Goal: Task Accomplishment & Management: Manage account settings

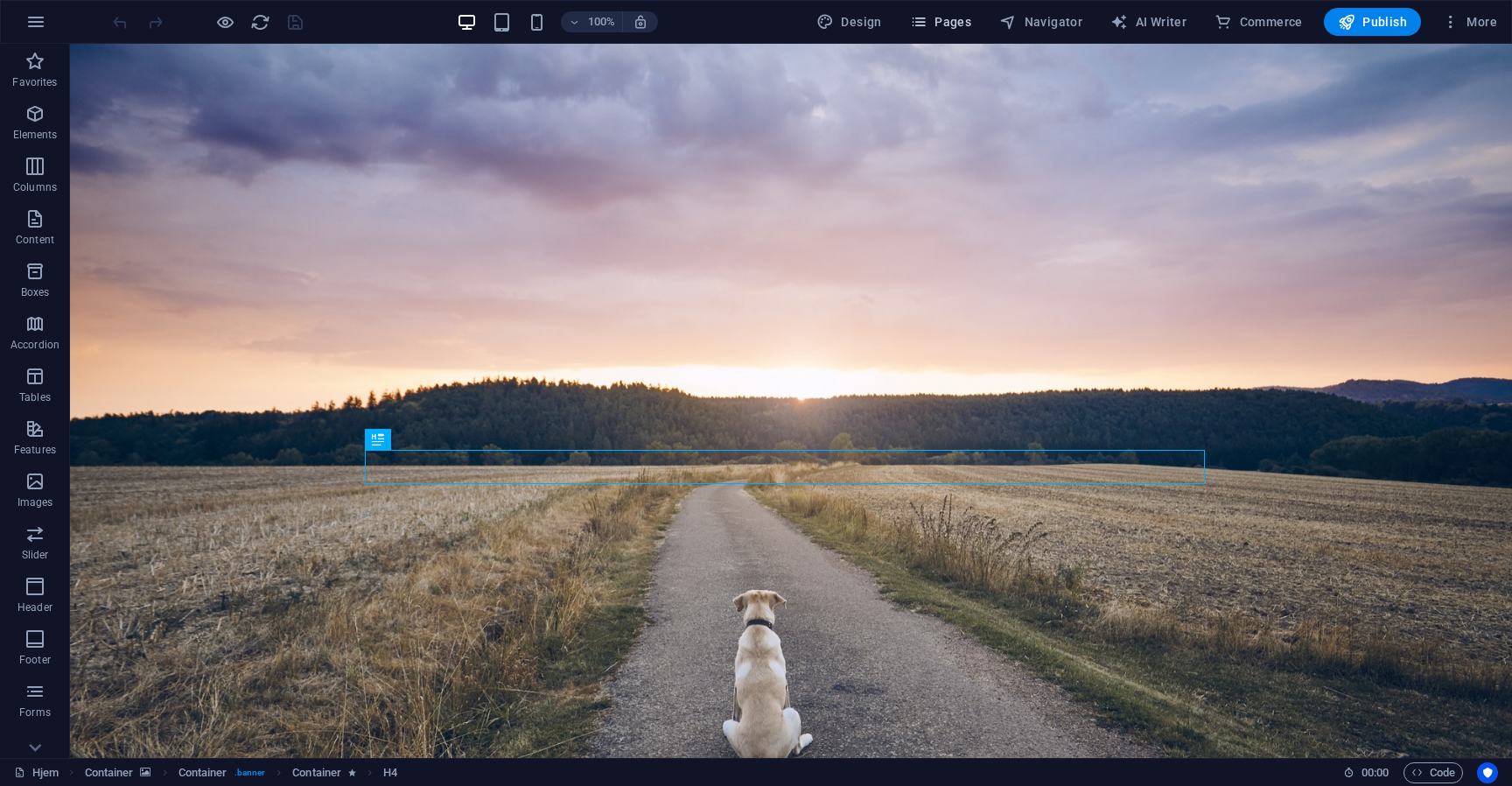
click at [947, 23] on span "Pages" at bounding box center [940, 22] width 62 height 18
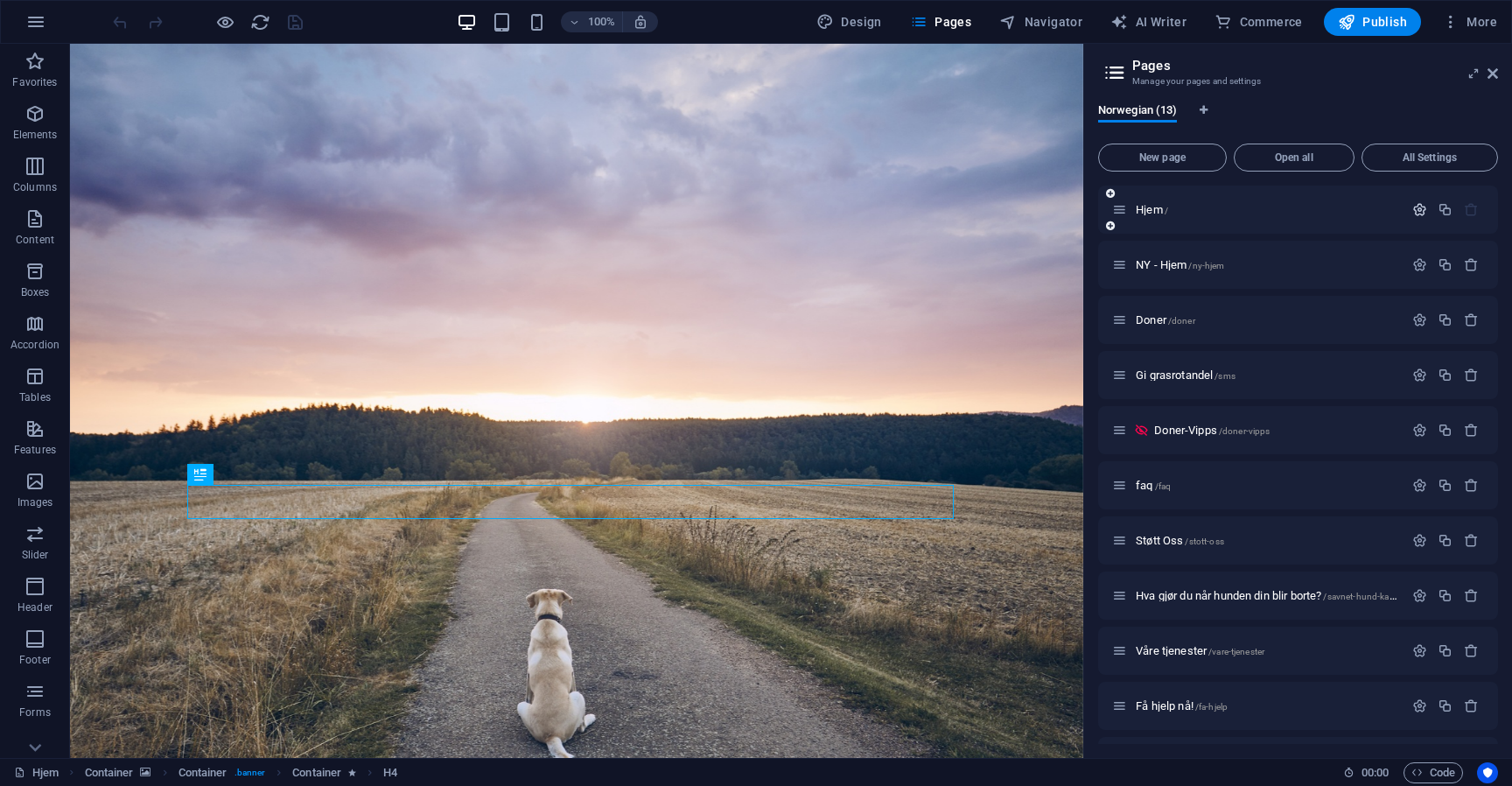
click at [1406, 207] on button "button" at bounding box center [1419, 208] width 25 height 15
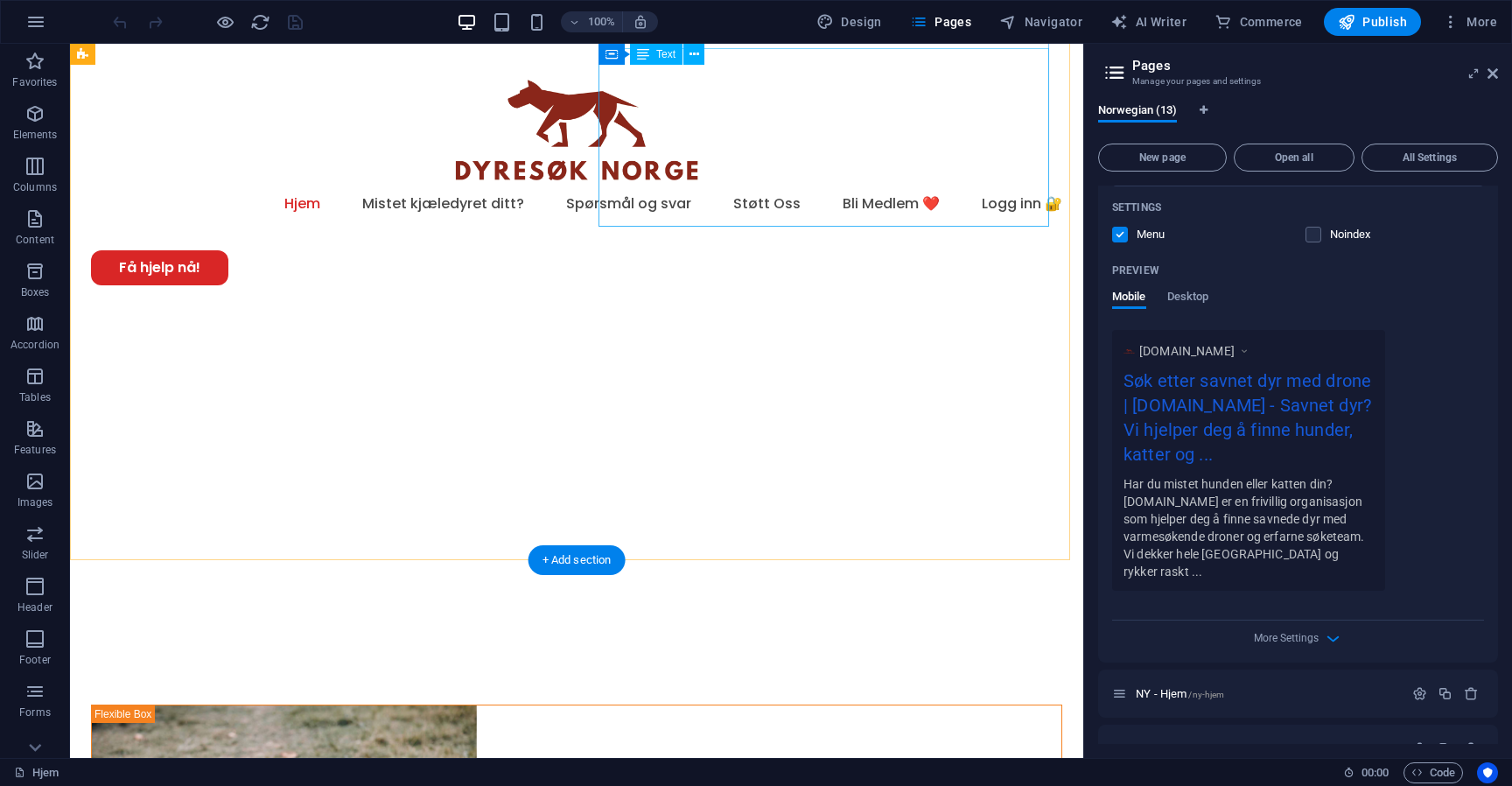
scroll to position [721, 0]
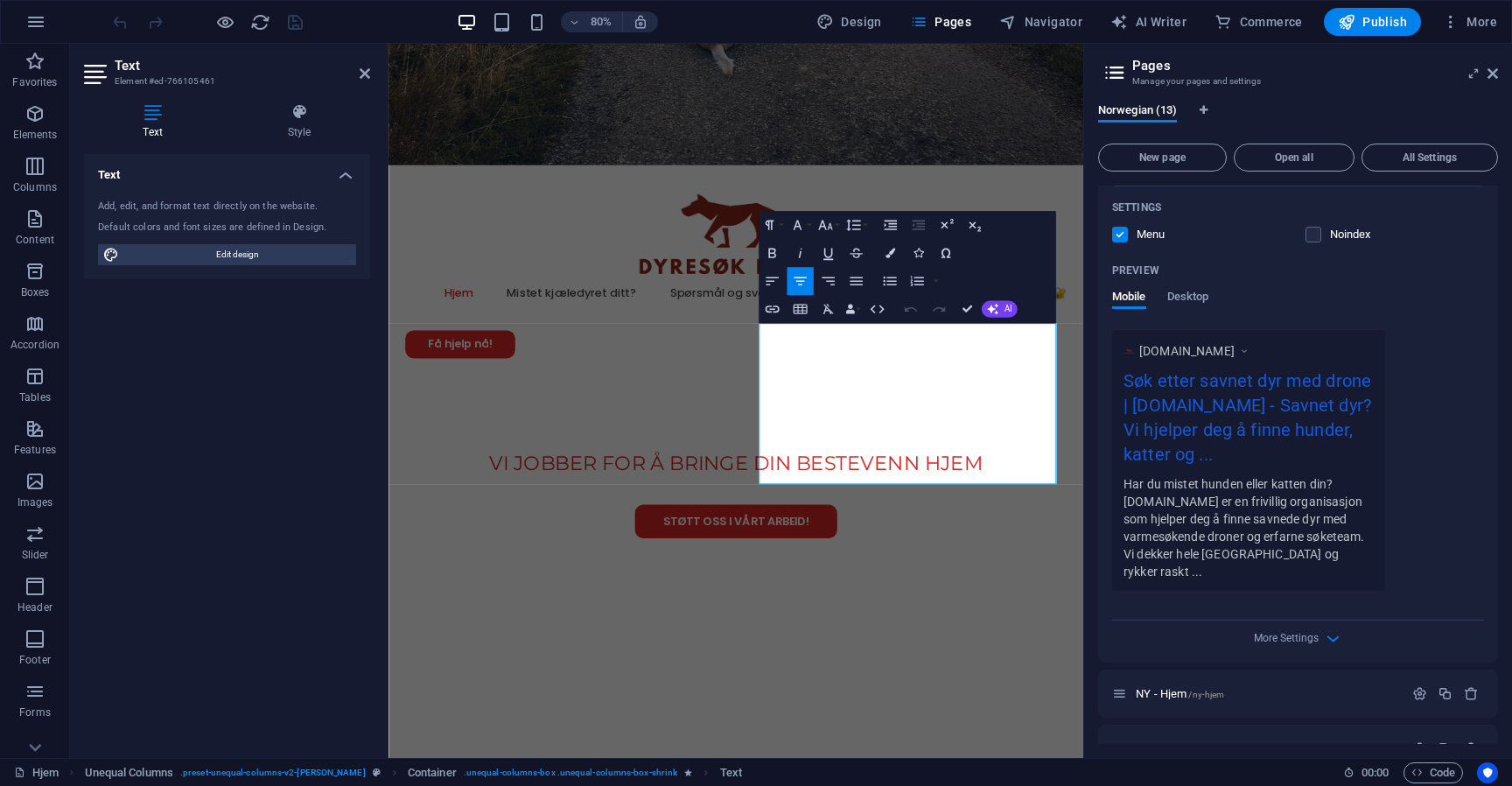
copy div "DyreSøk.no er en frivillig organisasjon som spesialiserer seg på søk etter savn…"
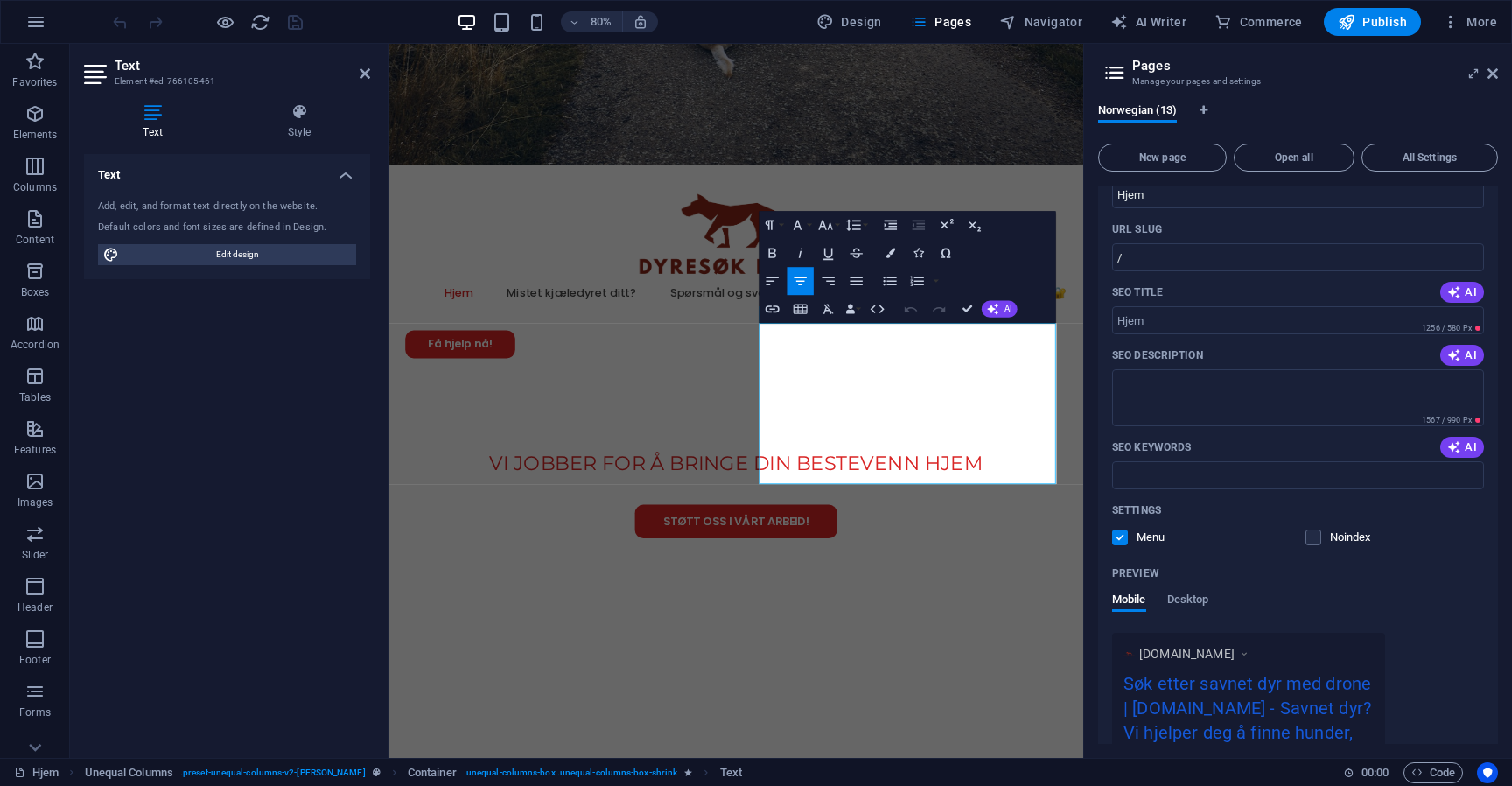
scroll to position [57, 0]
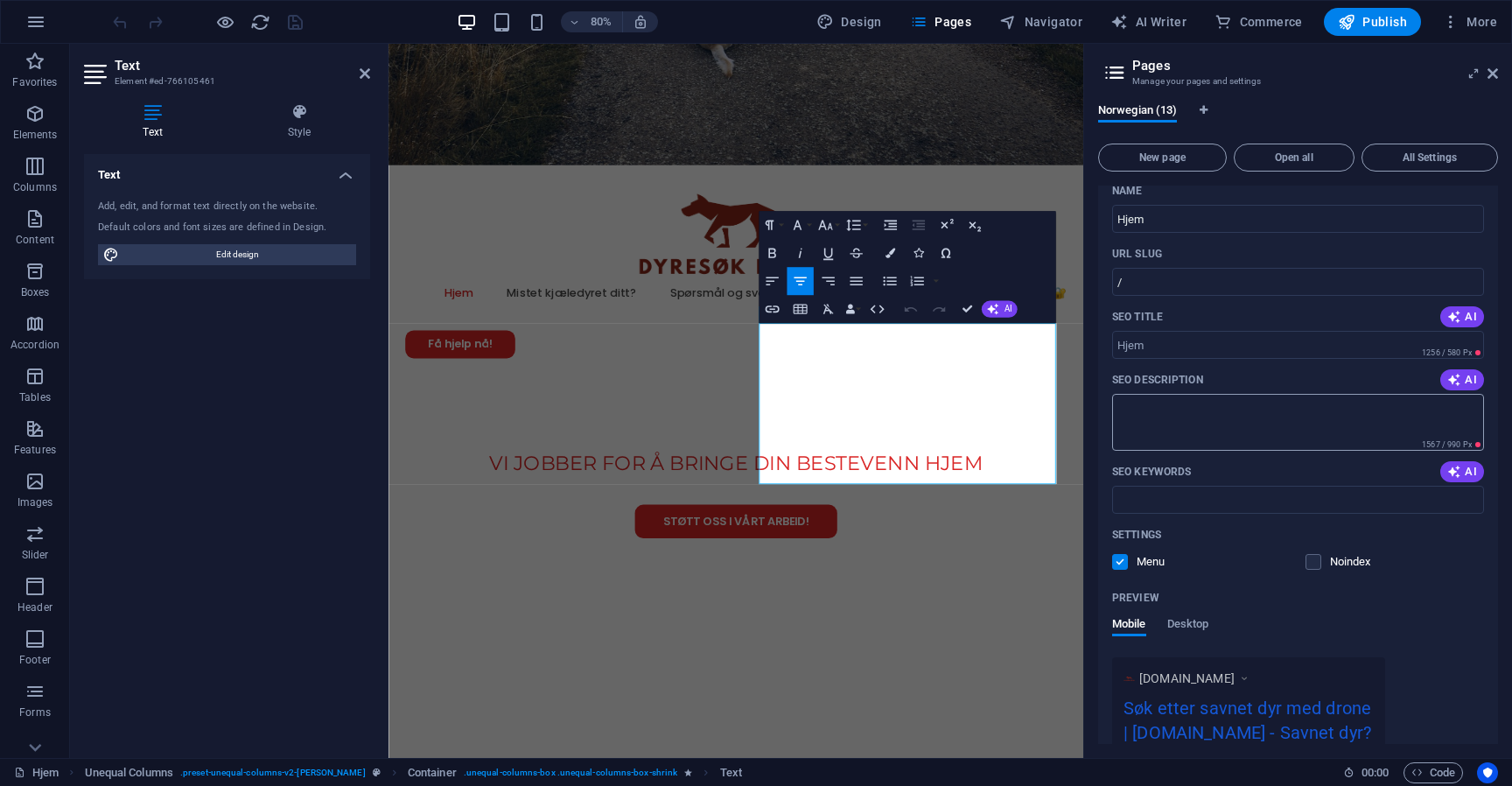
click at [1221, 404] on textarea "SEO Description" at bounding box center [1298, 422] width 372 height 57
drag, startPoint x: 1109, startPoint y: 375, endPoint x: 1218, endPoint y: 381, distance: 109.2
click at [1218, 381] on div "Name Hjem ​ URL SLUG / ​ SEO Title AI ​ 1256 / 580 Px SEO Description AI ​ 1567…" at bounding box center [1298, 583] width 399 height 812
click at [1214, 381] on div "SEO Description AI" at bounding box center [1298, 380] width 372 height 28
drag, startPoint x: 1150, startPoint y: 379, endPoint x: 1159, endPoint y: 375, distance: 9.8
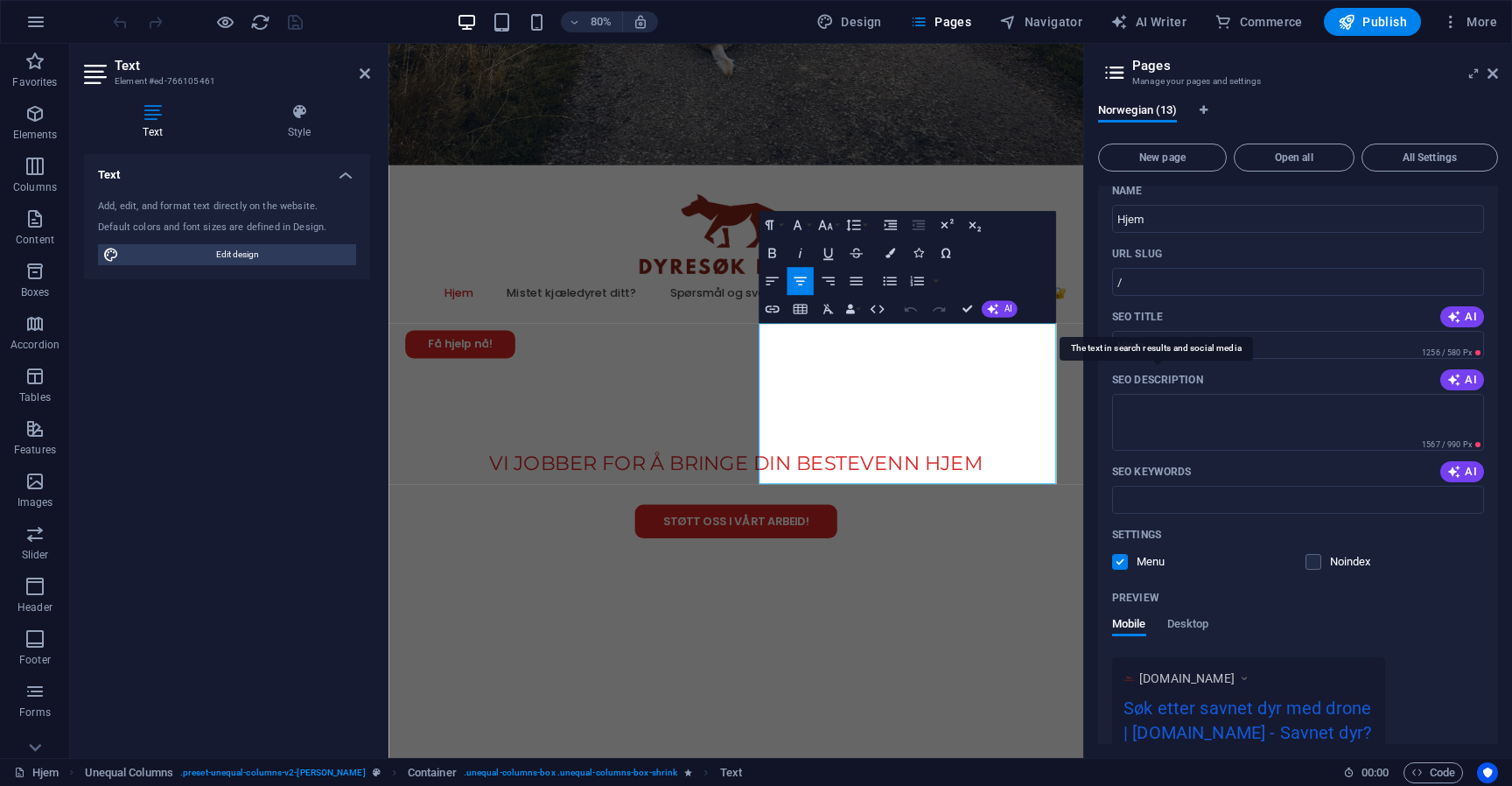
click at [1128, 380] on div "SEO Description AI" at bounding box center [1298, 380] width 372 height 28
click at [1097, 377] on div "Norwegian (13) New page Open all All Settings Hjem / Name Hjem ​ URL SLUG / ​ S…" at bounding box center [1297, 423] width 428 height 669
drag, startPoint x: 1113, startPoint y: 377, endPoint x: 1182, endPoint y: 379, distance: 69.0
click at [1182, 379] on p "SEO Description" at bounding box center [1157, 380] width 91 height 14
click at [1182, 393] on textarea "SEO Description" at bounding box center [1298, 422] width 372 height 57
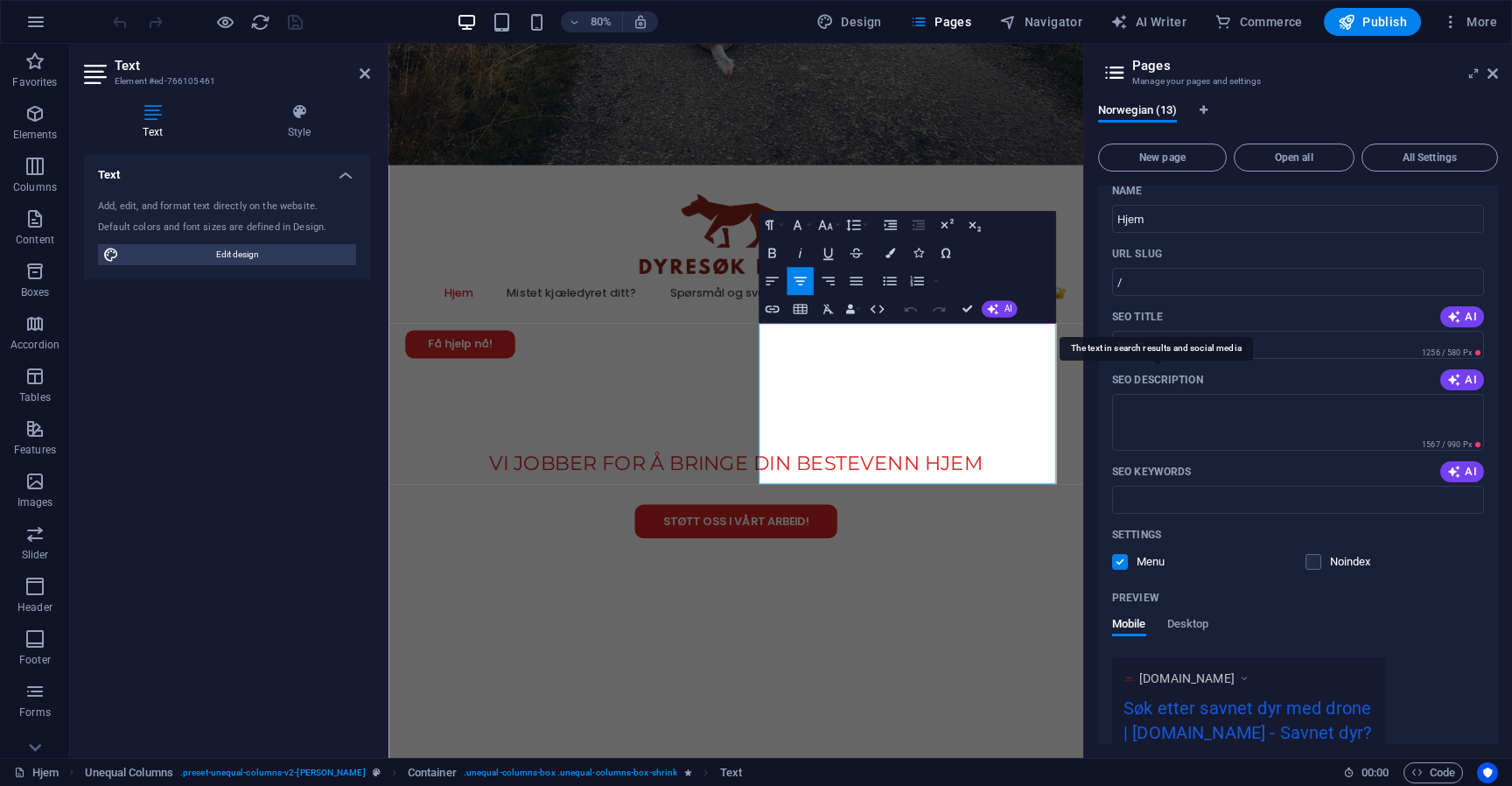
click at [1182, 379] on p "SEO Description" at bounding box center [1157, 380] width 91 height 14
click at [1182, 393] on textarea "SEO Description" at bounding box center [1298, 422] width 372 height 57
click at [1182, 379] on p "SEO Description" at bounding box center [1157, 380] width 91 height 14
click at [1182, 393] on textarea "SEO Description" at bounding box center [1298, 422] width 372 height 57
click at [1199, 434] on textarea "SEO Description" at bounding box center [1298, 422] width 372 height 57
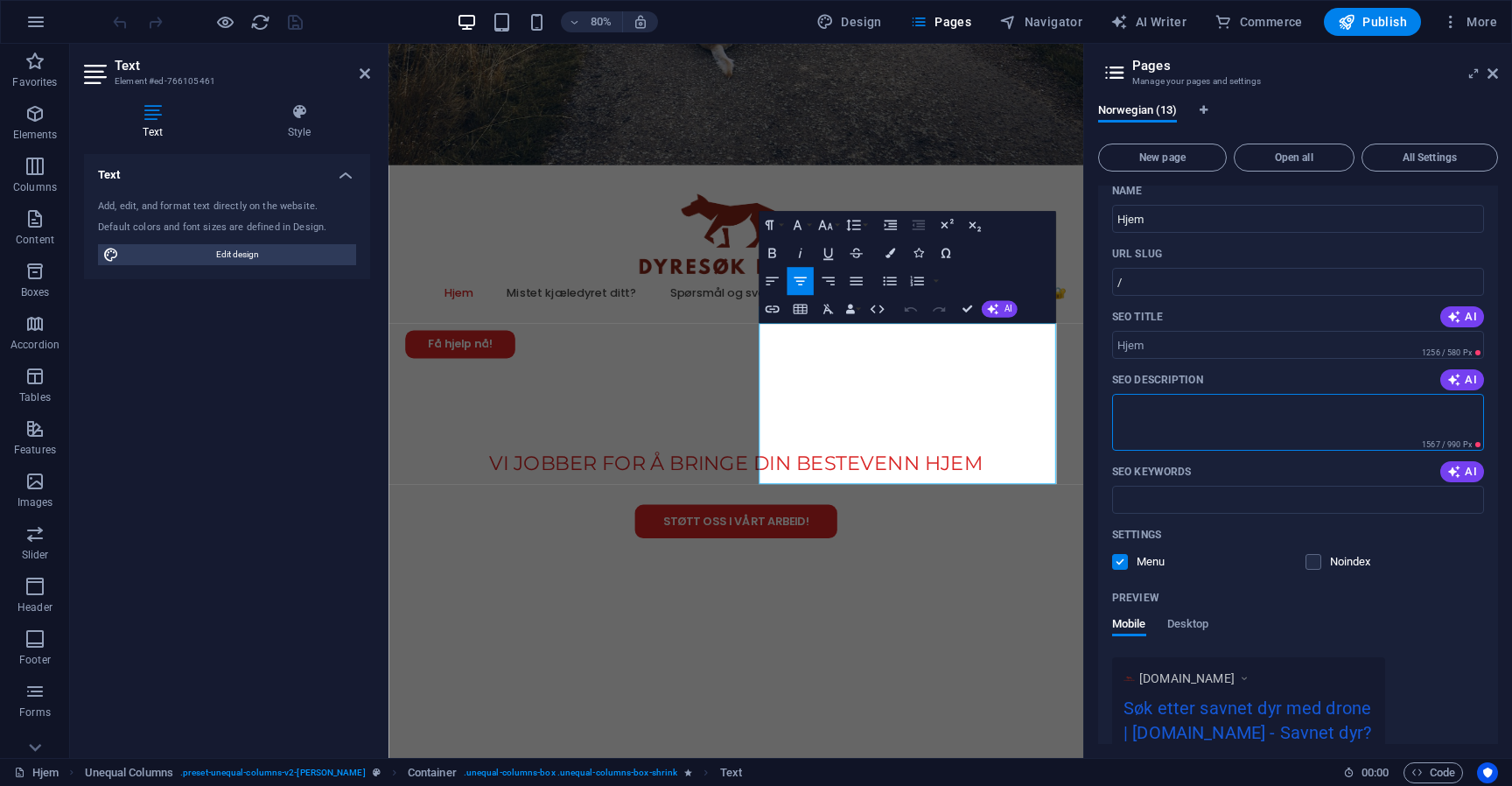
paste textarea "DyreSøk Norge hjelper ved rømt hund, savnet hund og mistet hund. Vi finner hund…"
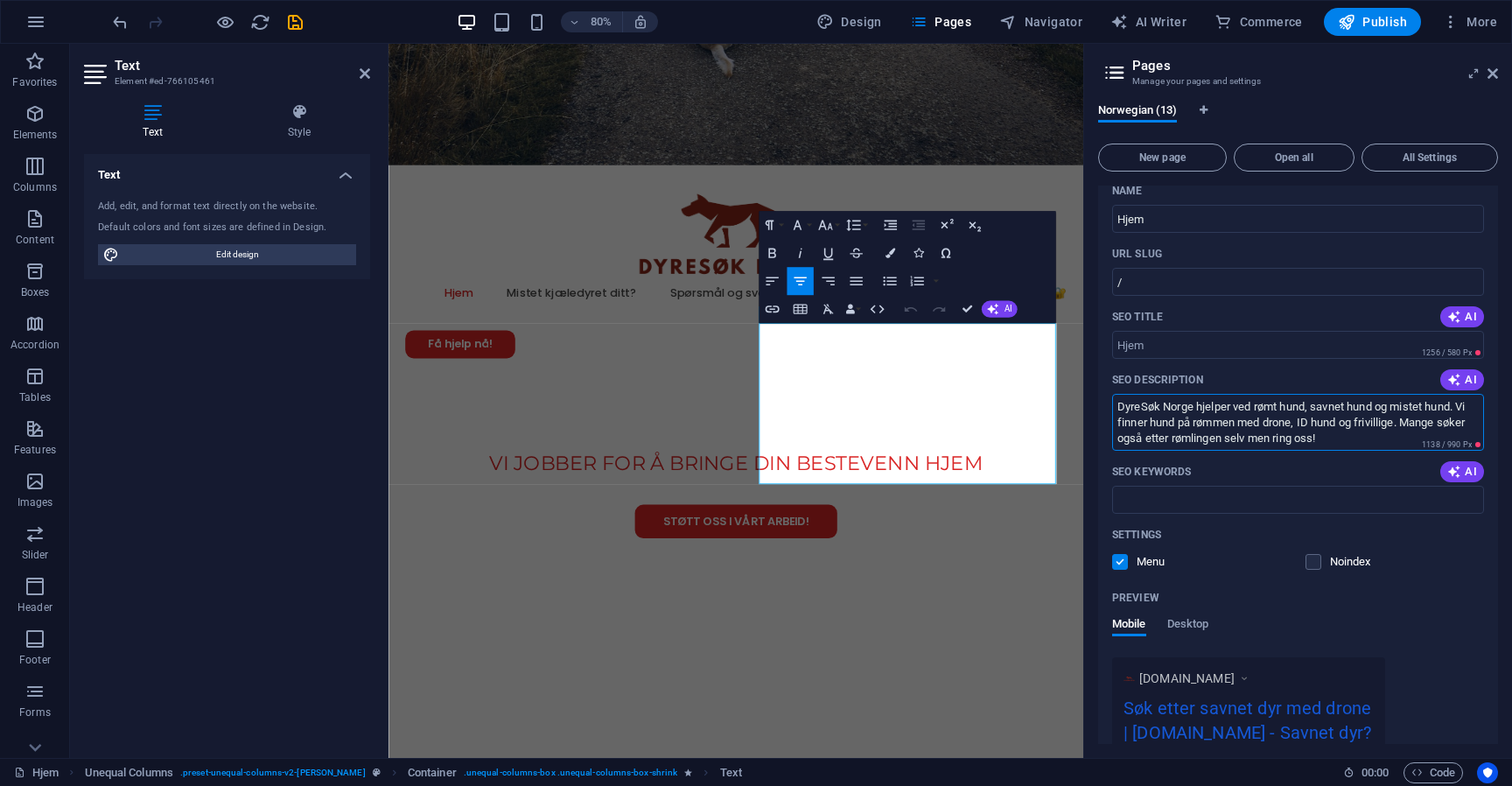
type textarea "DyreSøk Norge hjelper ved rømt hund, savnet hund og mistet hund. Vi finner hund…"
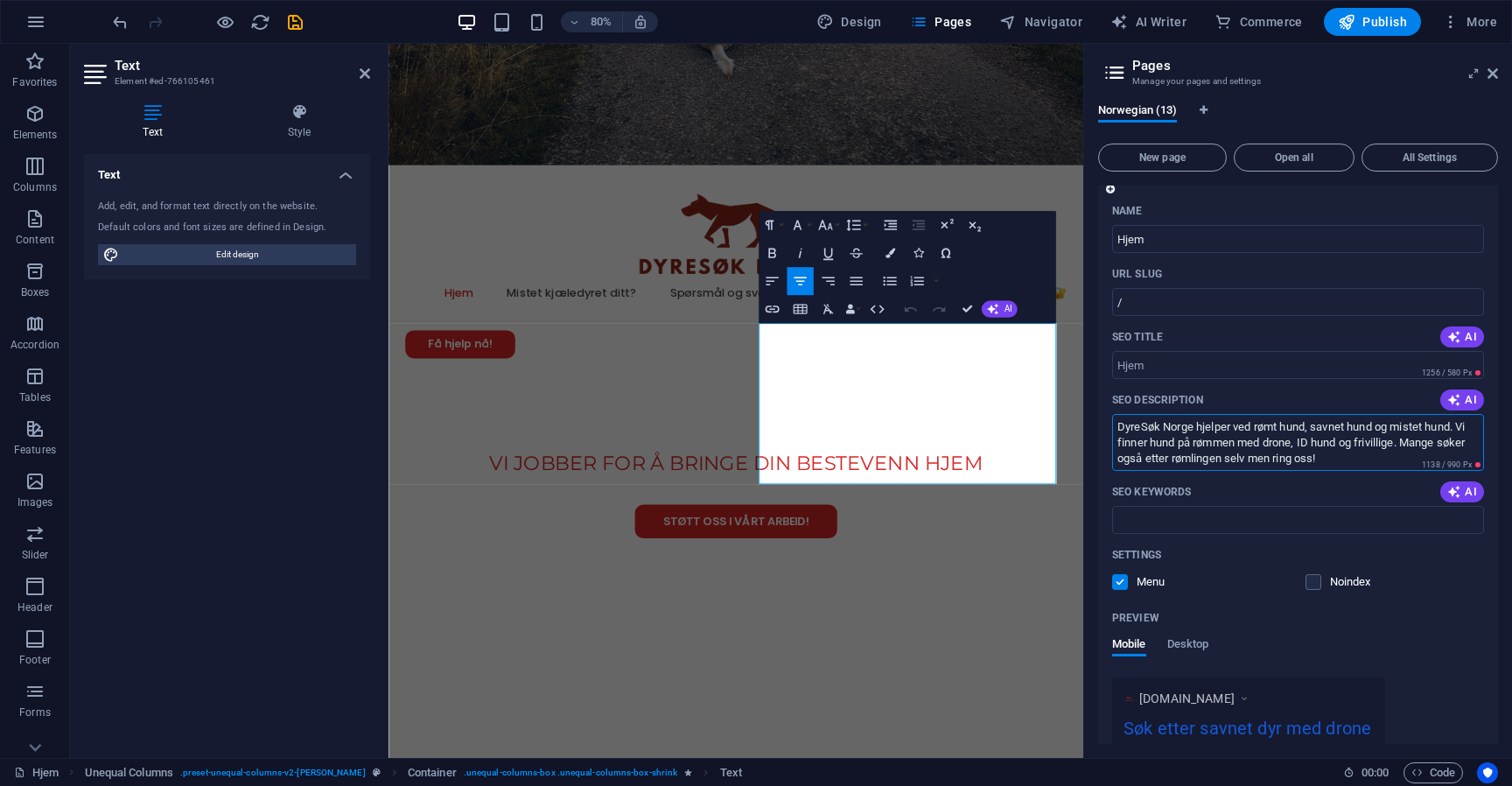
scroll to position [40, 0]
click at [1296, 425] on textarea "DyreSøk Norge hjelper ved rømt hund, savnet hund og mistet hund. Vi finner hund…" at bounding box center [1298, 439] width 372 height 57
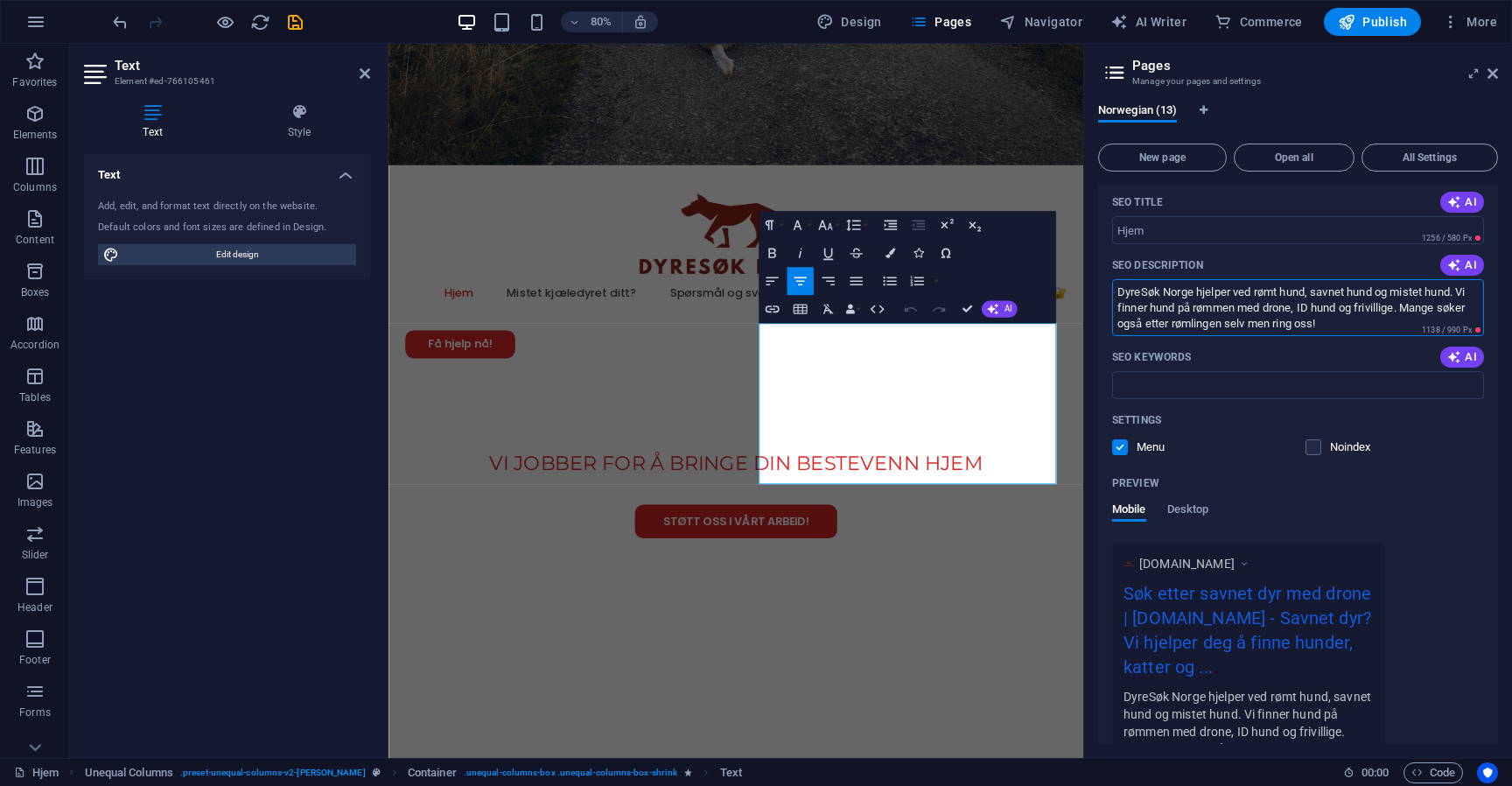
scroll to position [159, 0]
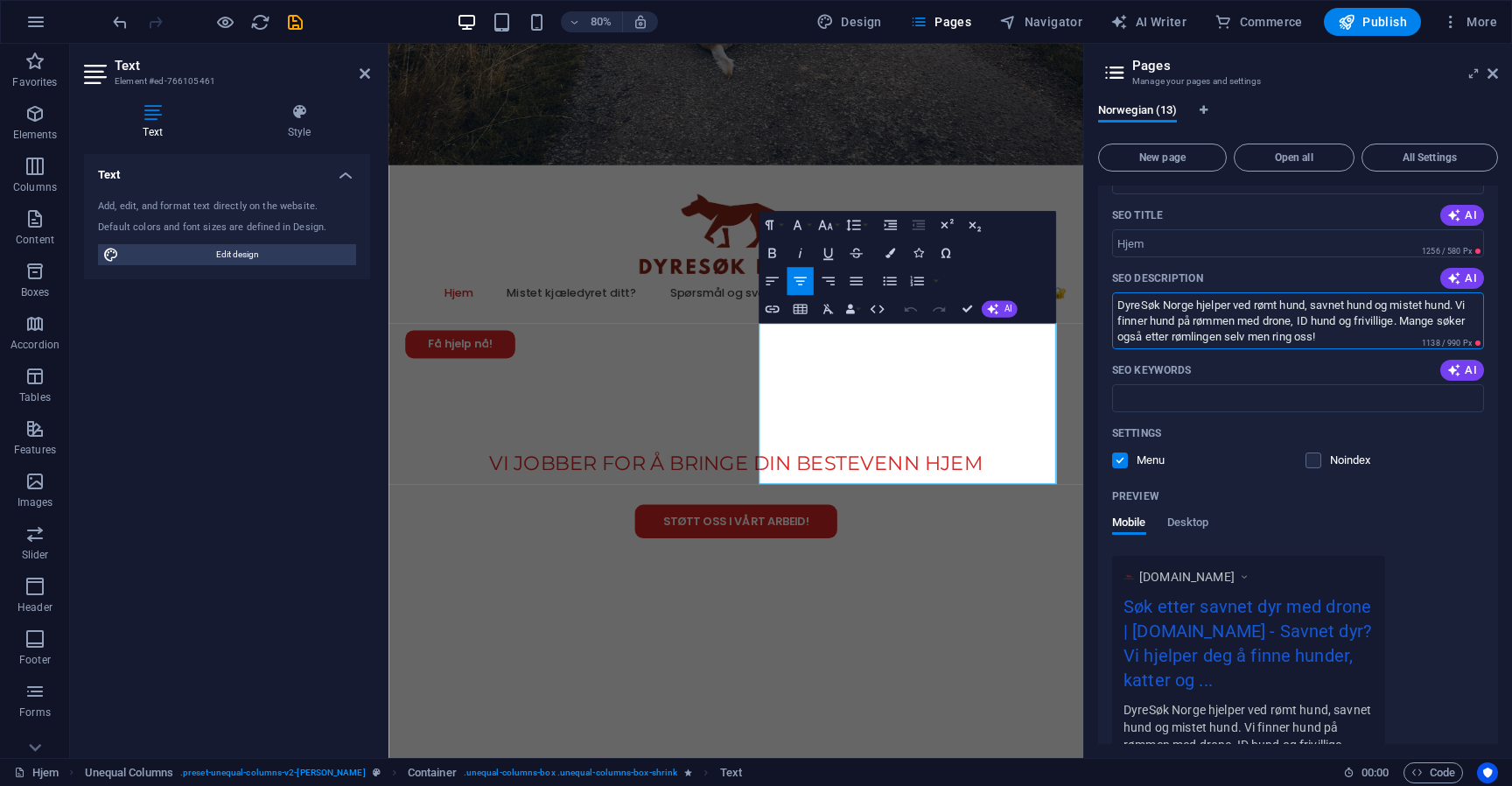
click at [1232, 334] on textarea "DyreSøk Norge hjelper ved rømt hund, savnet hund og mistet hund. Vi finner hund…" at bounding box center [1298, 321] width 372 height 57
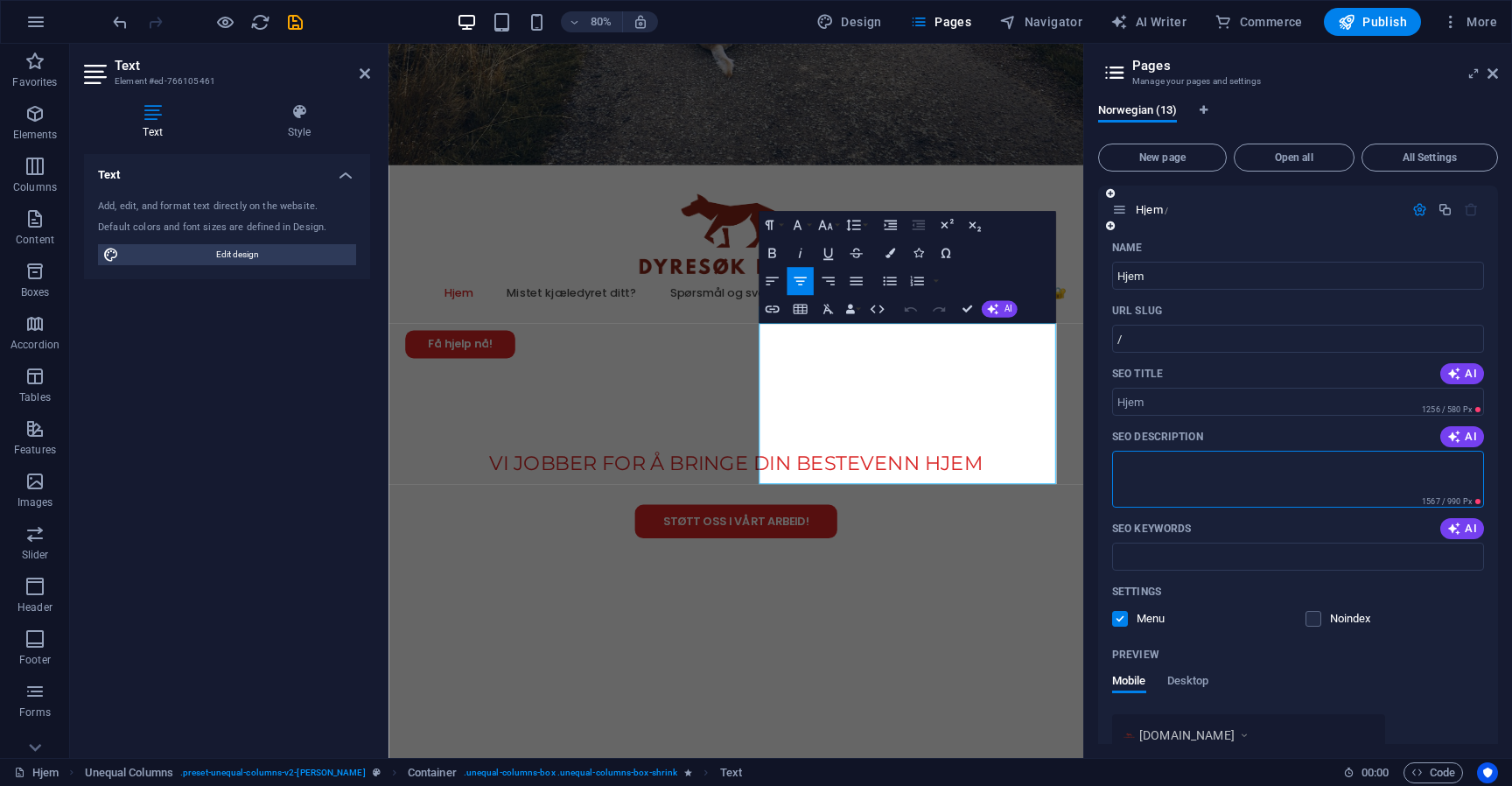
scroll to position [0, 0]
click at [1146, 554] on input "SEO Keywords" at bounding box center [1298, 556] width 372 height 28
type input "da"
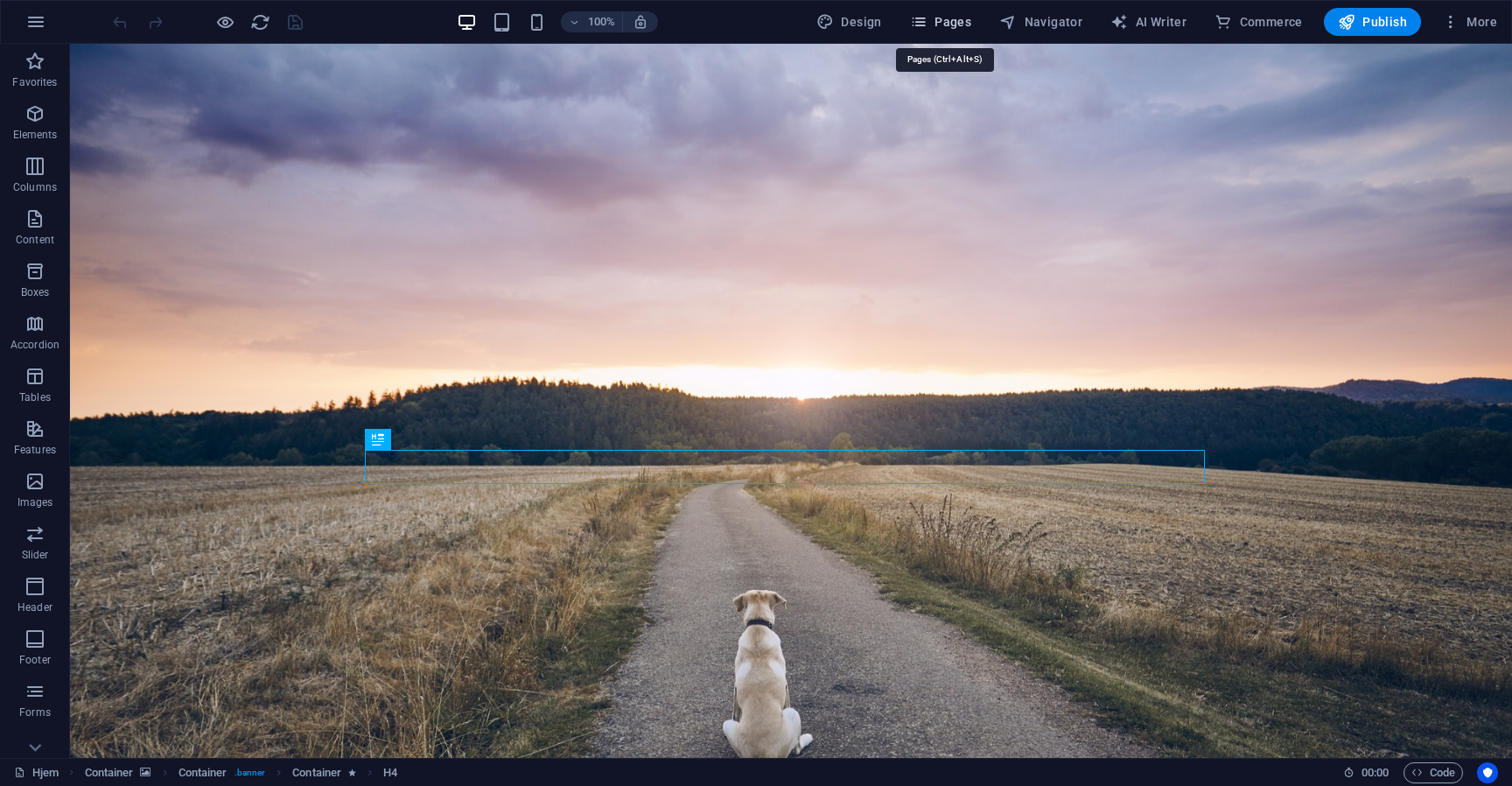
click at [945, 21] on span "Pages" at bounding box center [940, 22] width 62 height 18
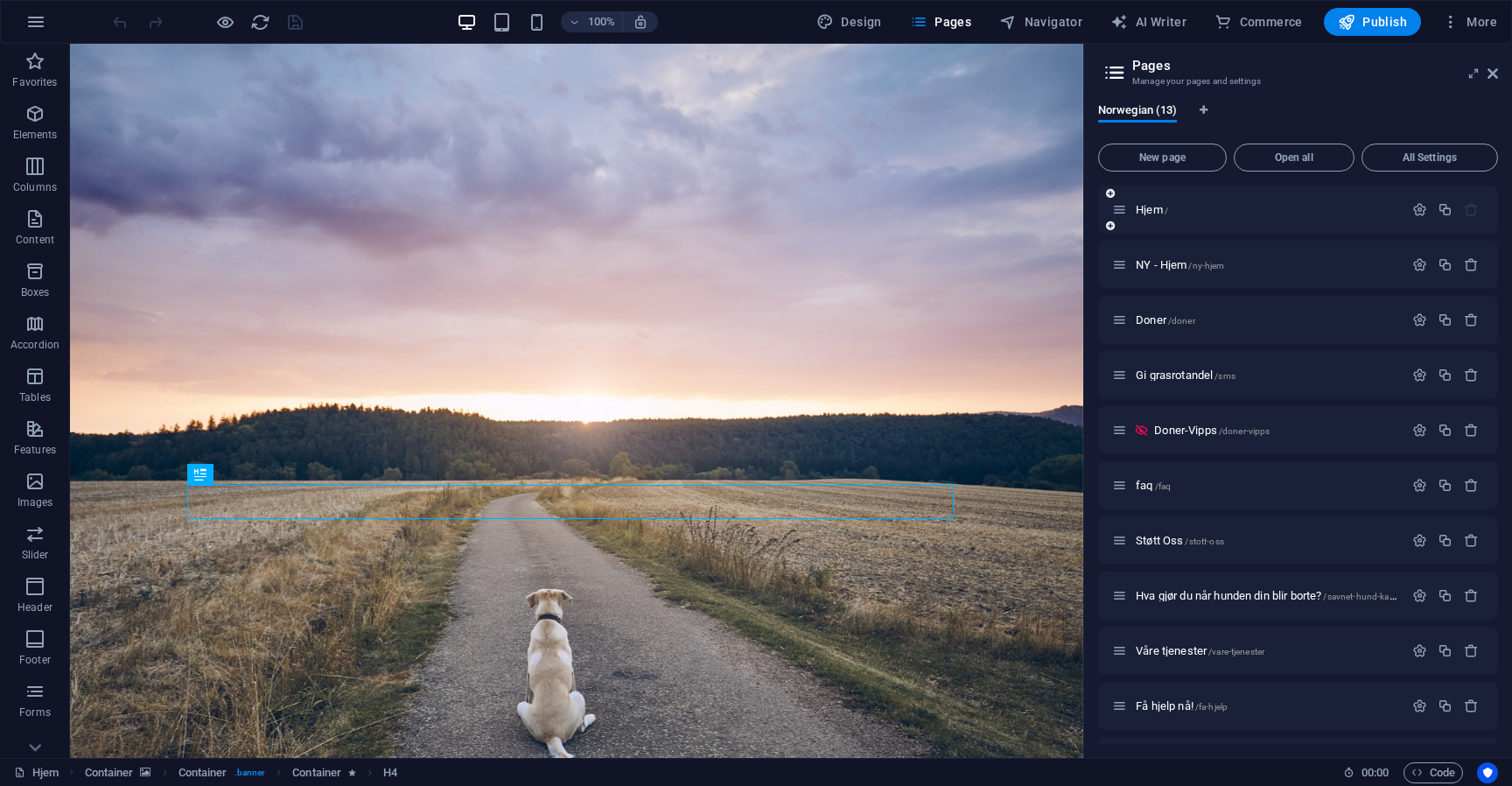
click at [1208, 217] on div "Hjem /" at bounding box center [1258, 209] width 292 height 21
click at [1185, 267] on span "NY - Hjem /[GEOGRAPHIC_DATA]-hjem" at bounding box center [1179, 264] width 88 height 13
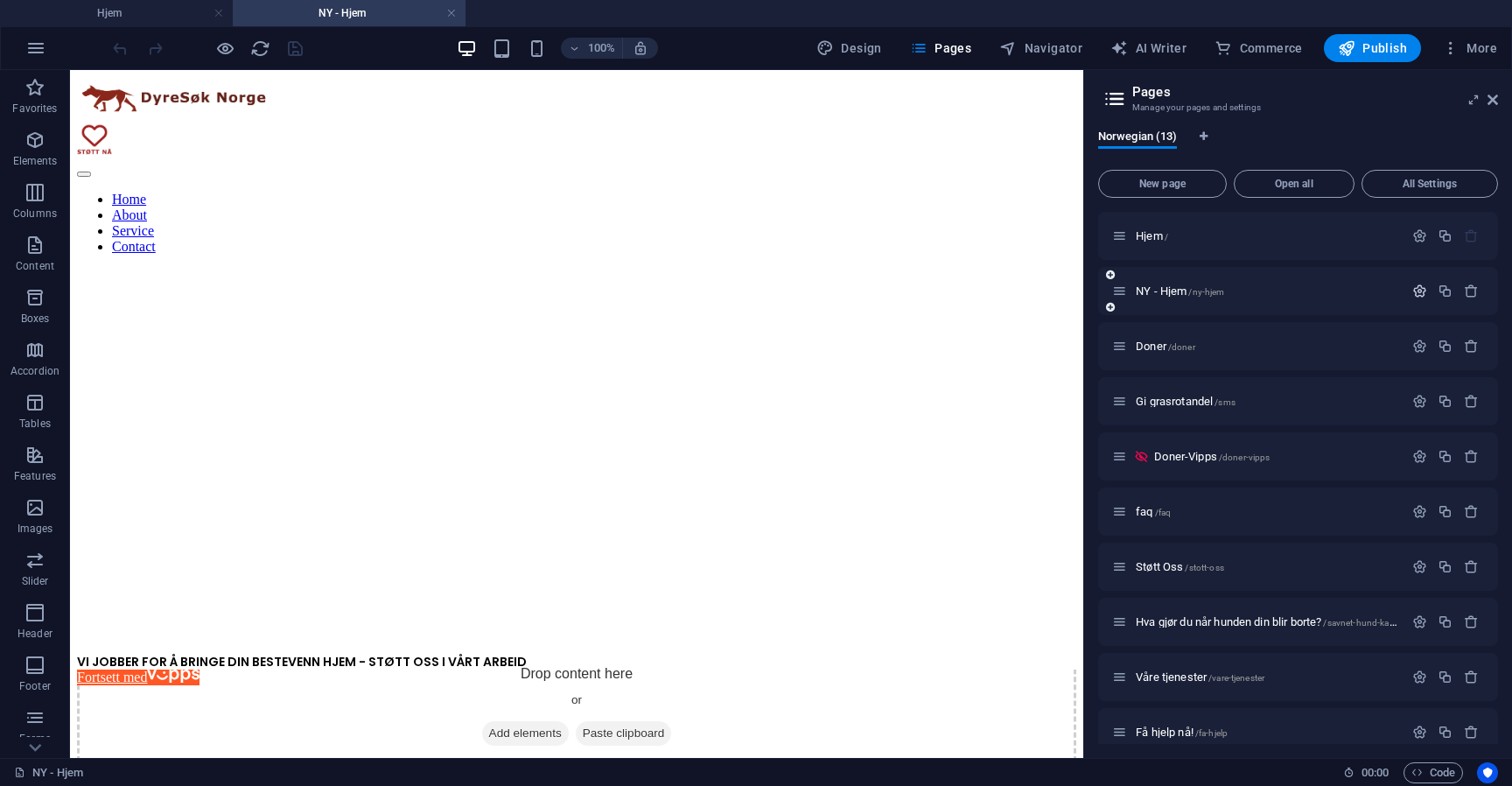
click at [1419, 290] on icon "button" at bounding box center [1419, 291] width 15 height 15
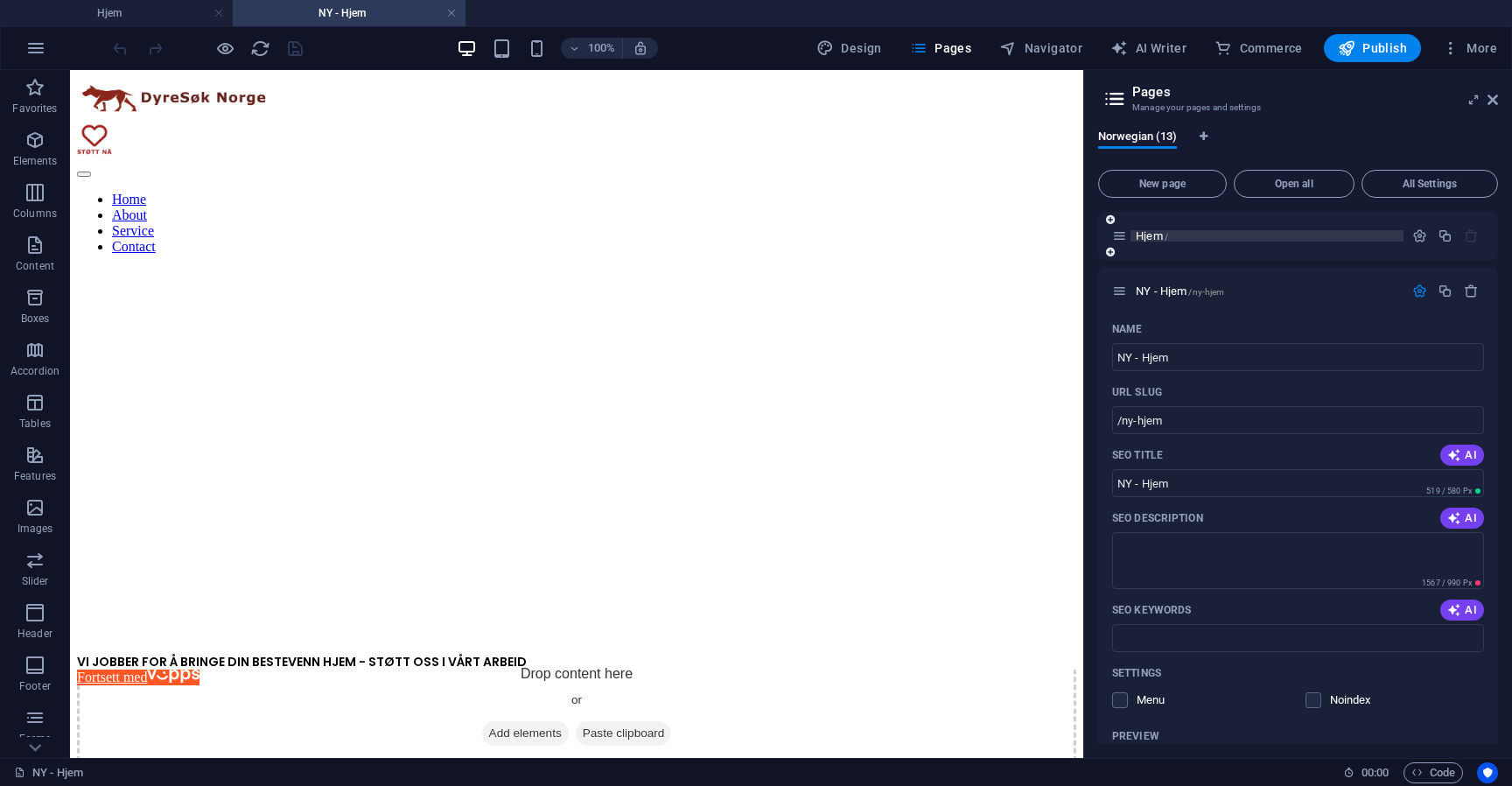
click at [1135, 235] on span "Hjem /" at bounding box center [1151, 235] width 32 height 13
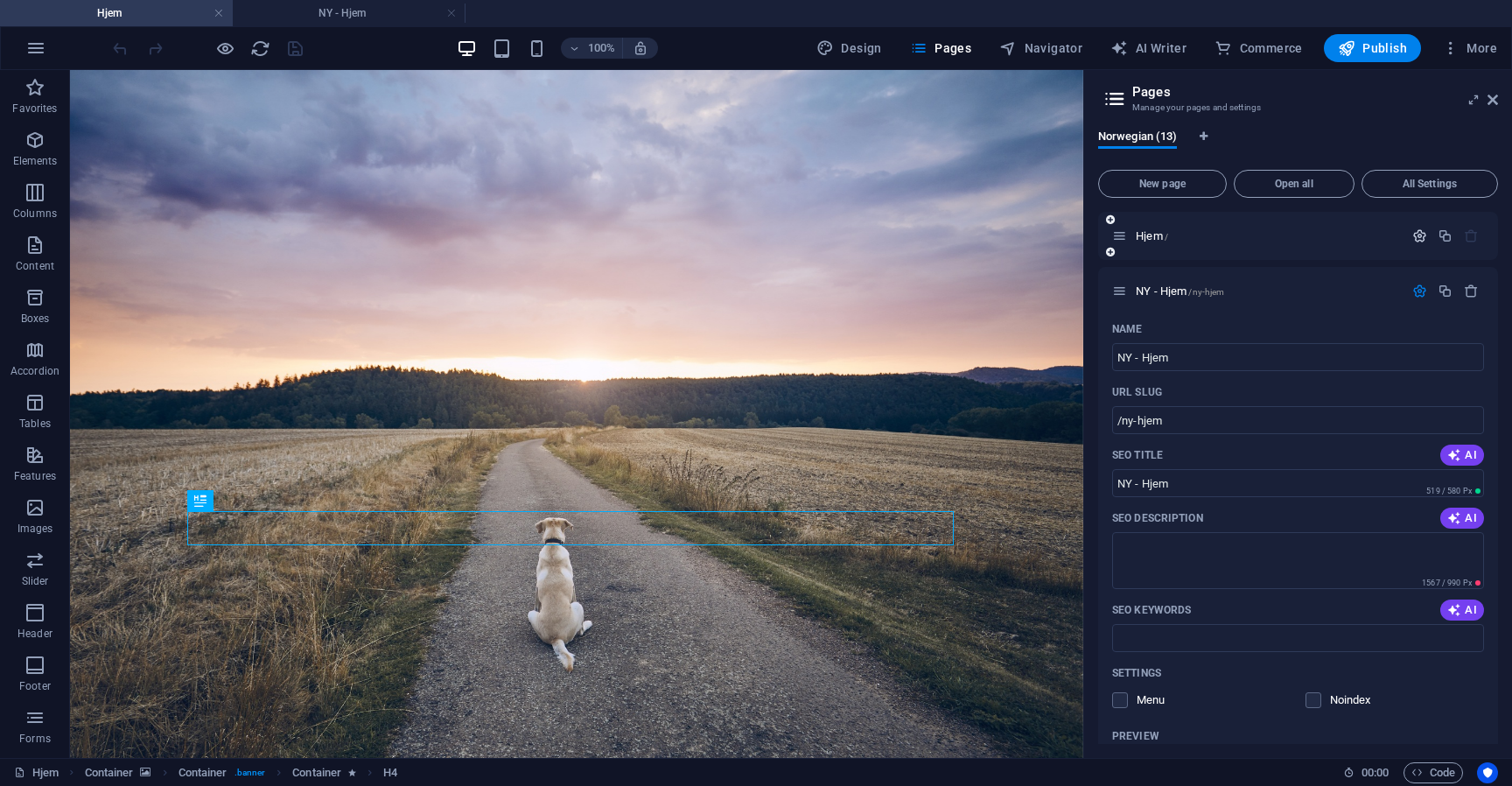
click at [1412, 235] on icon "button" at bounding box center [1419, 235] width 15 height 15
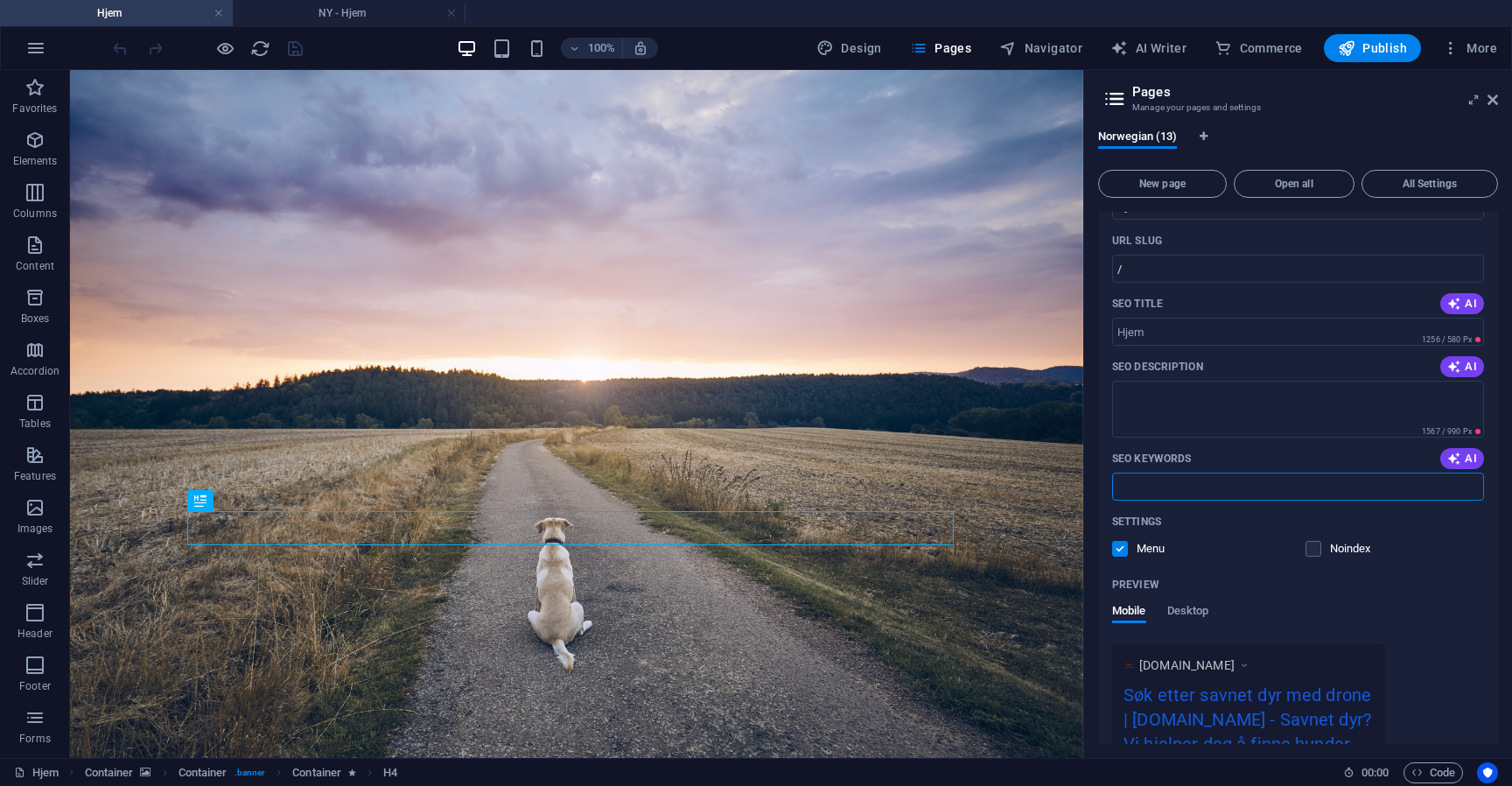
click at [1182, 491] on input "SEO Keywords" at bounding box center [1298, 486] width 372 height 28
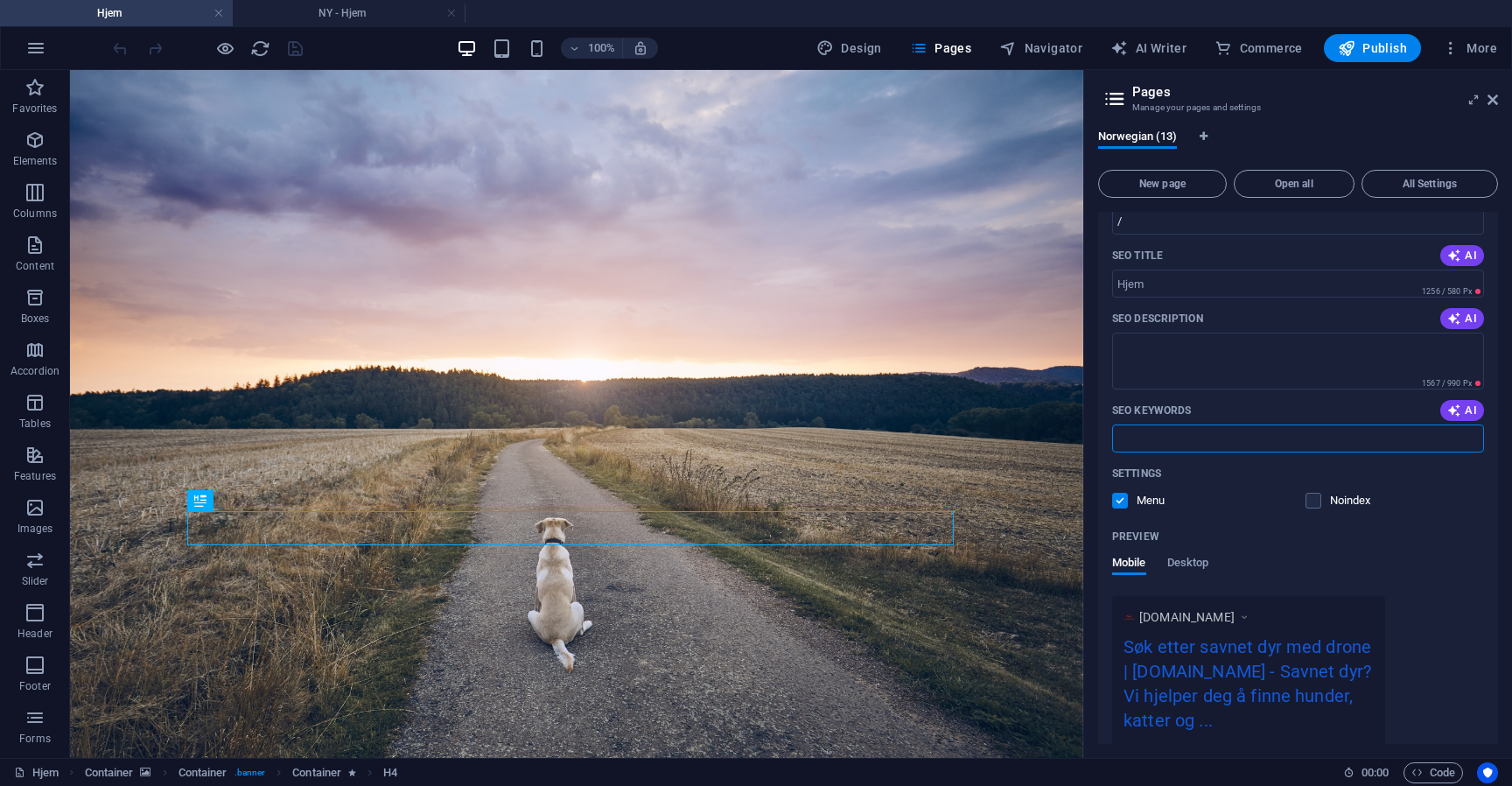
scroll to position [309, 0]
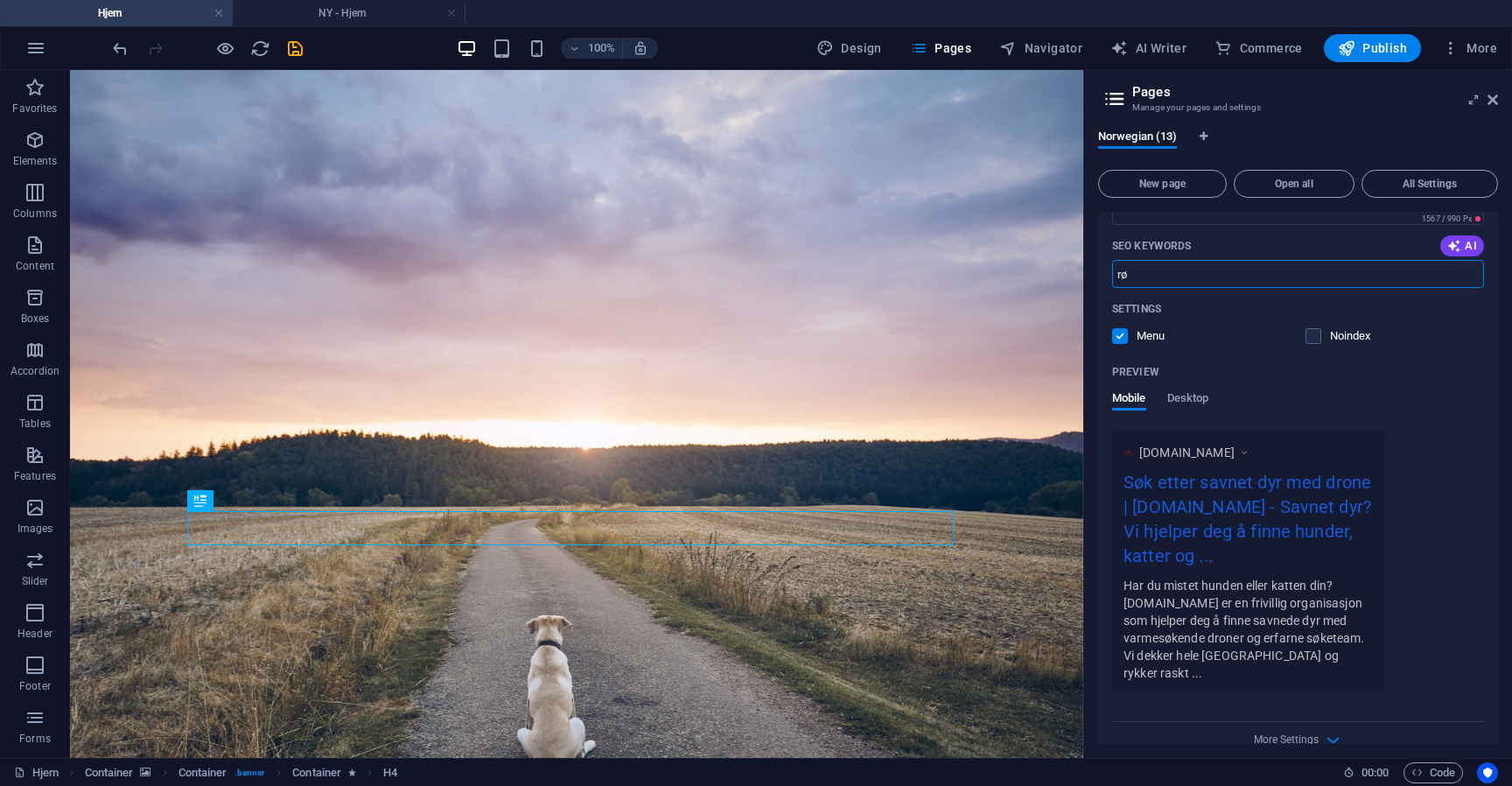
type input "r"
click at [946, 50] on span "Pages" at bounding box center [940, 48] width 62 height 18
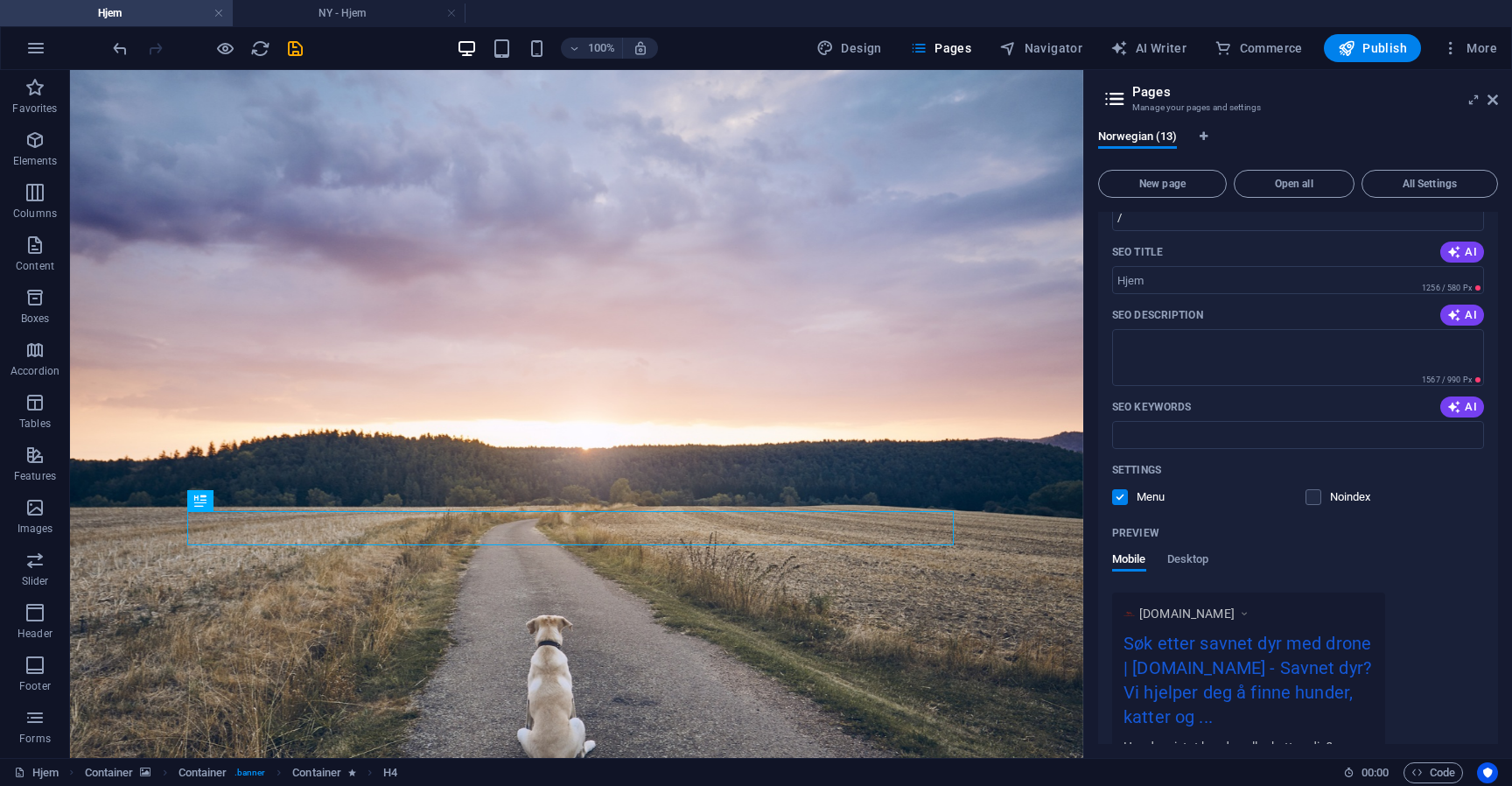
scroll to position [0, 0]
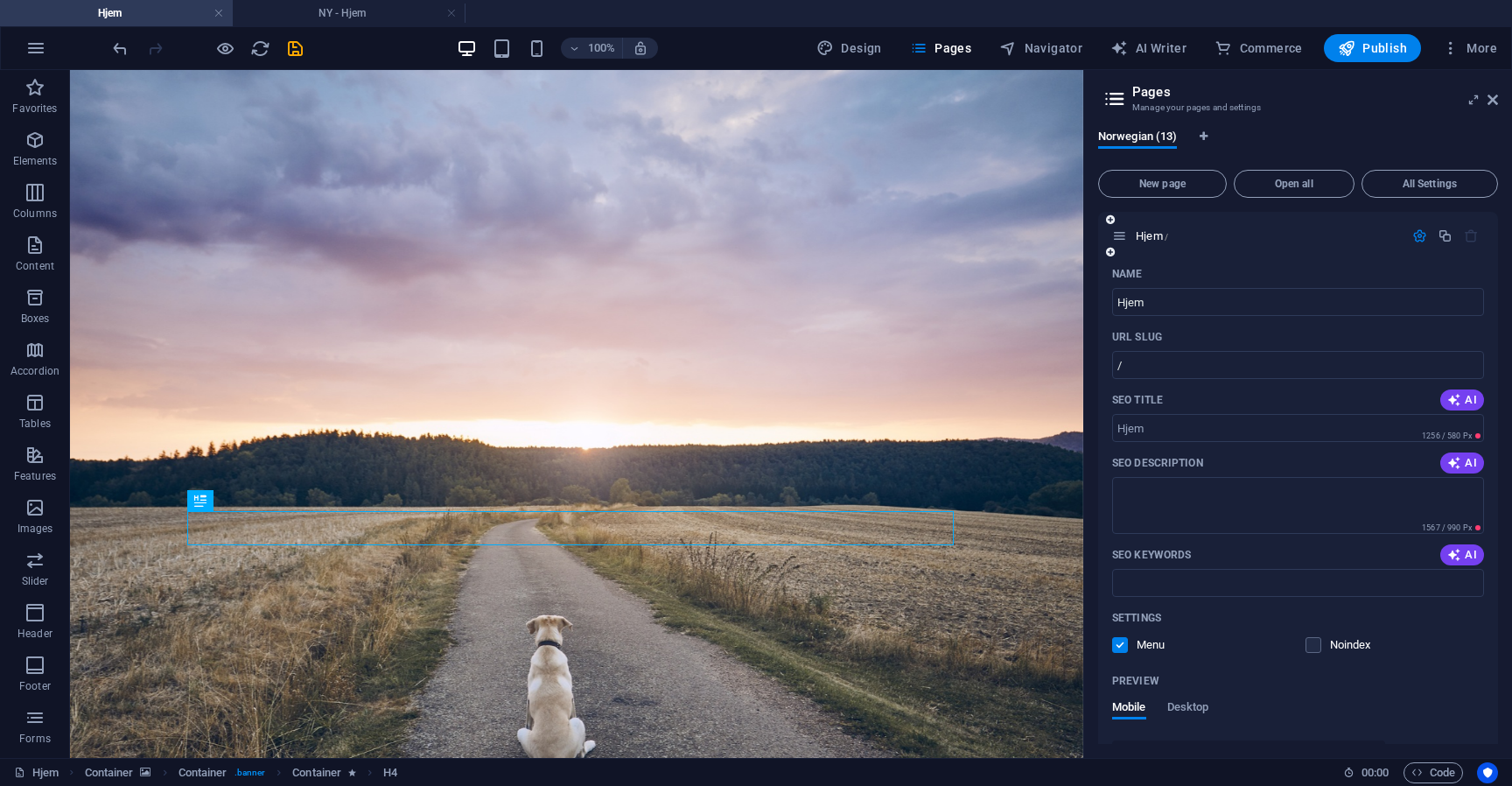
click at [1414, 242] on icon "button" at bounding box center [1419, 235] width 15 height 15
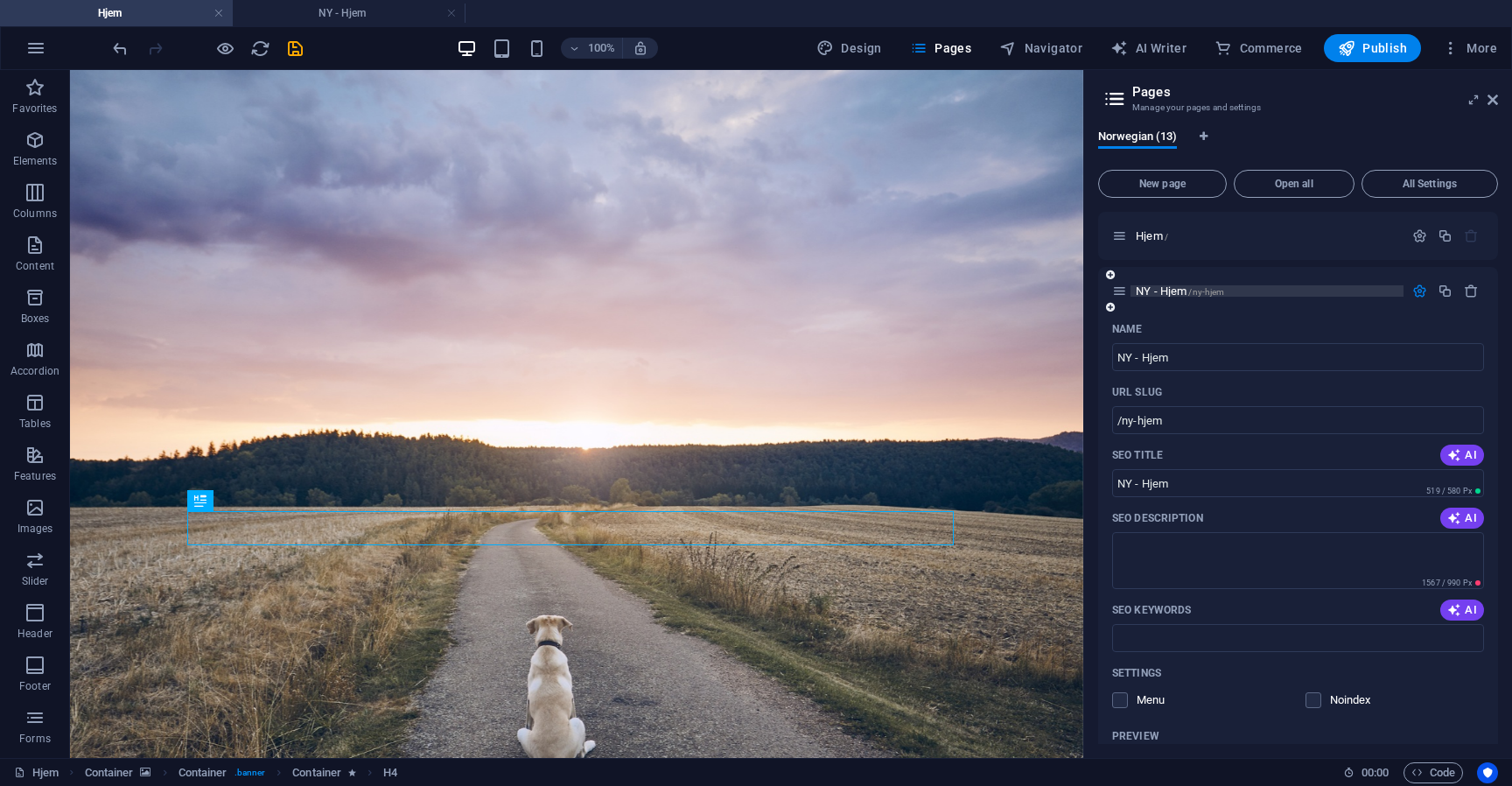
click at [1378, 293] on p "NY - Hjem /ny-hjem" at bounding box center [1266, 291] width 262 height 12
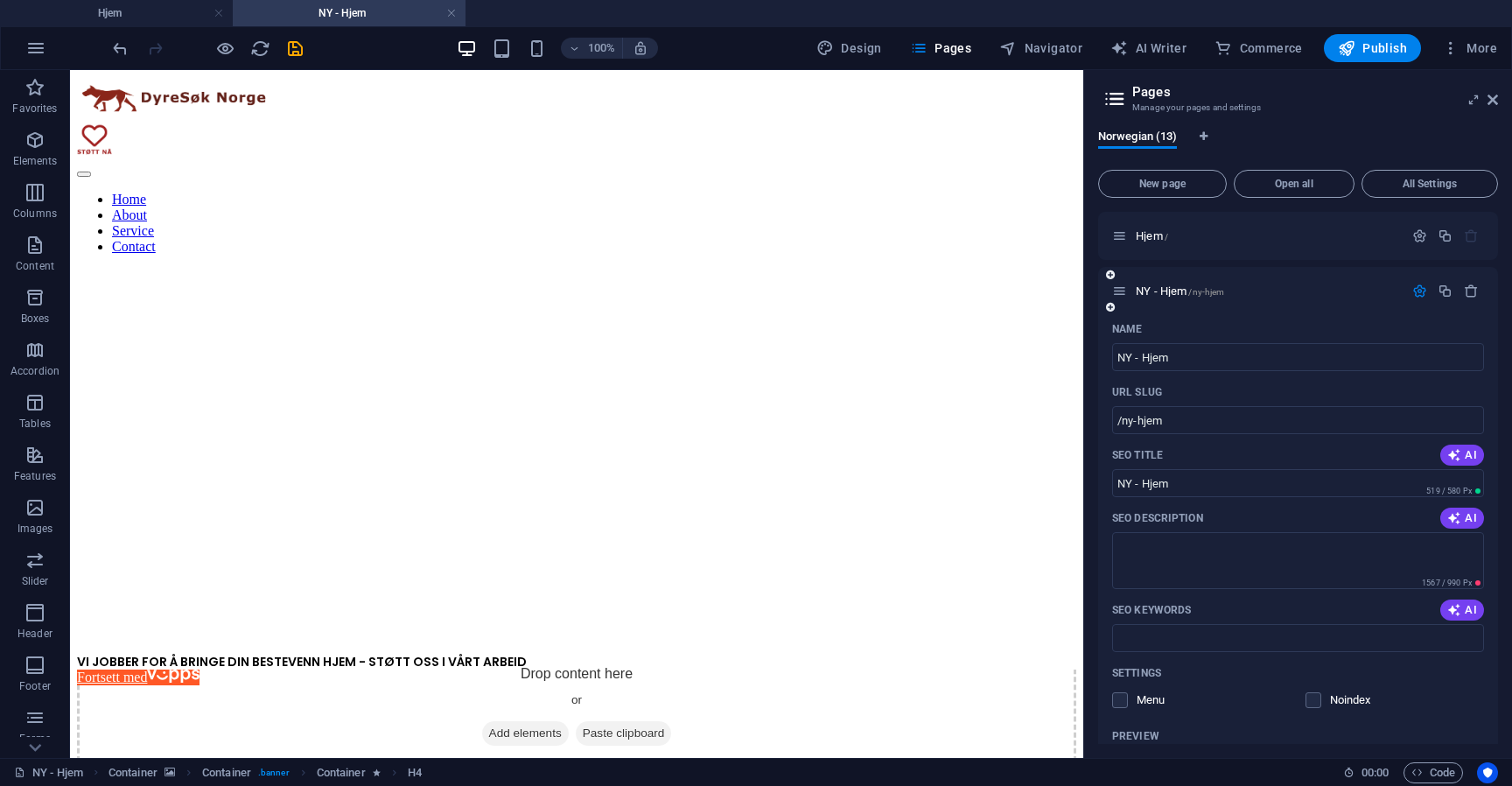
click at [1413, 294] on icon "button" at bounding box center [1419, 291] width 15 height 15
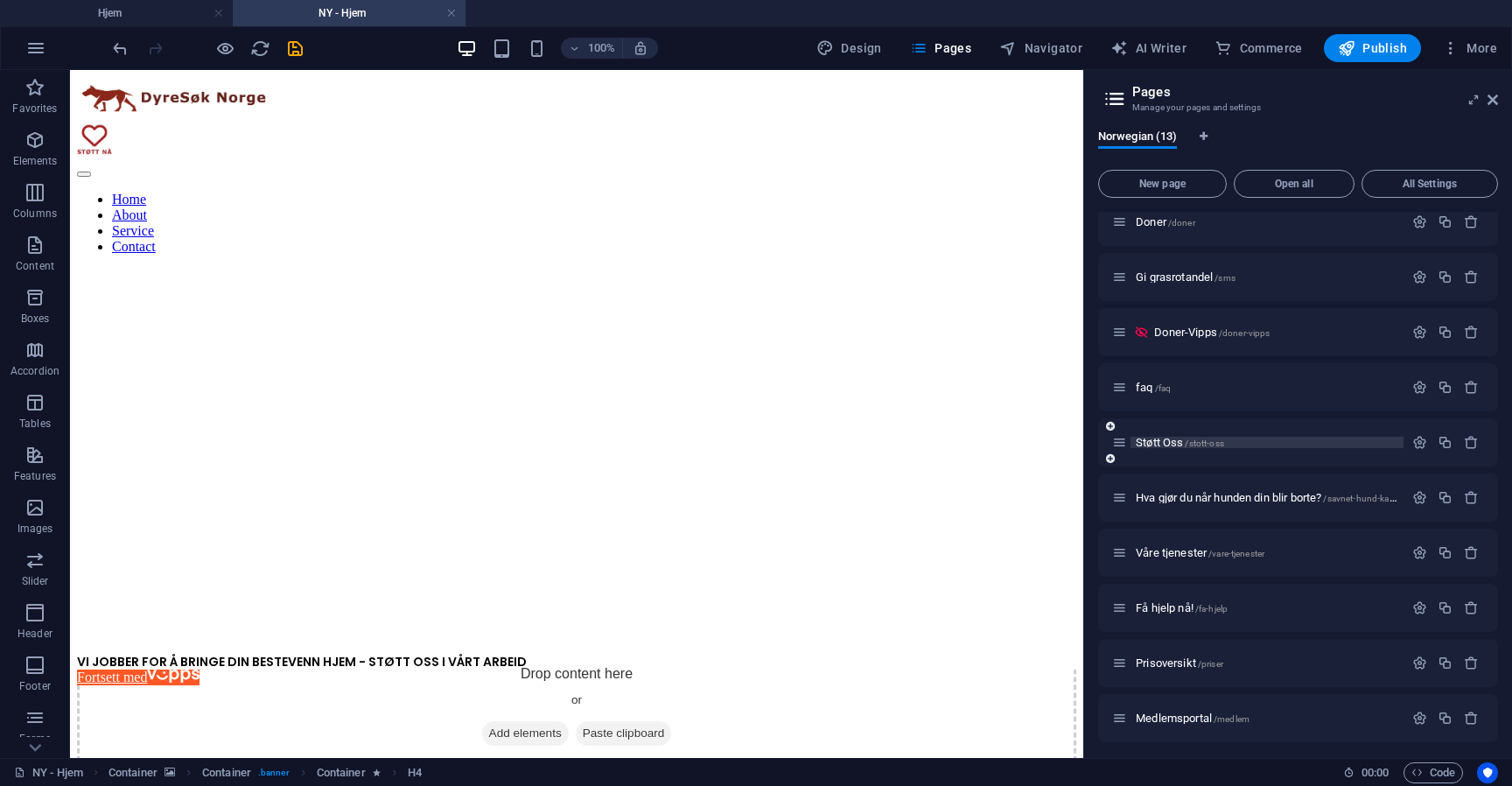
scroll to position [126, 0]
click at [1412, 439] on icon "button" at bounding box center [1419, 439] width 15 height 15
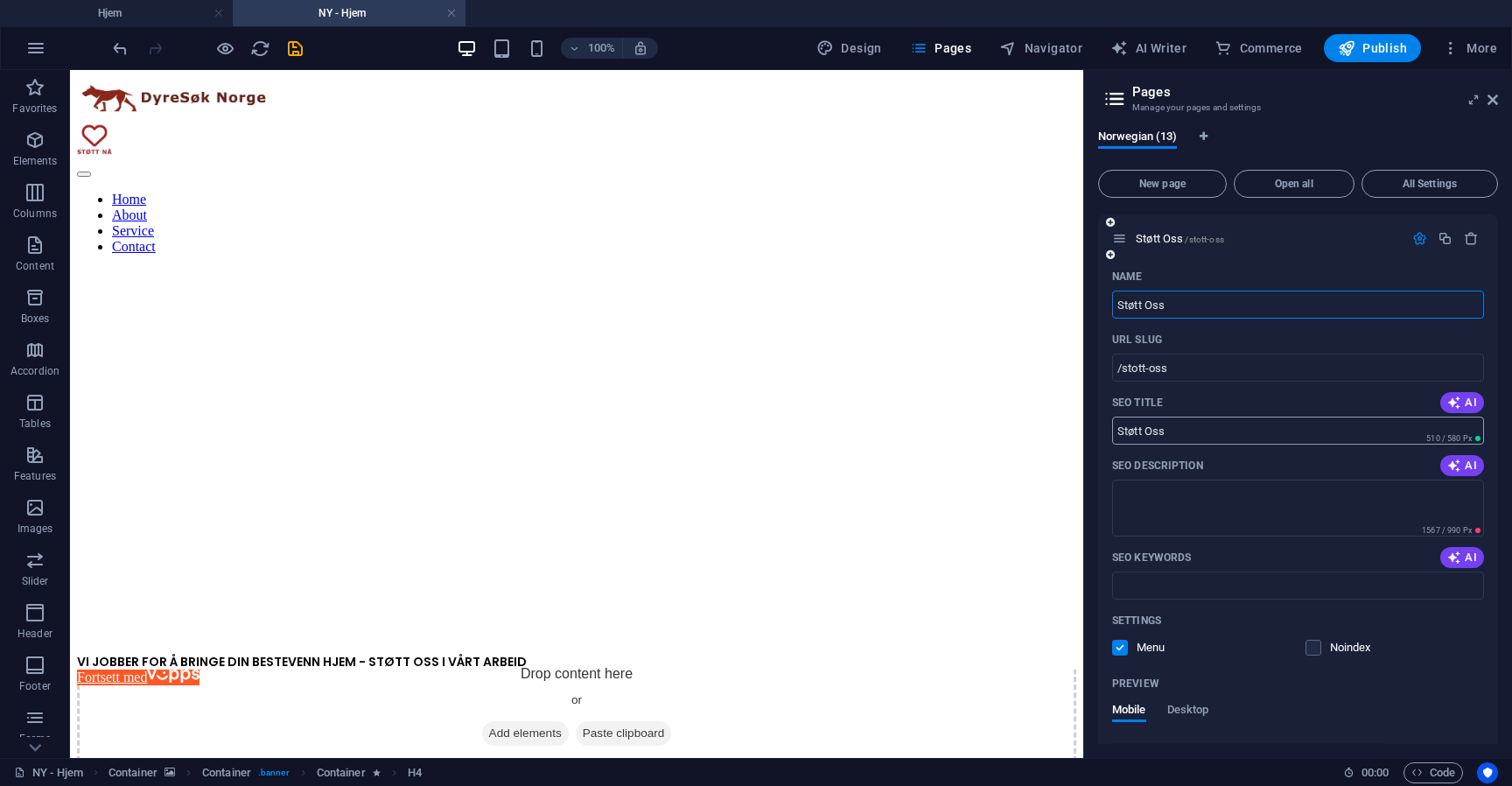
scroll to position [329, 0]
click at [1245, 514] on textarea "SEO Description" at bounding box center [1298, 507] width 372 height 57
paste textarea "DyreSøk Norge hjelper ved rømt hund, savnet hund og mistet hund. Vi finner hund…"
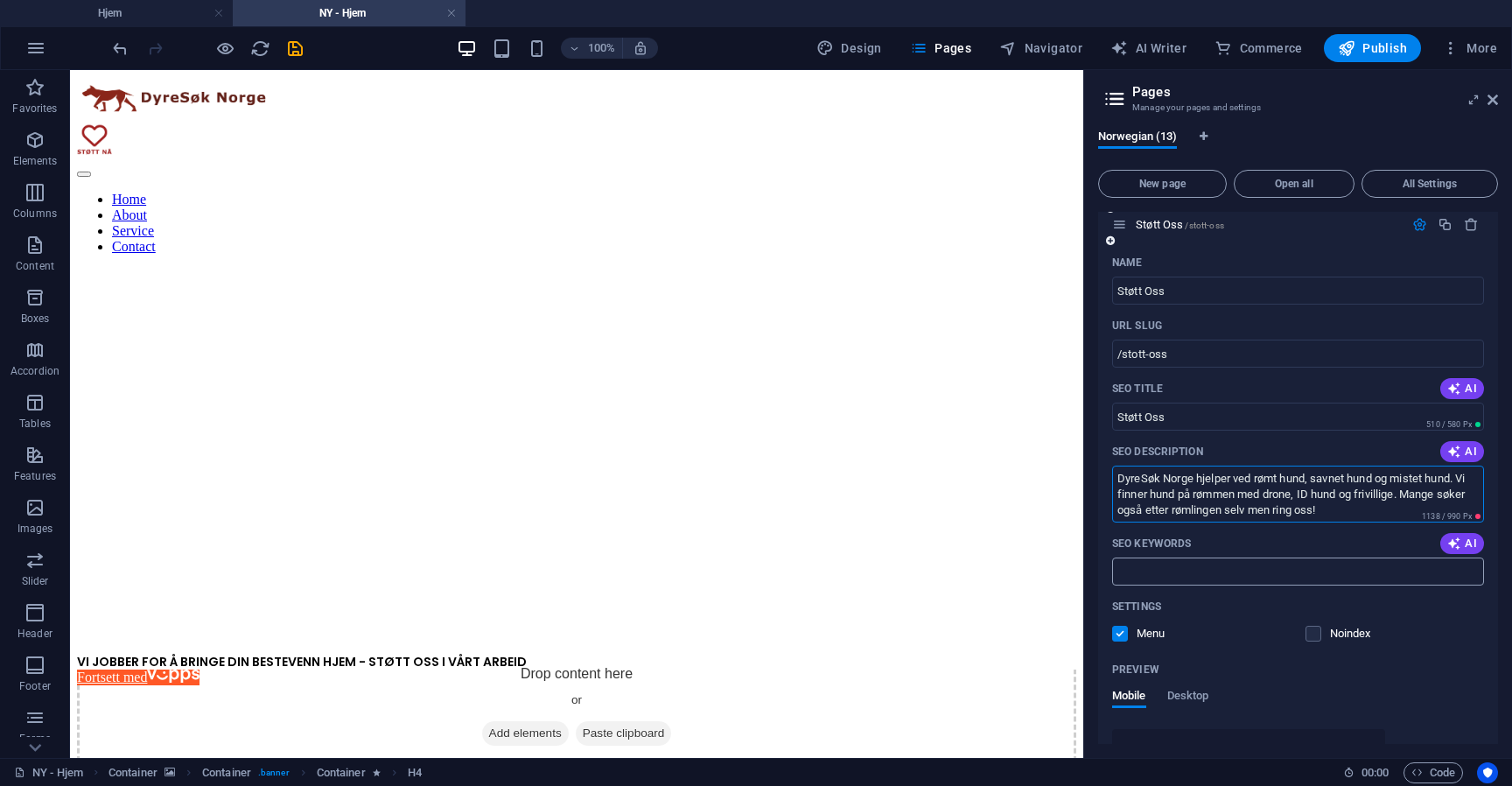
scroll to position [346, 0]
type textarea "DyreSøk Norge hjelper ved rømt hund, savnet hund og mistet hund. Vi finner hund…"
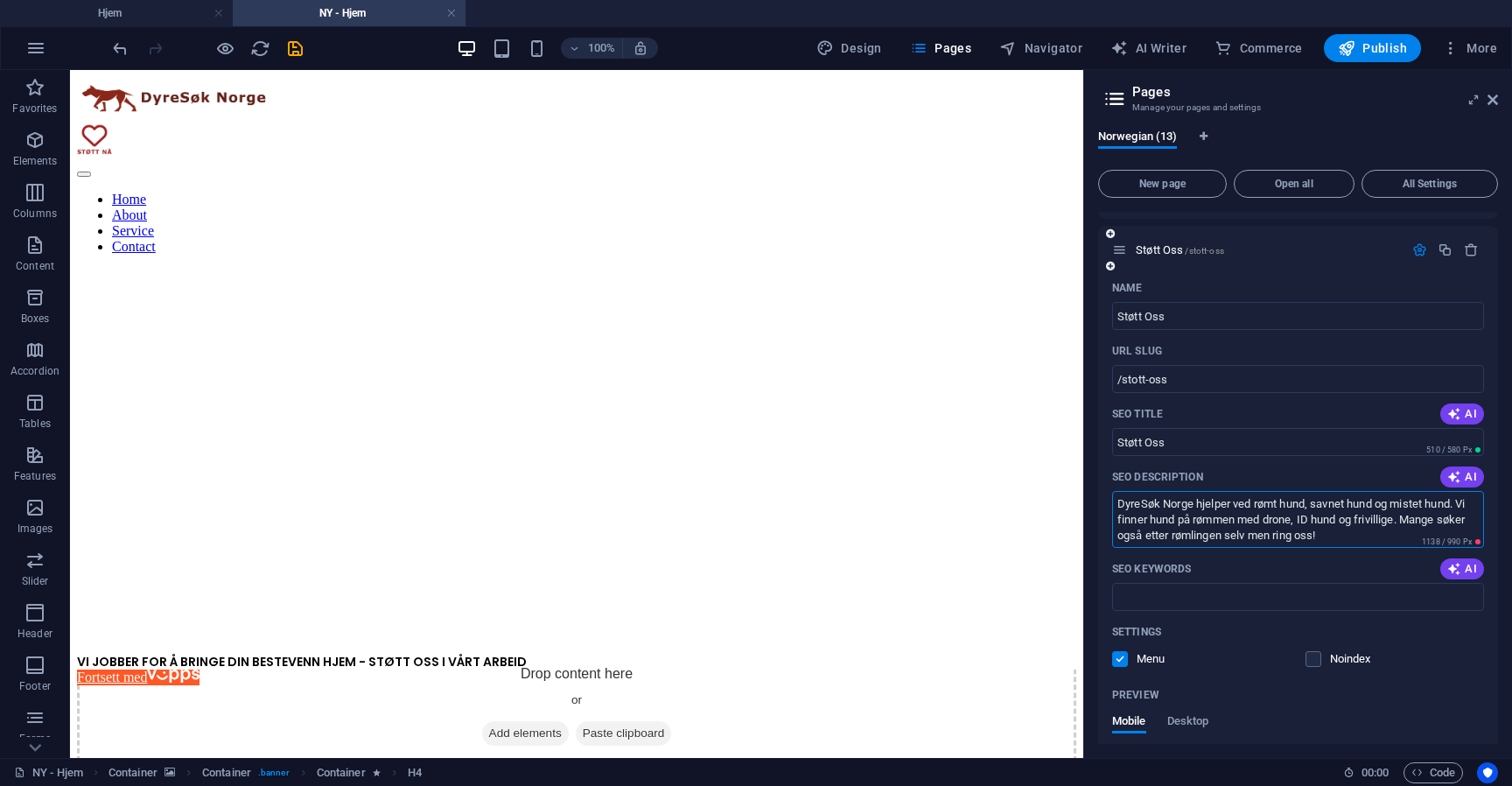
scroll to position [288, 0]
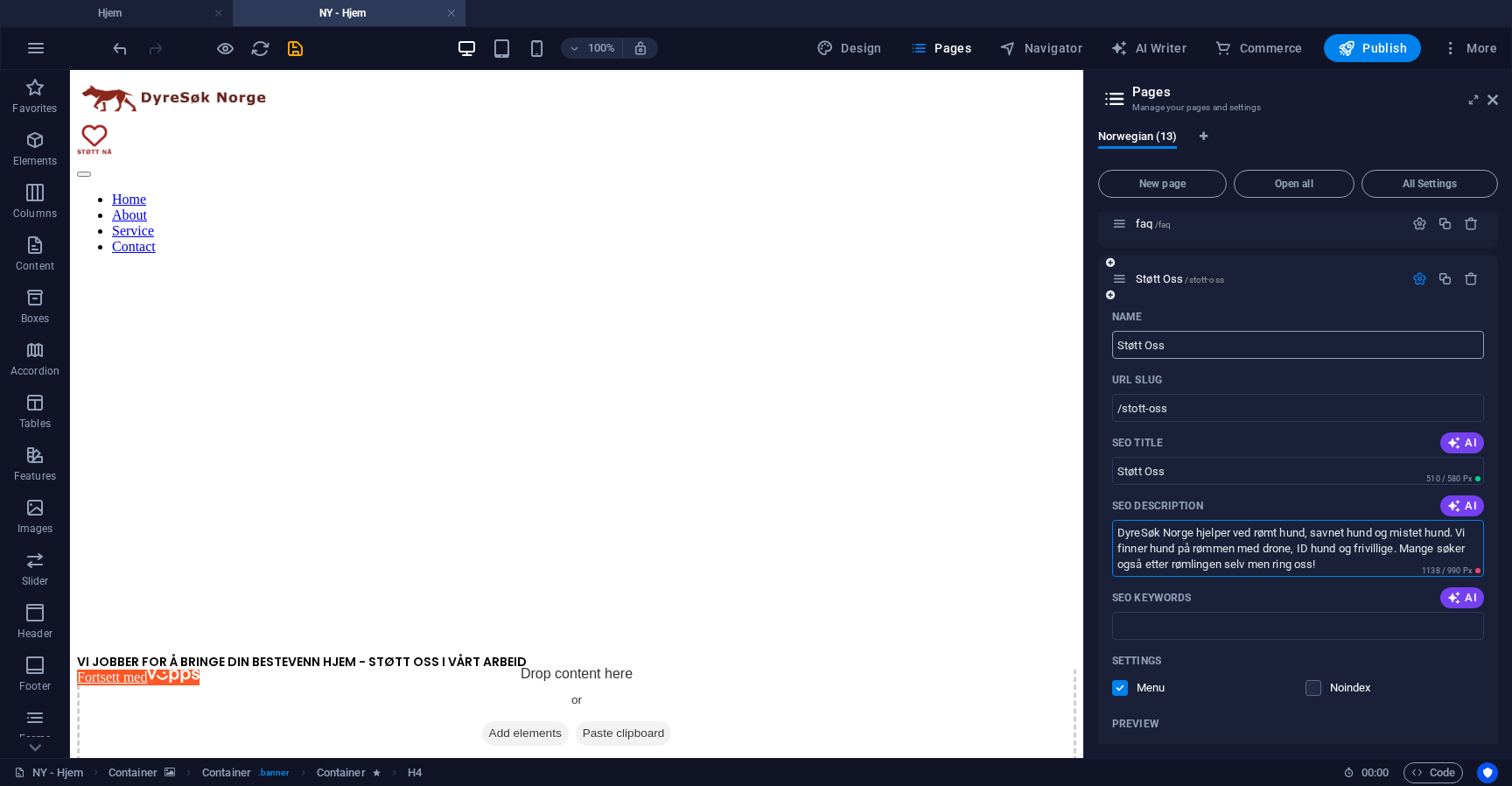
click at [1245, 349] on input "Støtt Oss" at bounding box center [1298, 345] width 372 height 28
click at [1181, 409] on input "/stott-oss" at bounding box center [1298, 407] width 372 height 28
drag, startPoint x: 1171, startPoint y: 406, endPoint x: 1267, endPoint y: 404, distance: 96.0
click at [1267, 404] on input "/stott-oss-rmling" at bounding box center [1298, 407] width 372 height 28
type input "/stott-oss"
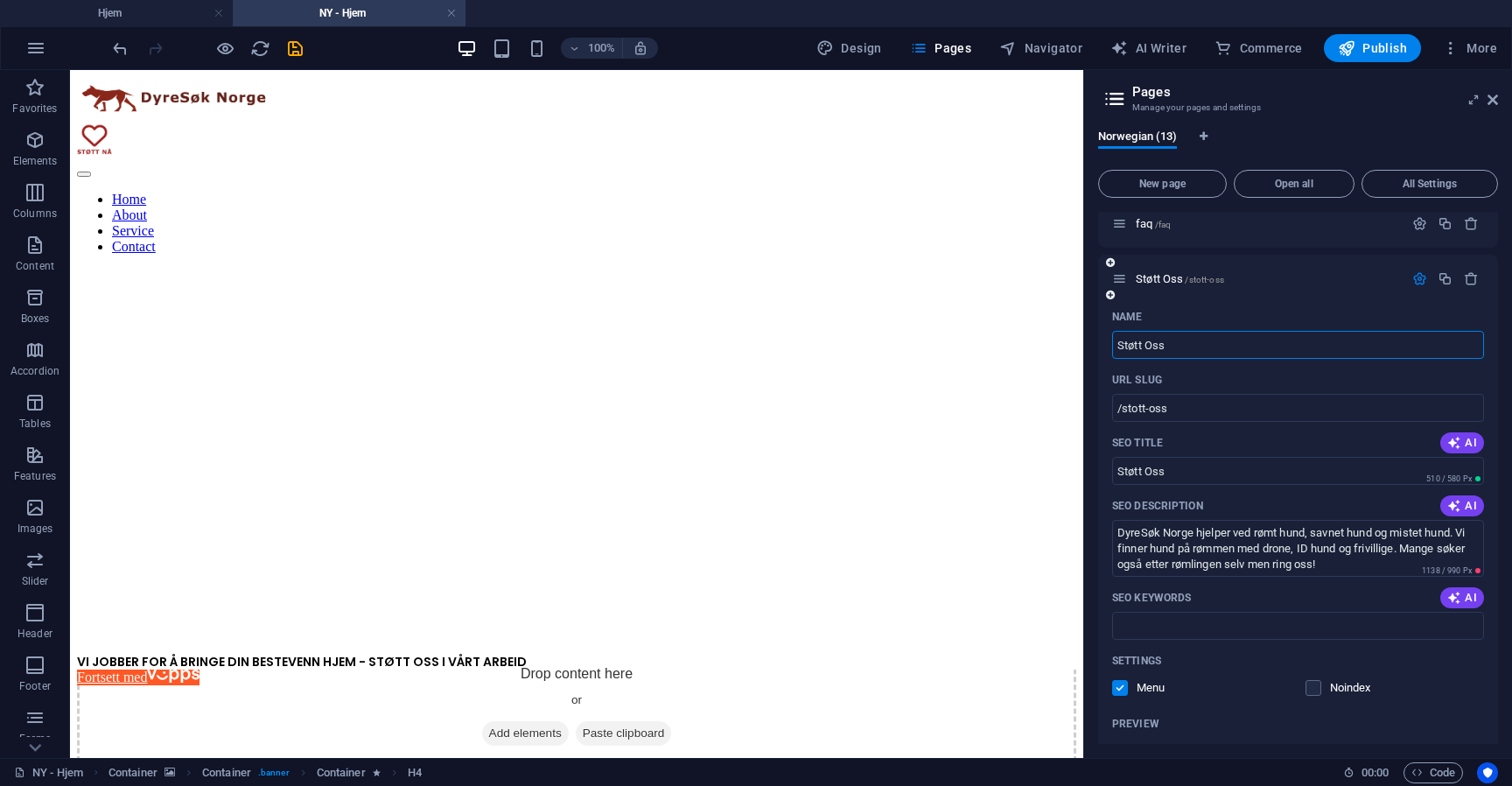
click at [1227, 342] on input "Støtt Oss" at bounding box center [1298, 345] width 372 height 28
type input "Støtt Oss /"
type input "Støtt Oss"
type input "Støtt Oss /"
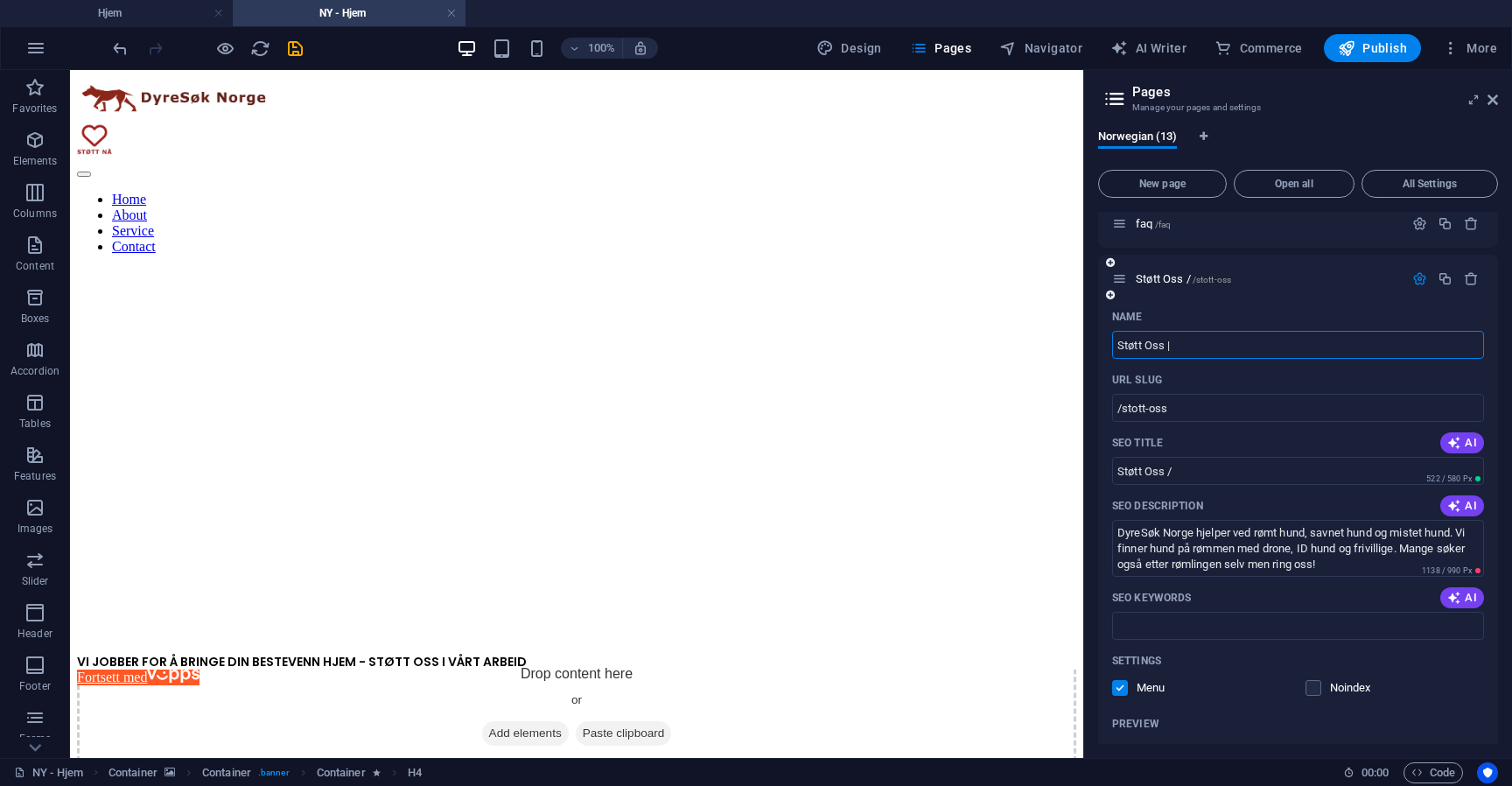
type input "Støtt Oss |"
type input "Støtt Oss | D"
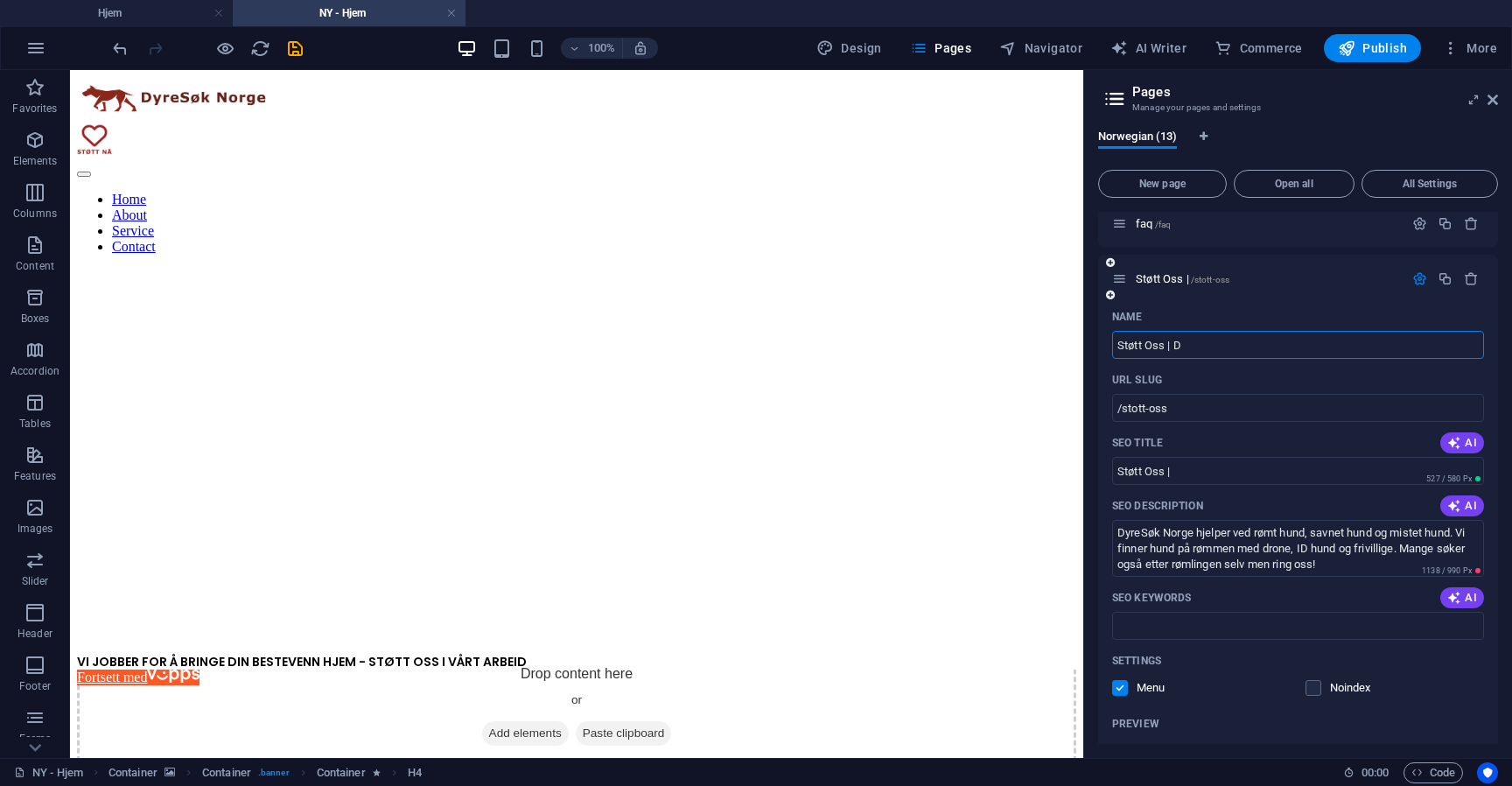
type input "Støtt Oss | D"
type input "Støtt Oss |"
type input "Støtt Oss | Dyre"
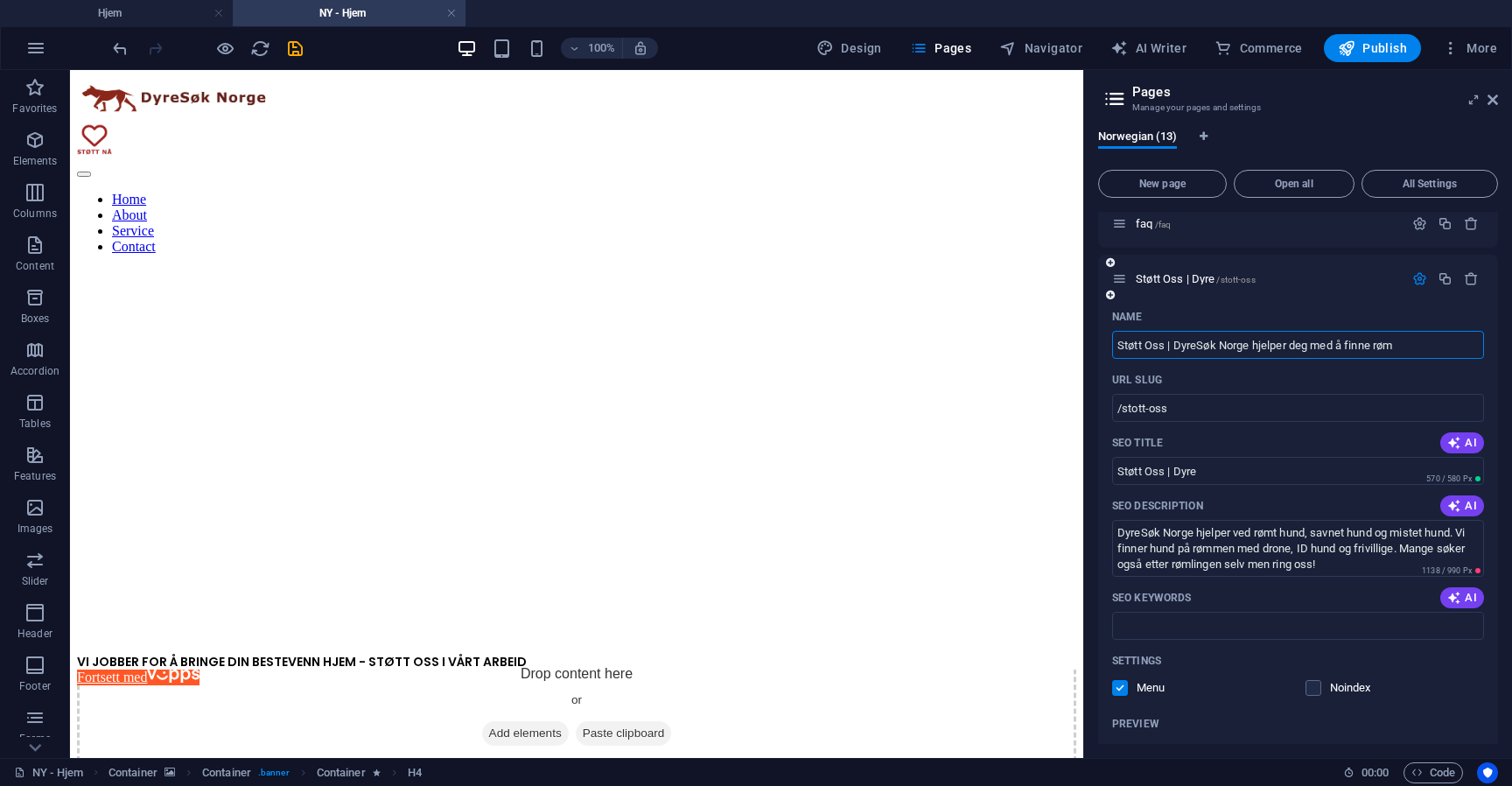
type input "Støtt Oss | DyreSøk Norge hjelper deg med å finne røm"
type input "Støtt Oss | DyreSøk Norge hjelper deg med å finne rømlingen"
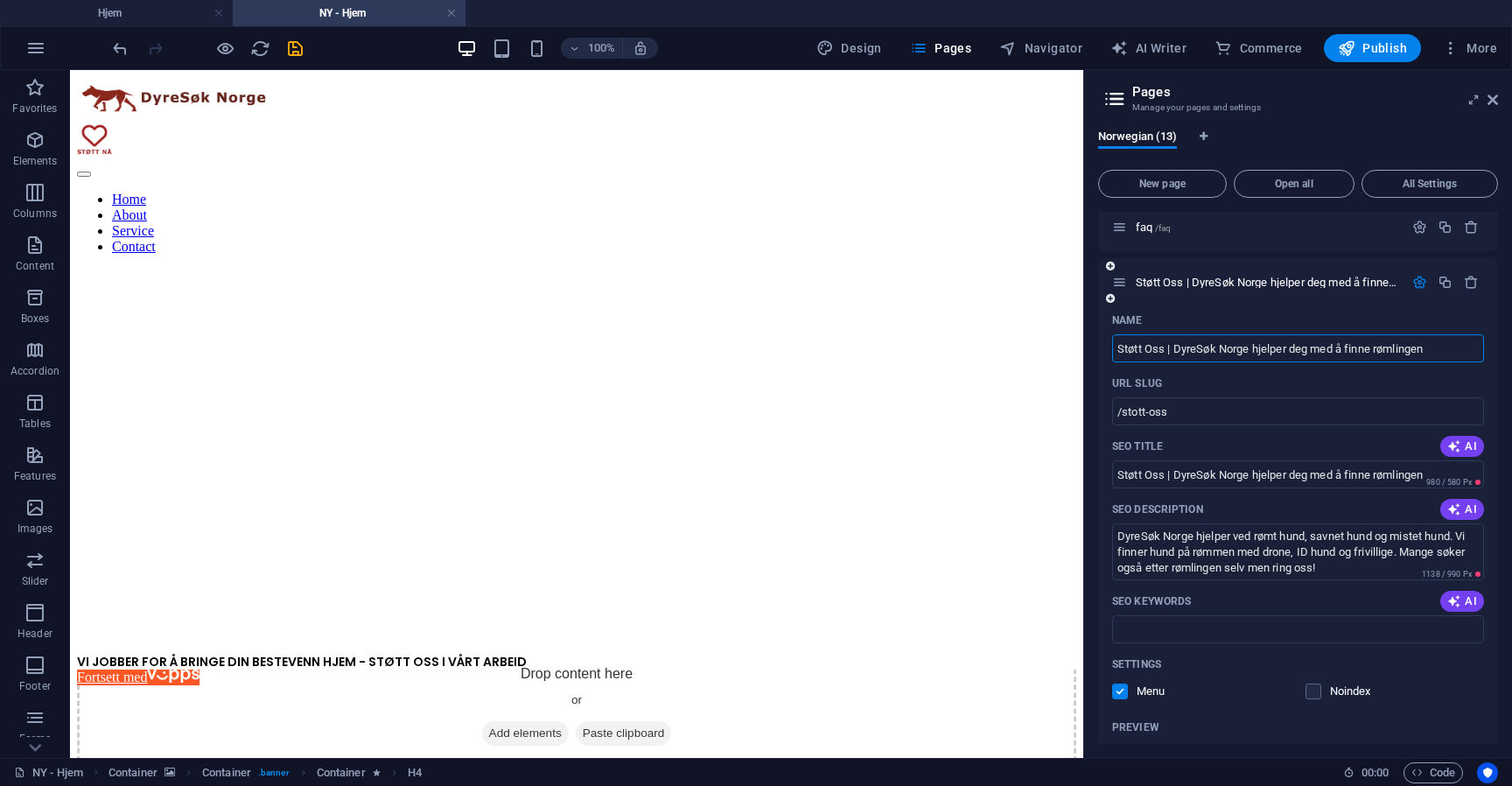
type input "Støtt Oss | DyreSøk Norge hjelper deg med å finne rømlingen"
click at [1413, 280] on icon "button" at bounding box center [1419, 282] width 15 height 15
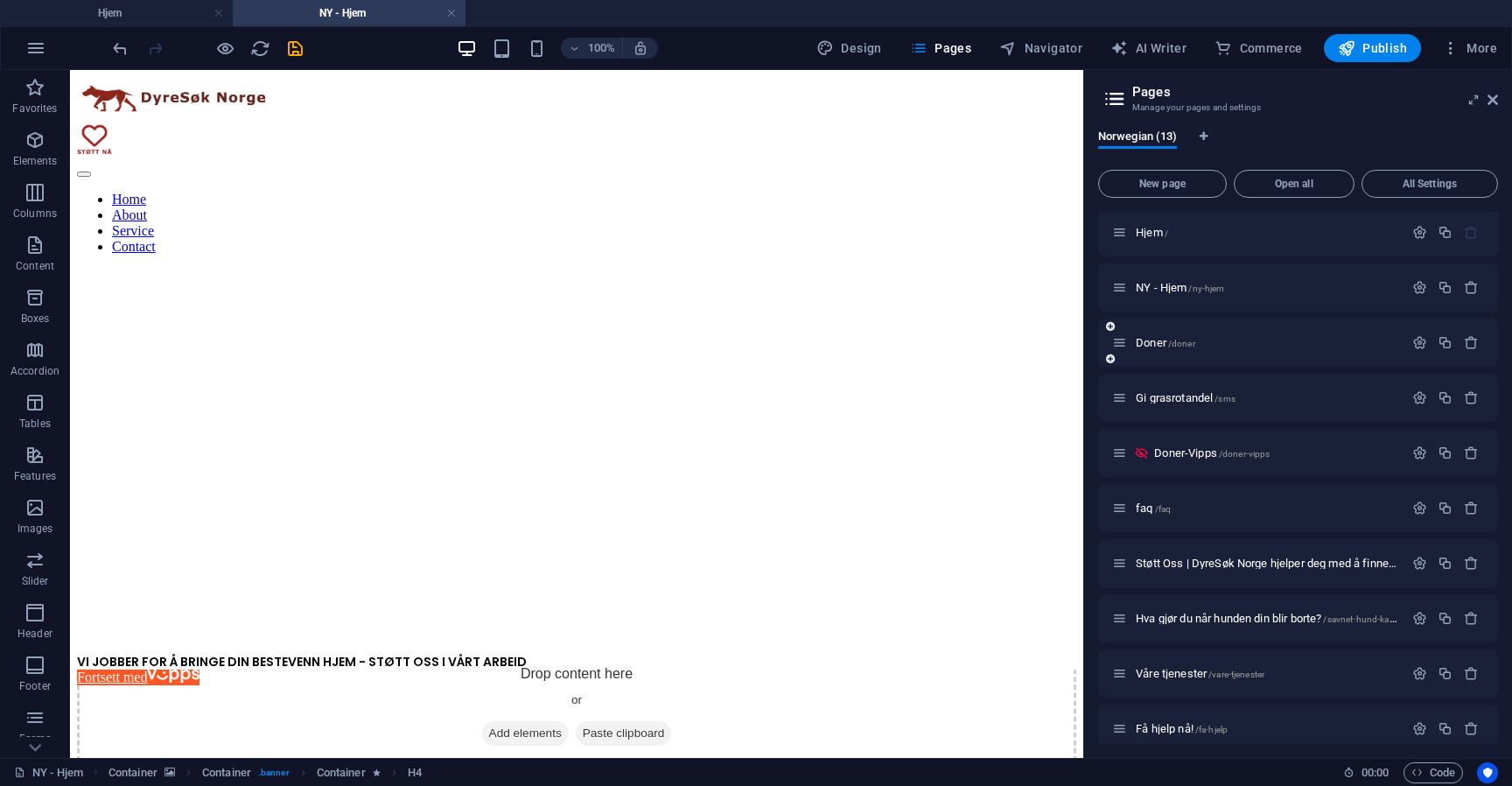
scroll to position [0, 0]
click at [1414, 233] on icon "button" at bounding box center [1419, 235] width 15 height 15
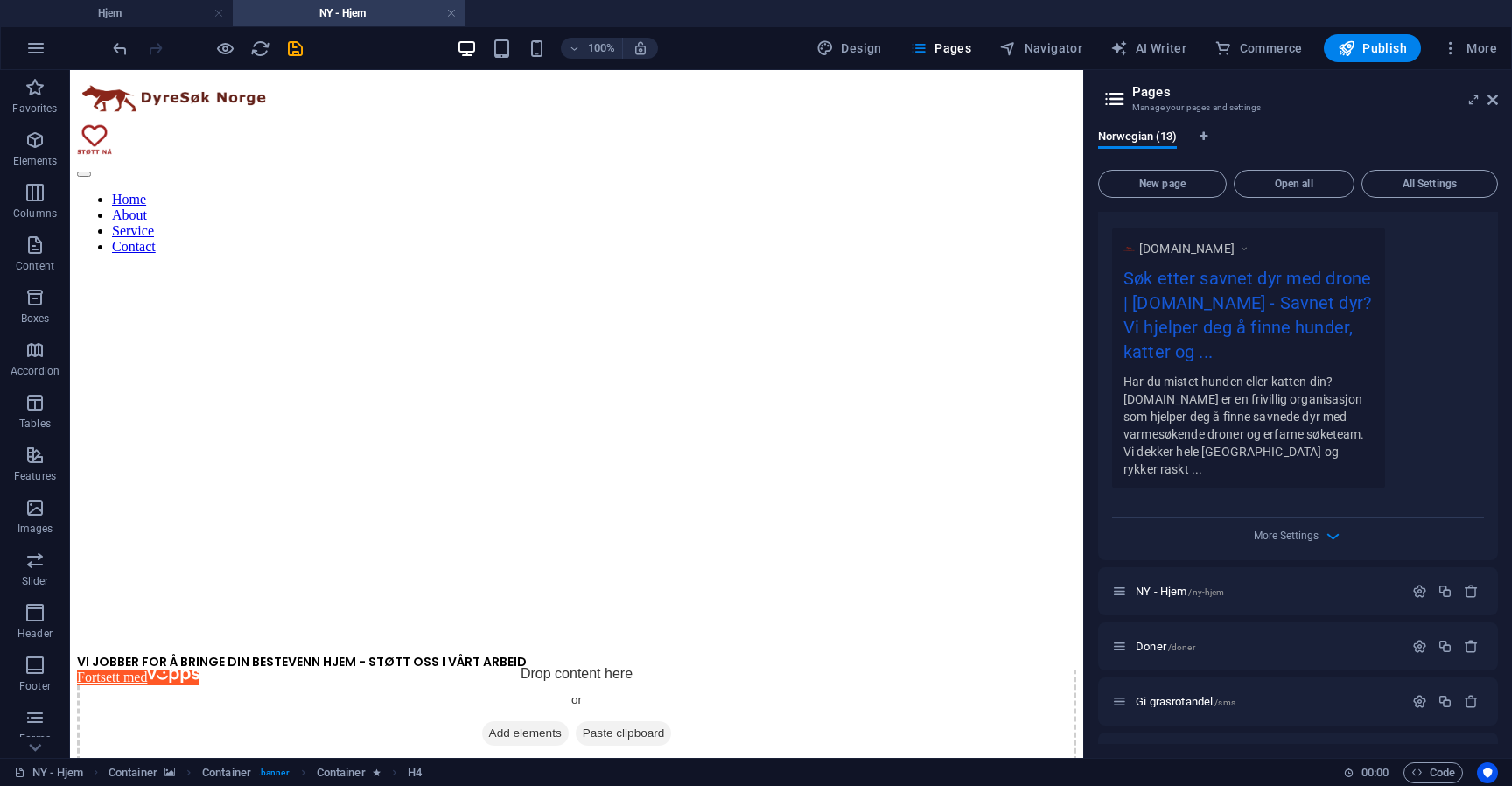
scroll to position [956, 0]
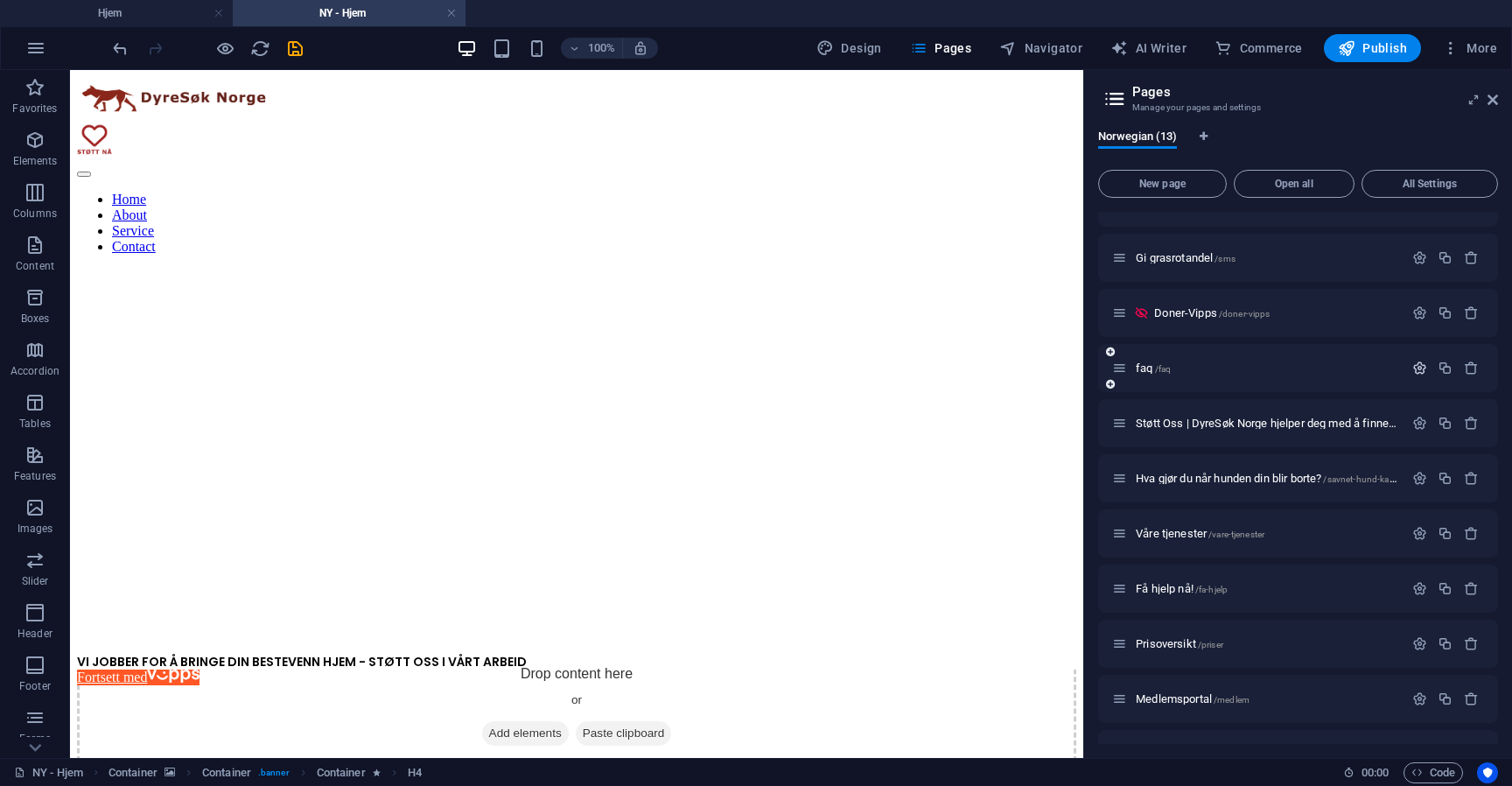
click at [1418, 360] on icon "button" at bounding box center [1419, 367] width 15 height 15
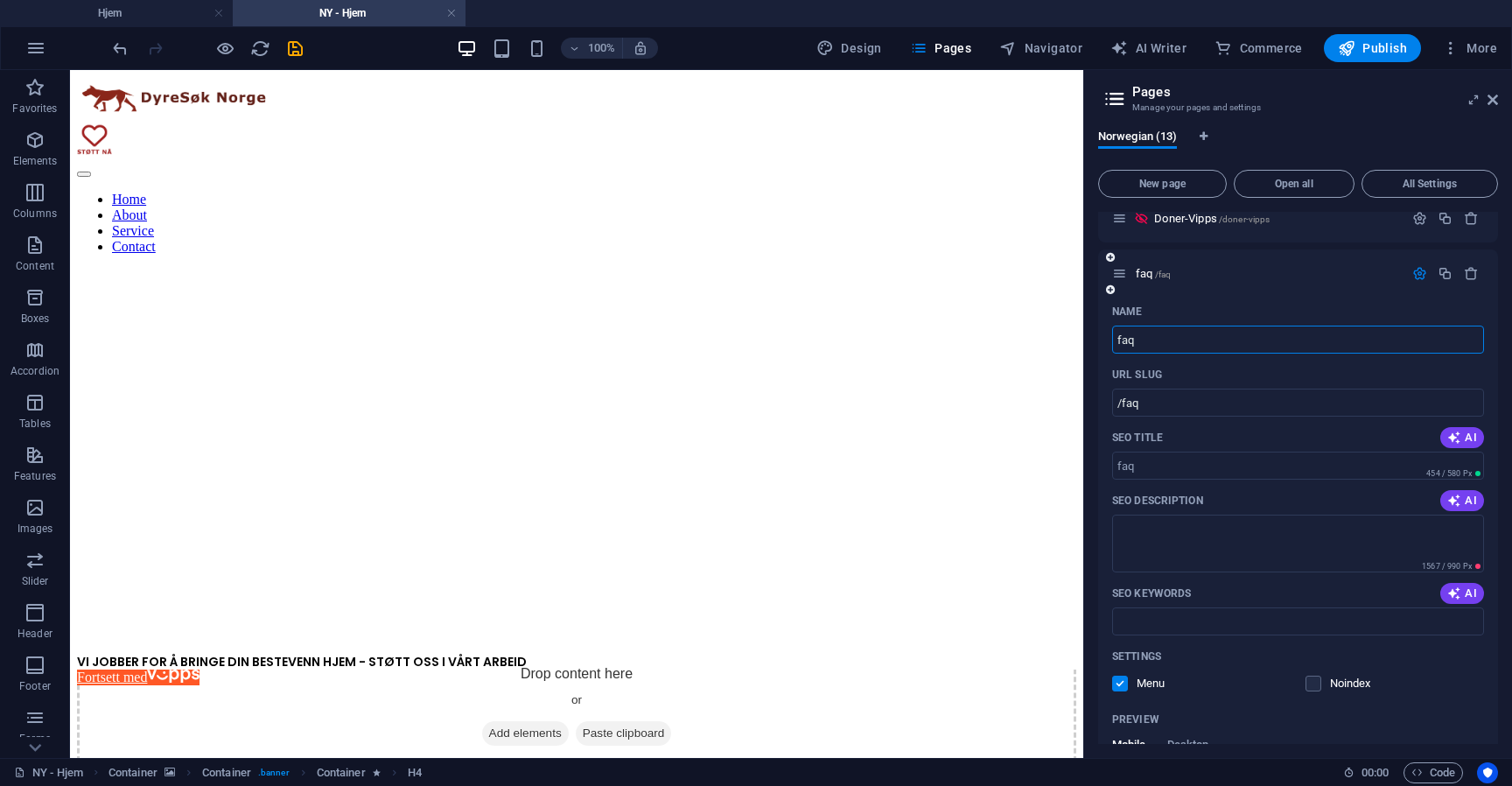
scroll to position [1052, 0]
type input "faq | DyreSøk Norge"
type input "/faq-dyres-k-norge"
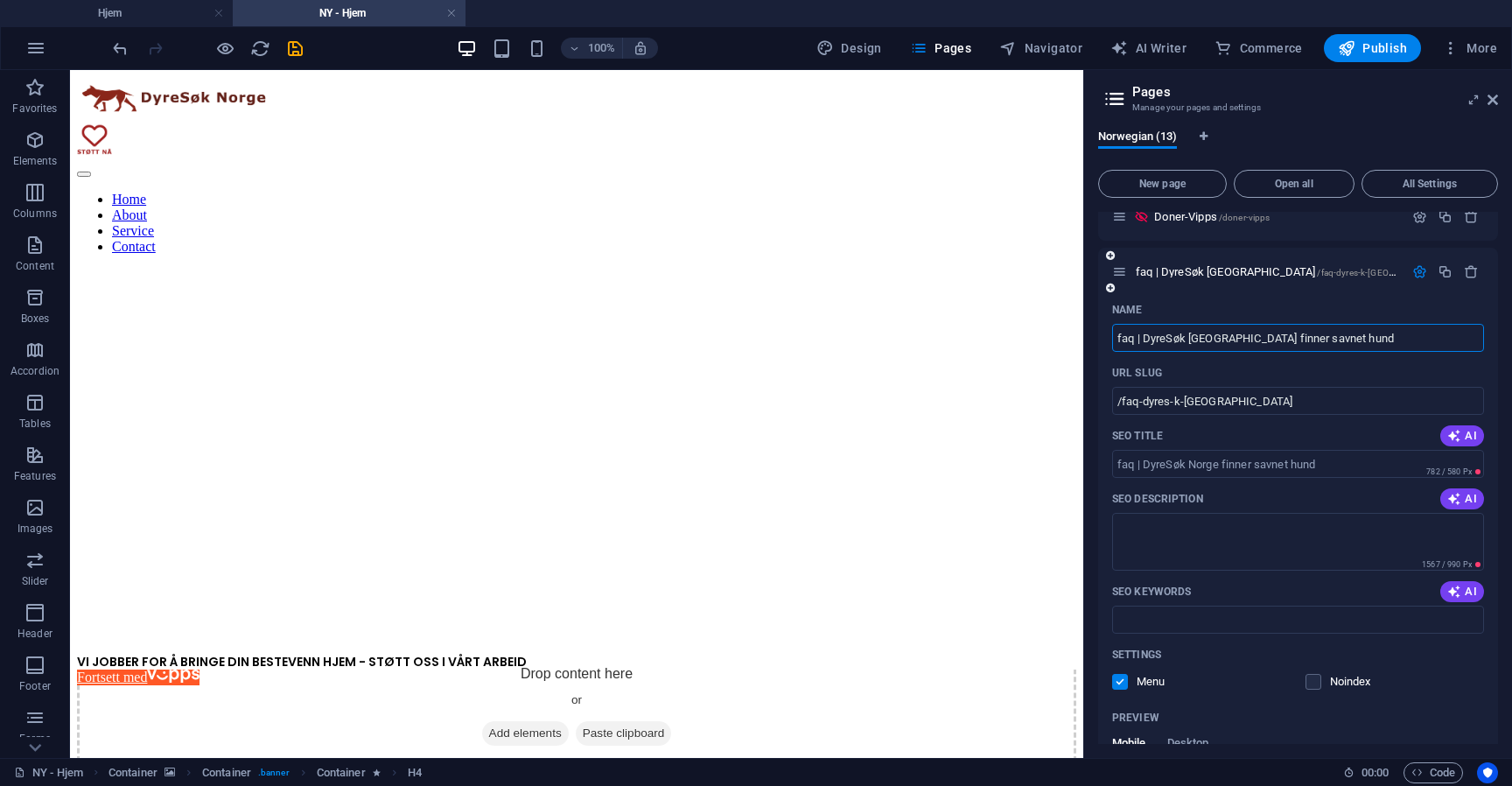
type input "faq | DyreSøk Norge finner savnet hund"
type input "/faq-dyres-k-norge-finner-savnet-hund"
type input "faq | DyreSøk Norge finner rømt hund"
type input "/faq-dyres-k-norge-finner-r-mt-hund"
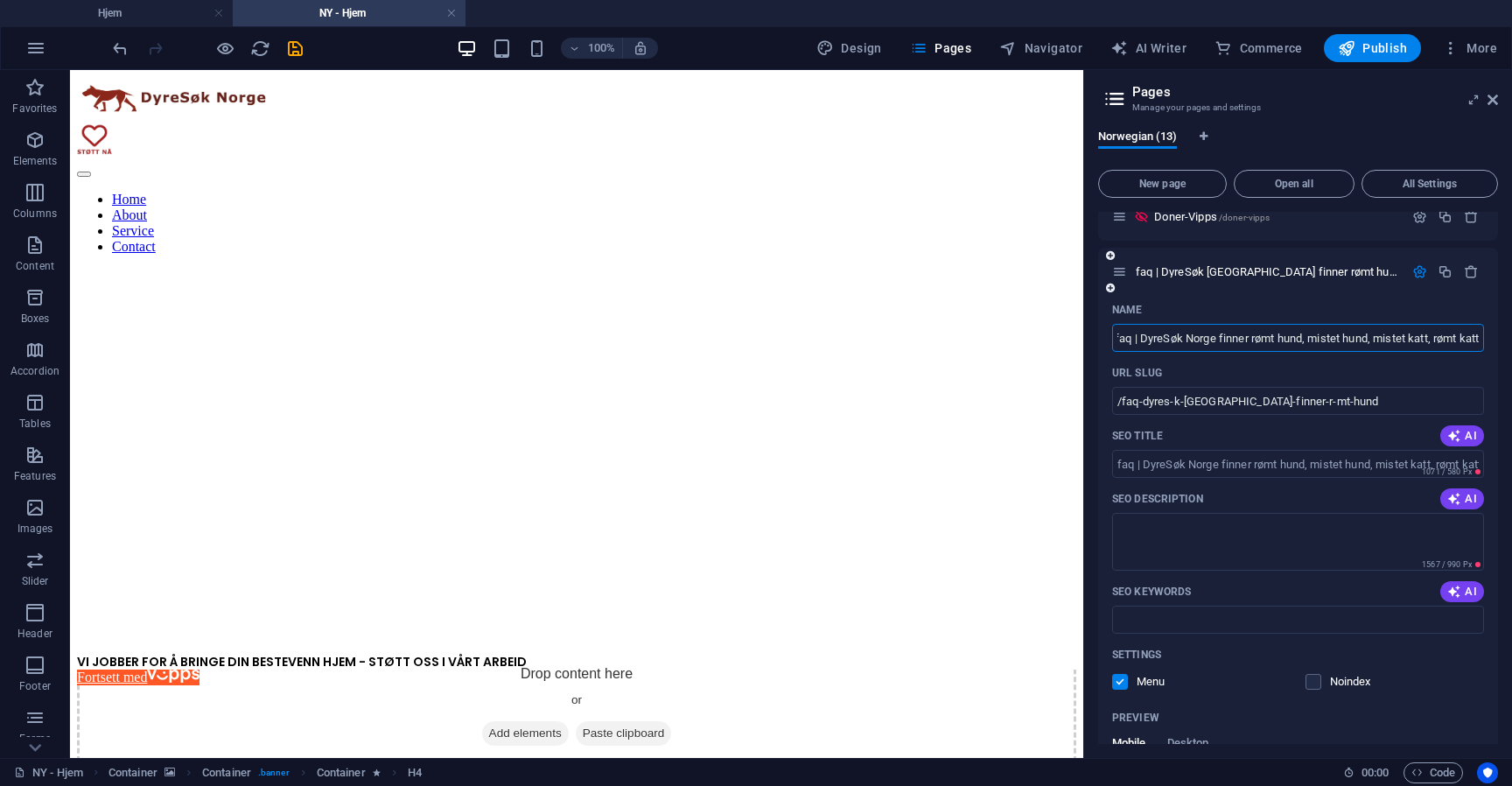
type input "faq | DyreSøk Norge finner rømt hund, mistet hund, mistet katt, rømt katt"
type input "/faq-dyres-k-norge-finner-r-mt-hund-mistet-hund-mistet-katt-r-mt-katt"
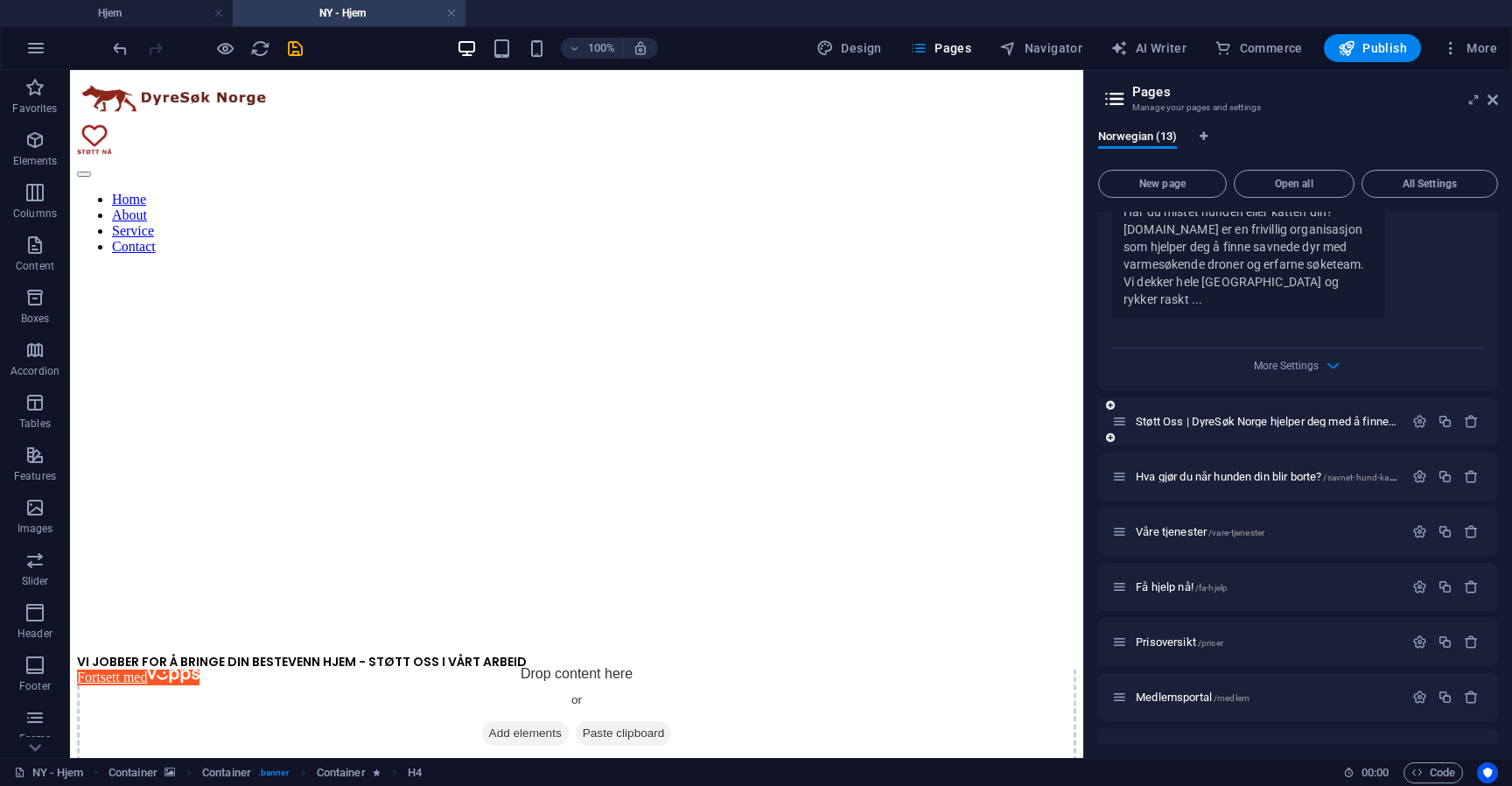
scroll to position [1777, 0]
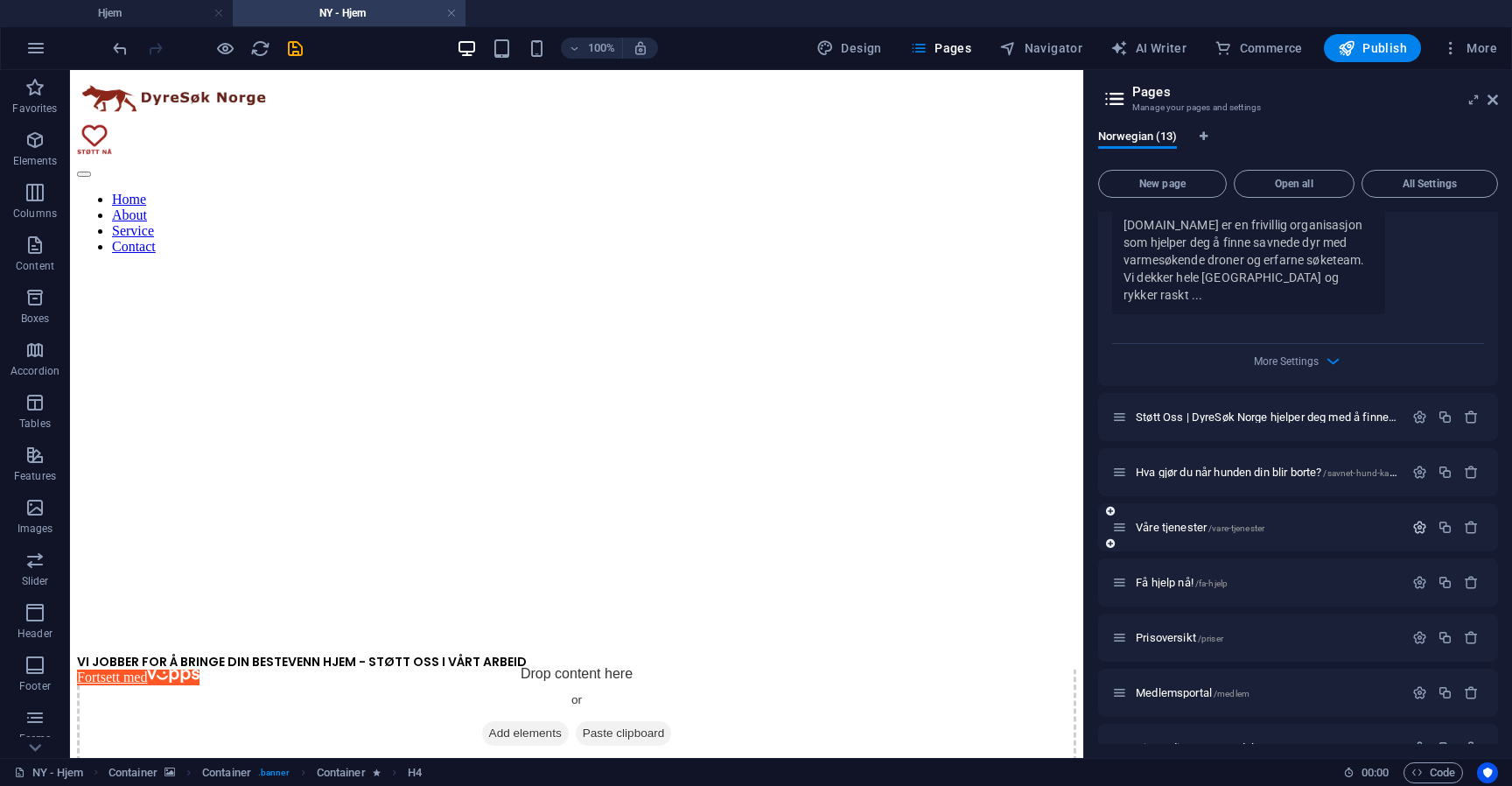
type input "faq | DyreSøk Norge finner rømt hund, mistet hund, mistet katt, rømt katt,"
click at [1412, 520] on icon "button" at bounding box center [1419, 527] width 15 height 15
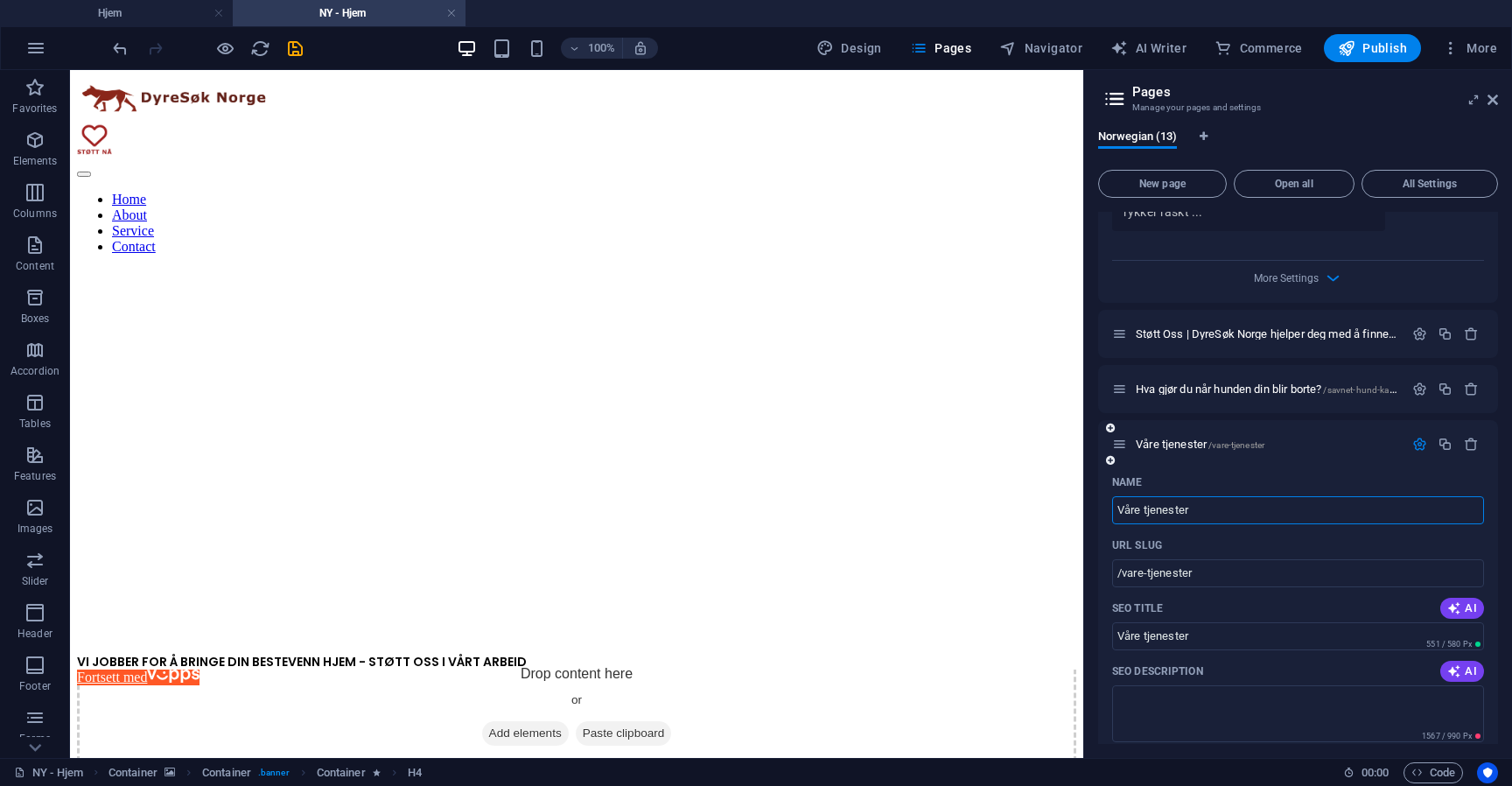
scroll to position [1861, 0]
click at [1239, 494] on input "Våre tjenester" at bounding box center [1298, 508] width 372 height 28
type input "Våre tjenester /"
type input "Våre tjenester"
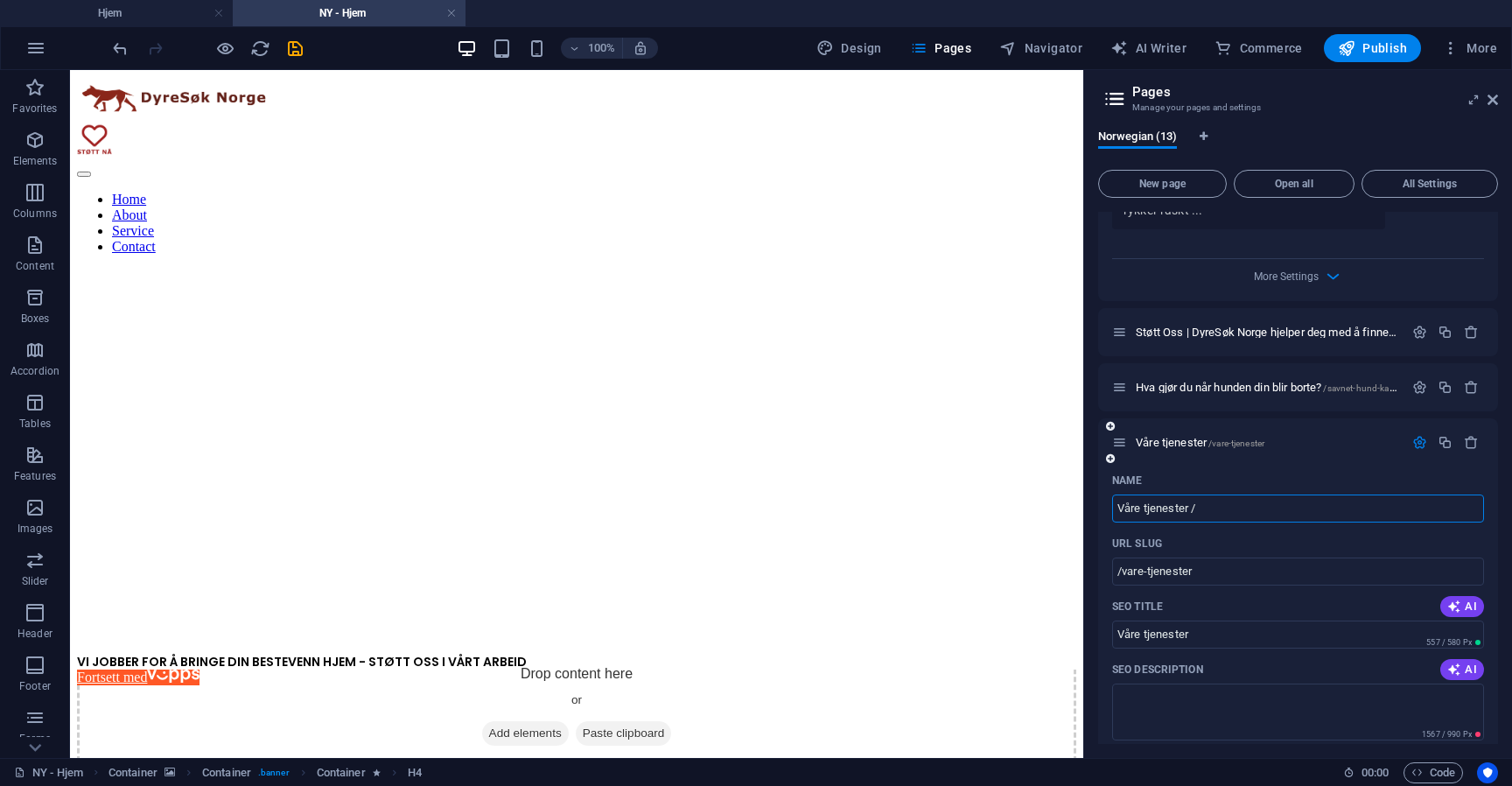
type input "Våre tjenester /"
type input "Våre tjenester |"
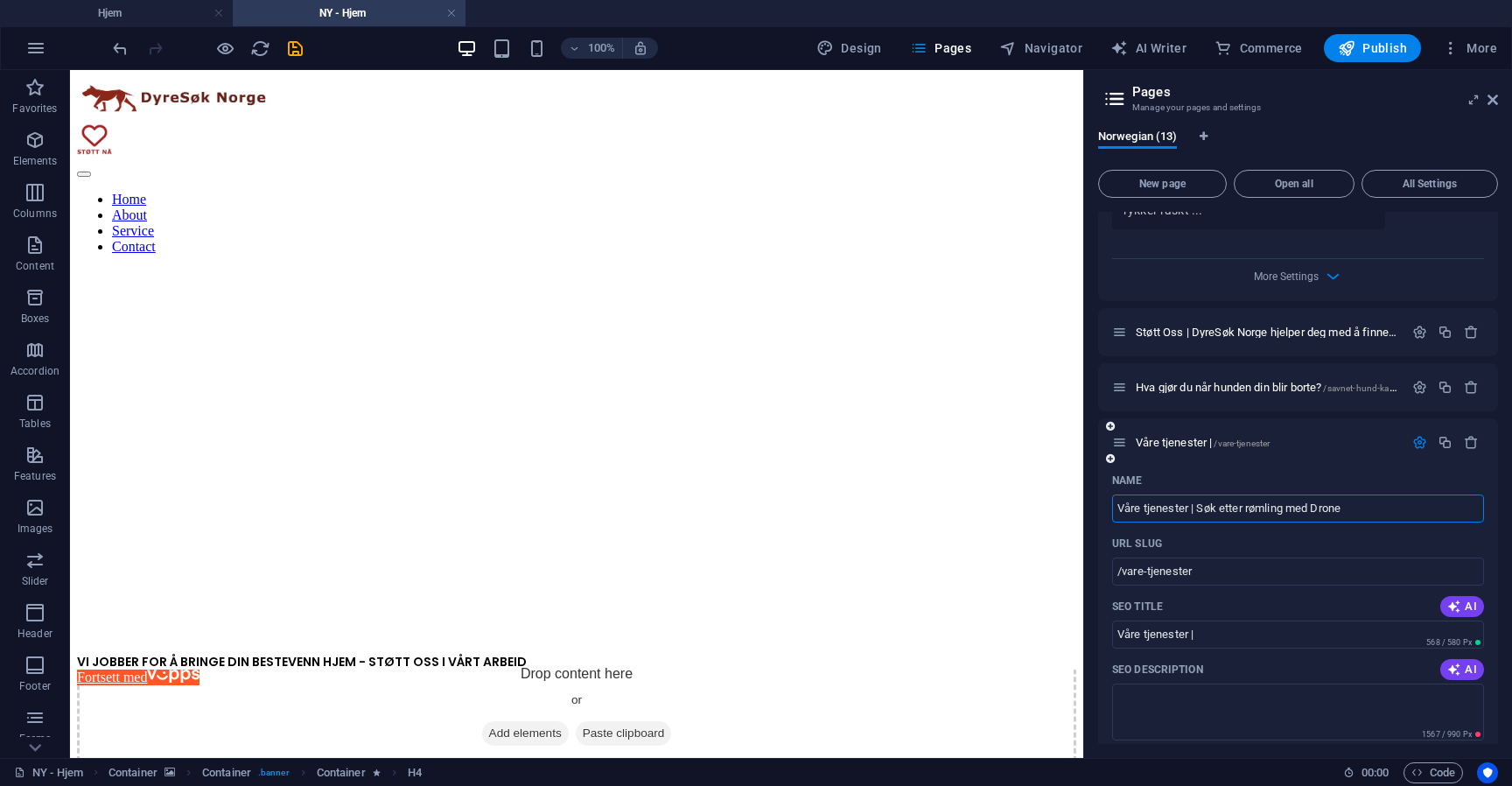
type input "Våre tjenester | Søk etter rømling med Drone"
type input "/vare-tjenester-s-k-etter-r-mling-med-drone"
type input "Våre tjenester | Søk etter rømling med Drone"
click at [1284, 494] on input "Våre tjenester | Søk etter rømling med Drone" at bounding box center [1298, 508] width 372 height 28
type input "Våre tjenester | Søk etter rømlingen med Drone"
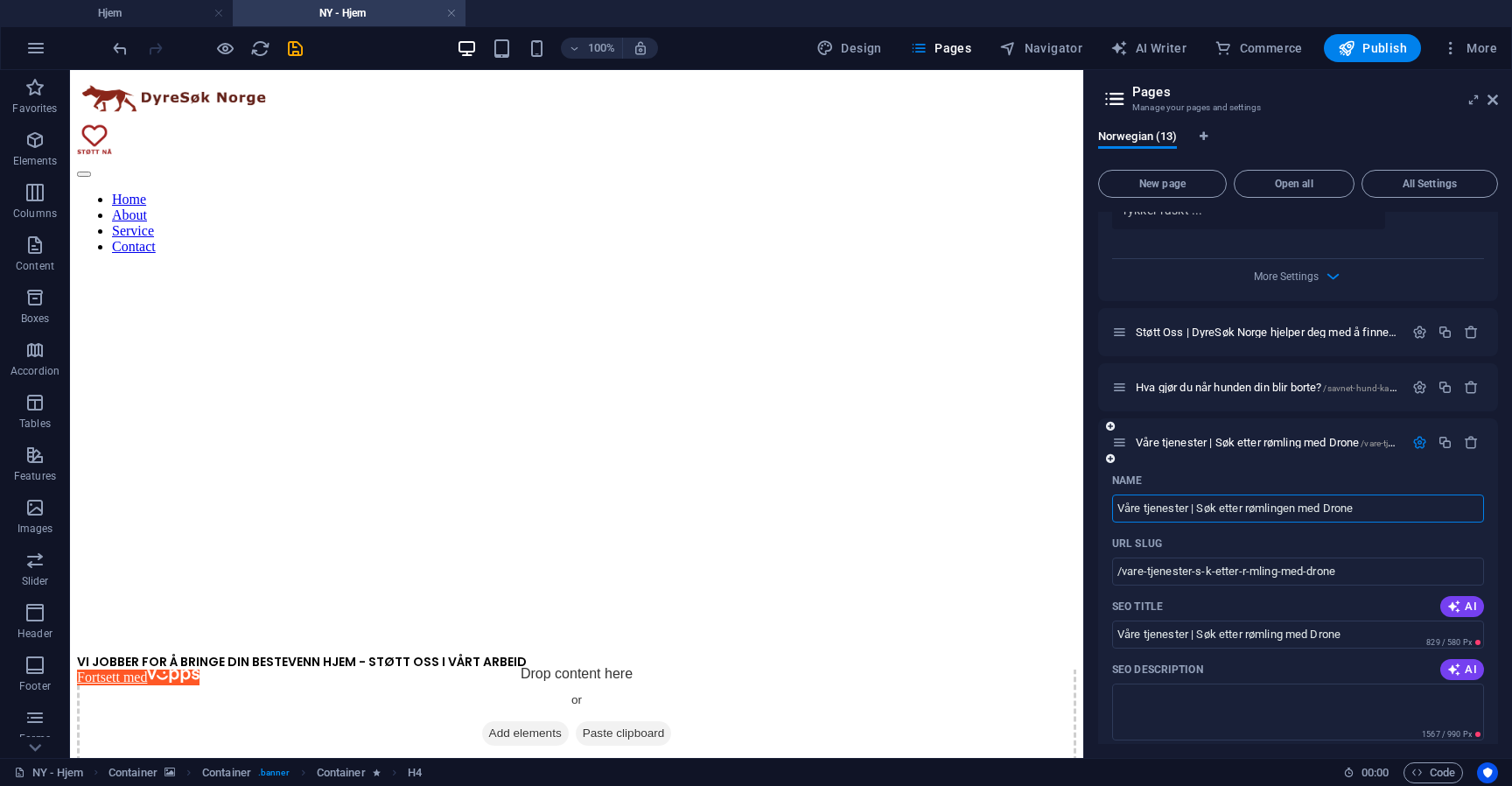
type input "/vare-tjenester-s-k-etter-r-mlingen-med-drone"
type input "Våre tjenester | Søk etter rømlingen med Drone"
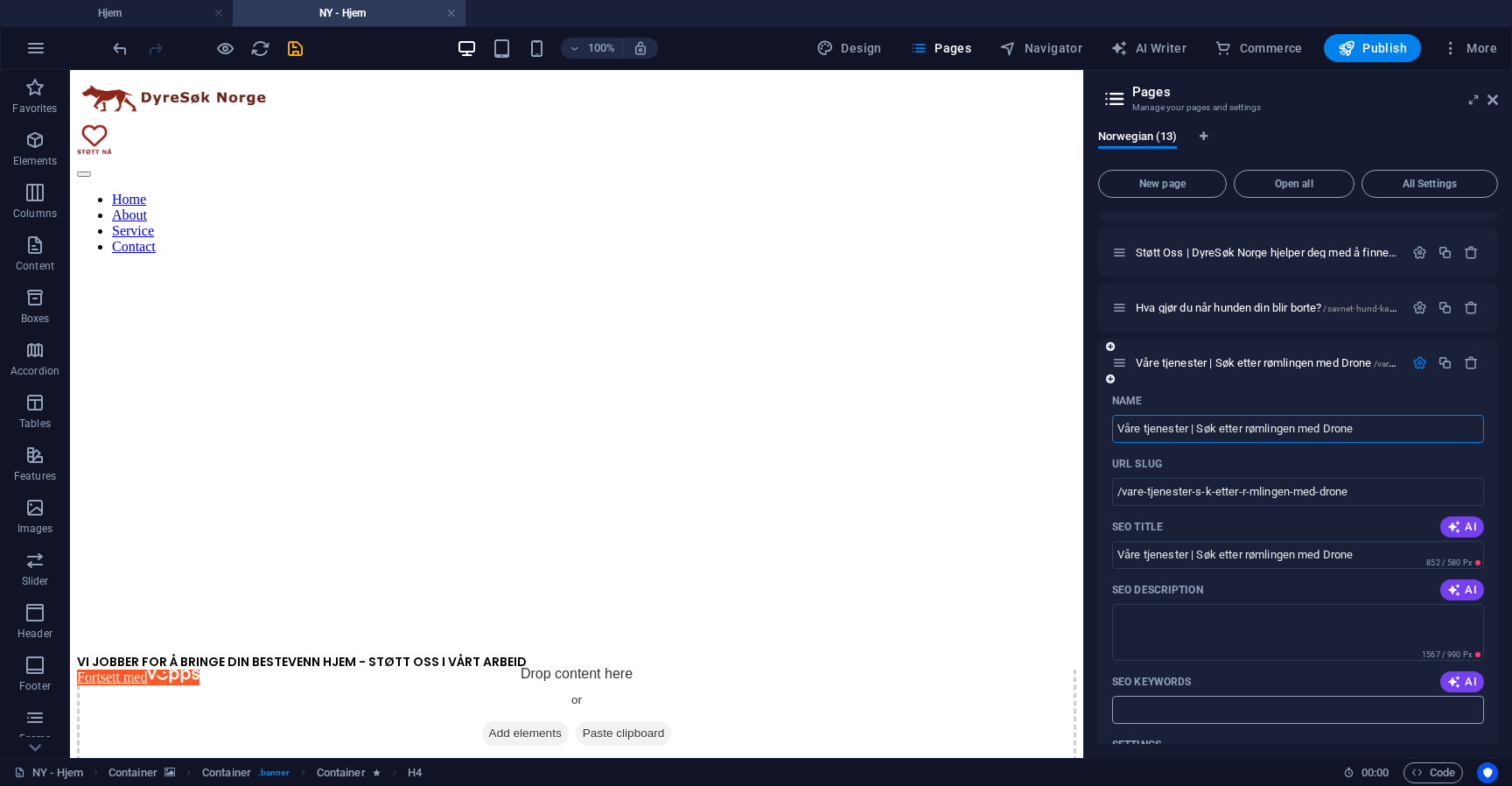
scroll to position [2097, 0]
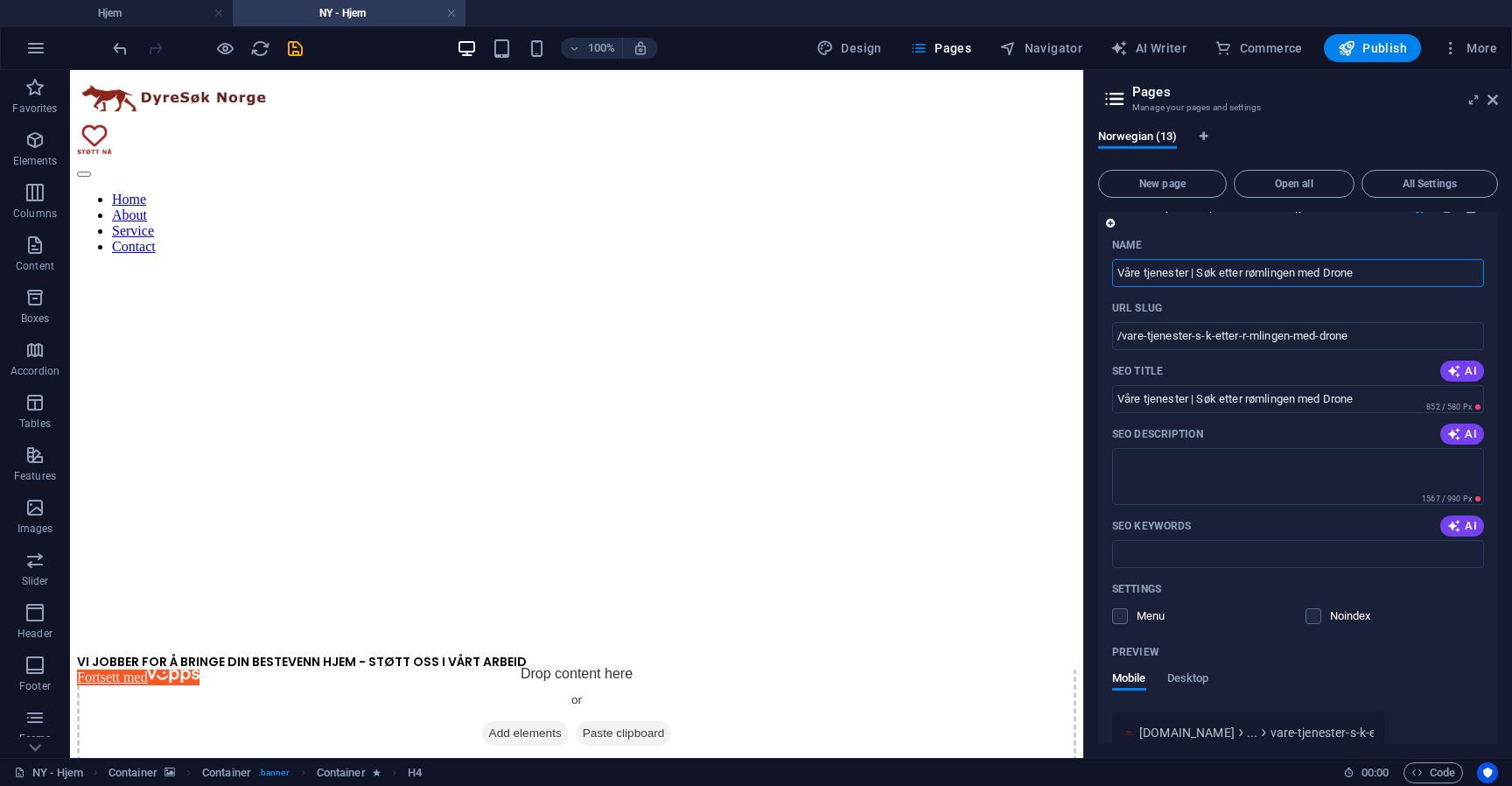
click at [1327, 259] on input "Våre tjenester | Søk etter rømlingen med Drone" at bounding box center [1298, 273] width 372 height 28
type input "Våre tjenester | Søk etter rømlingen med varmesøkende Drone"
type input "/vare-tjenester-s-k-etter-r-mlingen-med-varmes-kendedrone"
type input "Våre tjenester | Søk etter rømlingen med varmesøkendeDrone"
type input "Våre tjenester | Søk etter rømlingen med varmesøkendedDrone"
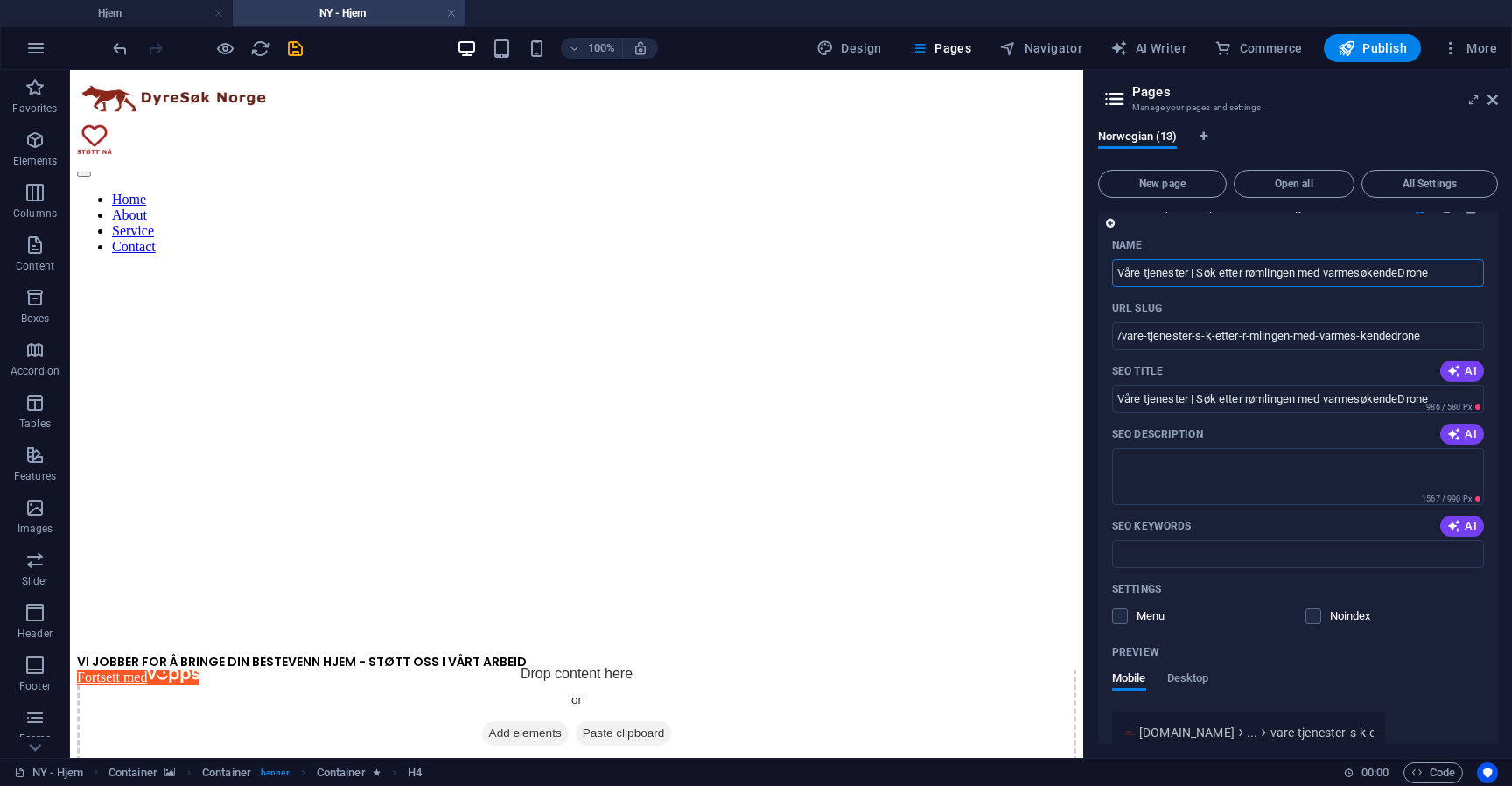
type input "/vare-tjenester-s-k-etter-r-mlingen-med-varmes-kende-drone"
type input "Våre tjenester | Søk etter rømlingen med varmesøkende Drone"
type input "Våre tjenester | Søk etter rømlingen med varmesøkendedDrone"
type input "/vare-tjenester-s-k-etter-r-mlingen-med-varmes-kendeddrone"
type input "Våre tjenester | Søk etter rømlingen med varmesøkendedDrone"
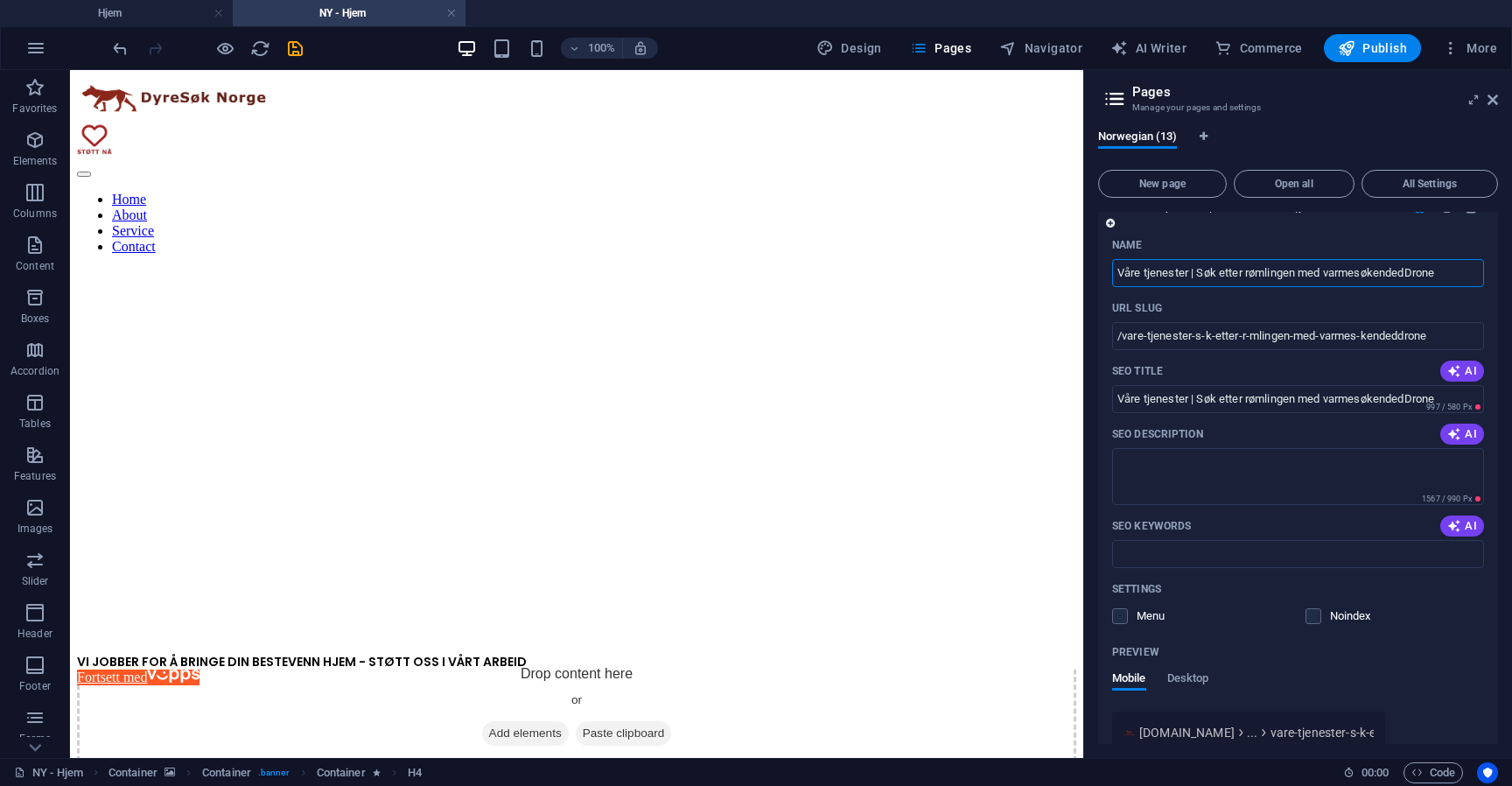
type input "Våre tjenester | Søk etter rømlingen med varmesøkendedDrone"
click at [1238, 357] on div "SEO Title AI" at bounding box center [1298, 371] width 372 height 28
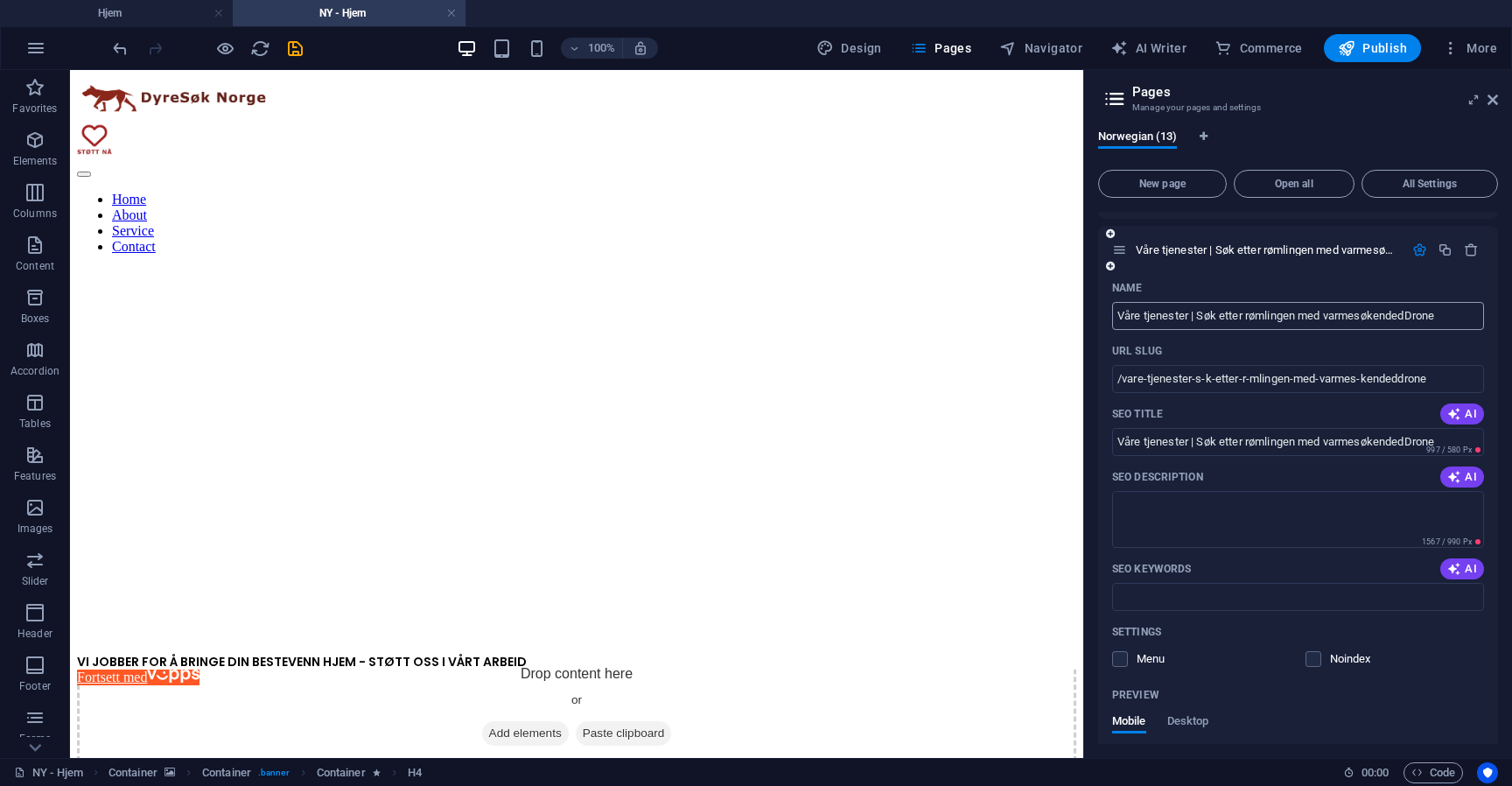
scroll to position [2023, 0]
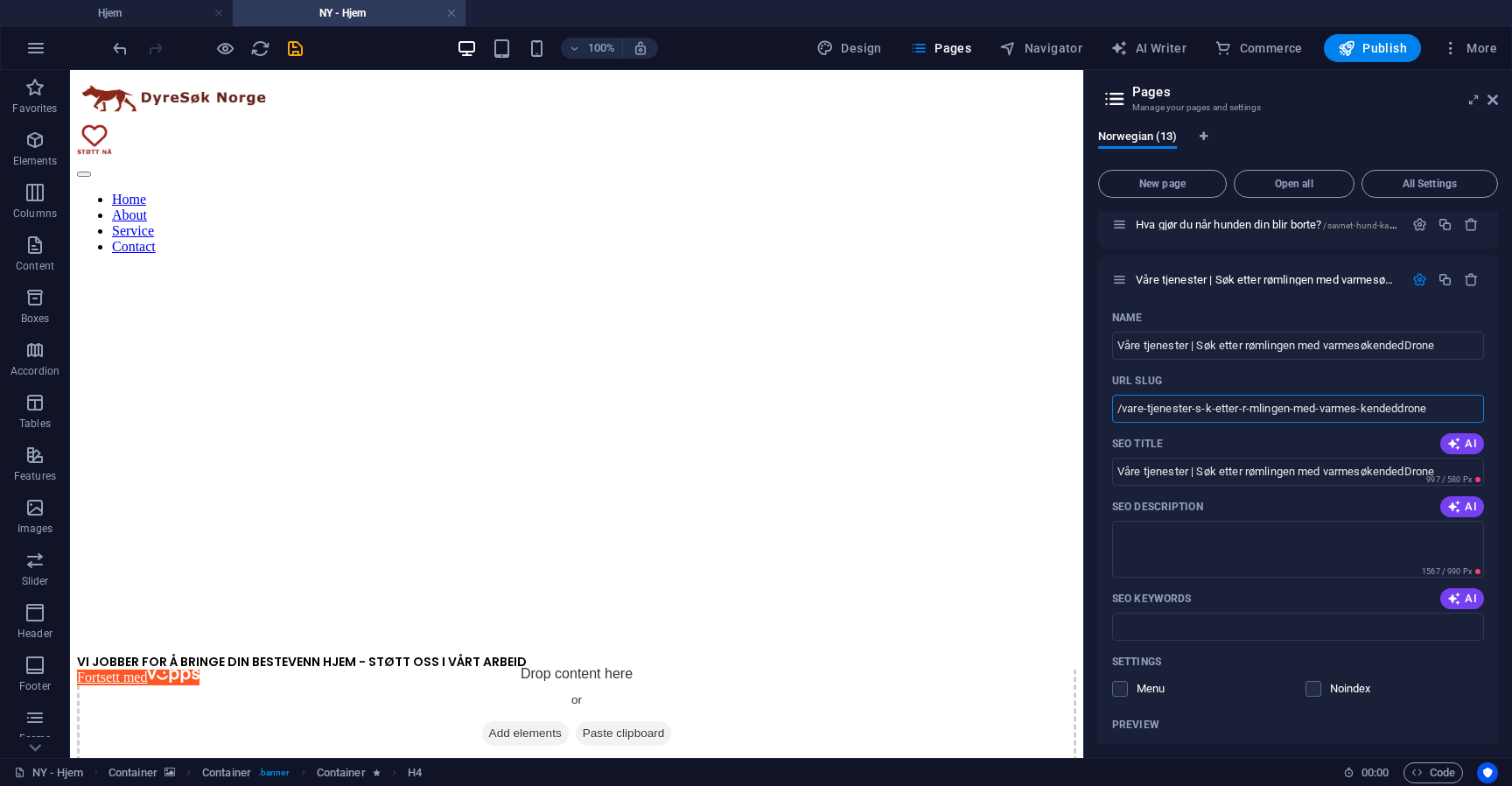
drag, startPoint x: 1191, startPoint y: 371, endPoint x: 1499, endPoint y: 376, distance: 308.0
click at [1499, 376] on div "Norwegian (13) New page Open all All Settings Hjem / Name Hjem ​ URL SLUG / ​ S…" at bounding box center [1297, 437] width 428 height 642
type input "/vare-tjenester"
click at [1364, 430] on div "SEO Title AI" at bounding box center [1298, 443] width 372 height 28
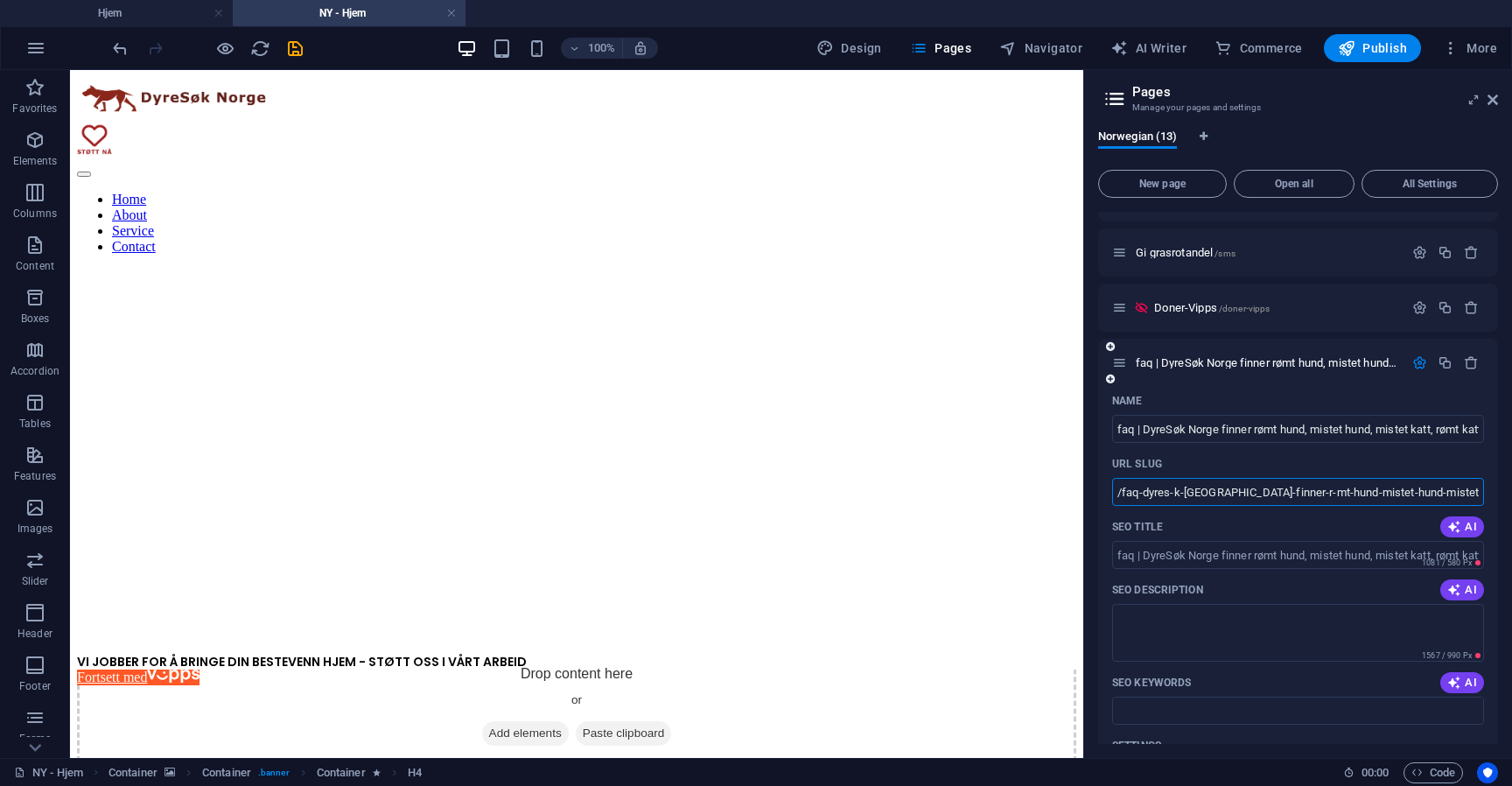
drag, startPoint x: 1141, startPoint y: 474, endPoint x: 1480, endPoint y: 480, distance: 339.1
click at [1480, 480] on div "Name faq | DyreSøk Norge finner rømt hund, mistet hund, mistet katt, rømt katt,…" at bounding box center [1298, 793] width 399 height 812
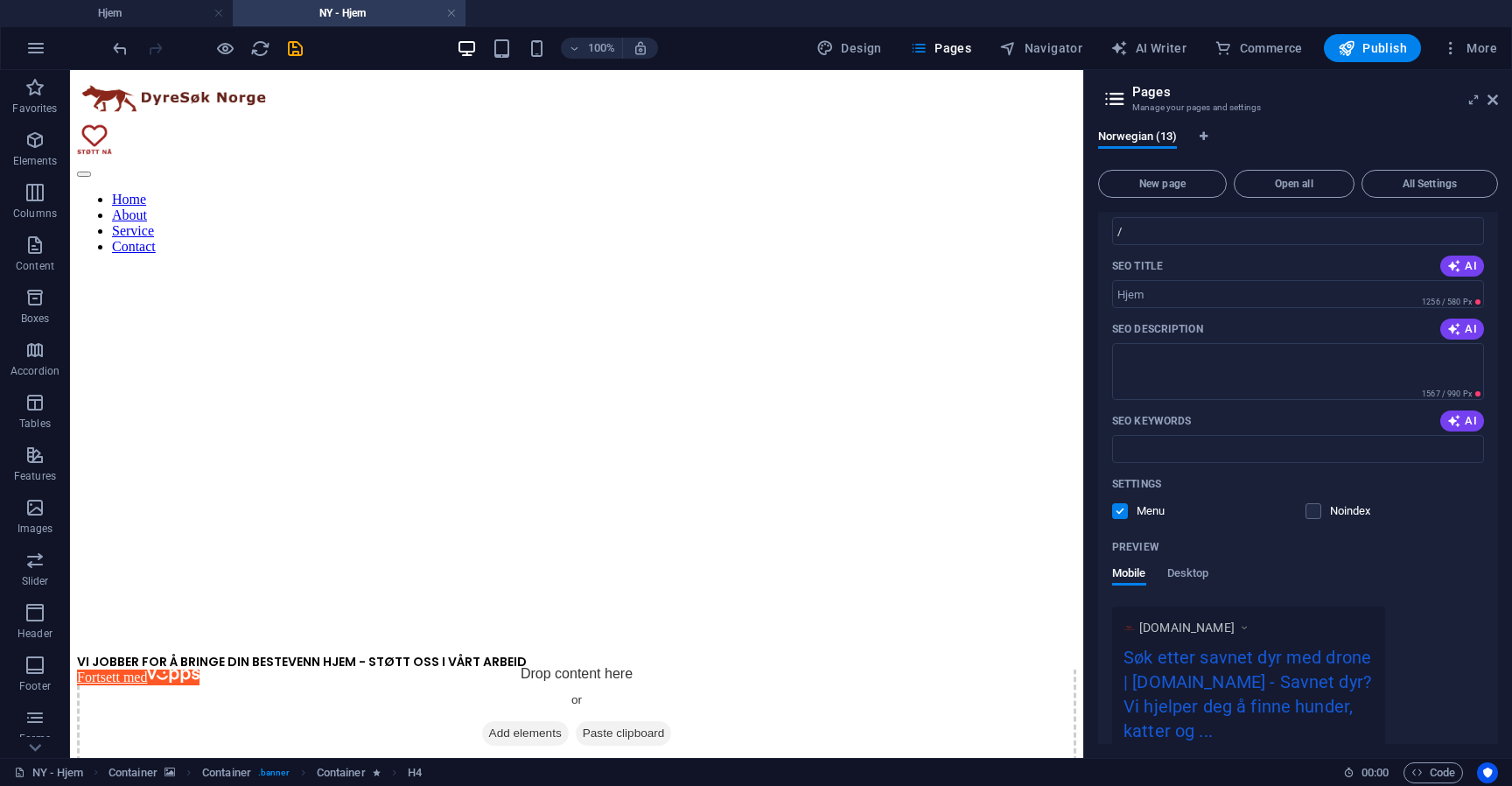
scroll to position [0, 0]
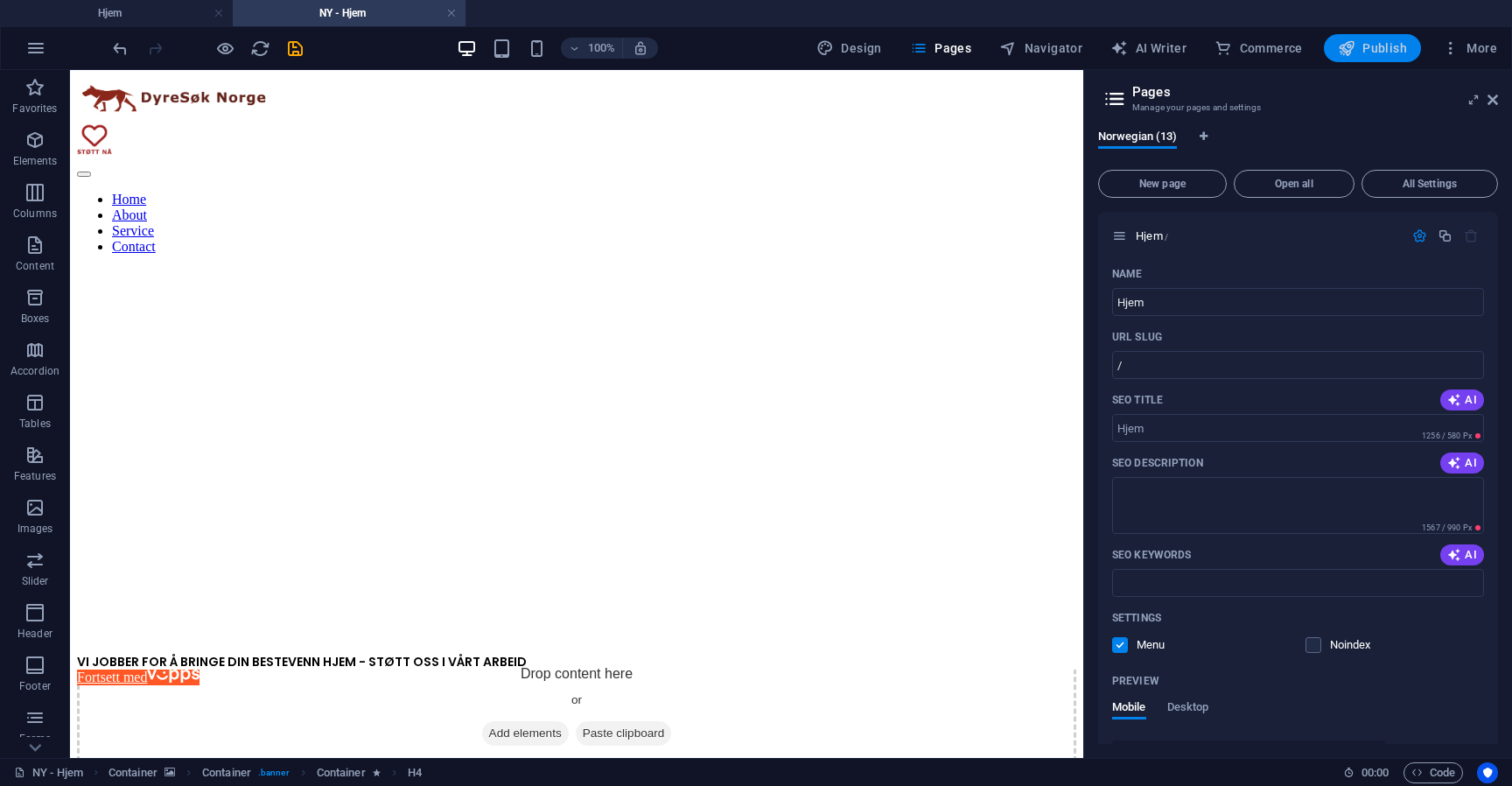
type input "/faq"
click at [1372, 42] on span "Publish" at bounding box center [1372, 48] width 69 height 18
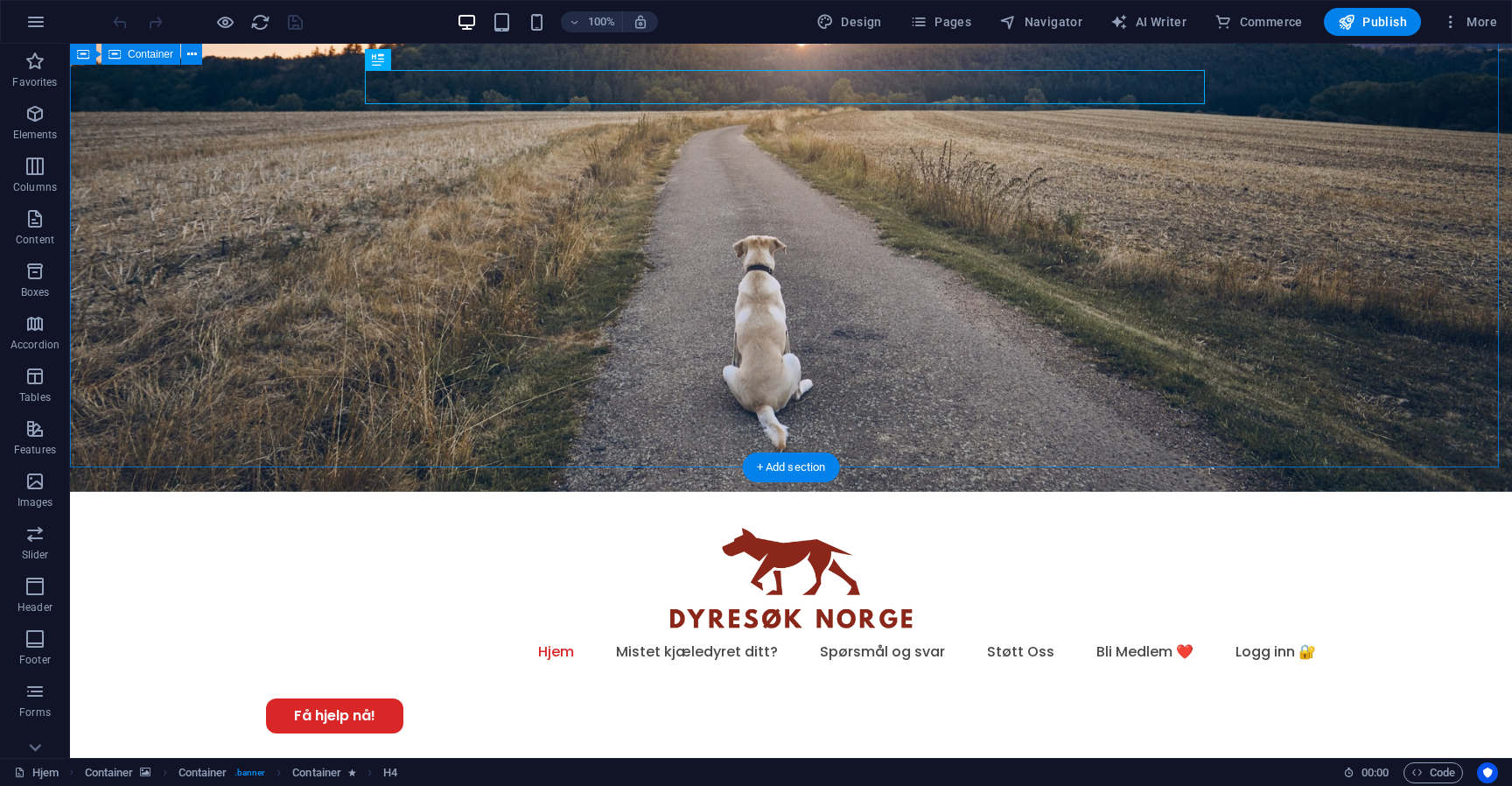
scroll to position [884, 0]
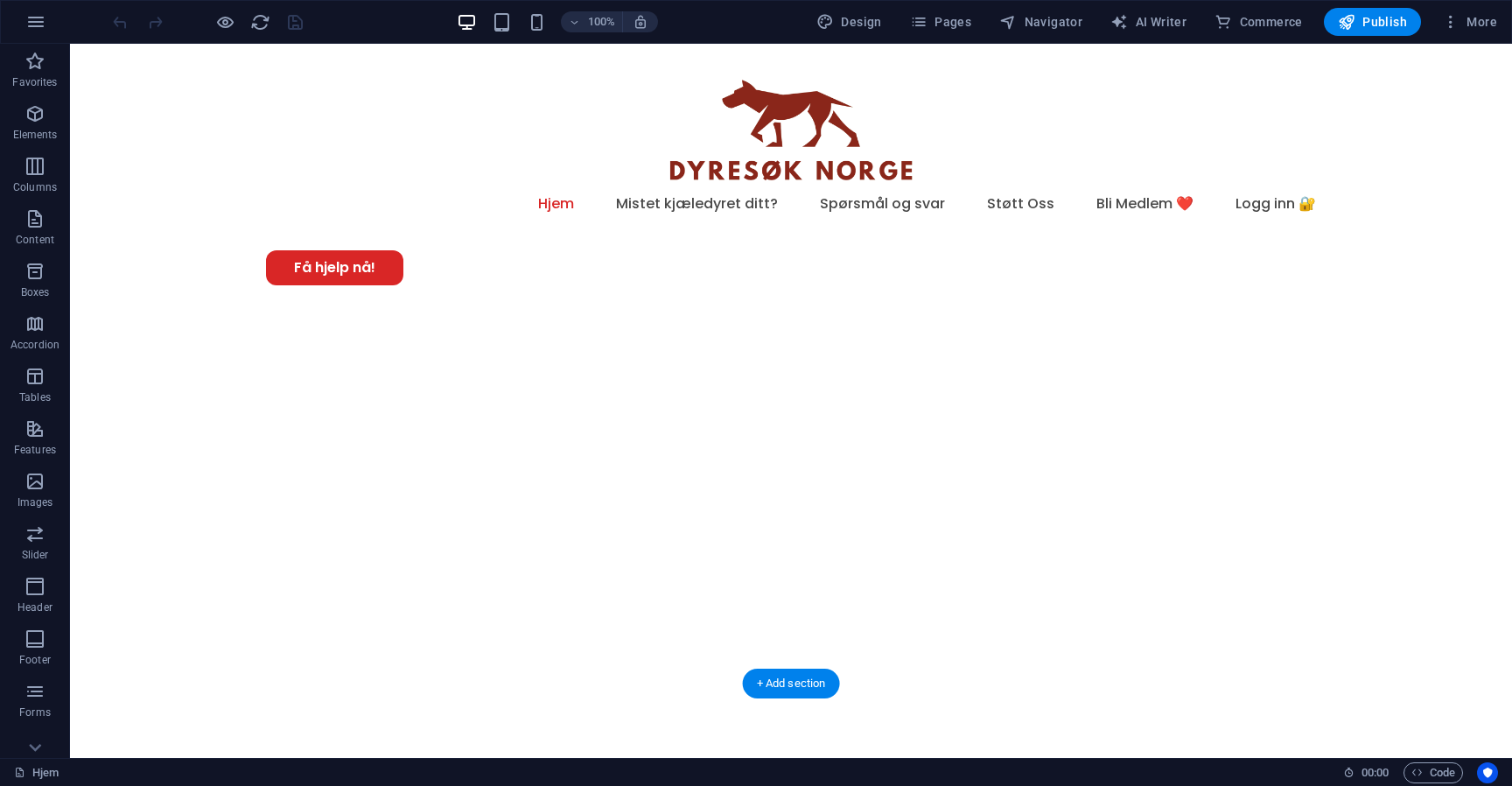
select select "px"
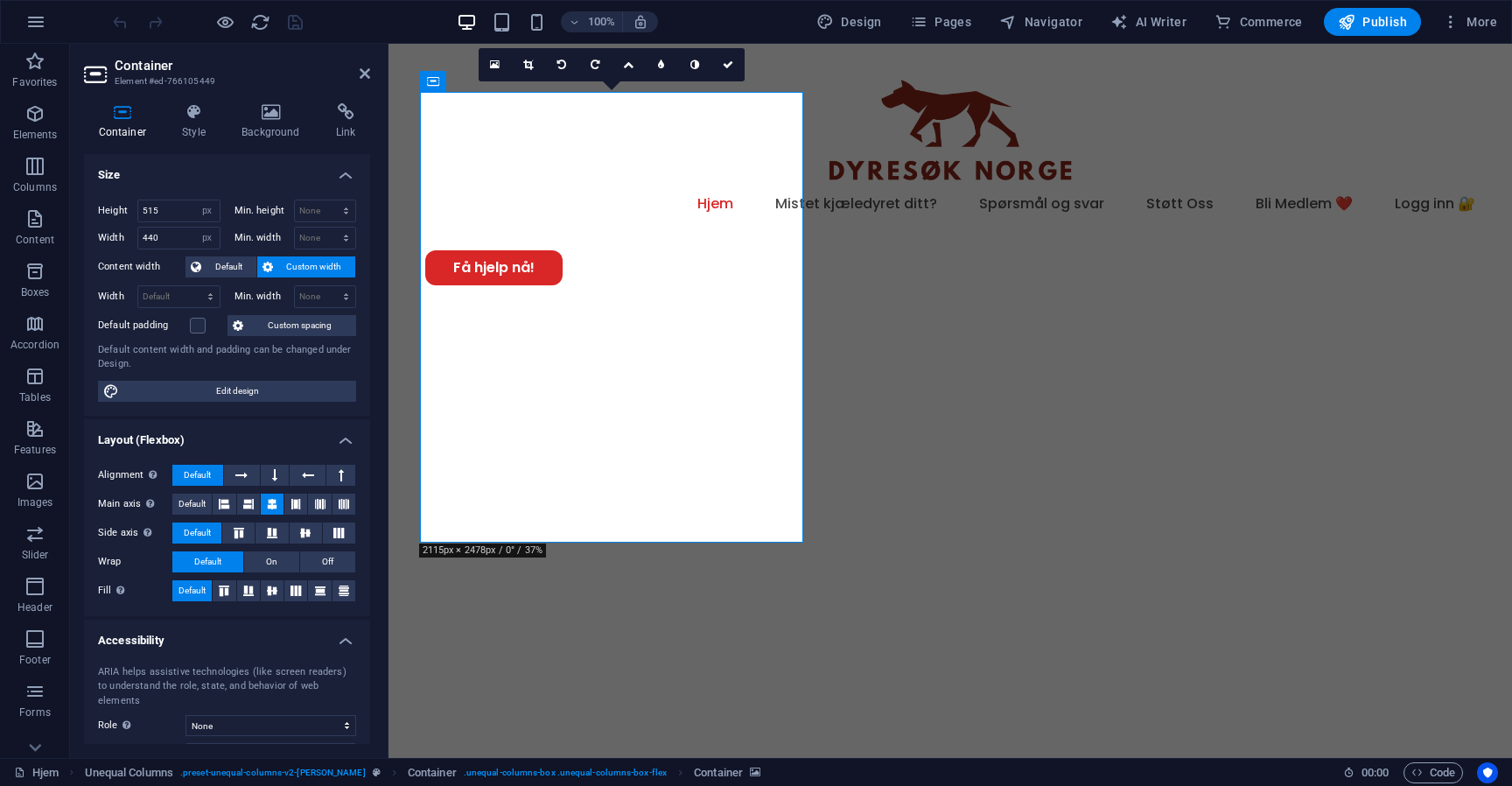
scroll to position [85, 0]
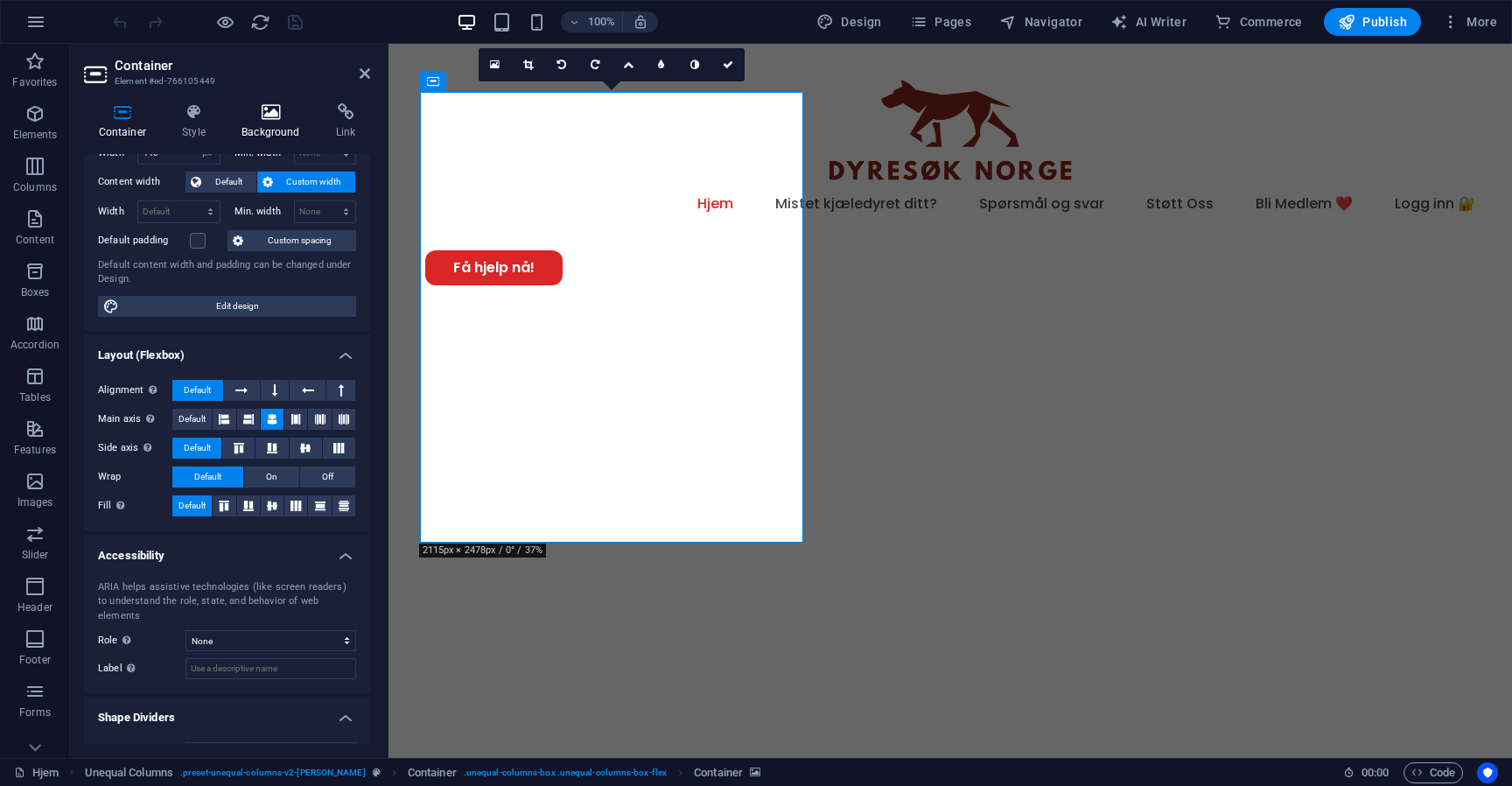
click at [258, 118] on icon at bounding box center [270, 112] width 87 height 18
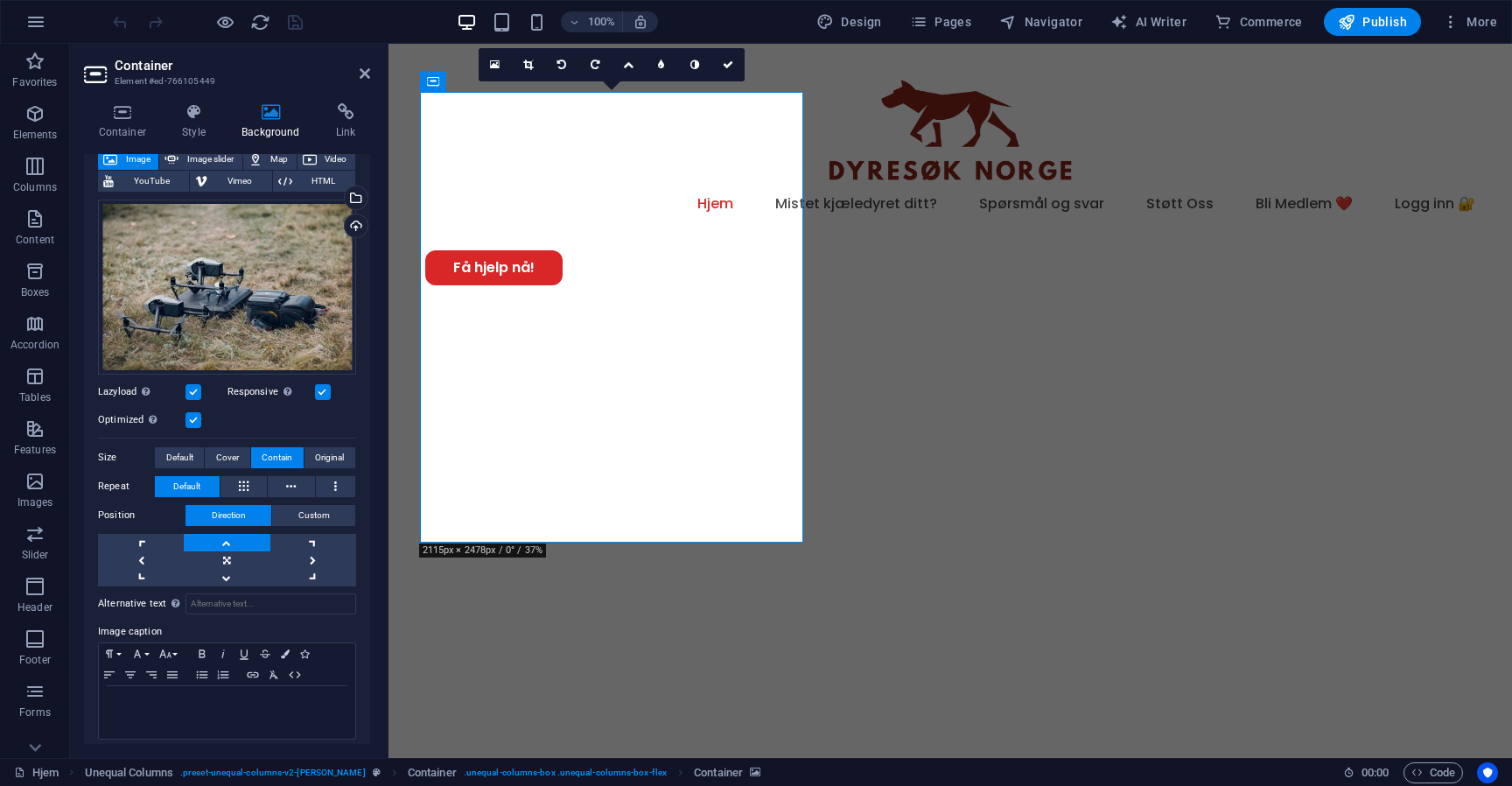
scroll to position [117, 0]
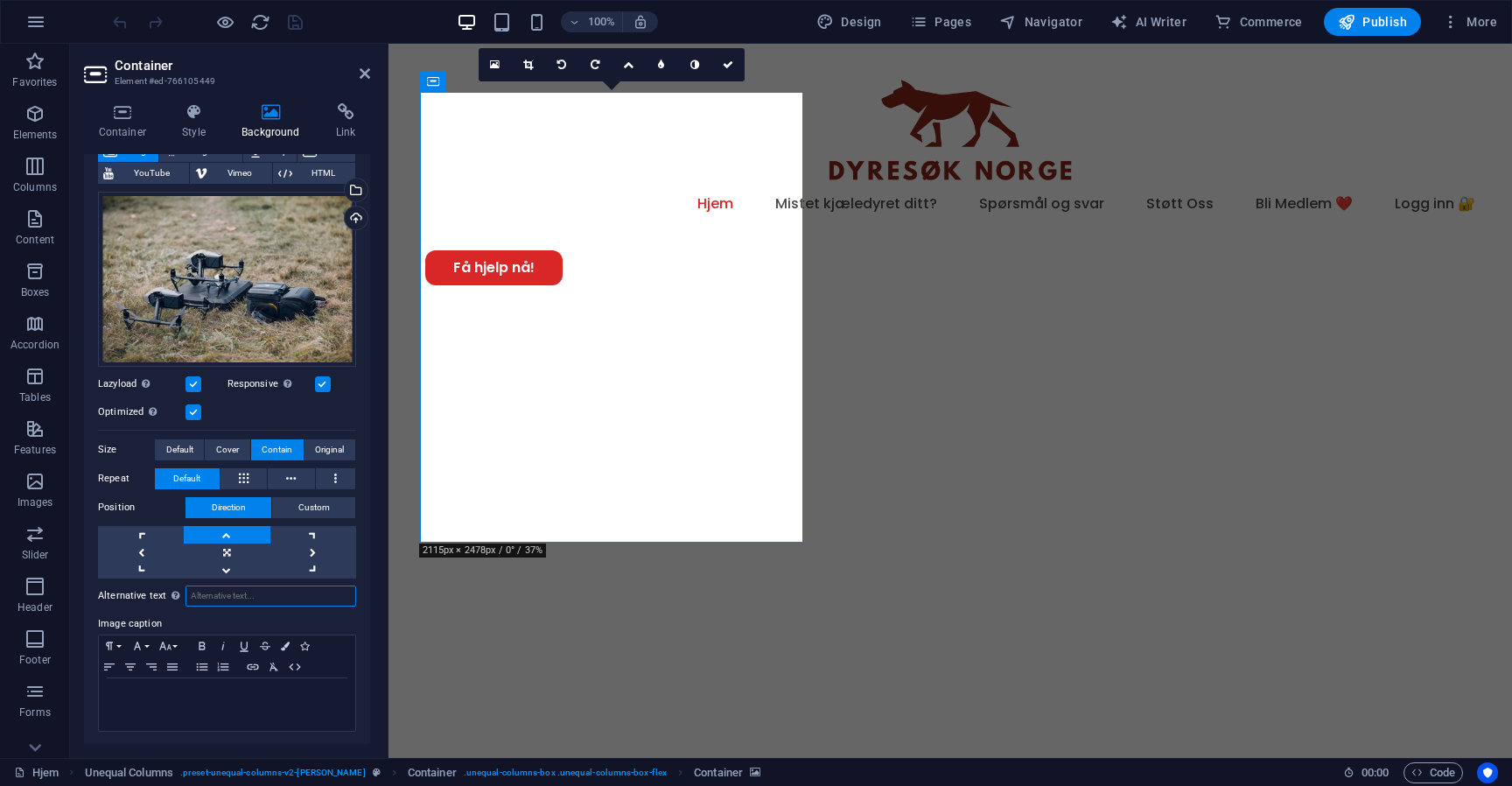
click at [243, 595] on input "Alternative text The alternative text is used by devices that cannot display im…" at bounding box center [270, 595] width 170 height 21
type input "Find rømlingen med varmesøkende drone, rømt hund"
drag, startPoint x: 482, startPoint y: 631, endPoint x: 464, endPoint y: 644, distance: 22.2
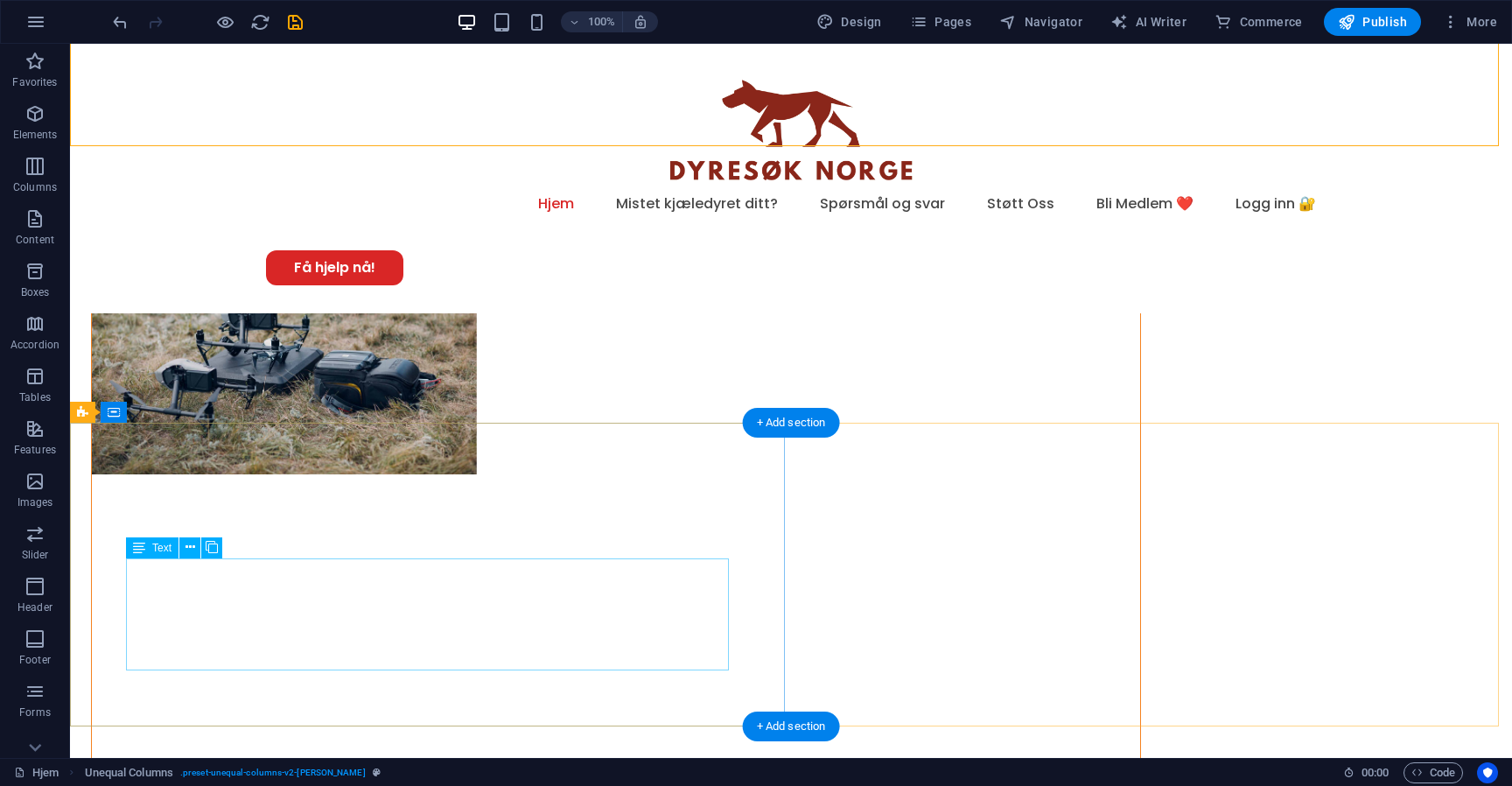
scroll to position [1434, 0]
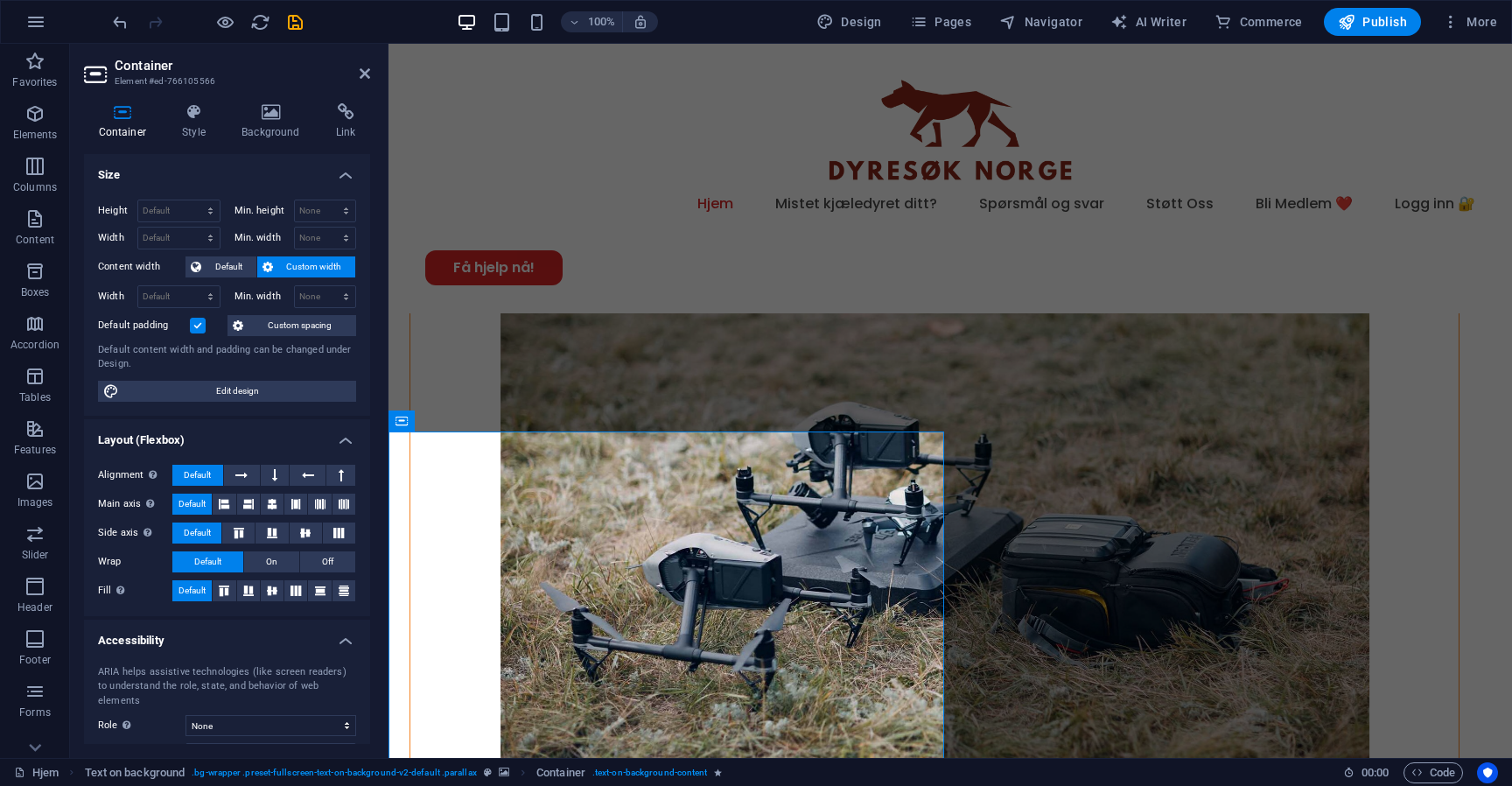
scroll to position [103, 0]
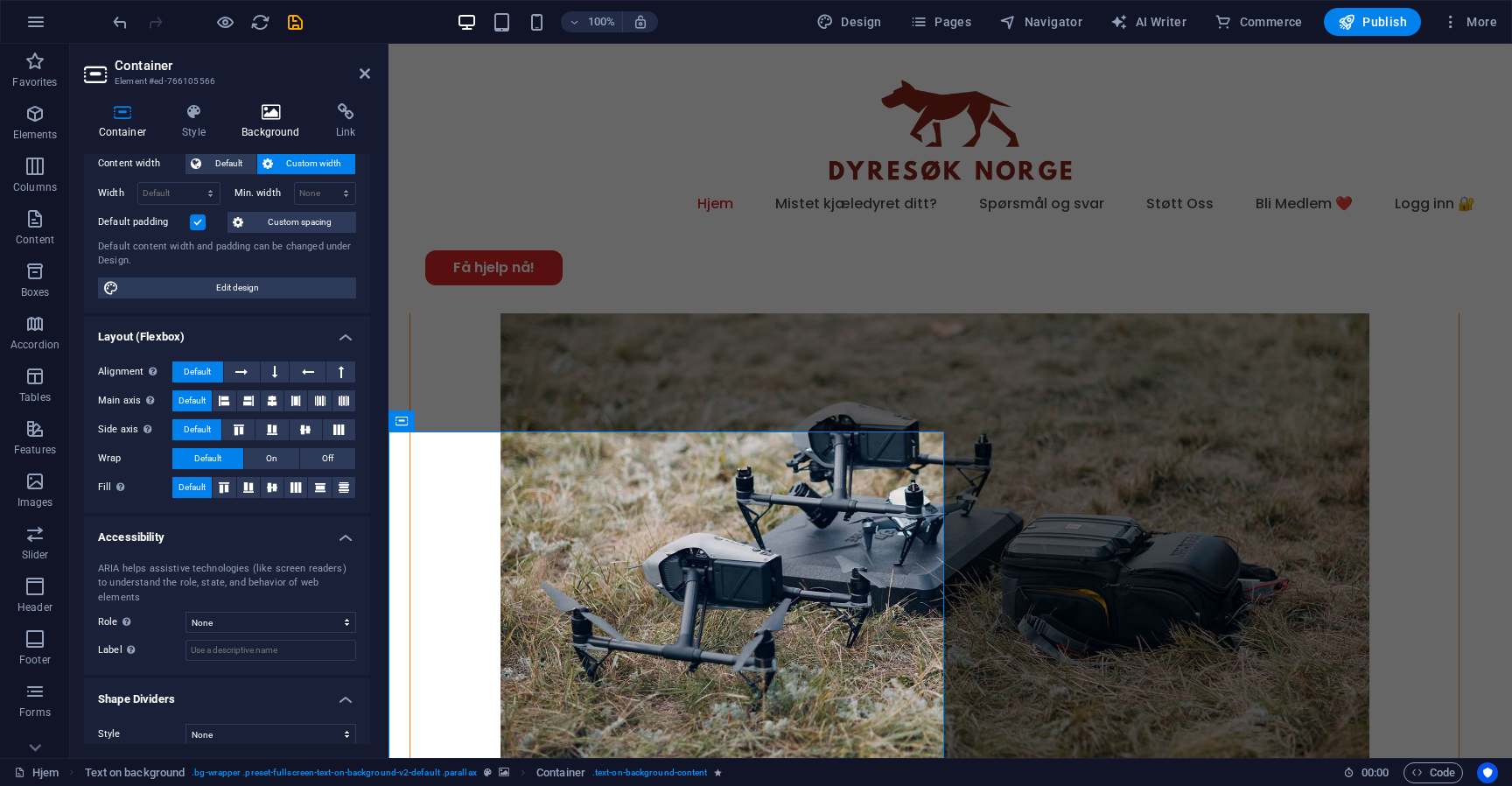
click at [279, 124] on h4 "Background" at bounding box center [274, 121] width 95 height 37
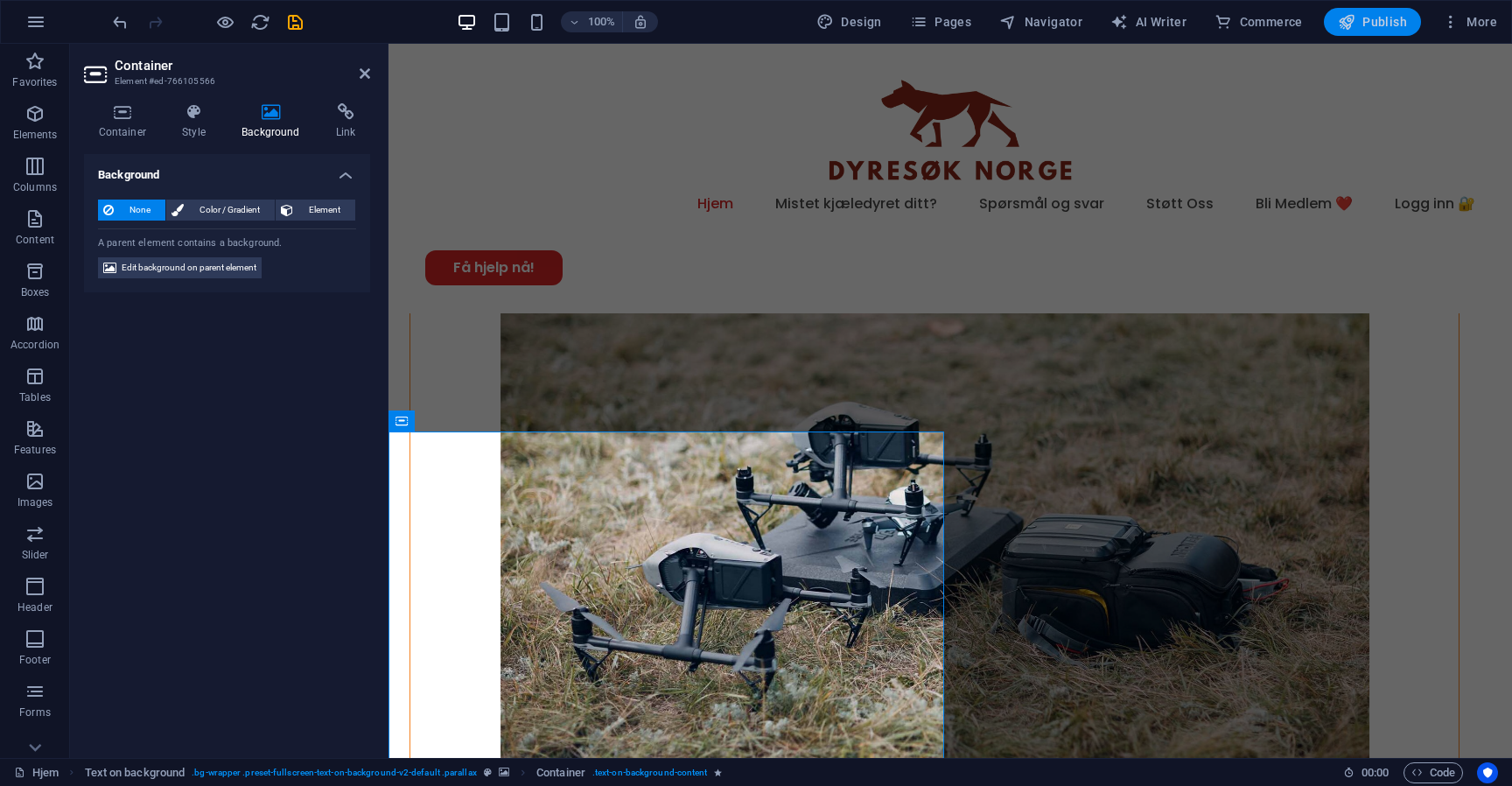
click at [1372, 16] on span "Publish" at bounding box center [1372, 22] width 69 height 18
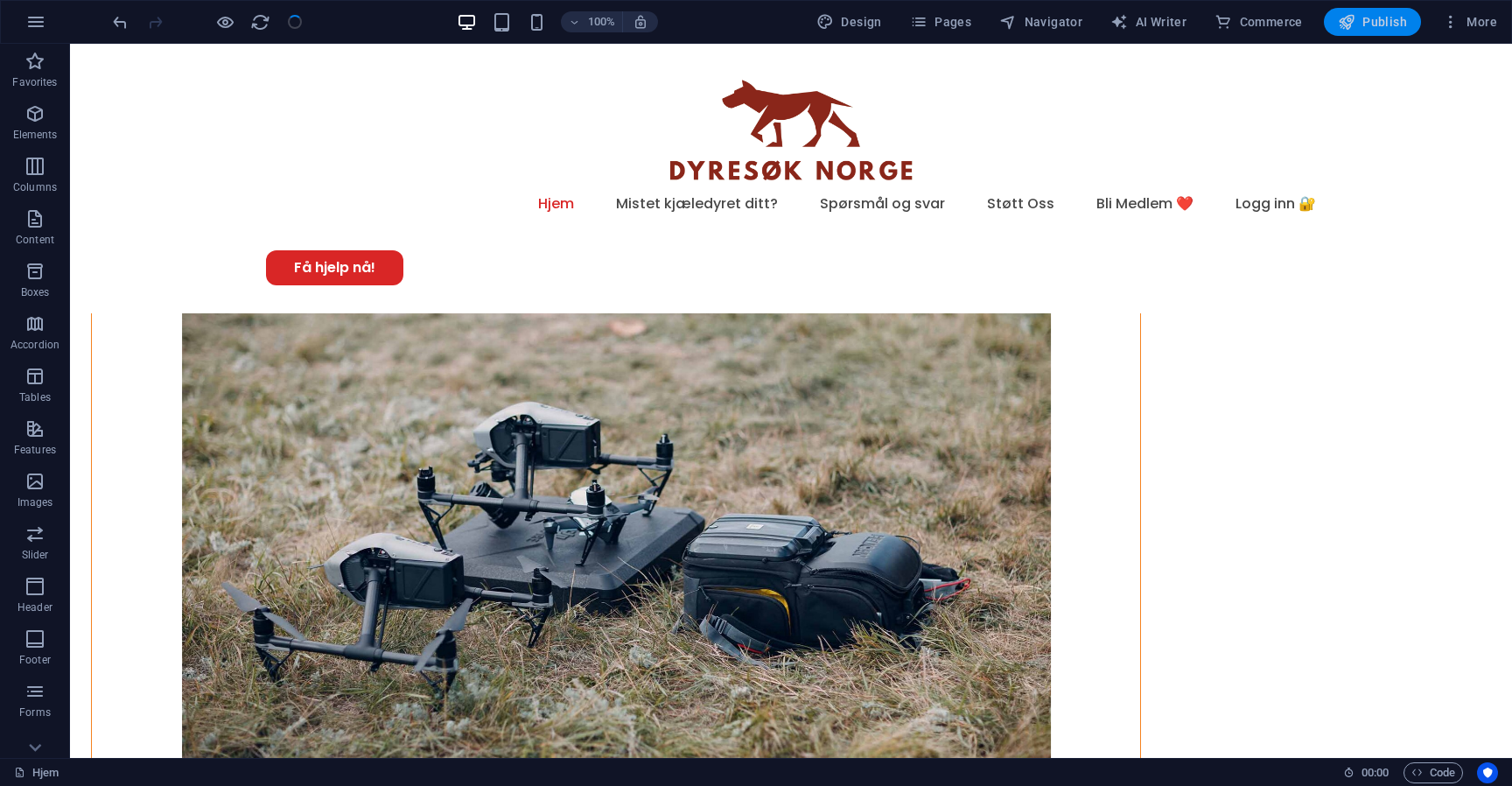
click at [1368, 18] on span "Publish" at bounding box center [1372, 22] width 69 height 18
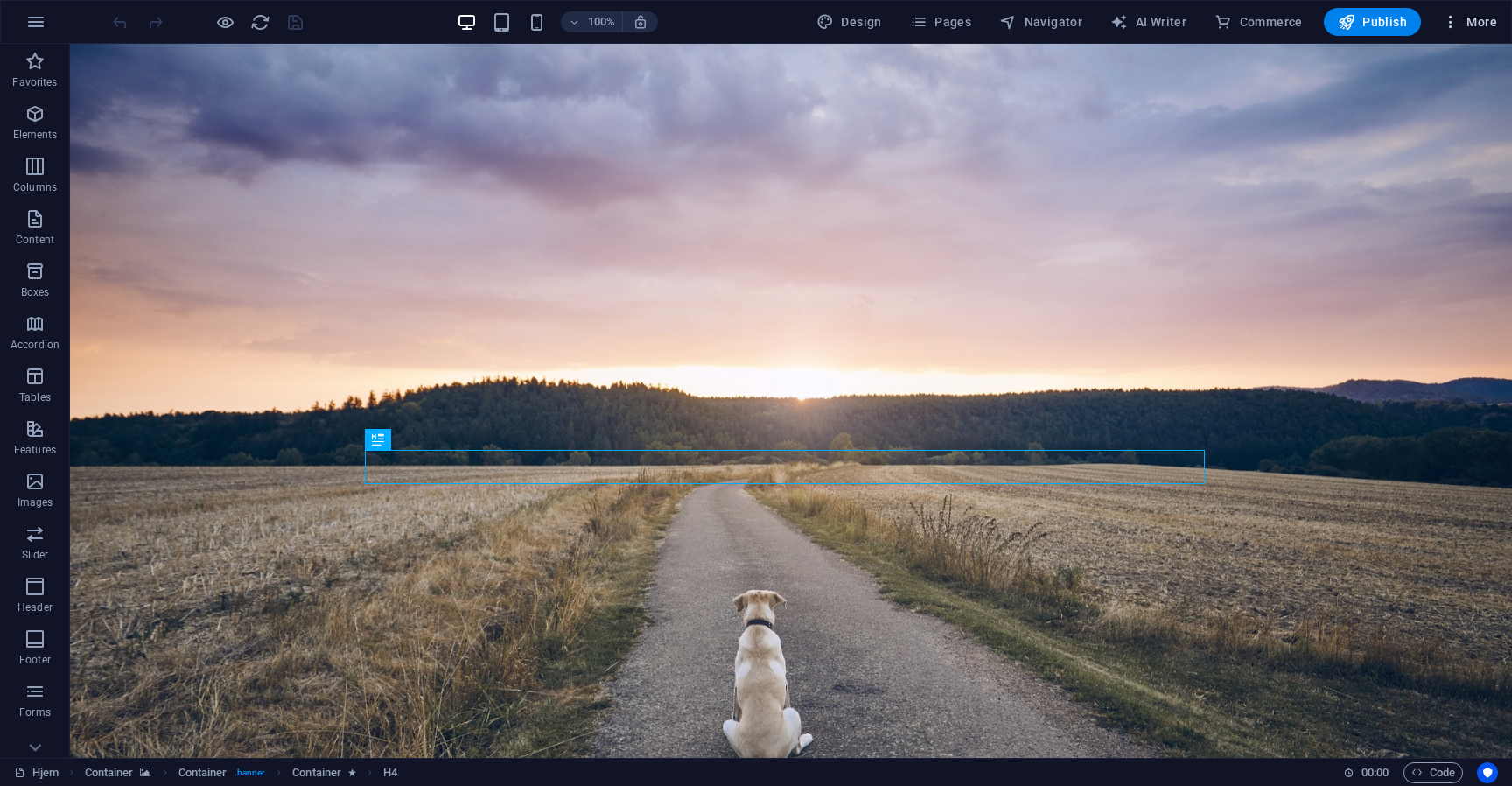
click at [1480, 22] on span "More" at bounding box center [1469, 22] width 55 height 18
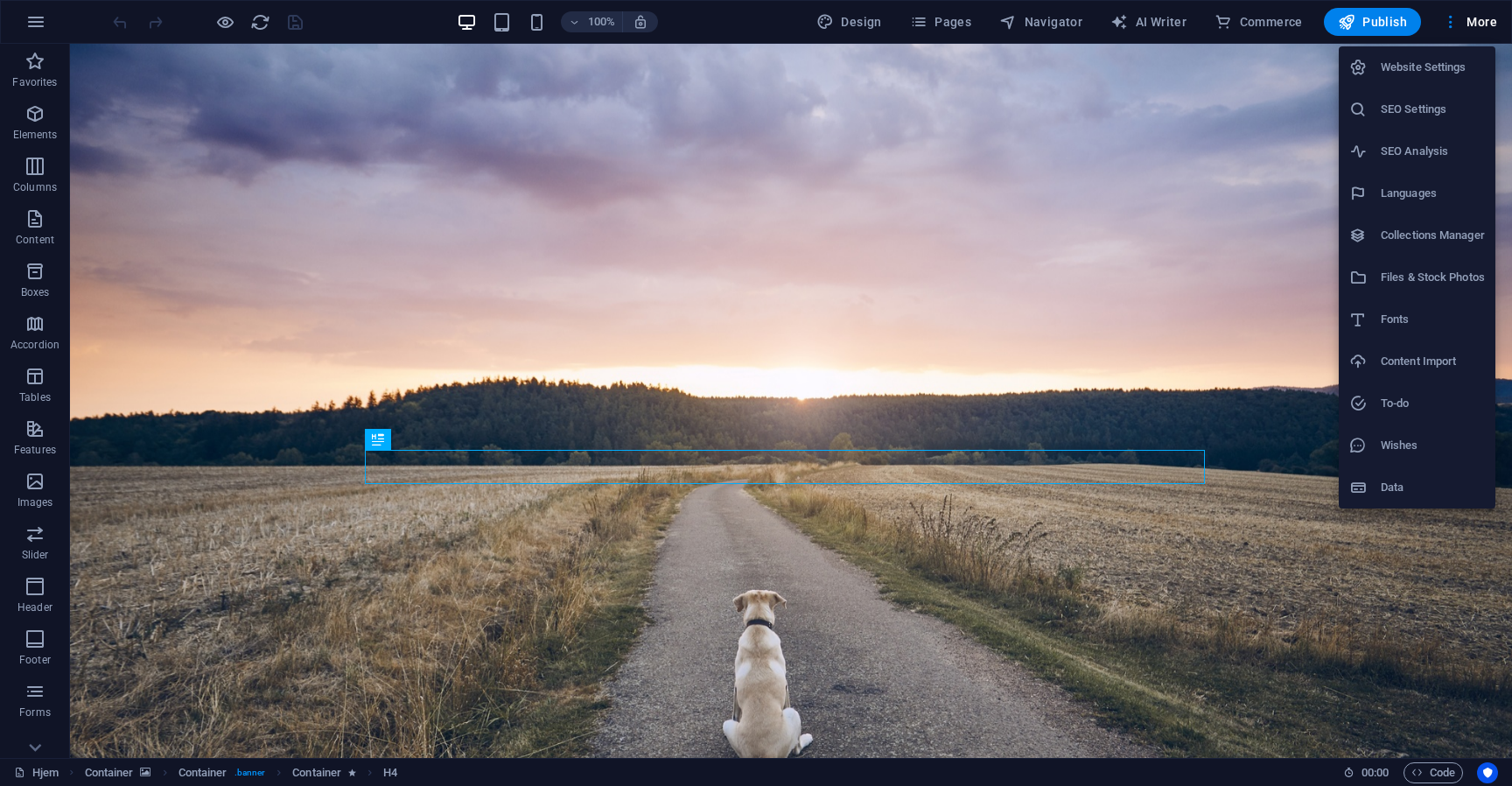
click at [1404, 116] on h6 "SEO Settings" at bounding box center [1433, 109] width 104 height 21
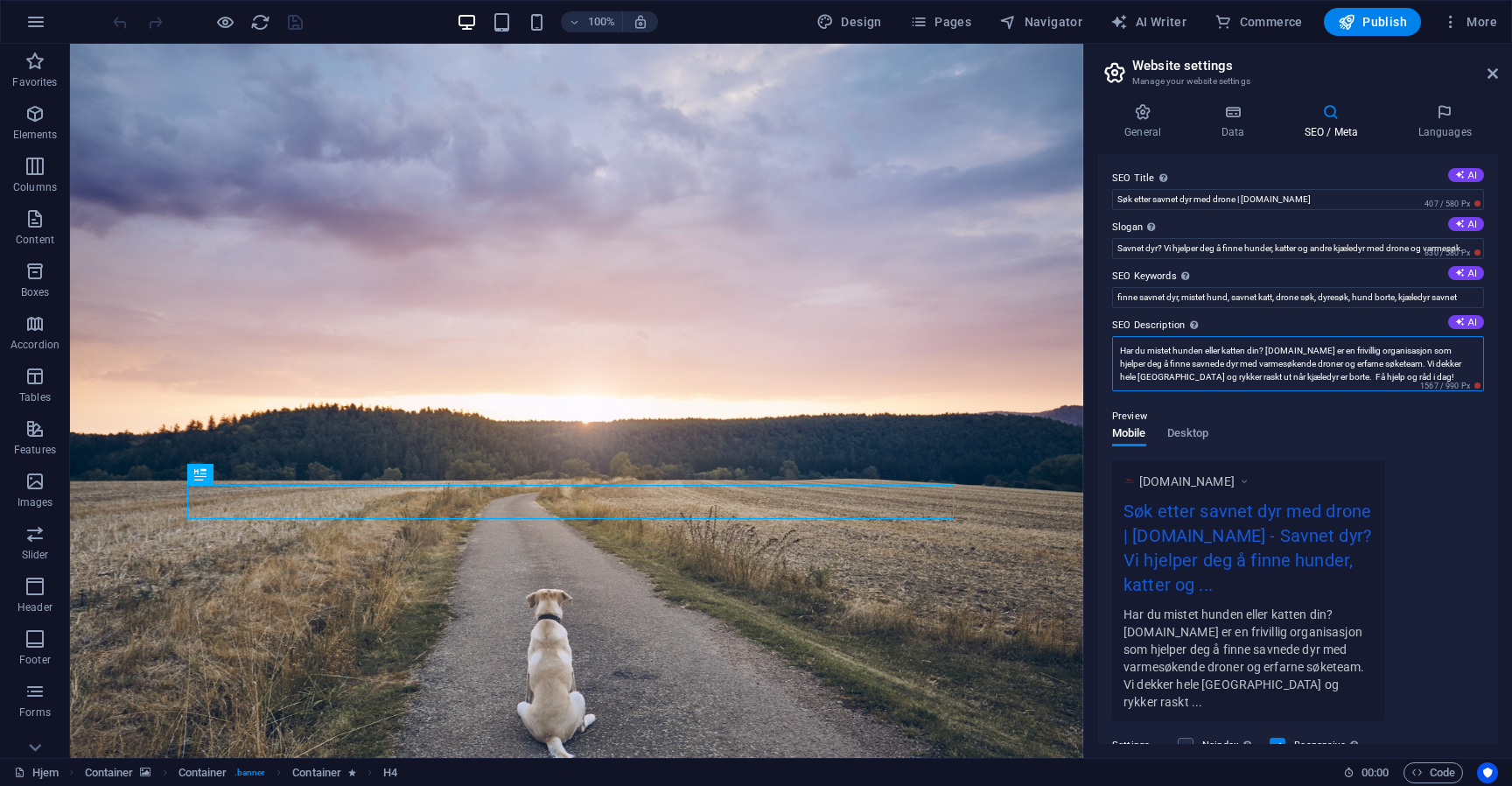
click at [1164, 366] on textarea "Har du mistet hunden eller katten din? DyreSøk.no er en frivillig organisasjon …" at bounding box center [1298, 363] width 372 height 55
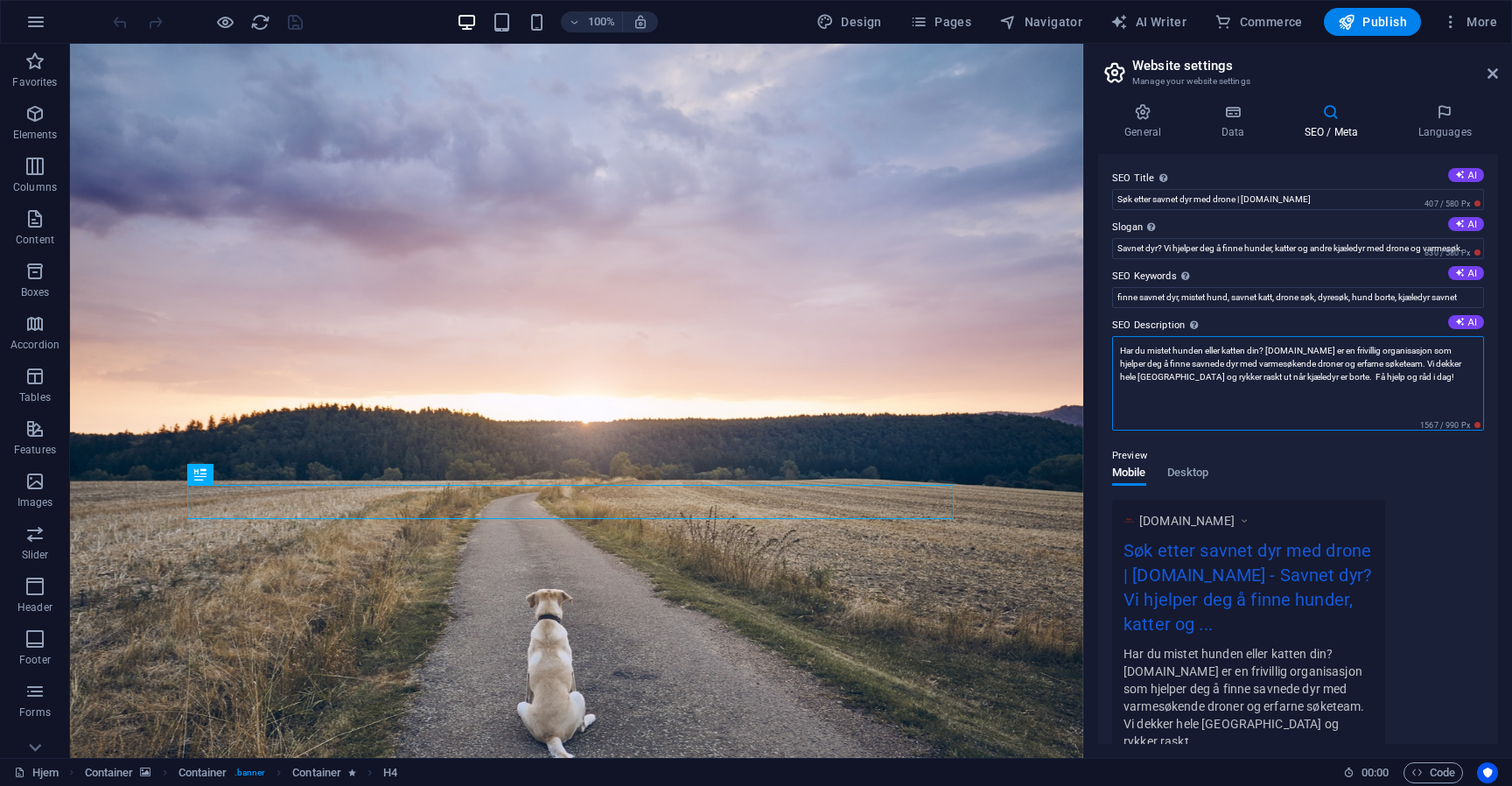
click at [1415, 378] on textarea "Har du mistet hunden eller katten din? DyreSøk.no er en frivillig organisasjon …" at bounding box center [1298, 383] width 372 height 95
type textarea "Har du mistet hunden eller katten din? DyreSøk.no er en frivillig organisasjon …"
click at [1448, 515] on div "www.example.com Søk etter savnet dyr med drone | DyreSøk.no - Savnet dyr? Vi hj…" at bounding box center [1298, 629] width 372 height 260
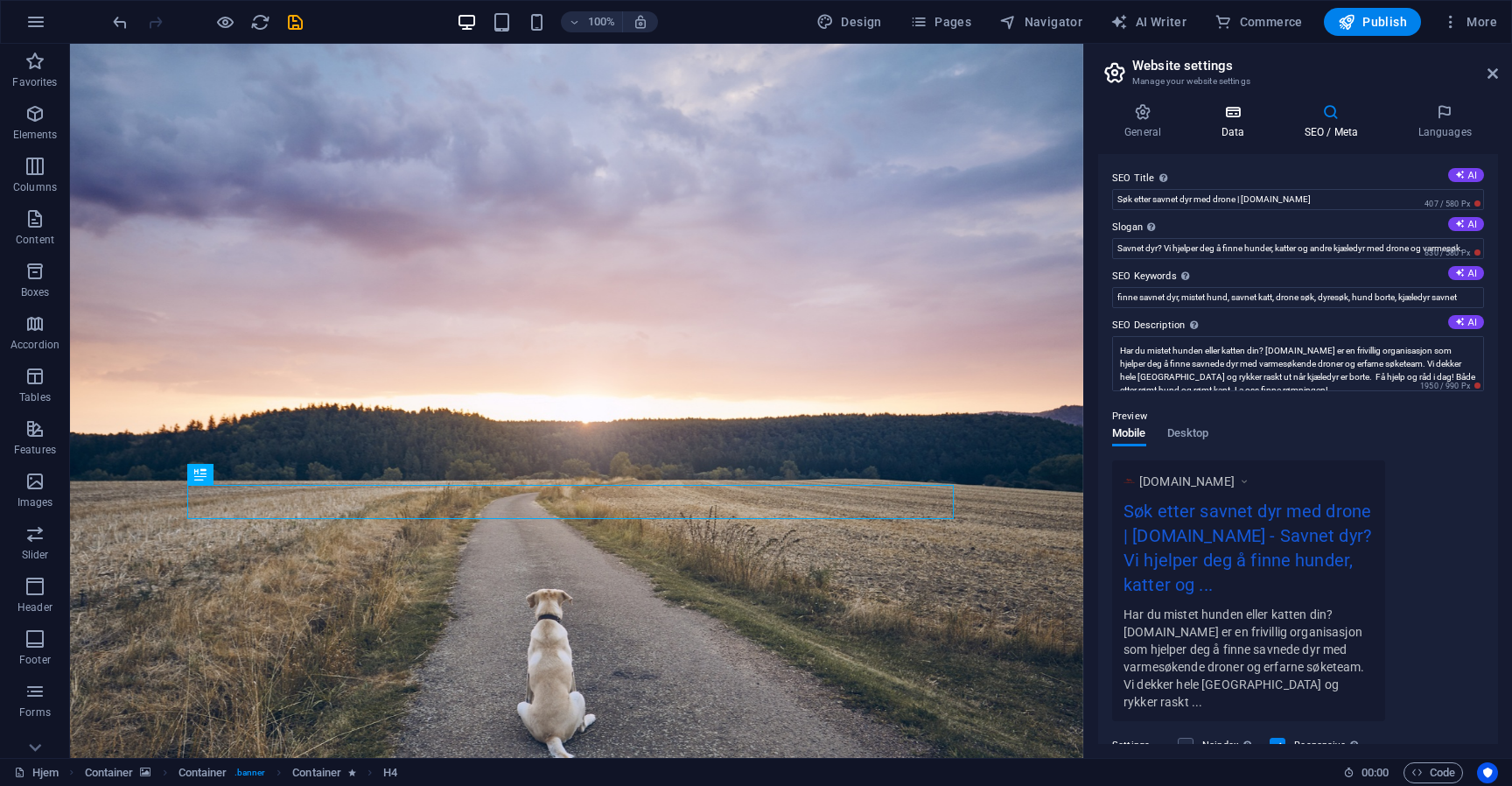
click at [1233, 119] on icon at bounding box center [1232, 112] width 76 height 18
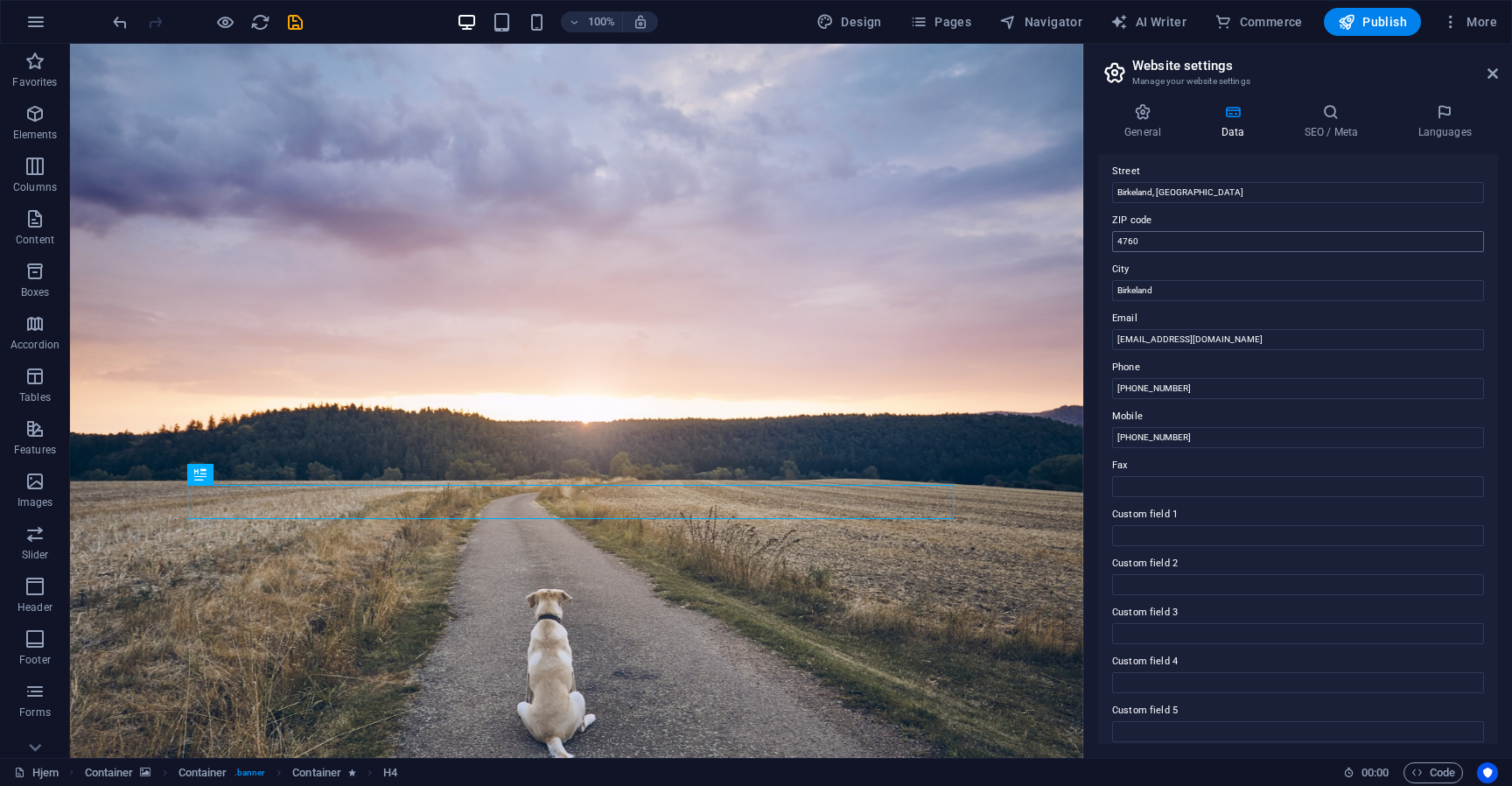
scroll to position [251, 0]
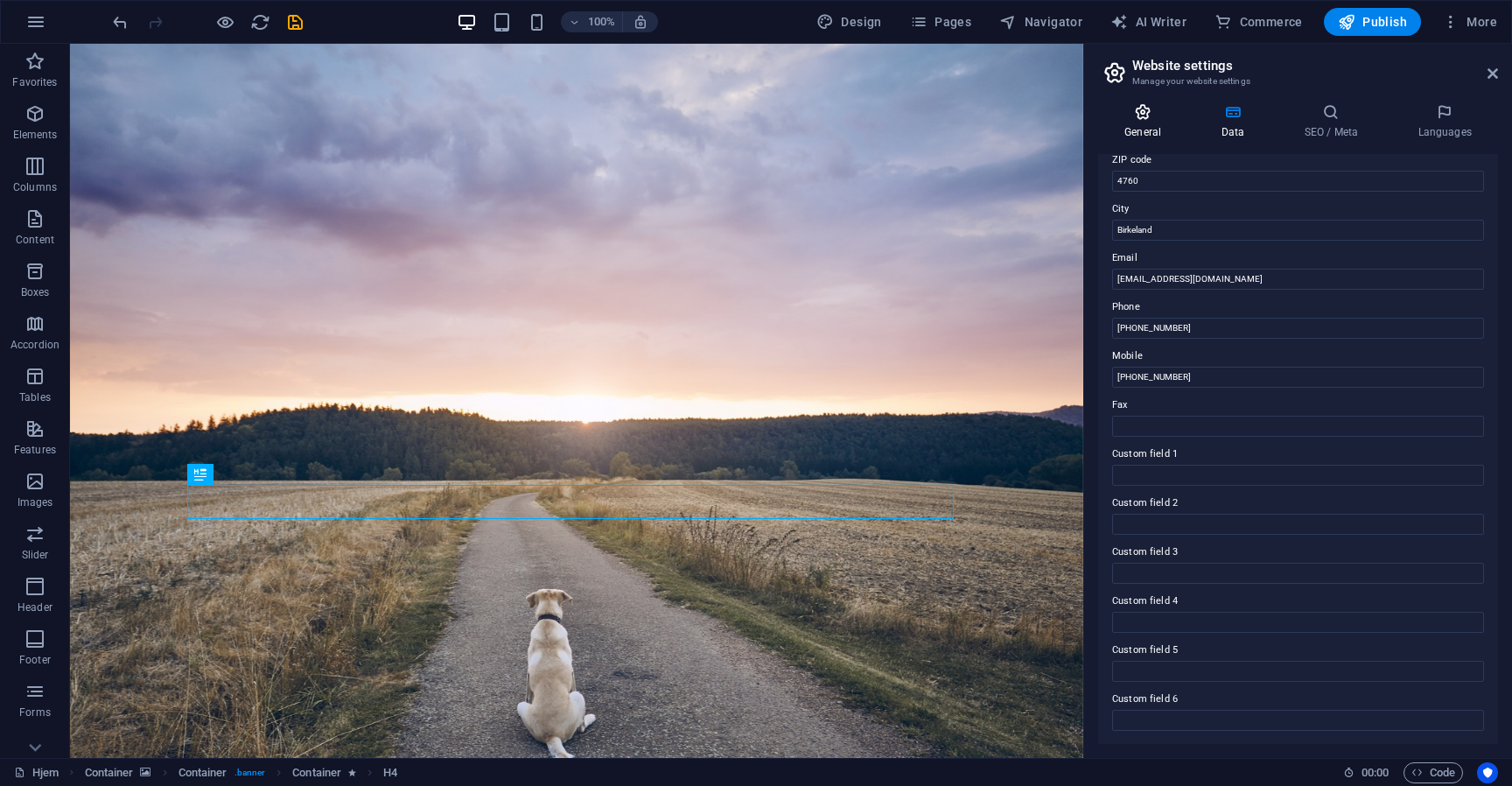
click at [1150, 119] on icon at bounding box center [1142, 112] width 89 height 18
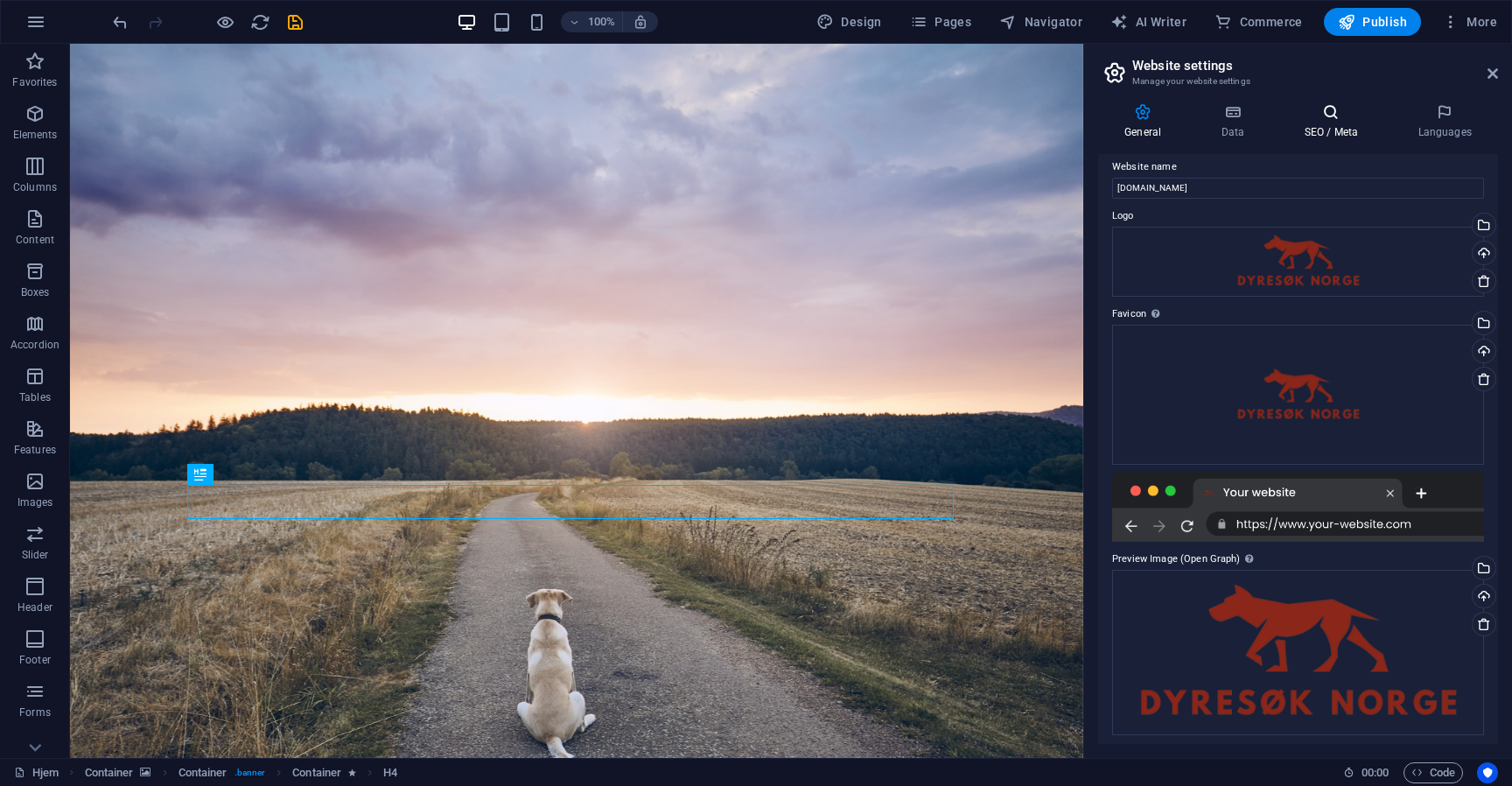
scroll to position [0, 0]
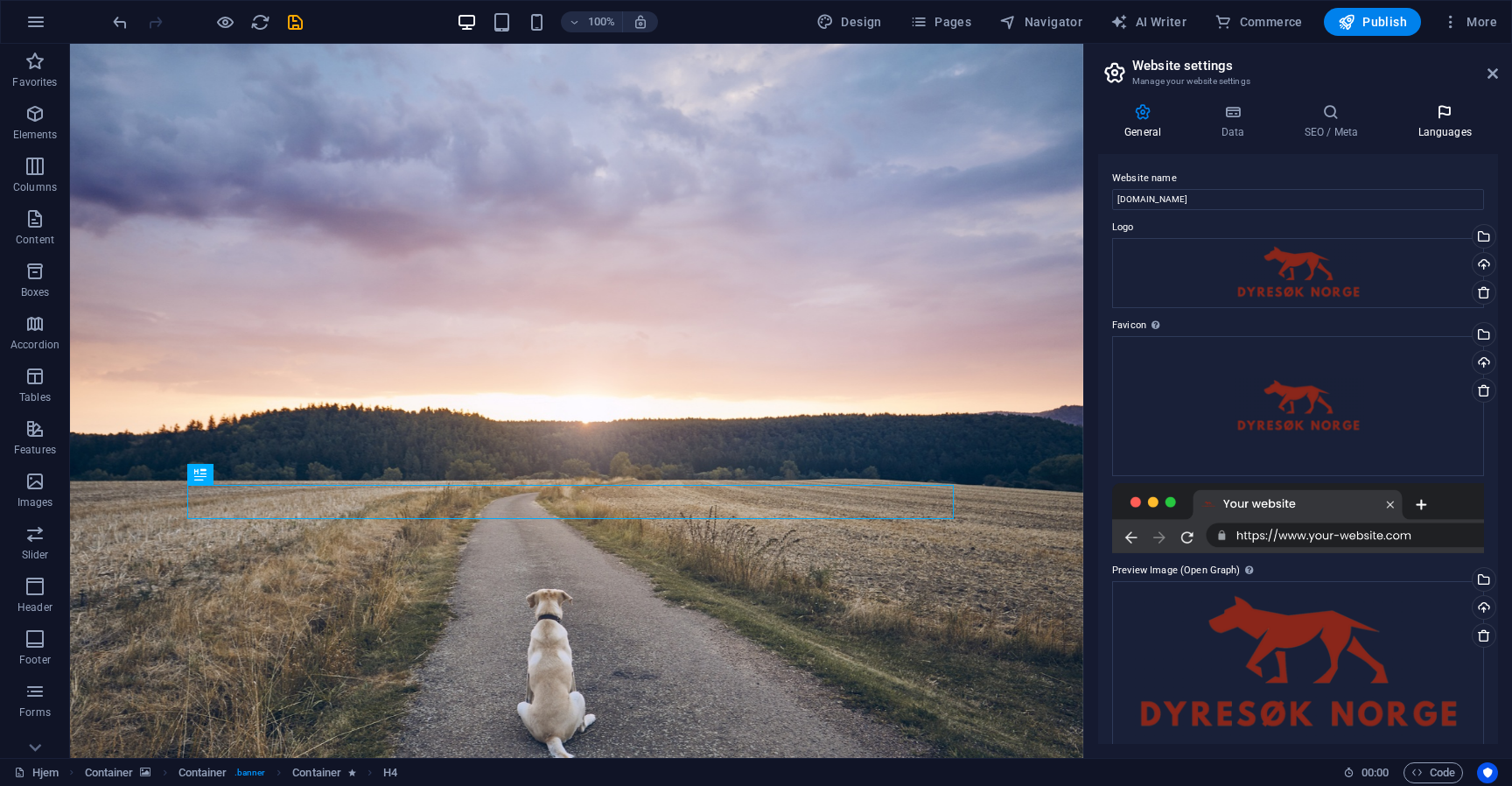
click at [1434, 116] on icon at bounding box center [1443, 112] width 107 height 18
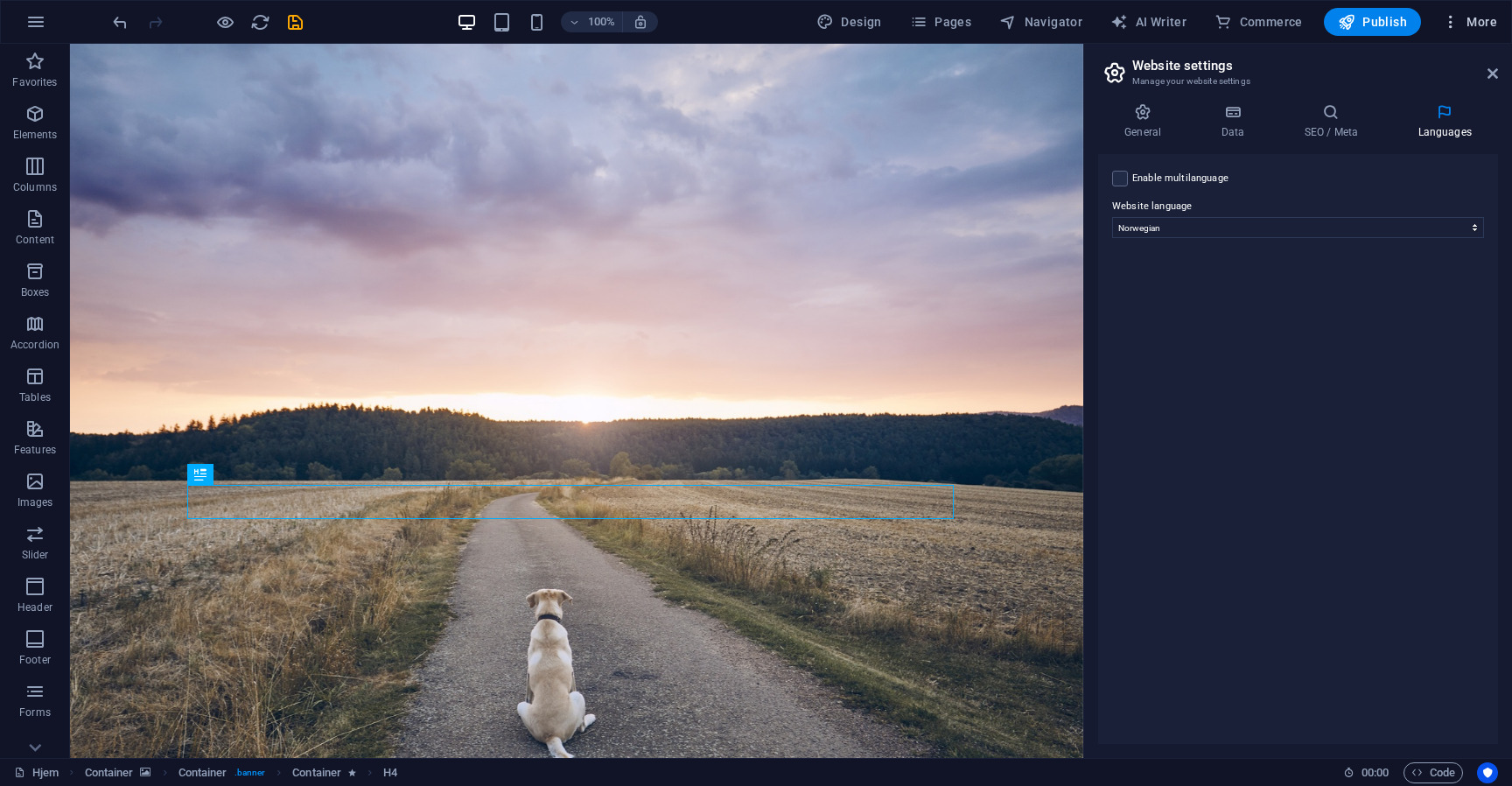
click at [1471, 14] on span "More" at bounding box center [1469, 22] width 55 height 18
click at [1408, 489] on h6 "Data" at bounding box center [1433, 486] width 104 height 21
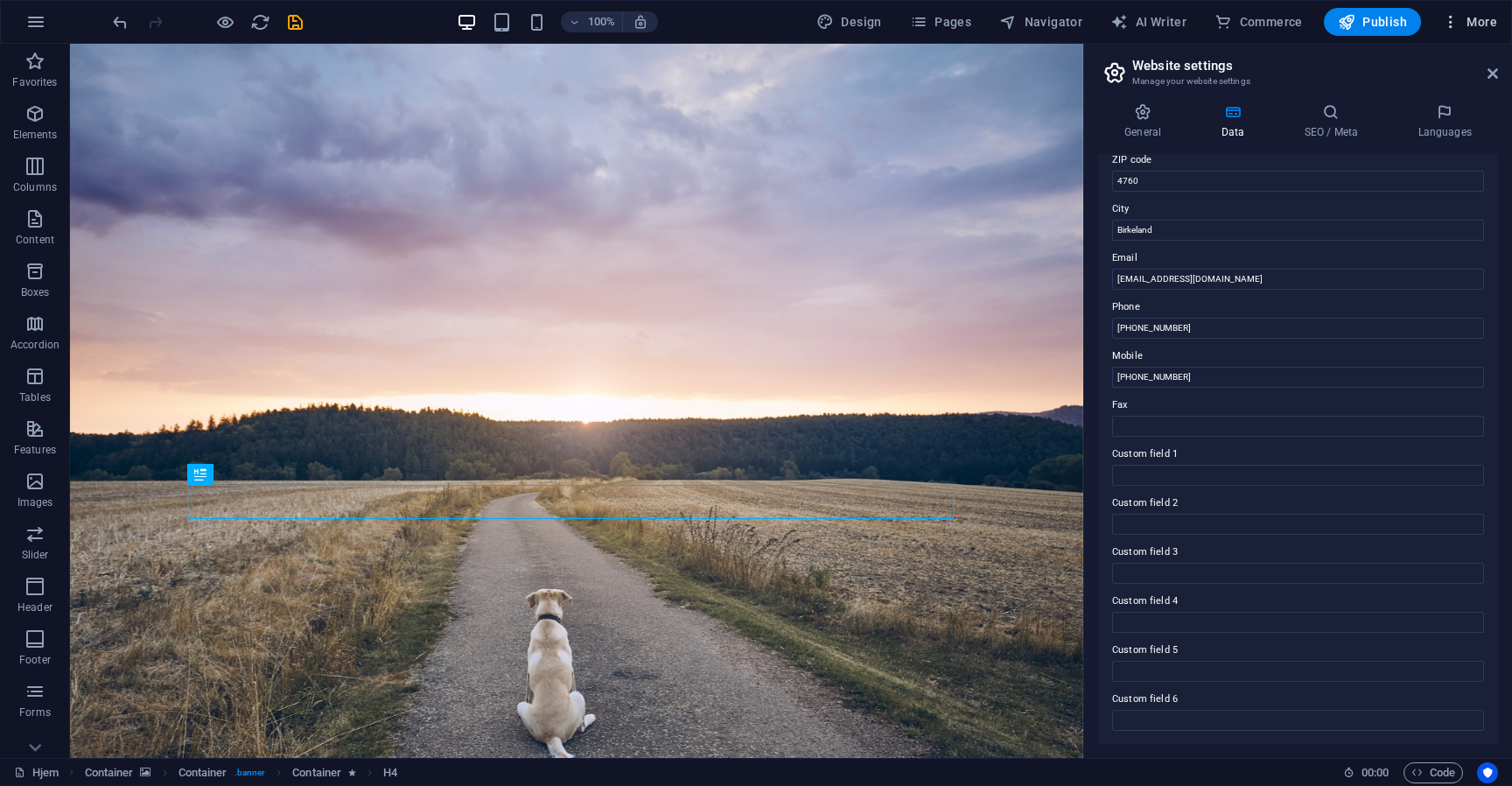
click at [1441, 18] on button "More" at bounding box center [1469, 22] width 69 height 28
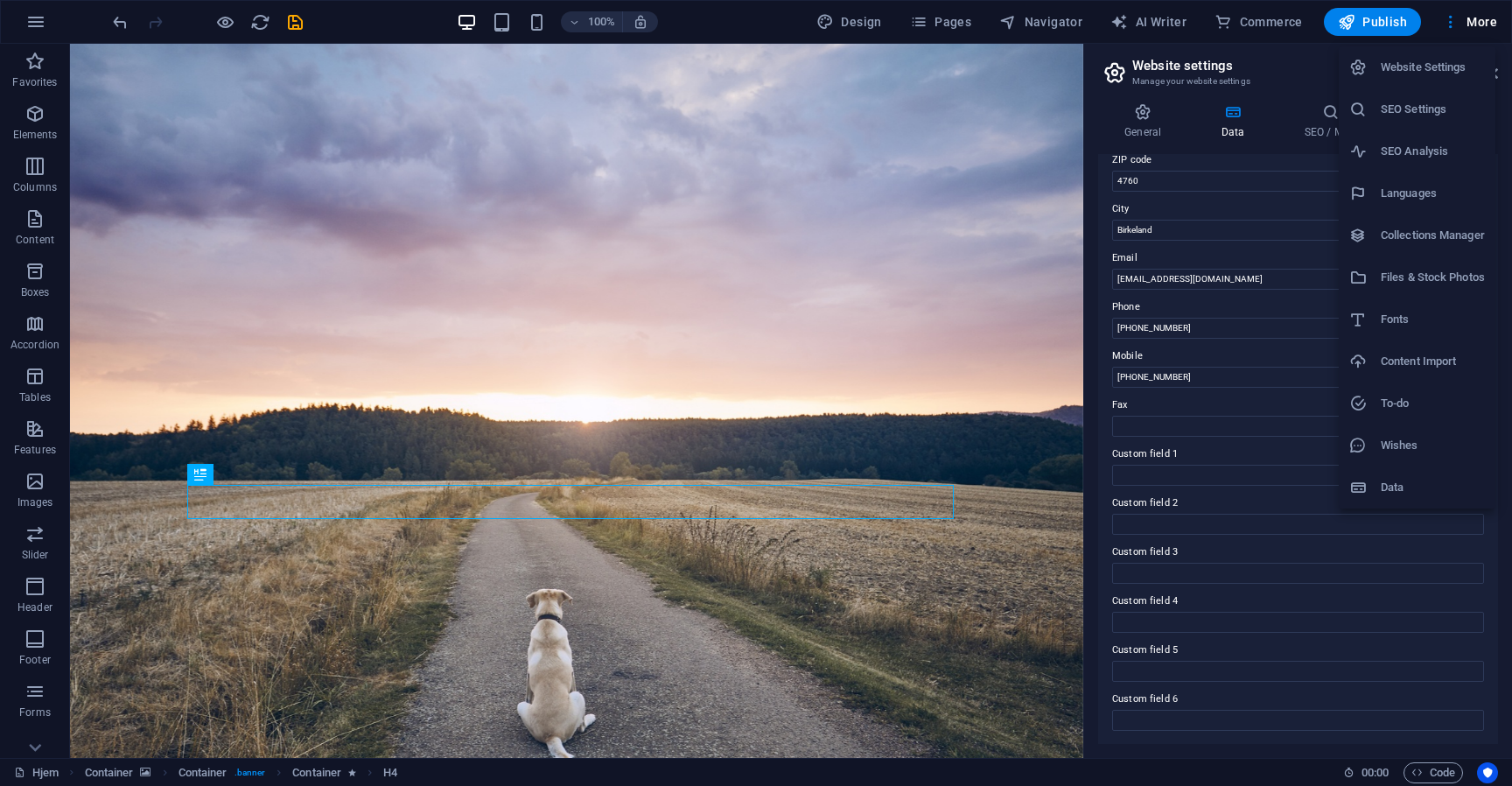
click at [1437, 65] on h6 "Website Settings" at bounding box center [1433, 67] width 104 height 21
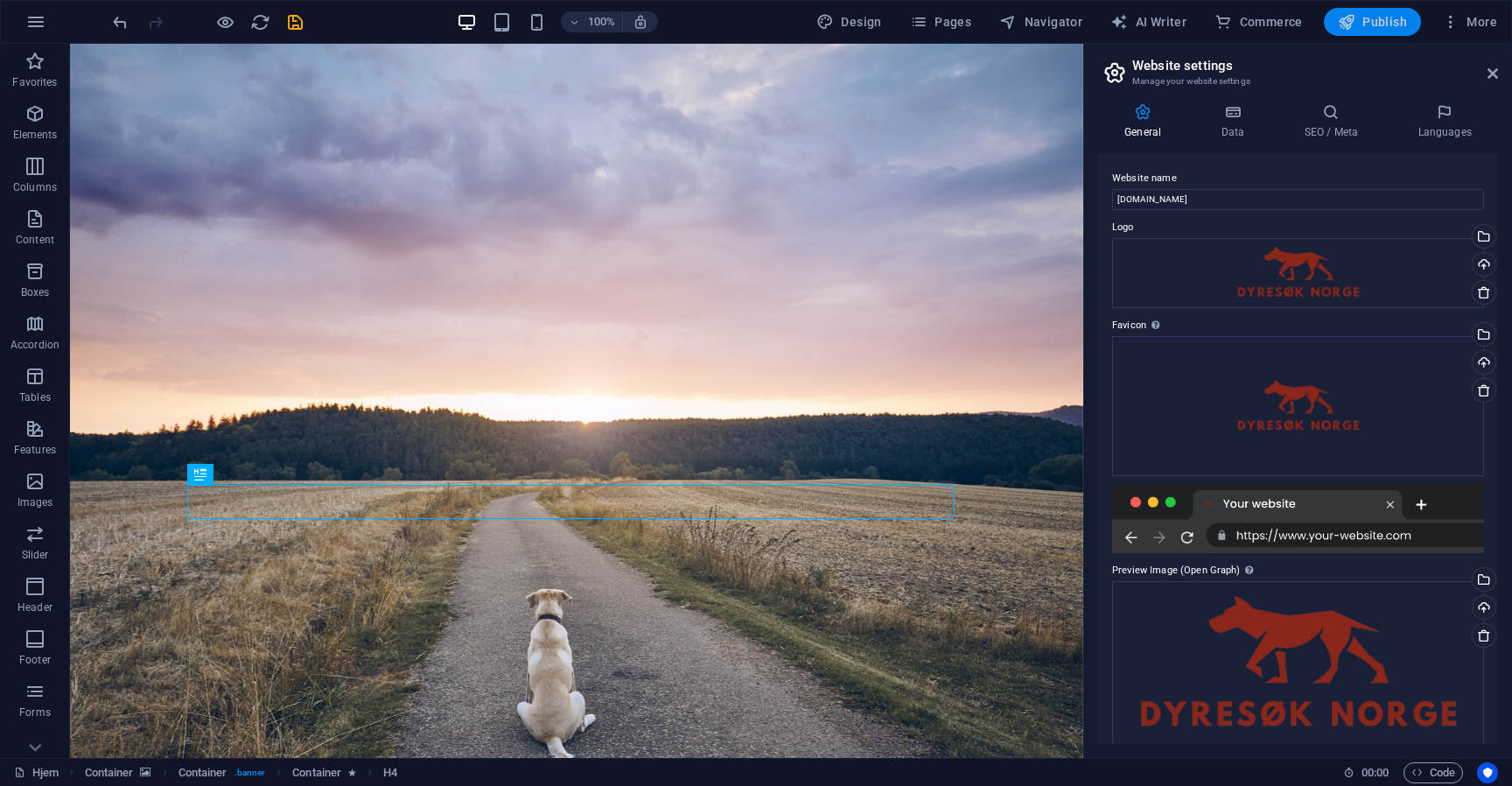
click at [1356, 18] on span "Publish" at bounding box center [1372, 22] width 69 height 18
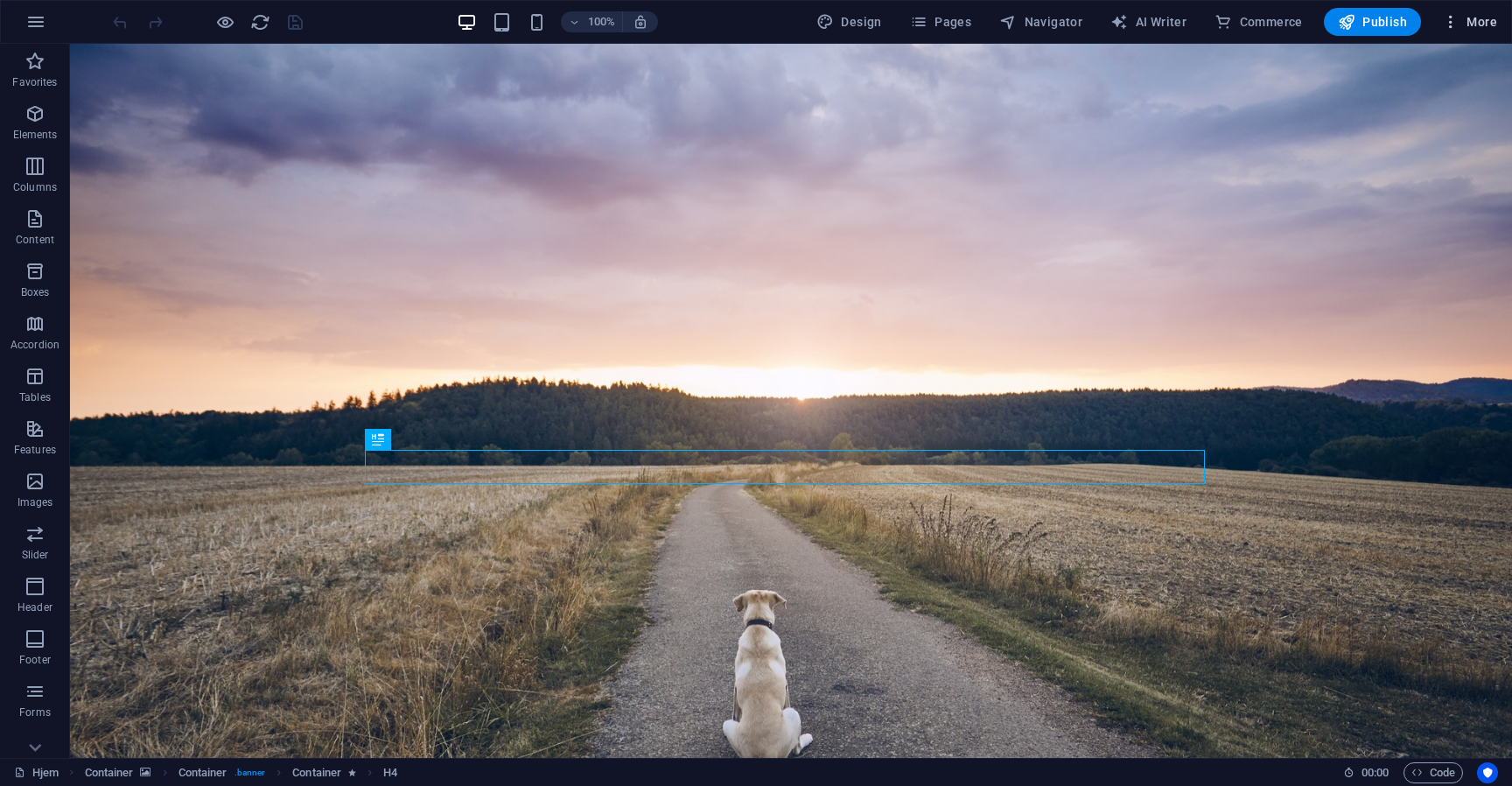
click at [1497, 21] on button "More" at bounding box center [1469, 22] width 69 height 28
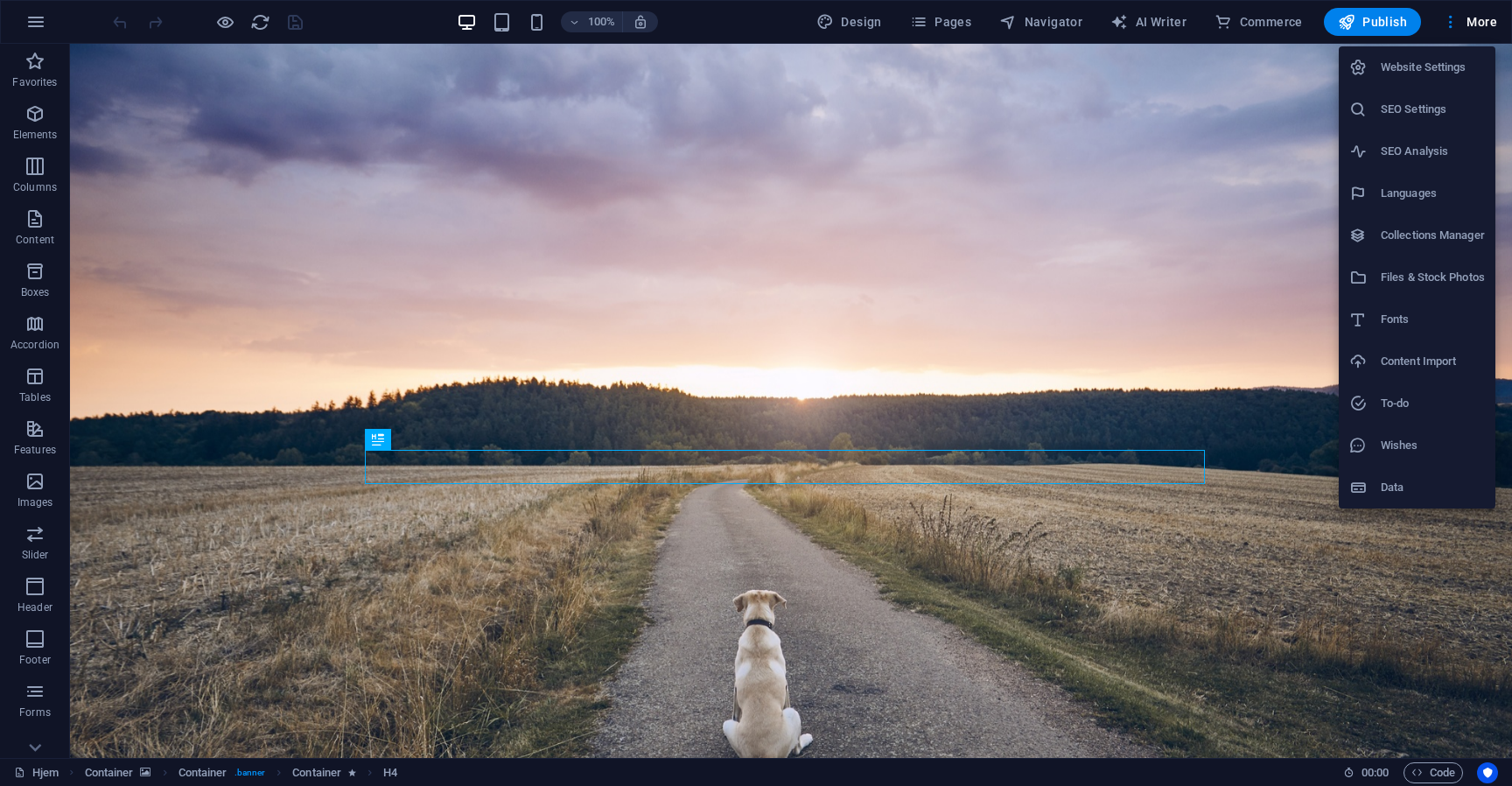
click at [1430, 151] on h6 "SEO Analysis" at bounding box center [1433, 151] width 104 height 21
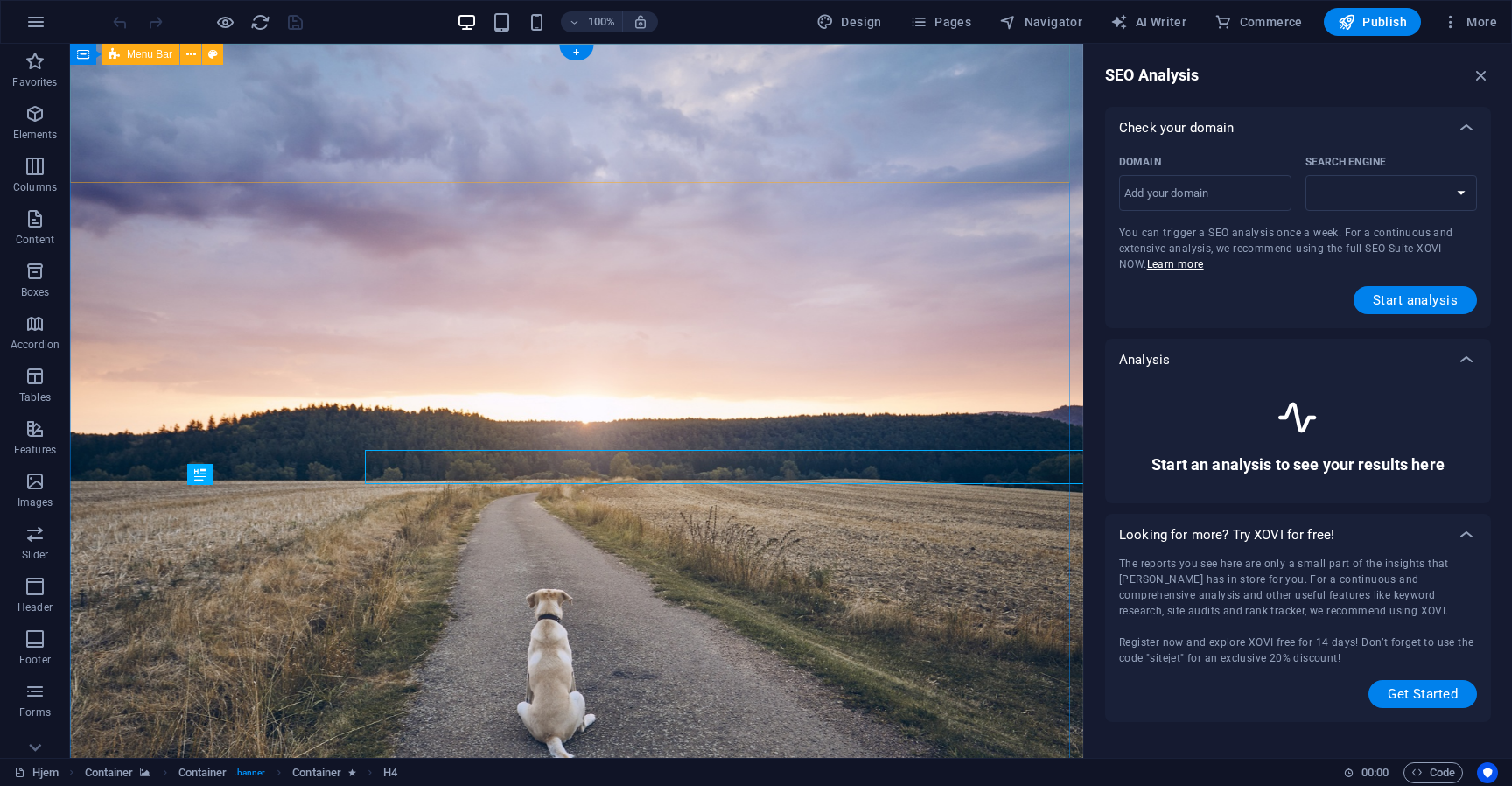
select select "[DOMAIN_NAME]"
click at [1364, 194] on select "[DOMAIN_NAME] [DOMAIN_NAME] [DOMAIN_NAME] [DOMAIN_NAME] [DOMAIN_NAME] [DOMAIN_N…" at bounding box center [1392, 193] width 172 height 36
click at [1209, 193] on input "Domain ​" at bounding box center [1205, 193] width 172 height 28
type input "[DOMAIN_NAME]"
click at [1382, 297] on span "Start analysis" at bounding box center [1414, 300] width 85 height 14
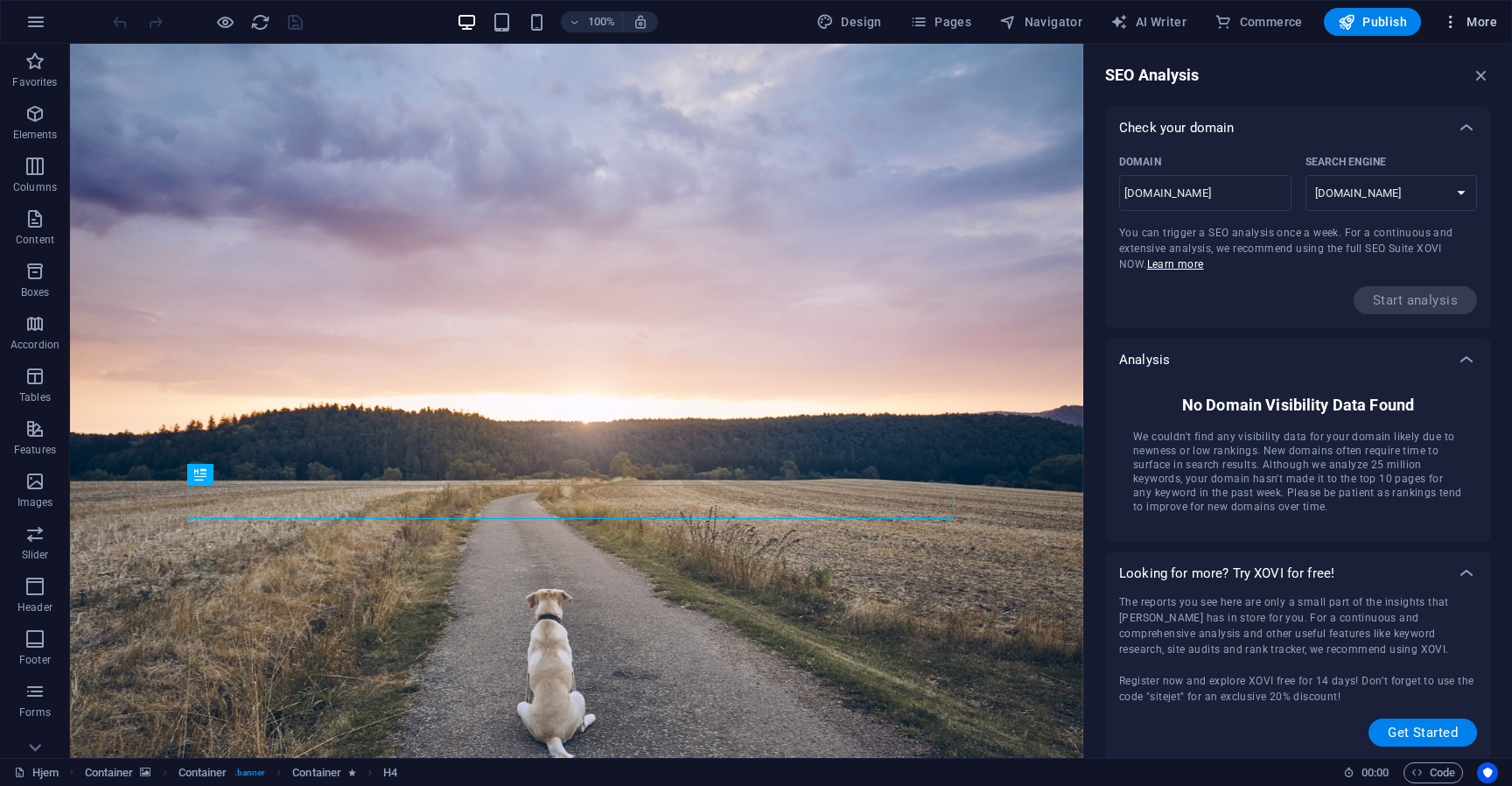
click at [1452, 24] on icon "button" at bounding box center [1450, 22] width 18 height 18
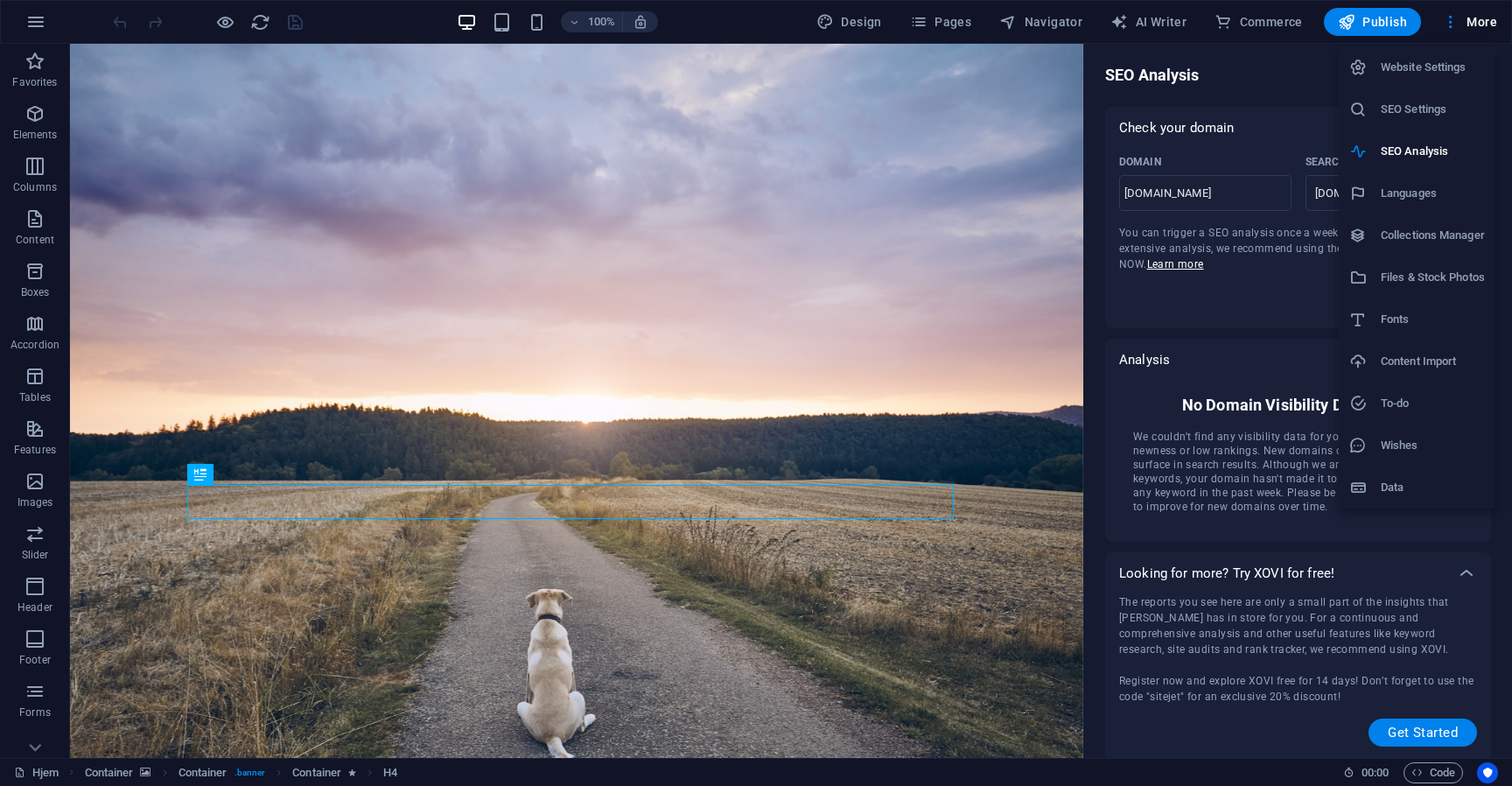
click at [1403, 235] on h6 "Collections Manager" at bounding box center [1433, 235] width 104 height 21
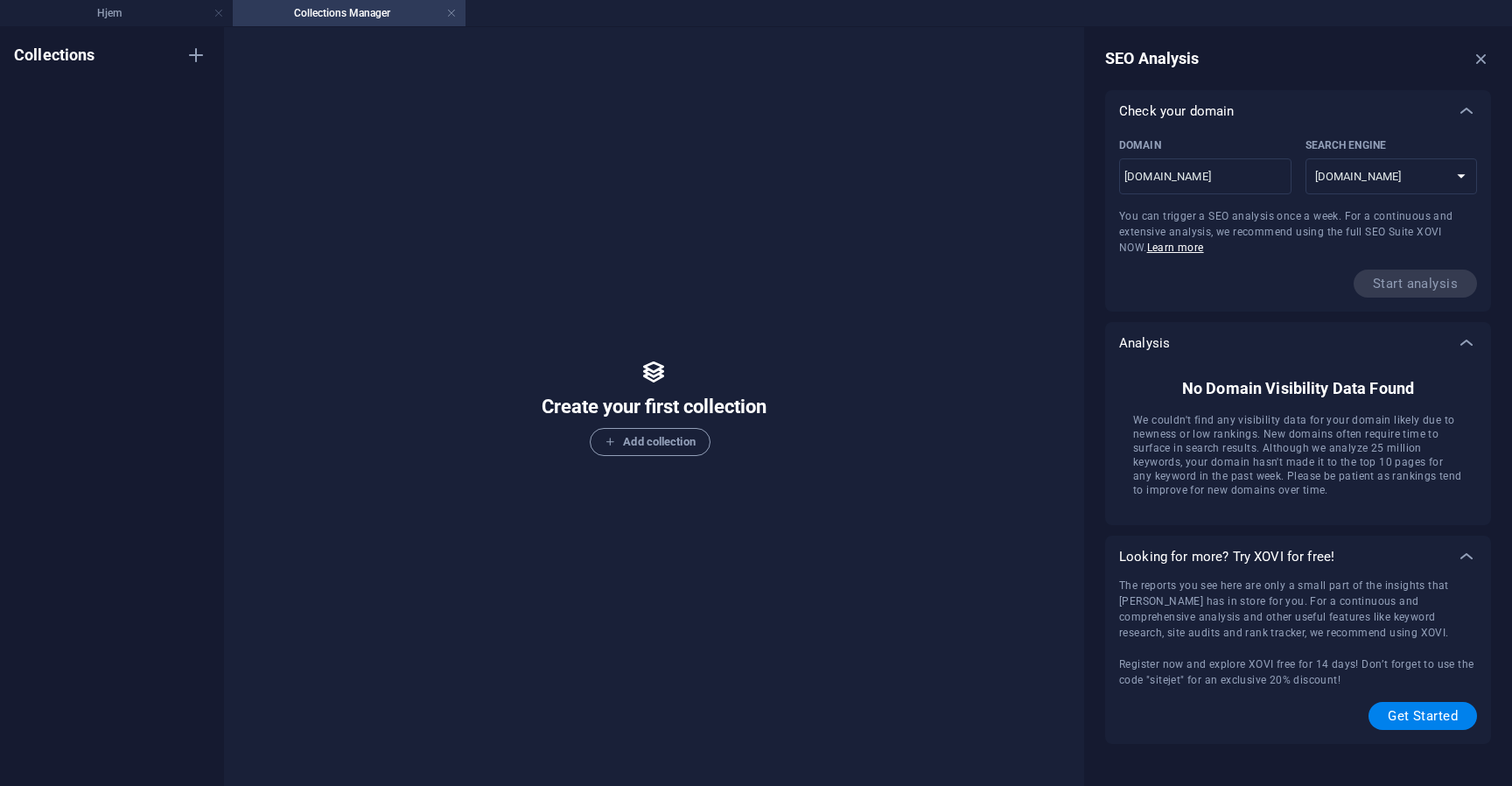
click at [452, 14] on link at bounding box center [451, 13] width 11 height 17
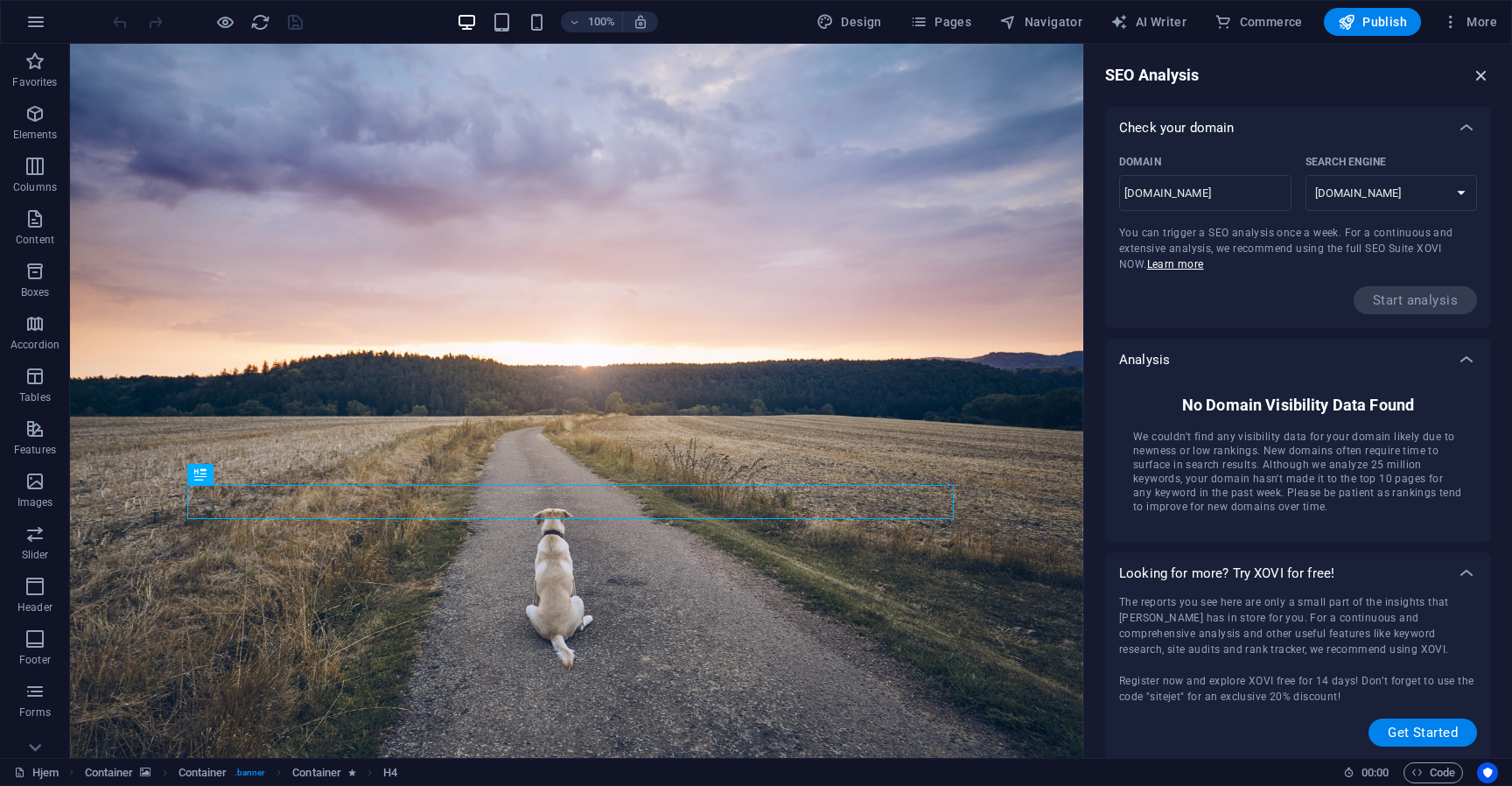
click at [1479, 70] on icon "button" at bounding box center [1481, 75] width 20 height 20
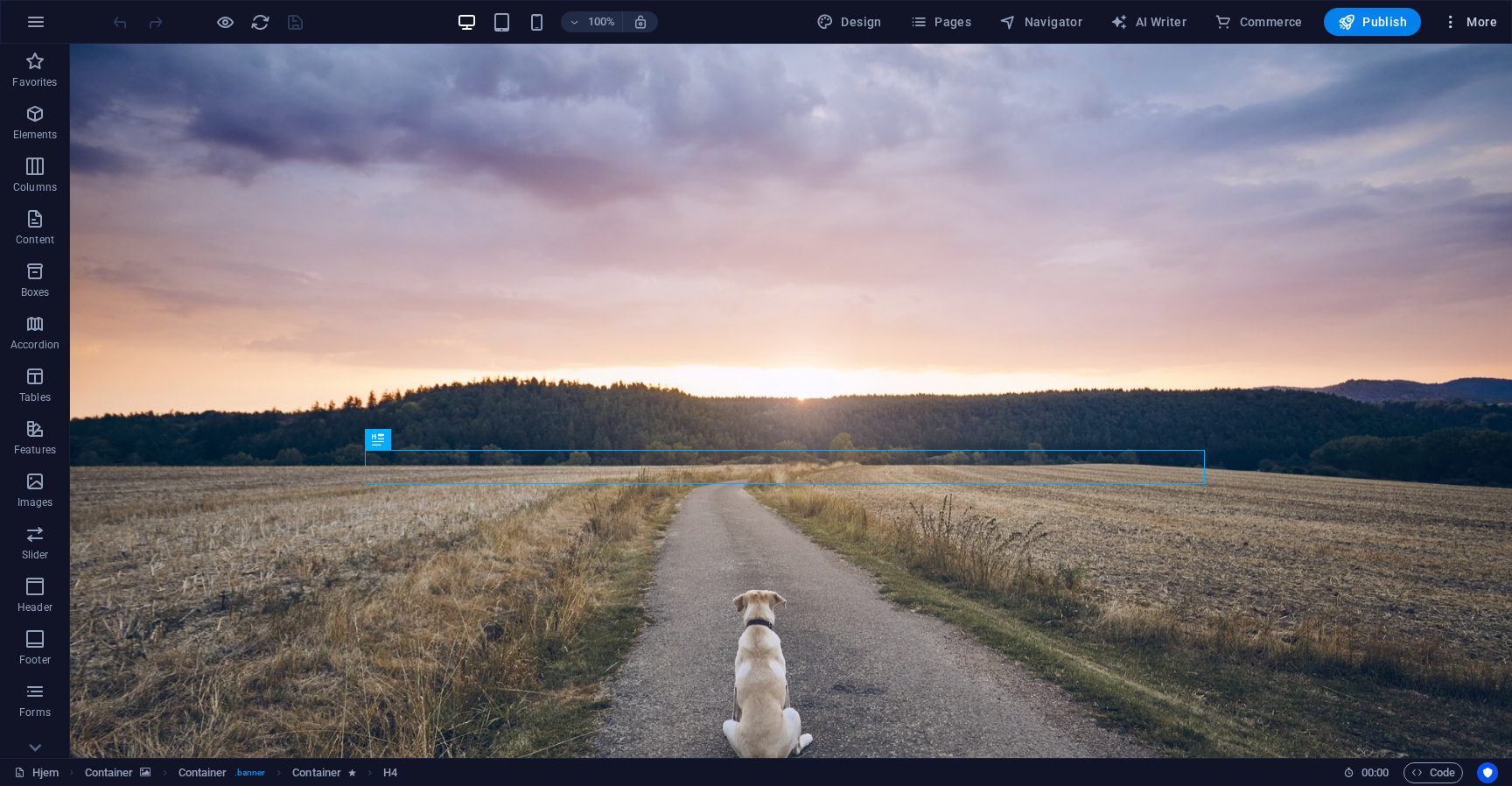
click at [1470, 19] on span "More" at bounding box center [1469, 22] width 55 height 18
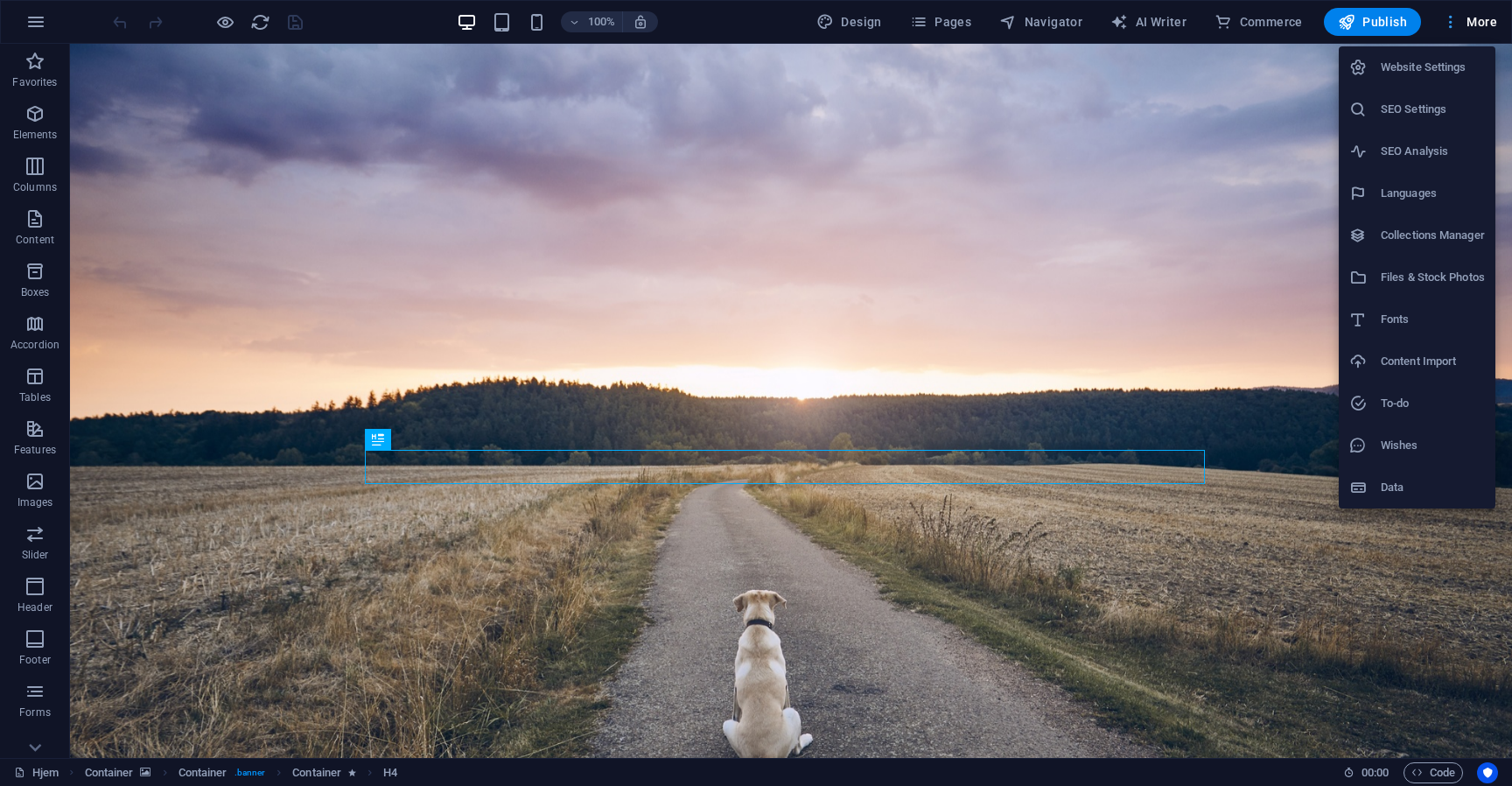
click at [1470, 19] on div at bounding box center [756, 393] width 1512 height 786
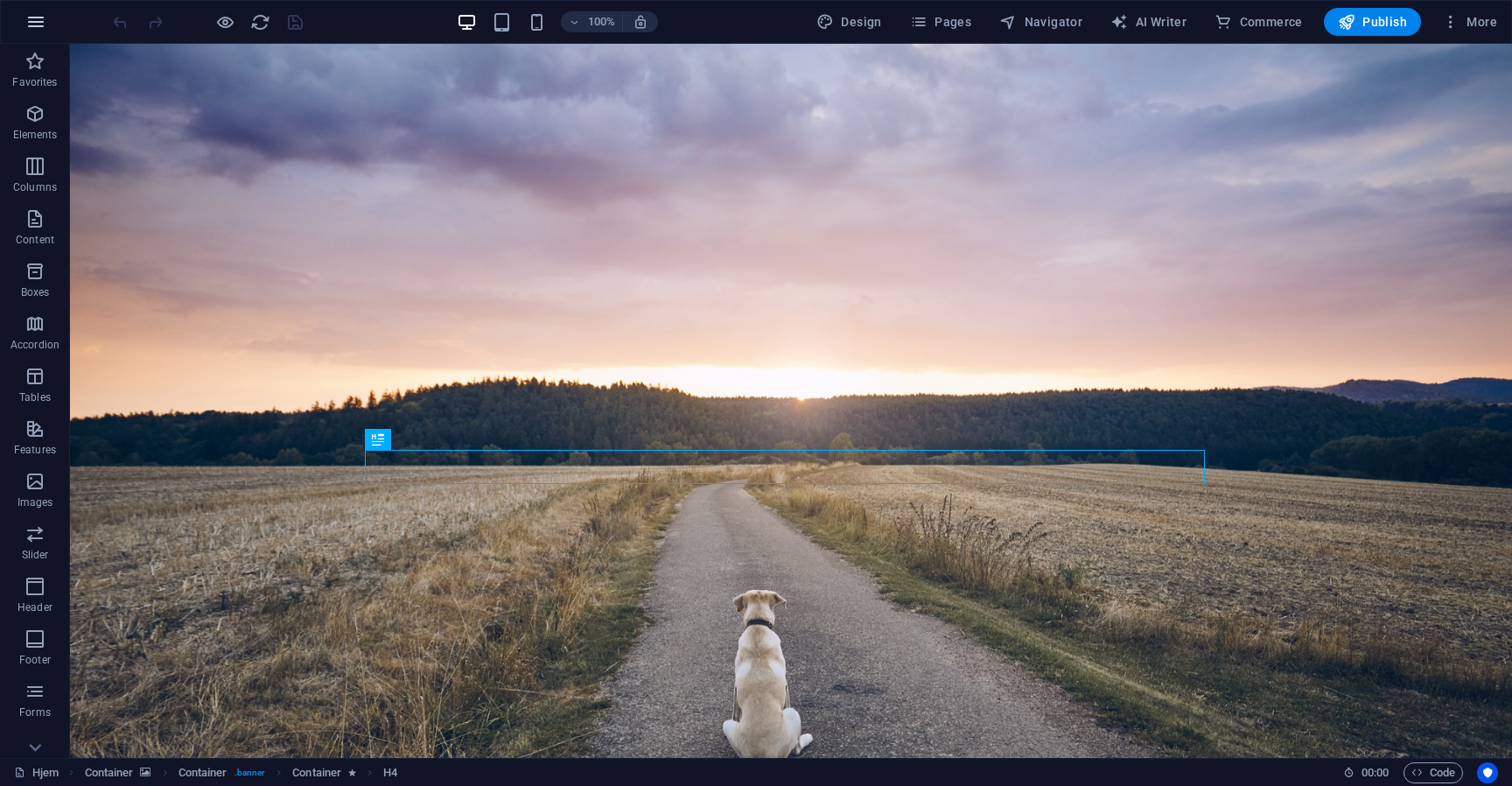
click at [32, 11] on button "button" at bounding box center [35, 22] width 42 height 42
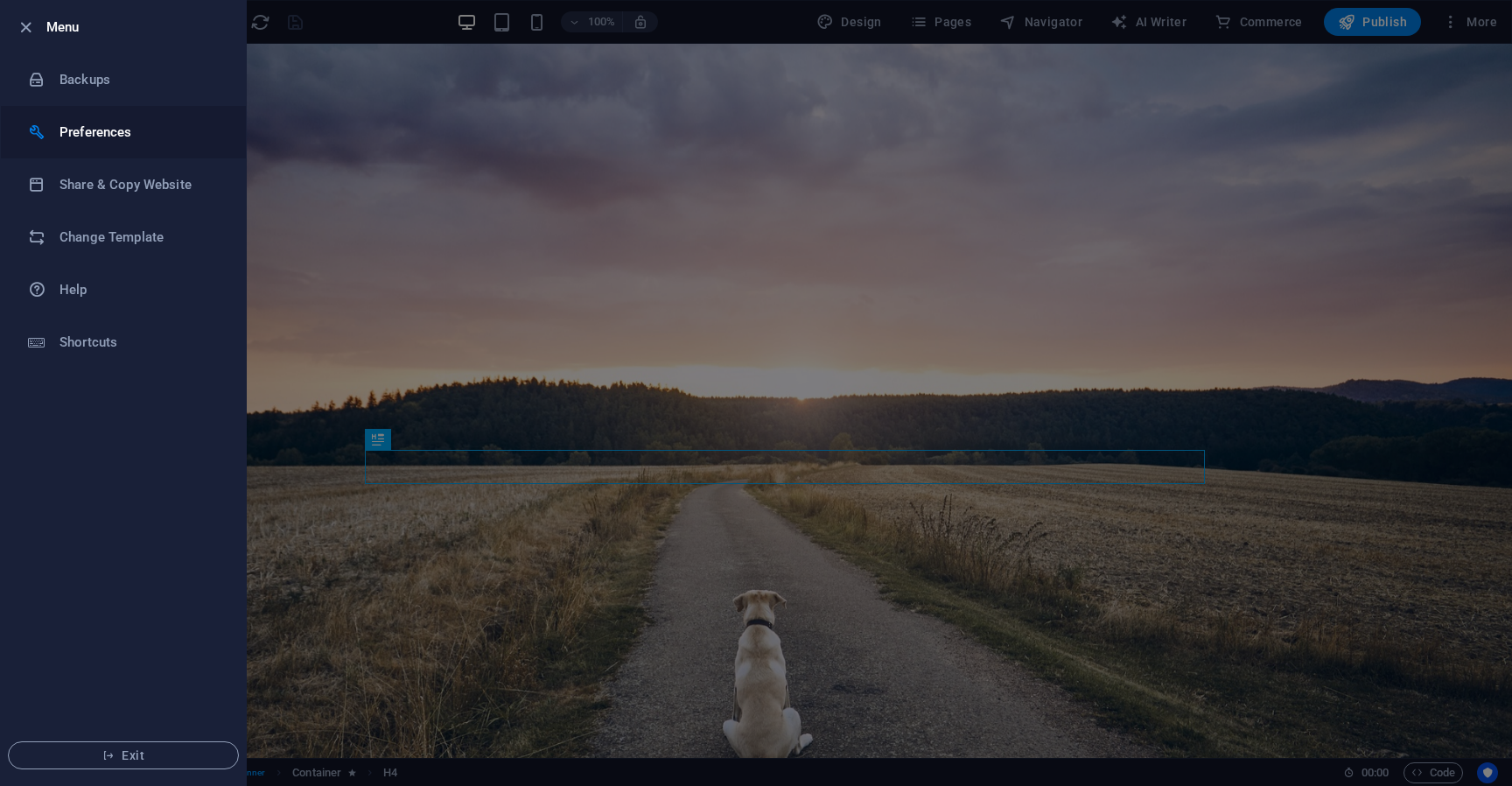
click at [119, 130] on h6 "Preferences" at bounding box center [140, 131] width 161 height 21
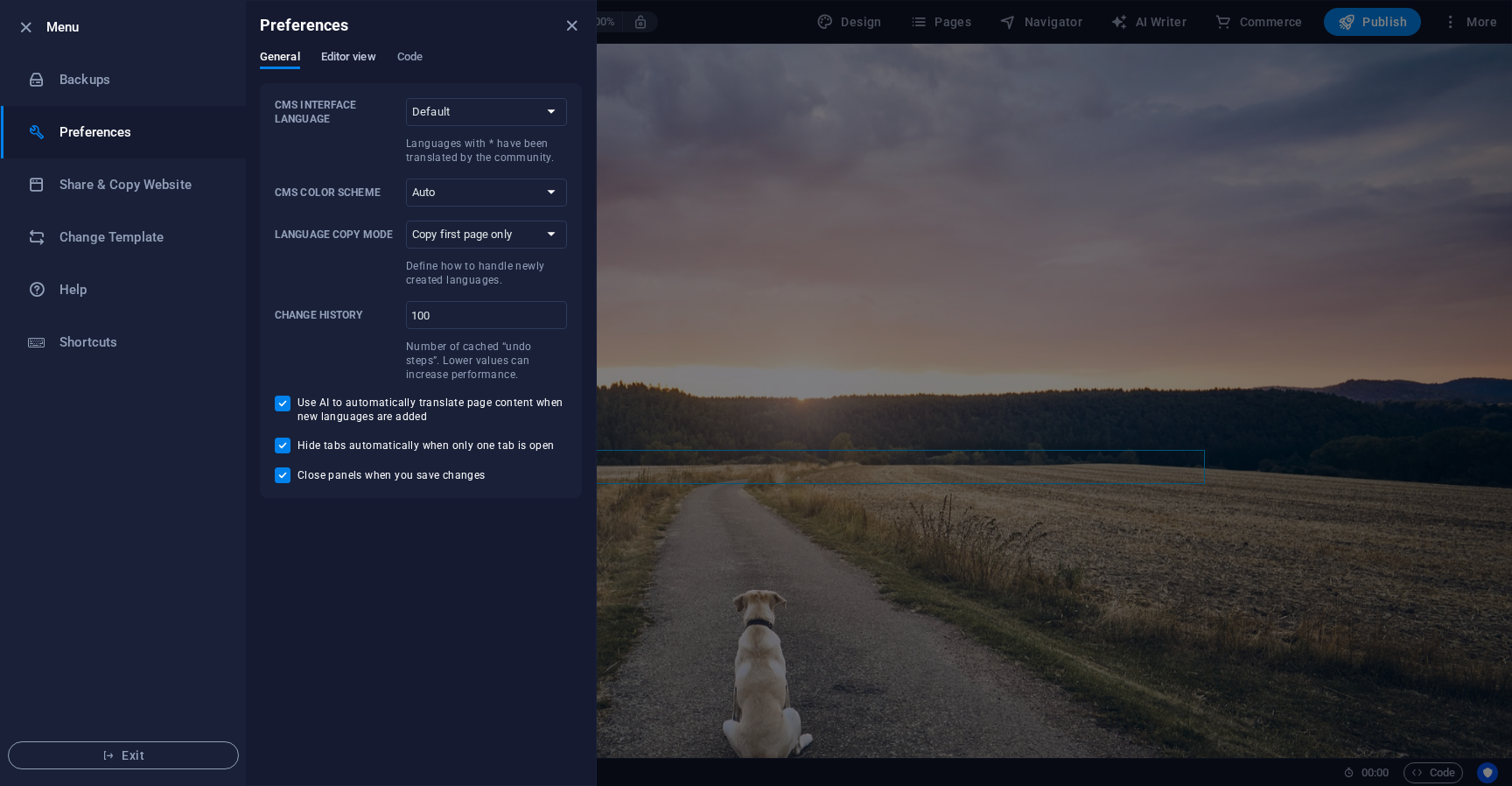
click at [359, 57] on span "Editor view" at bounding box center [348, 58] width 55 height 24
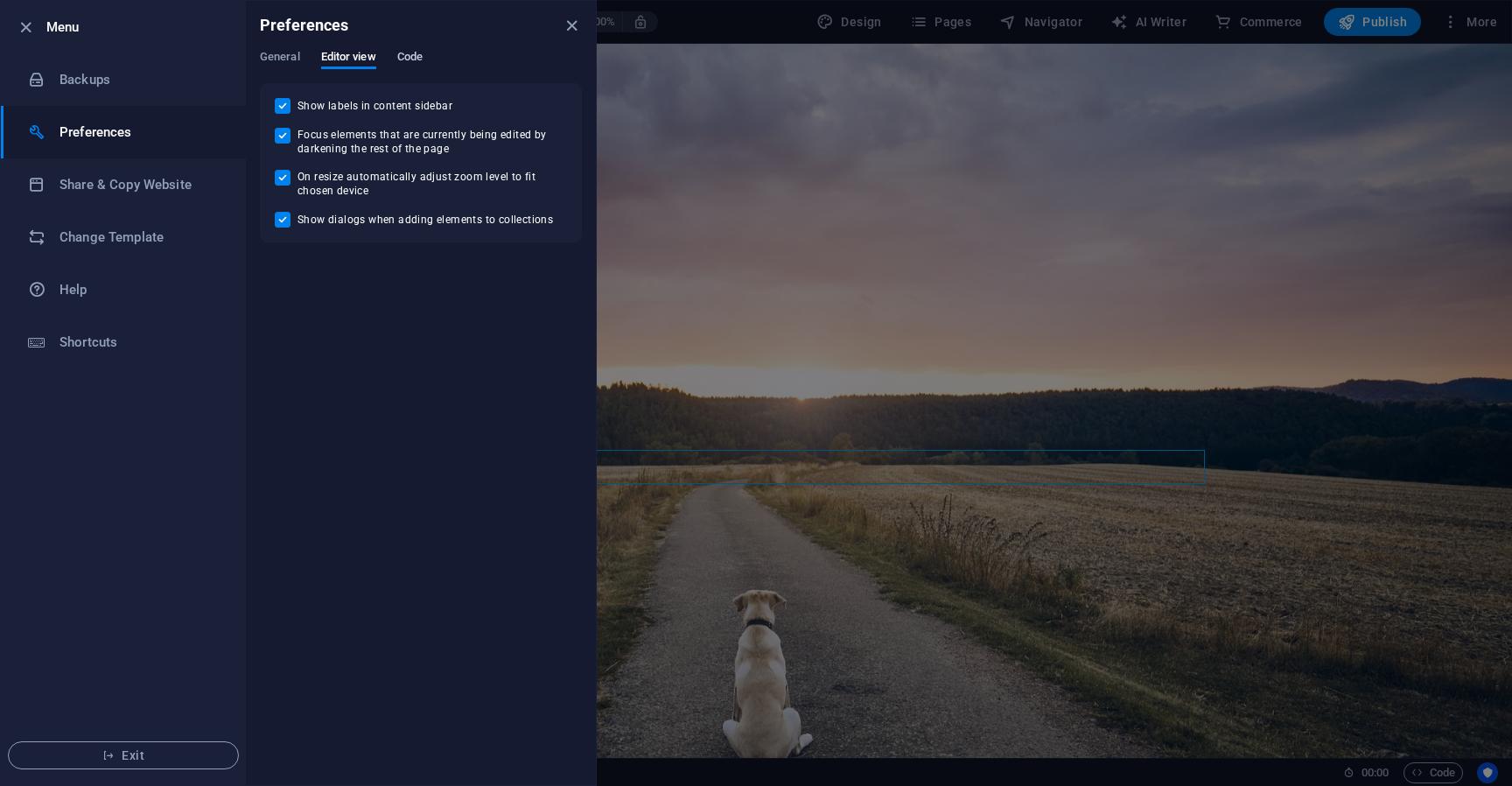
click at [399, 58] on span "Code" at bounding box center [410, 58] width 25 height 24
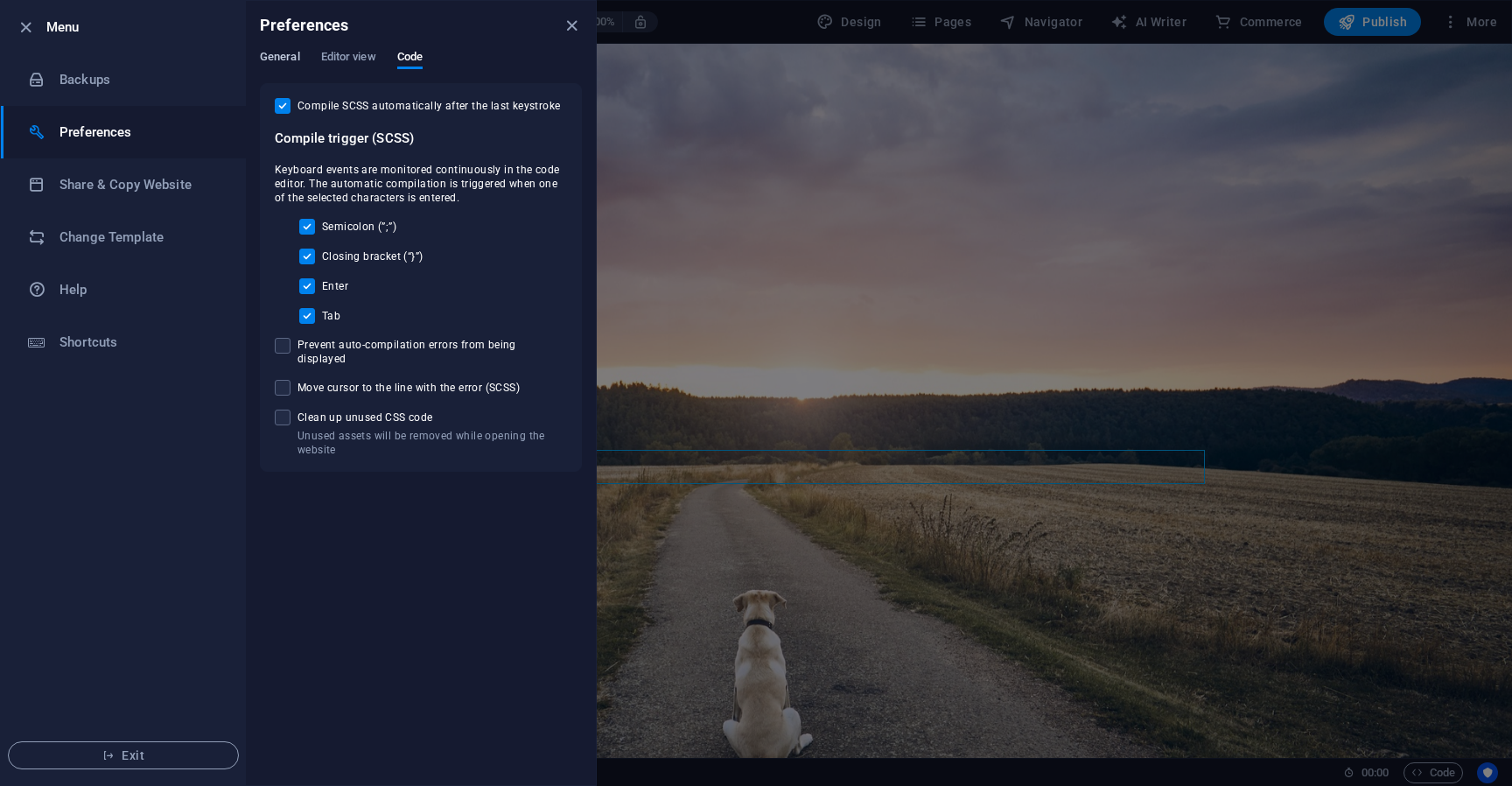
click at [282, 61] on span "General" at bounding box center [279, 58] width 40 height 24
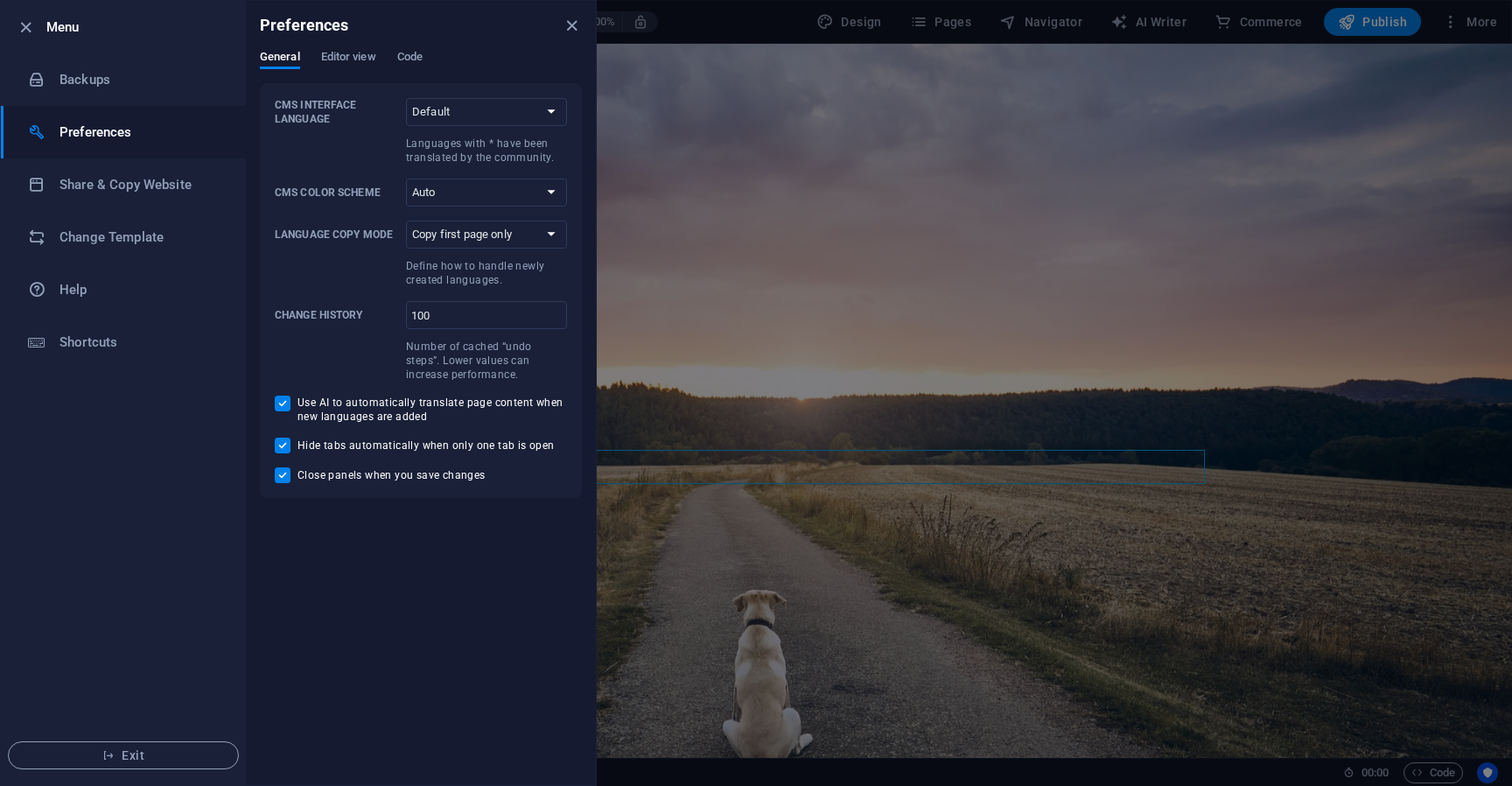
click at [1463, 28] on div at bounding box center [756, 393] width 1512 height 786
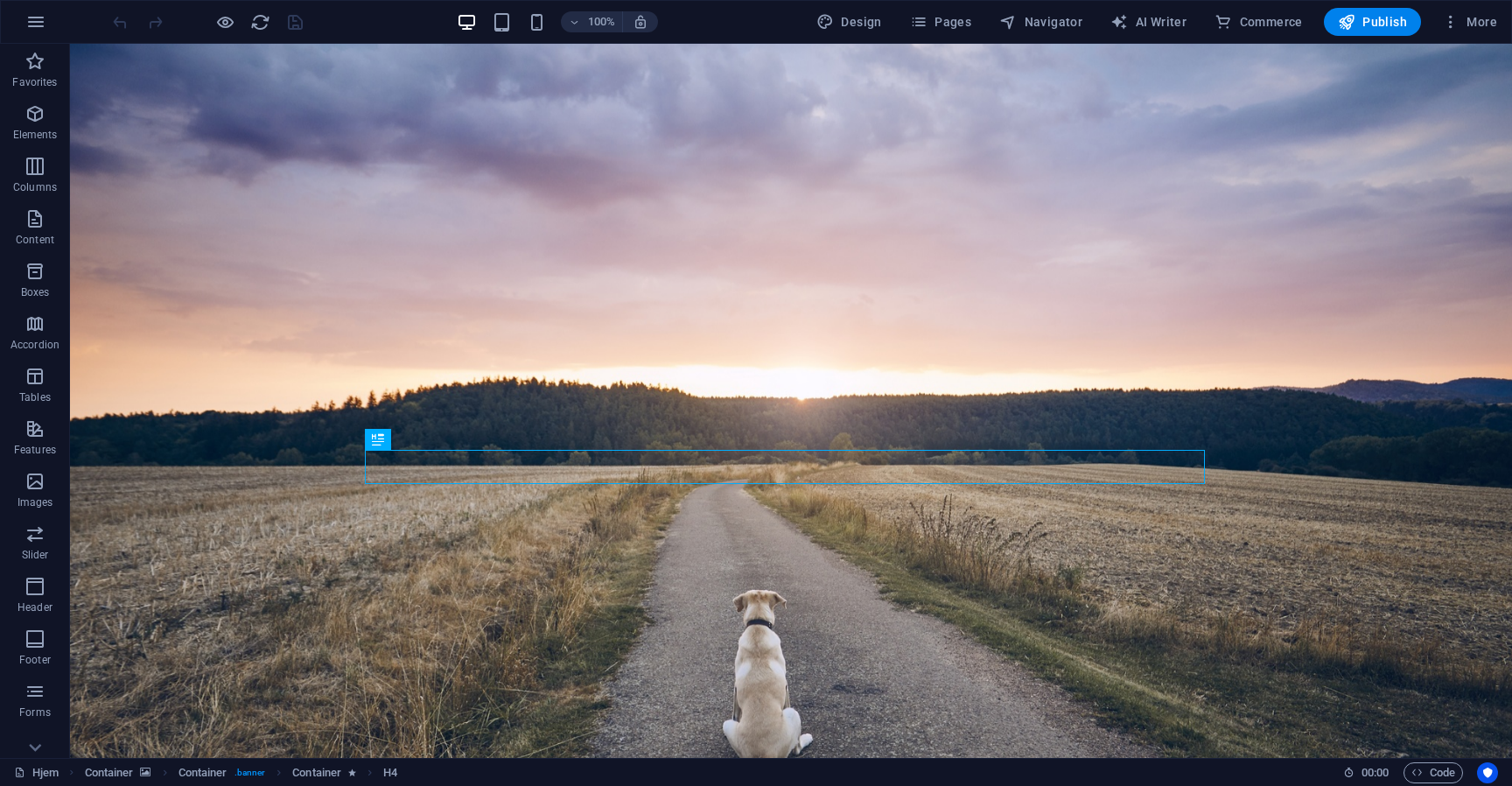
click at [1466, 23] on span "More" at bounding box center [1469, 22] width 55 height 18
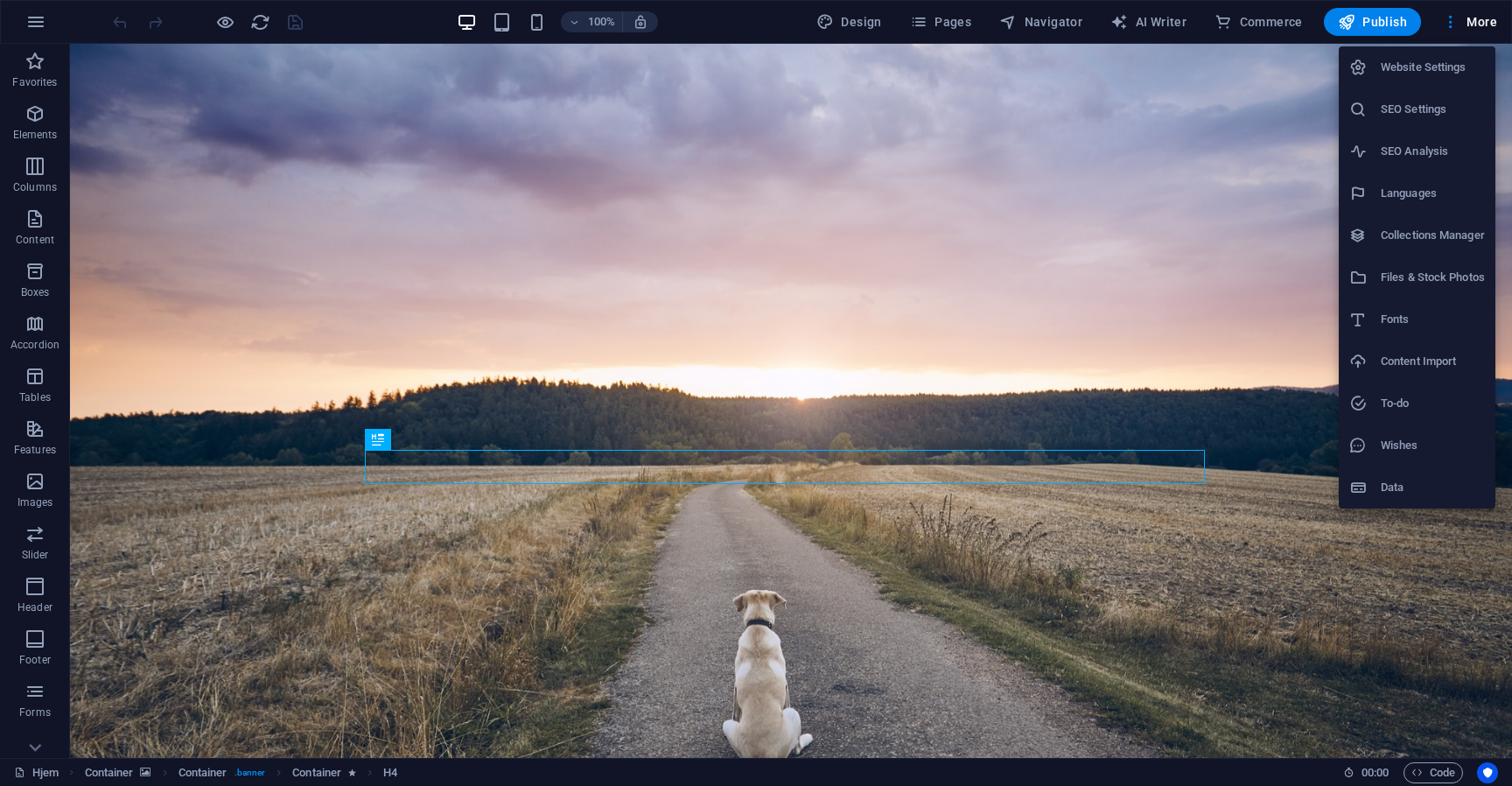
click at [1424, 112] on h6 "SEO Settings" at bounding box center [1433, 109] width 104 height 21
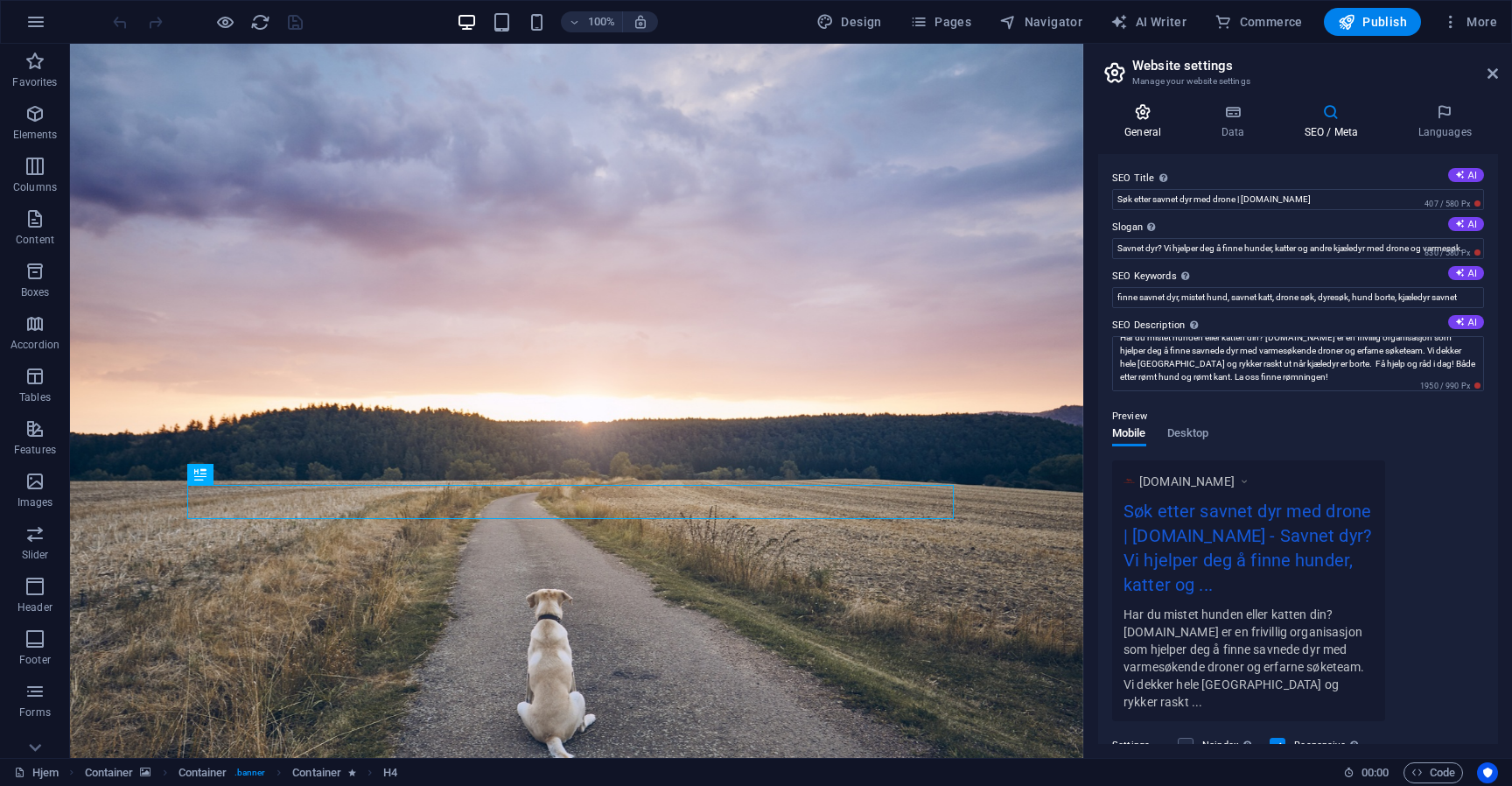
click at [1144, 104] on icon at bounding box center [1142, 112] width 89 height 18
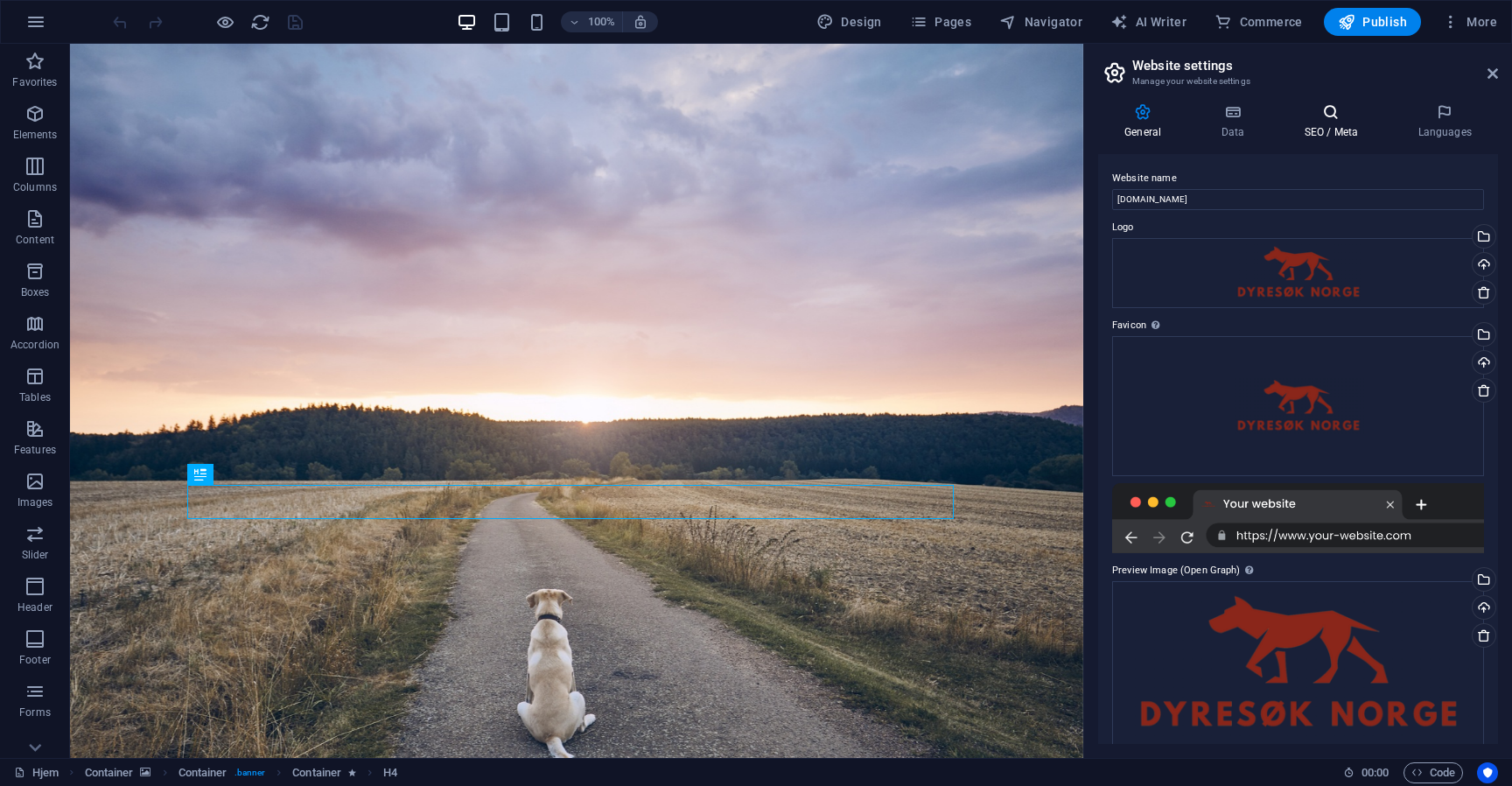
click at [1324, 117] on icon at bounding box center [1330, 112] width 107 height 18
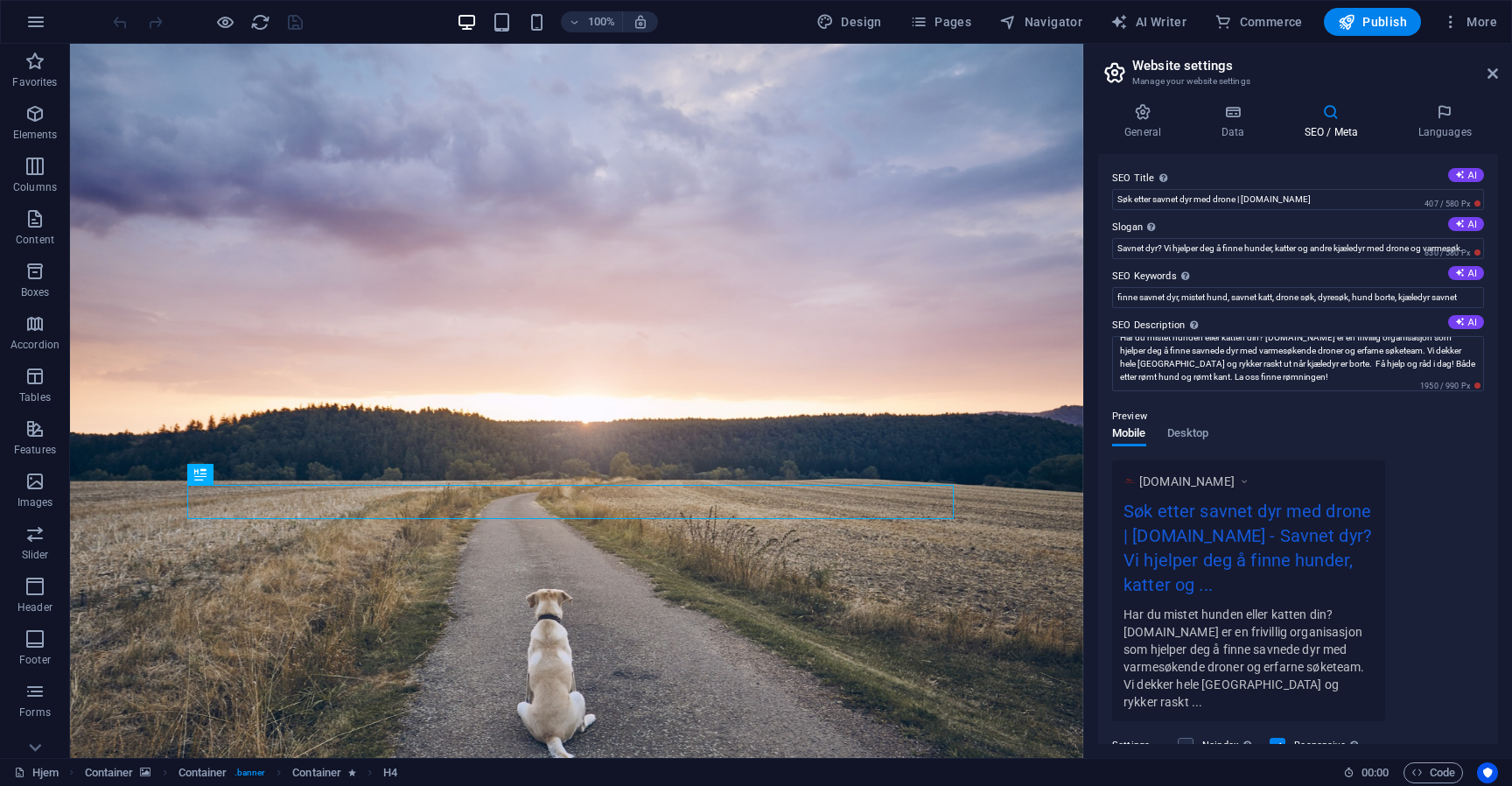
scroll to position [197, 0]
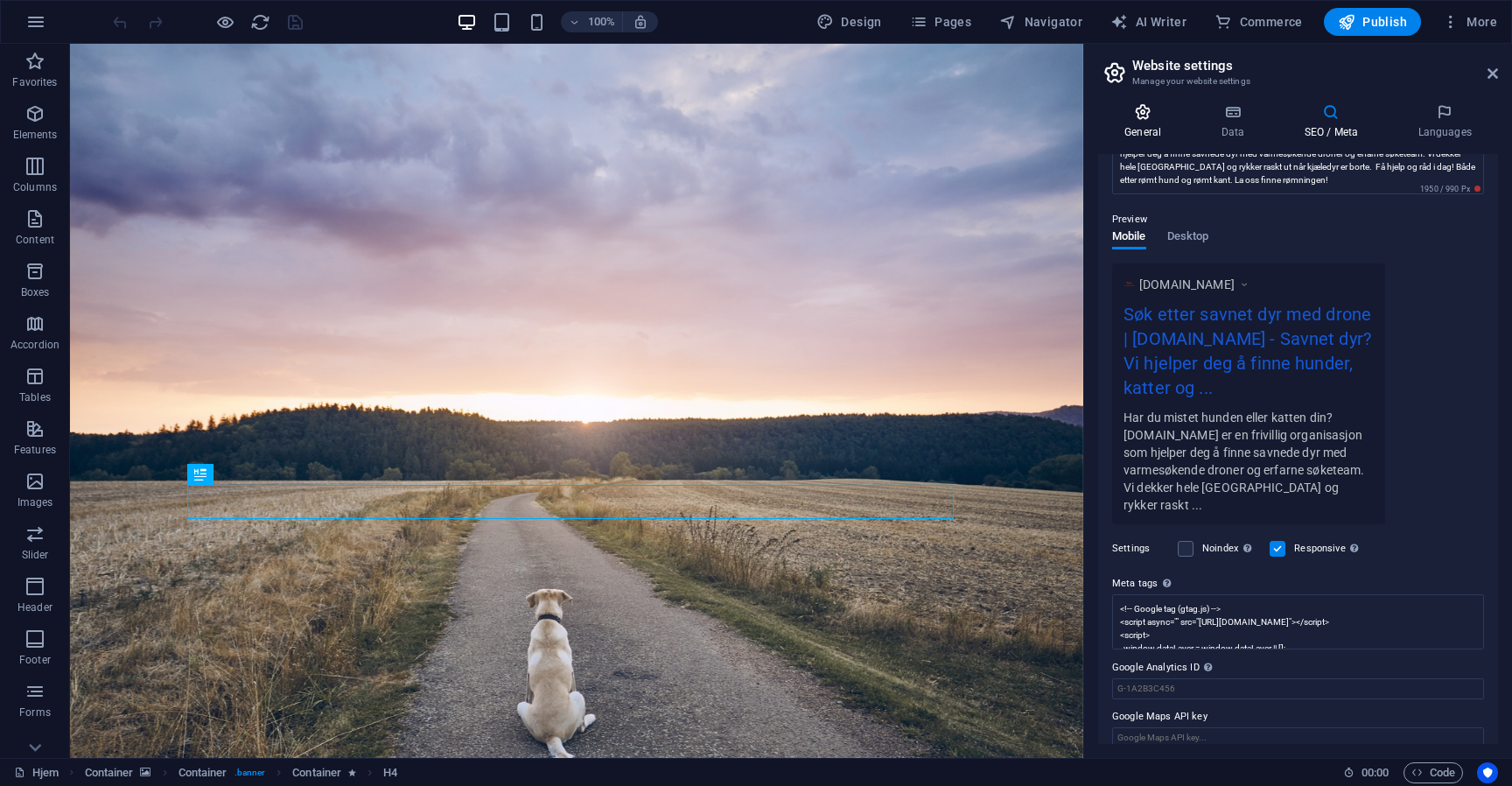
click at [1150, 119] on icon at bounding box center [1142, 112] width 89 height 18
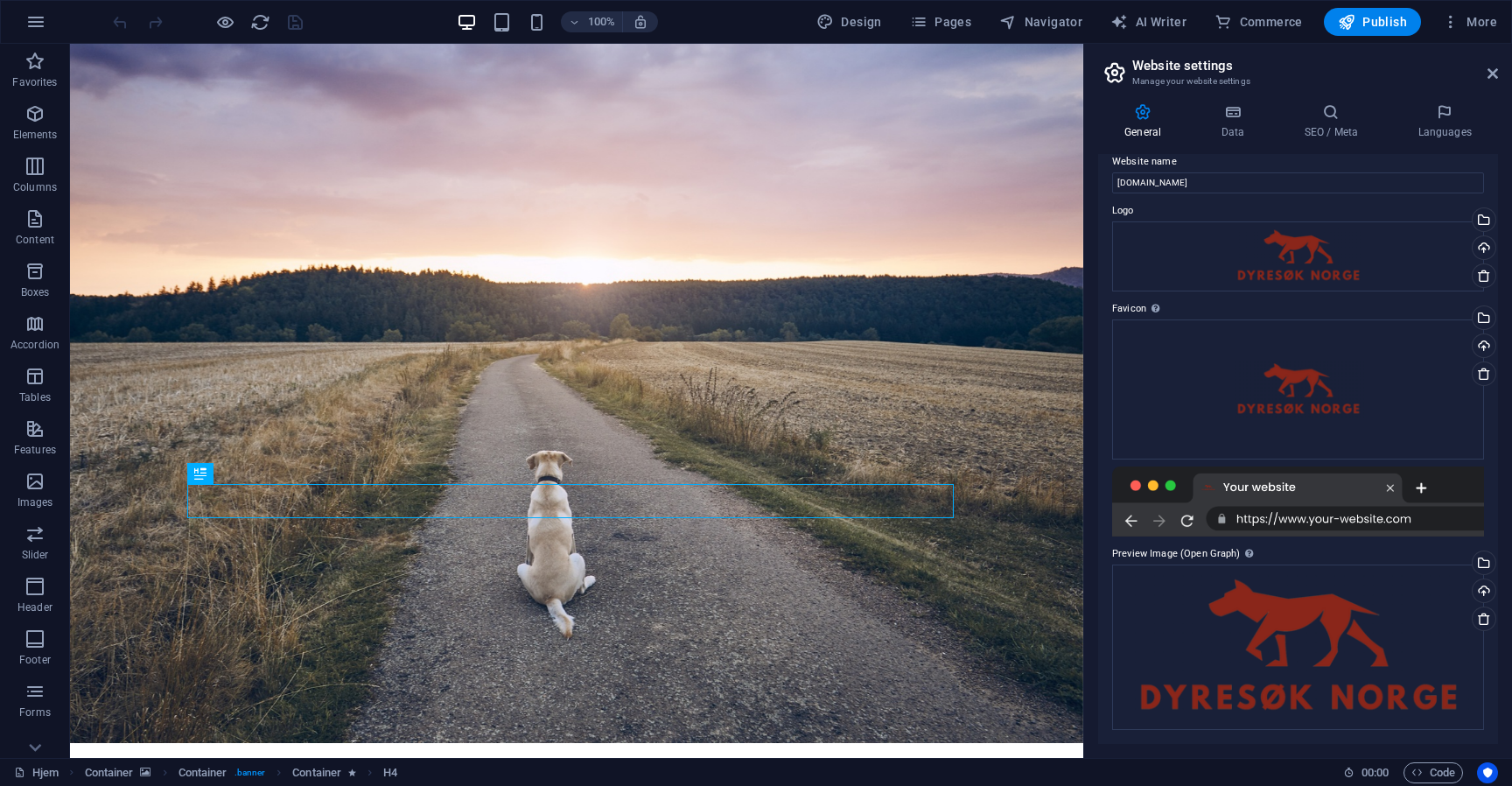
scroll to position [515, 0]
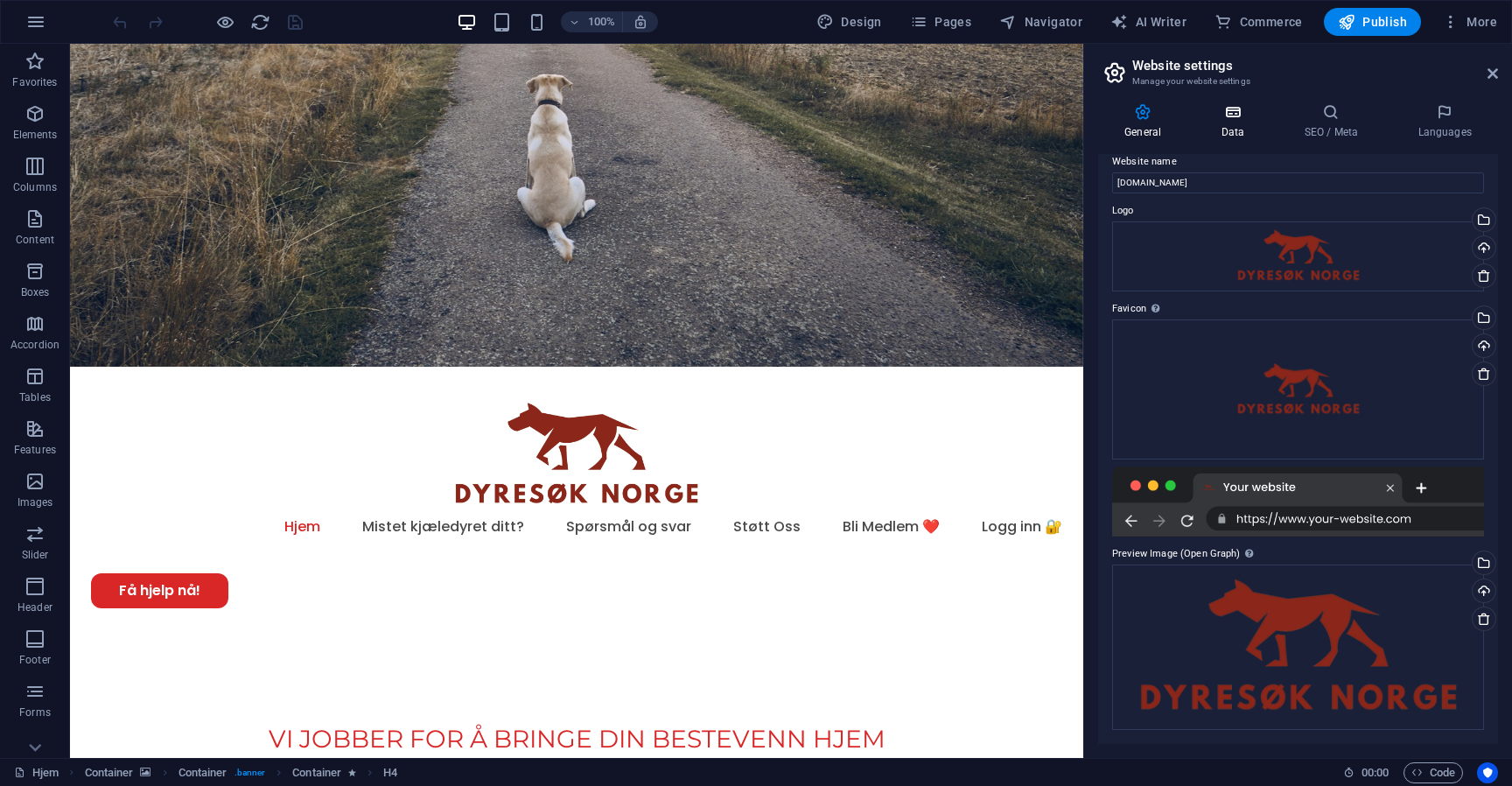
click at [1220, 140] on div "General Data SEO / Meta Languages Website name [DOMAIN_NAME] Logo Drag files he…" at bounding box center [1298, 423] width 399 height 640
click at [969, 21] on span "Pages" at bounding box center [940, 22] width 62 height 18
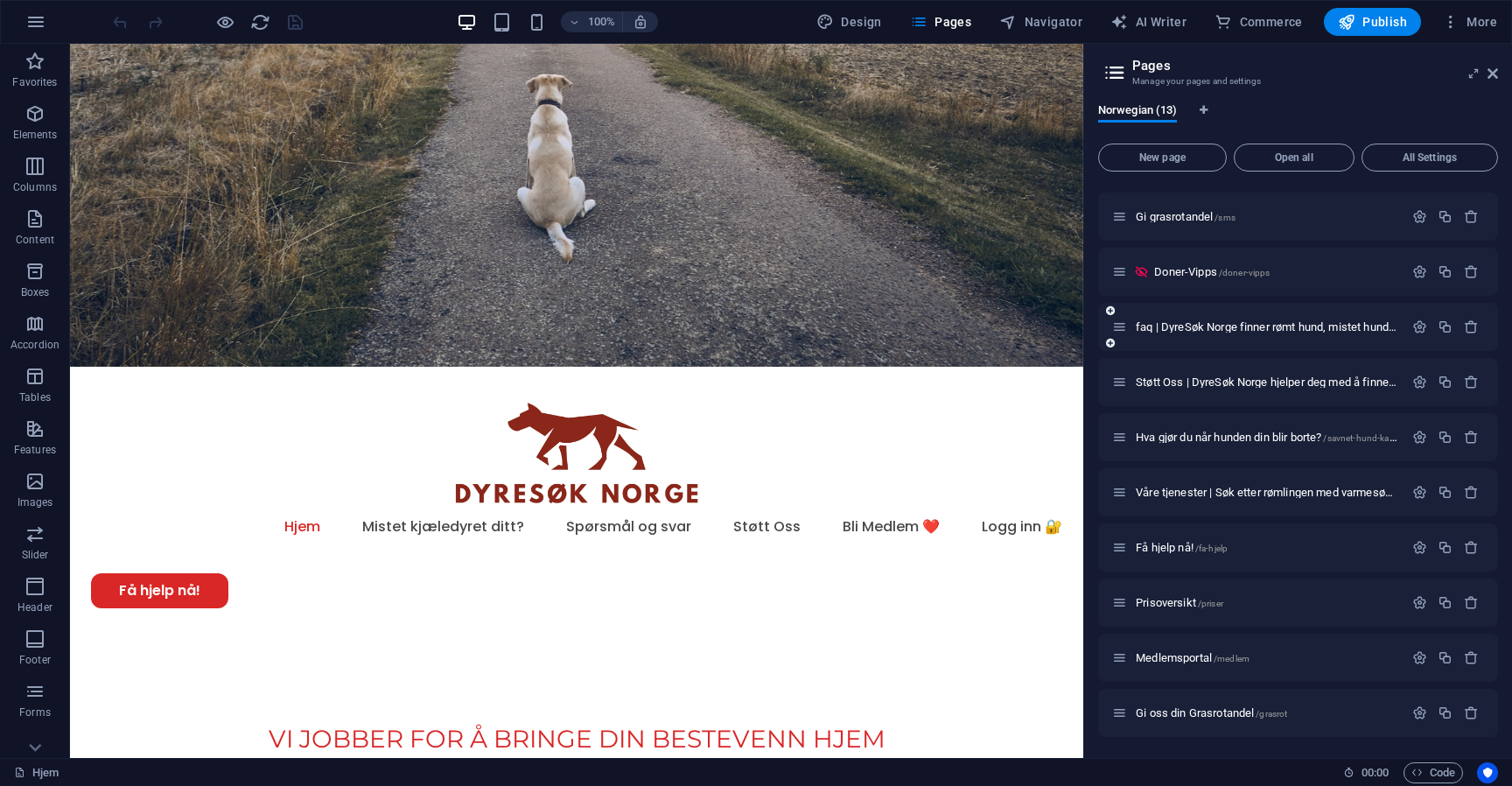
scroll to position [0, 0]
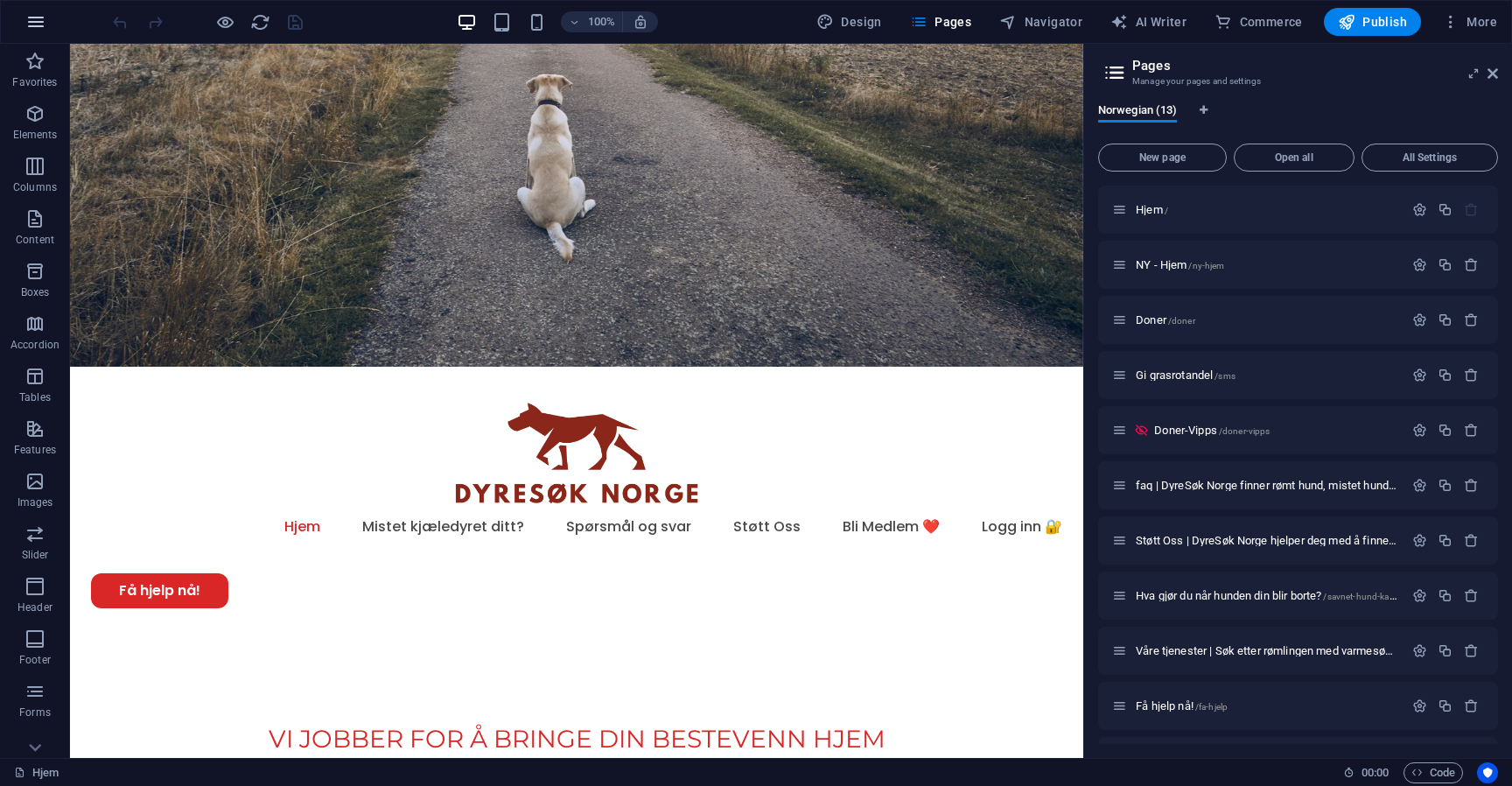
click at [44, 6] on button "button" at bounding box center [35, 22] width 42 height 42
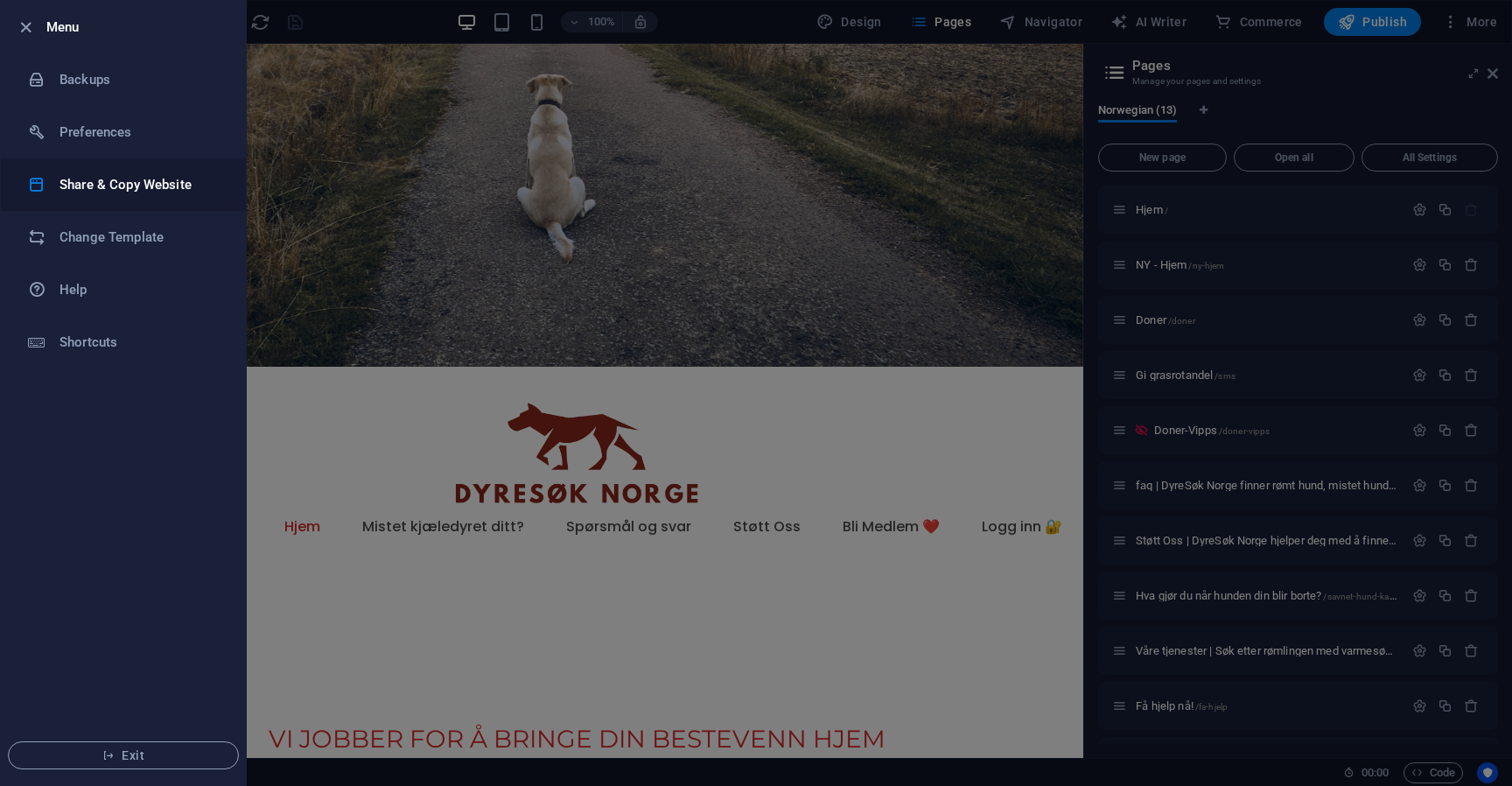
click at [145, 178] on h6 "Share & Copy Website" at bounding box center [140, 184] width 161 height 21
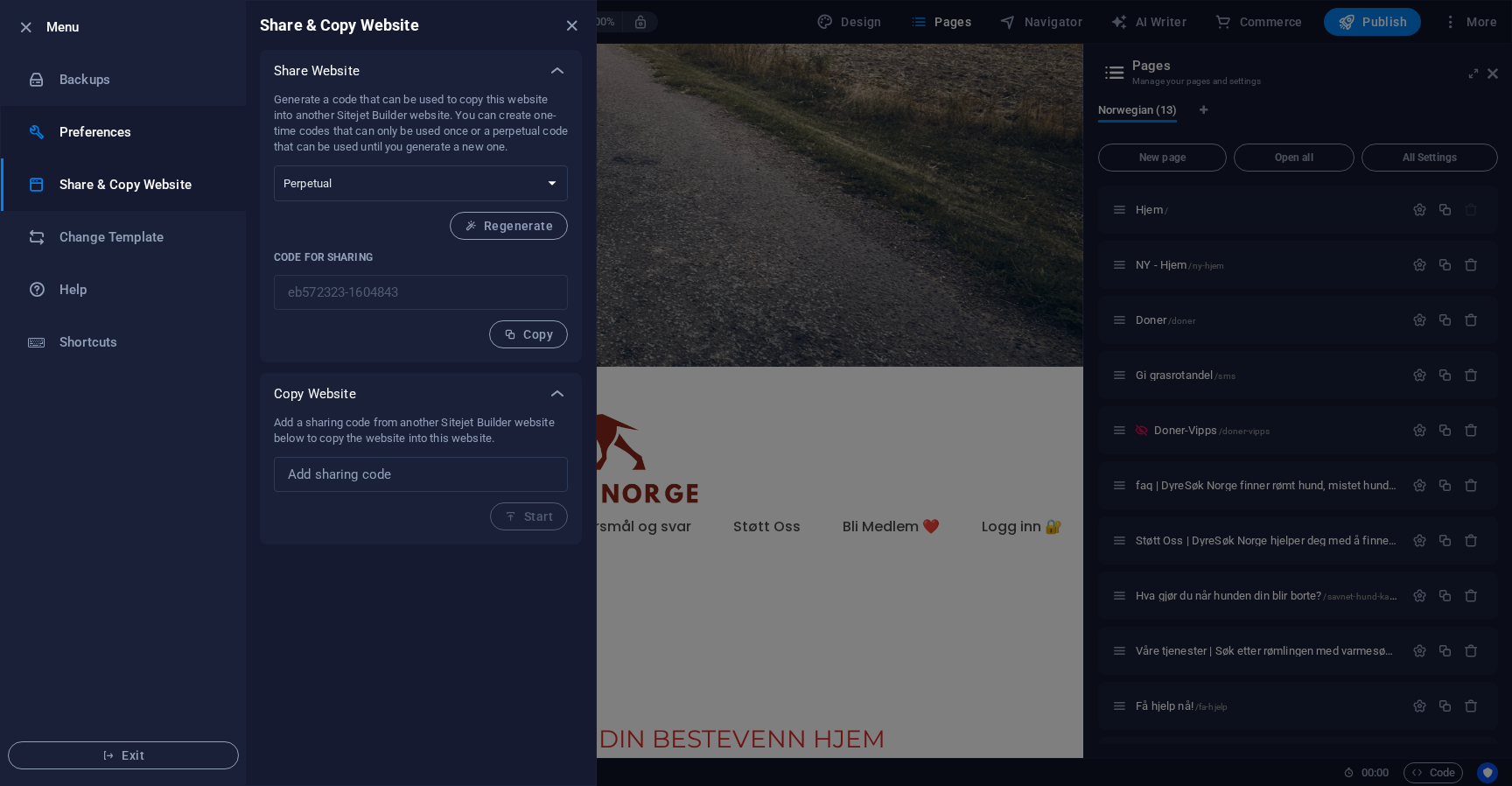
click at [138, 144] on li "Preferences" at bounding box center [123, 132] width 245 height 53
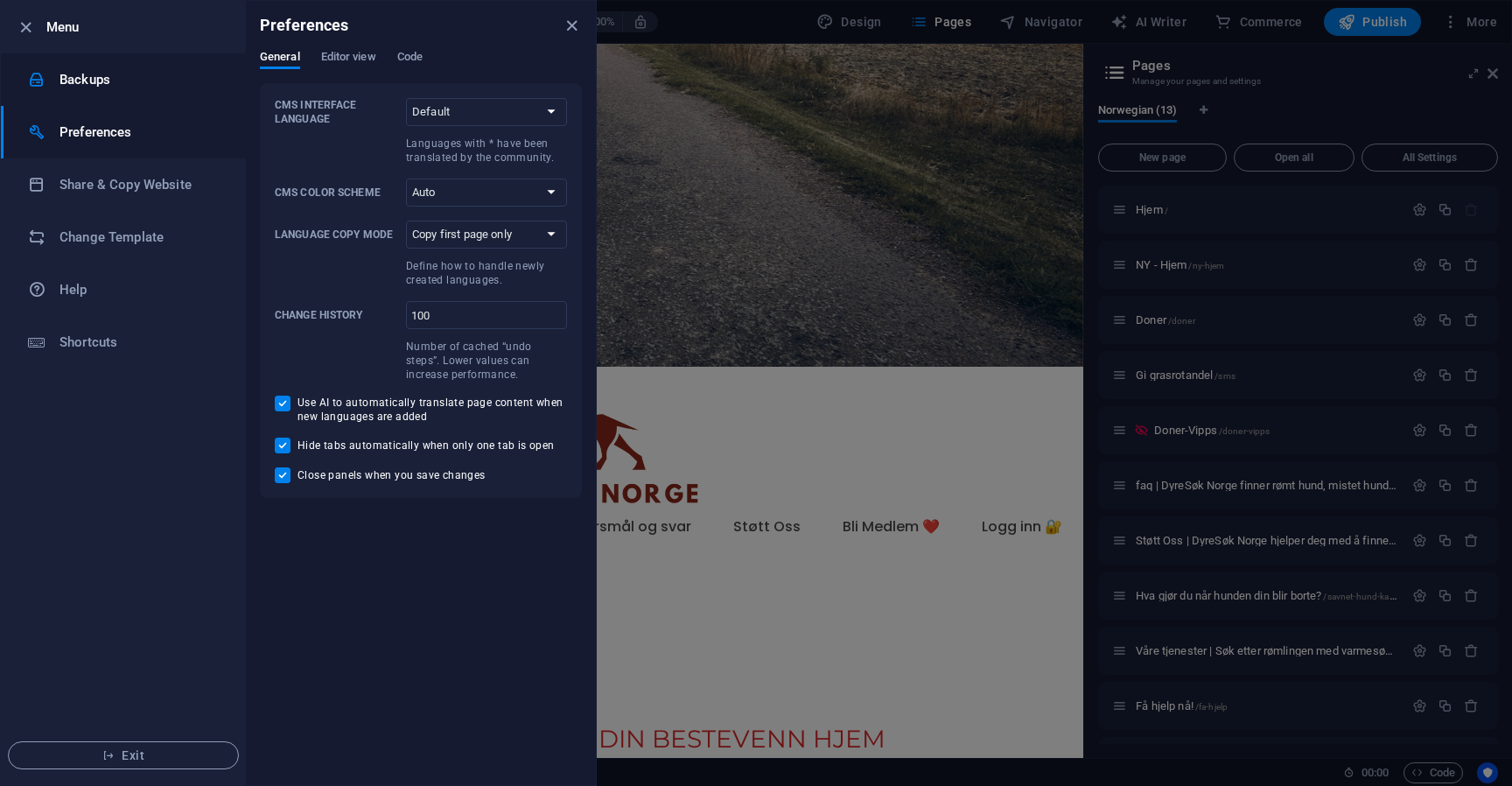
click at [124, 94] on li "Backups" at bounding box center [123, 80] width 245 height 53
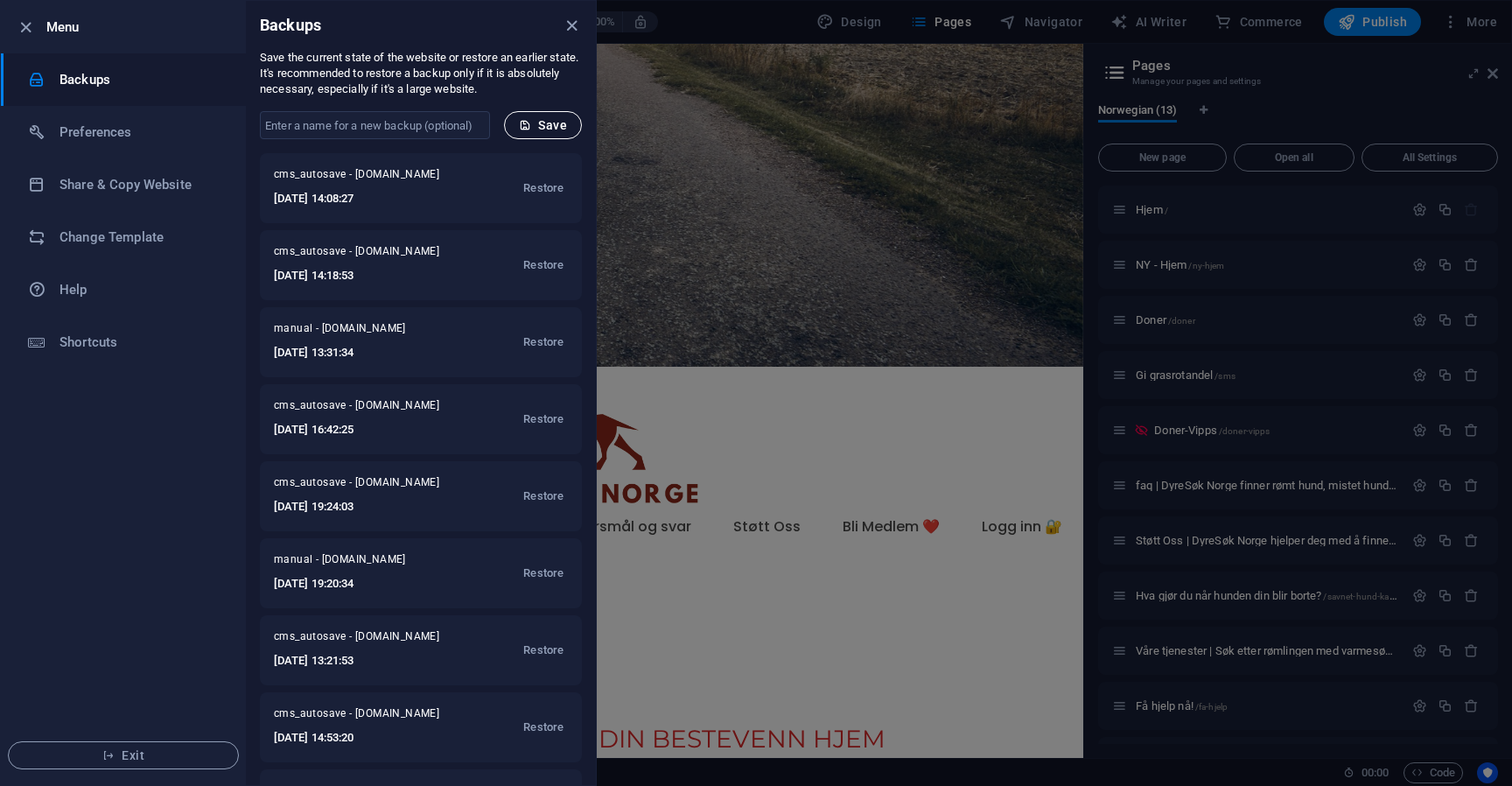
click at [559, 118] on span "Save" at bounding box center [542, 125] width 48 height 14
click at [866, 429] on div at bounding box center [756, 393] width 1512 height 786
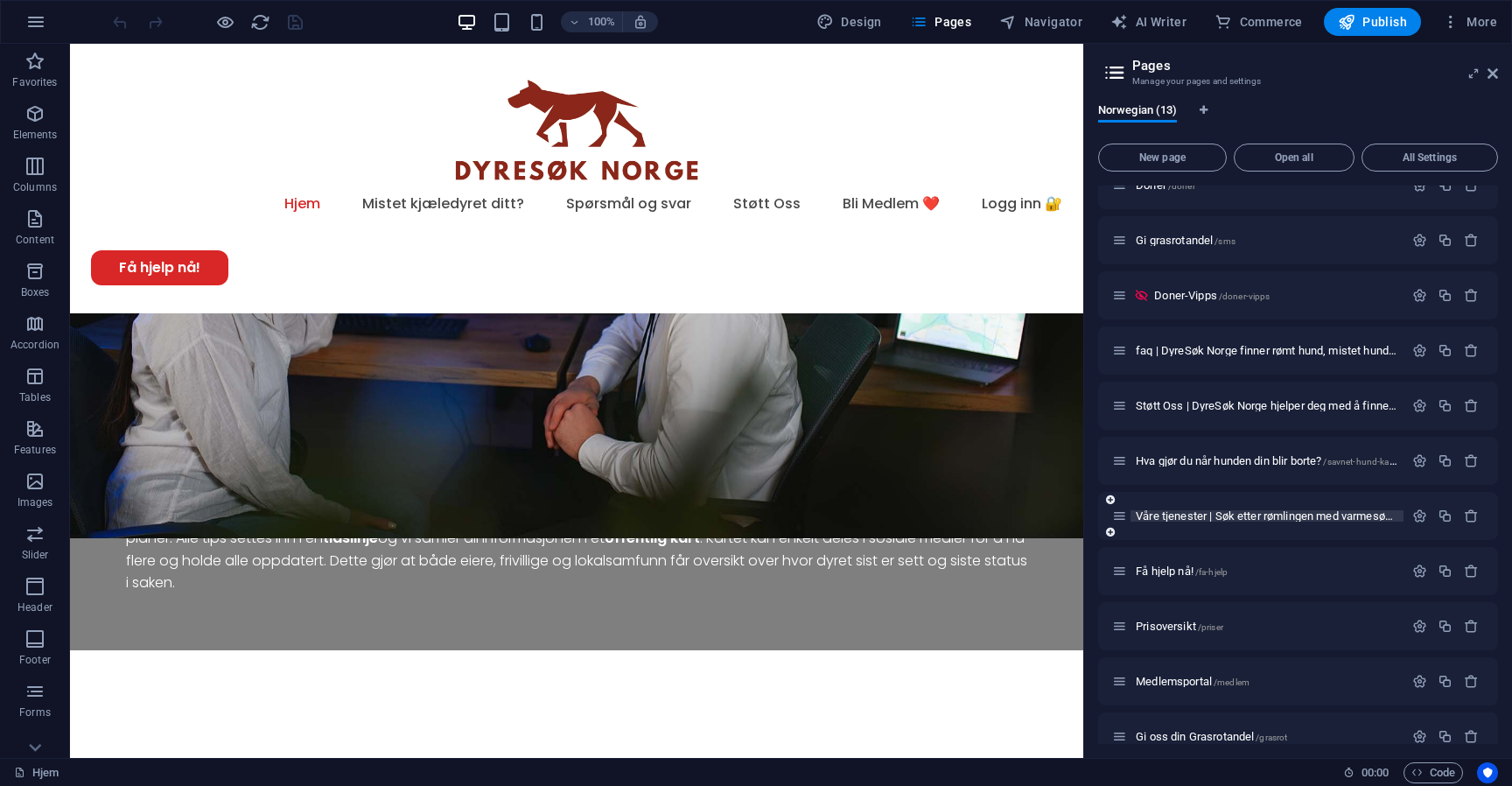
scroll to position [131, 0]
click at [1414, 461] on icon "button" at bounding box center [1419, 464] width 15 height 15
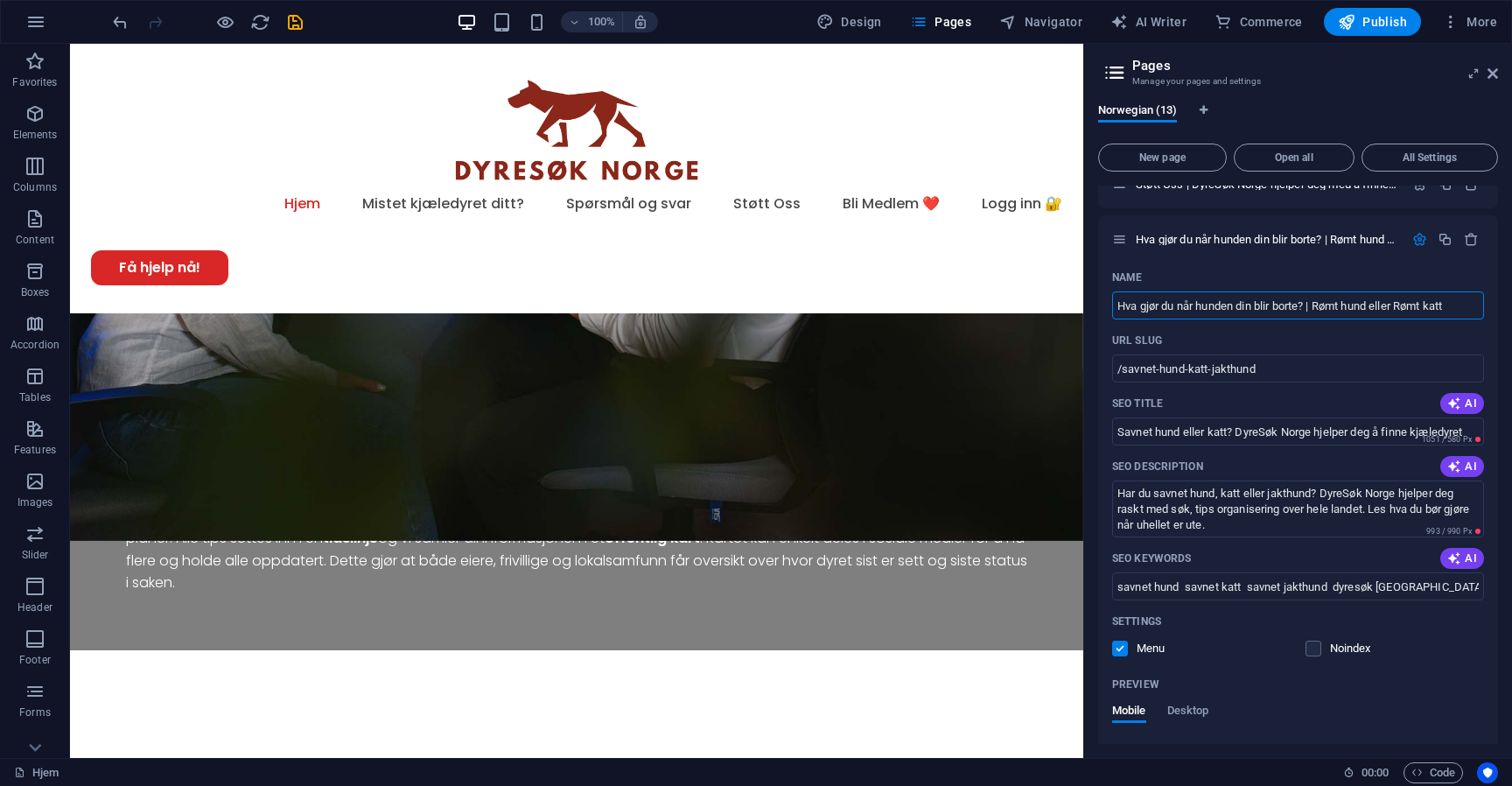
scroll to position [30, 0]
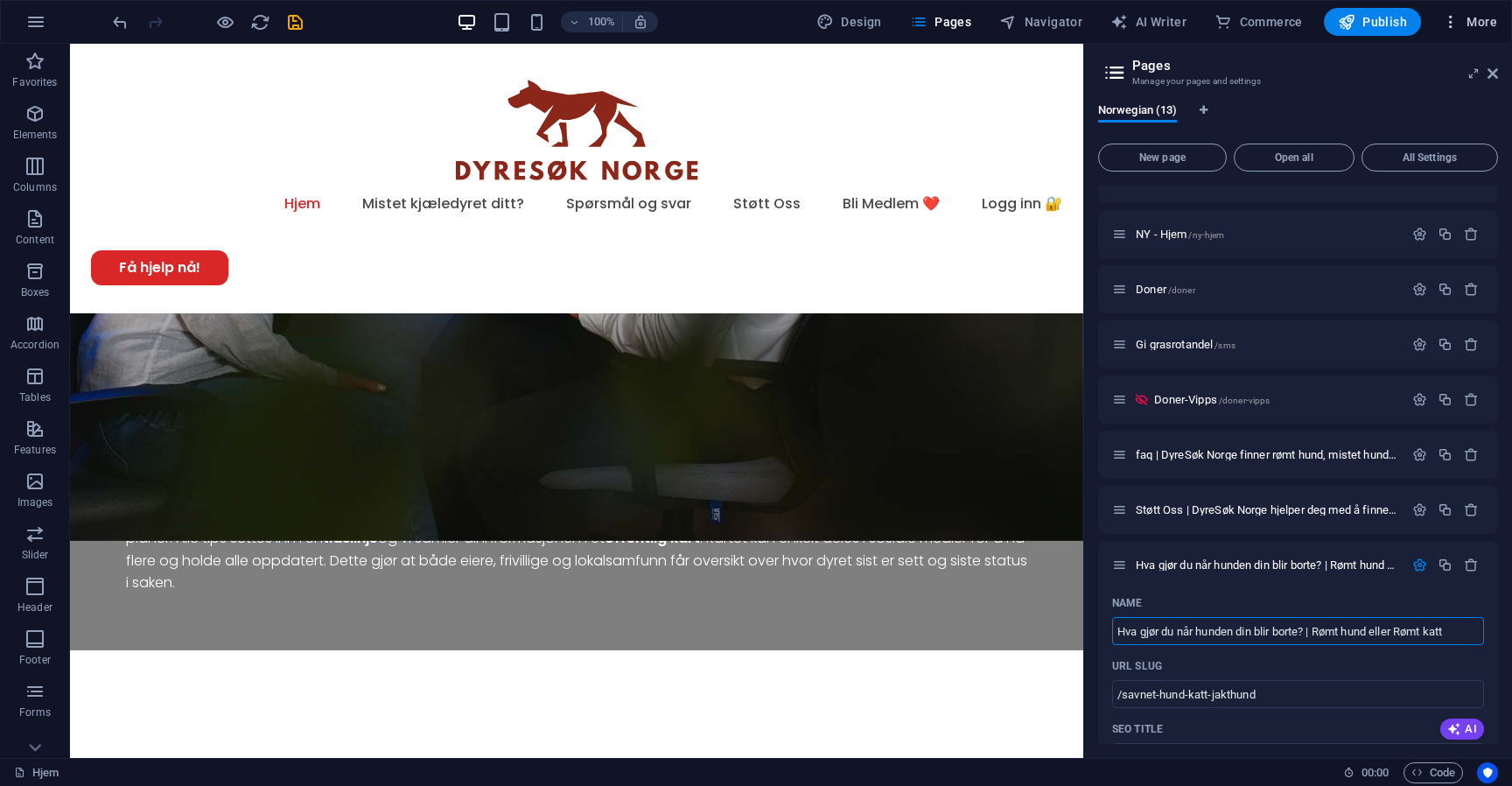
type input "Hva gjør du når hunden din blir borte? | Rømt hund eller Rømt katt"
click at [1452, 17] on icon "button" at bounding box center [1450, 22] width 18 height 18
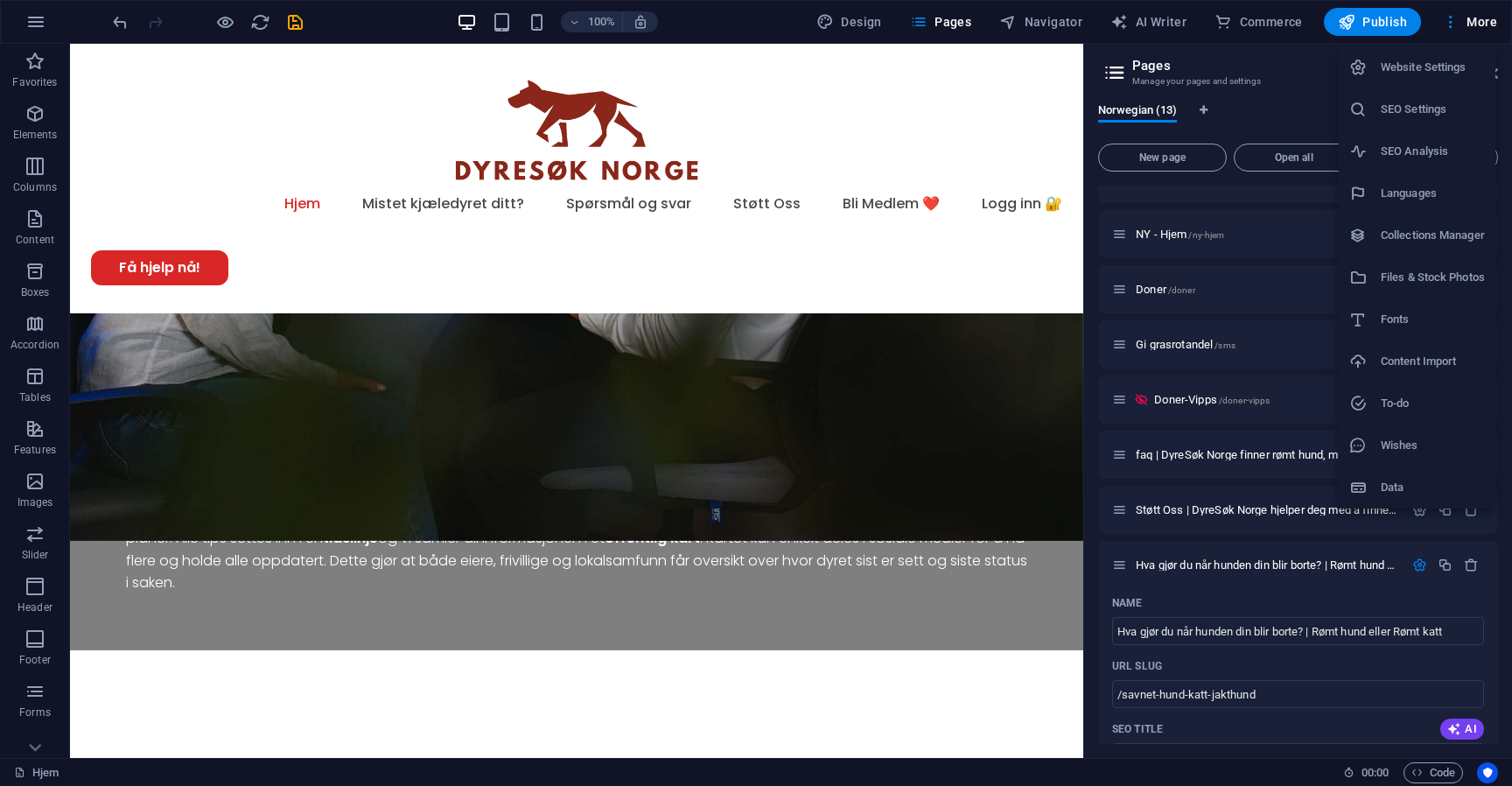
click at [1409, 106] on h6 "SEO Settings" at bounding box center [1433, 109] width 104 height 21
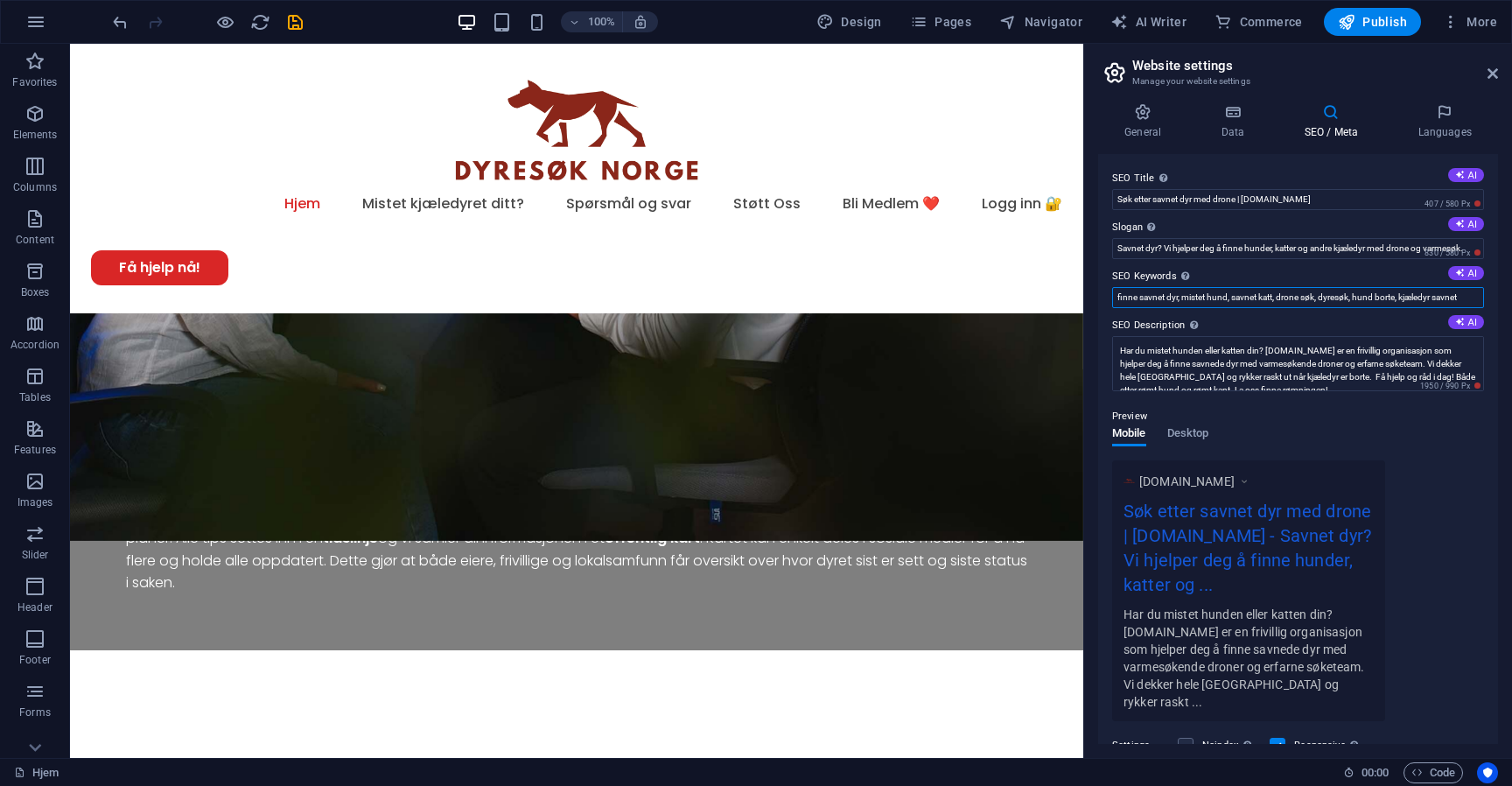
drag, startPoint x: 1202, startPoint y: 298, endPoint x: 1476, endPoint y: 296, distance: 274.0
click at [1476, 296] on input "finne savnet dyr, mistet hund, savnet katt, drone søk, dyresøk, hund borte, kjæ…" at bounding box center [1298, 297] width 372 height 21
click at [1470, 296] on input "finne savnet dyr, mistet hund, savnet katt, drone søk, dyresøk, hund borte, kjæ…" at bounding box center [1298, 297] width 372 height 21
type input "finne savnet dyr, mistet hund, savnet katt, drone søk, dyresøk, hund borte, kjæ…"
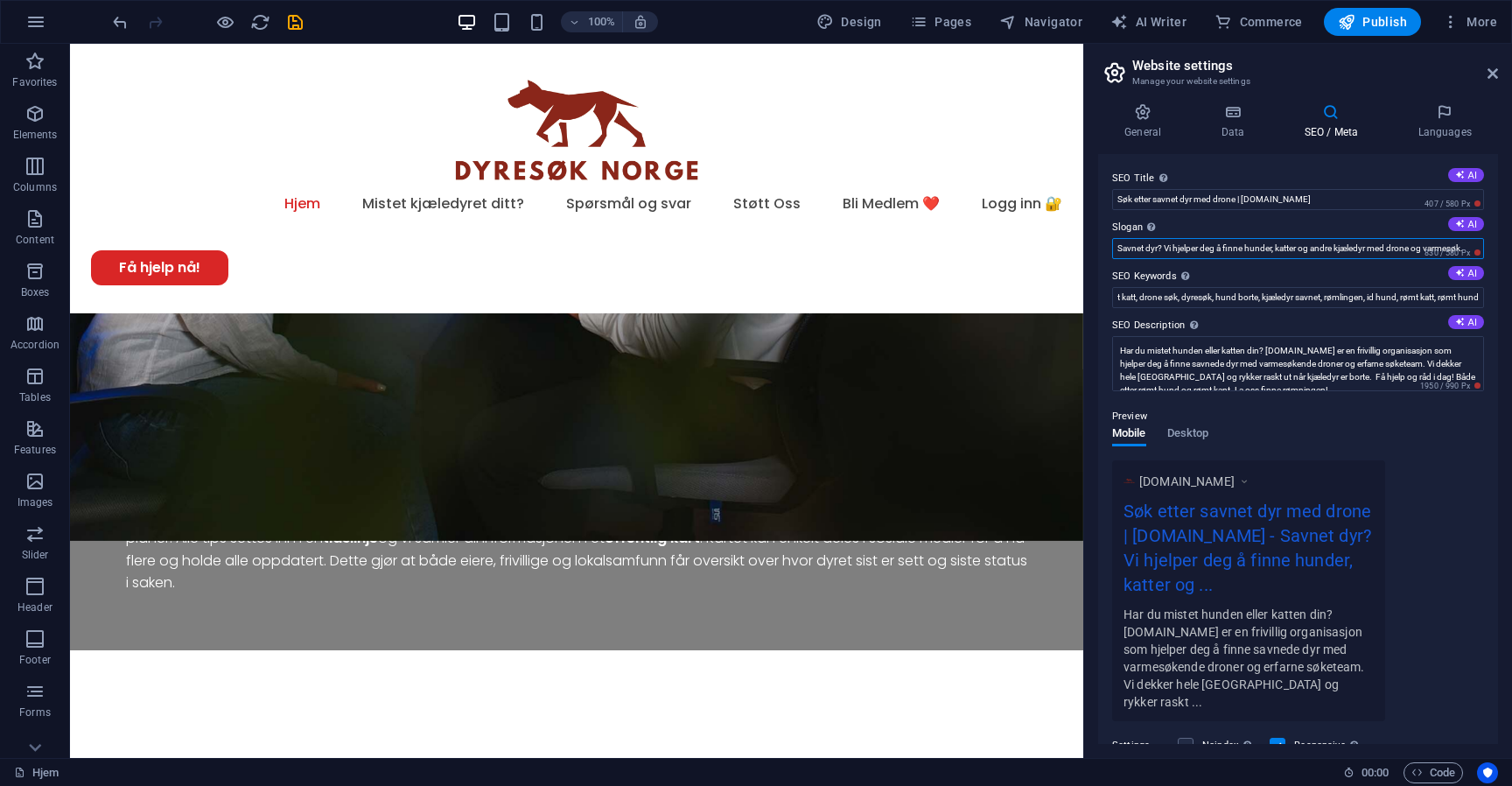
scroll to position [0, 0]
drag, startPoint x: 1353, startPoint y: 252, endPoint x: 1320, endPoint y: 247, distance: 33.4
click at [1320, 247] on input "Savnet dyr? Vi hjelper deg å finne hunder, katter og andre kjæledyr med drone o…" at bounding box center [1298, 248] width 372 height 21
click at [1318, 247] on input "Savnet dyr? Vi hjelper deg å finne hunder, katter og andre kjæledyr med drone o…" at bounding box center [1298, 248] width 372 height 21
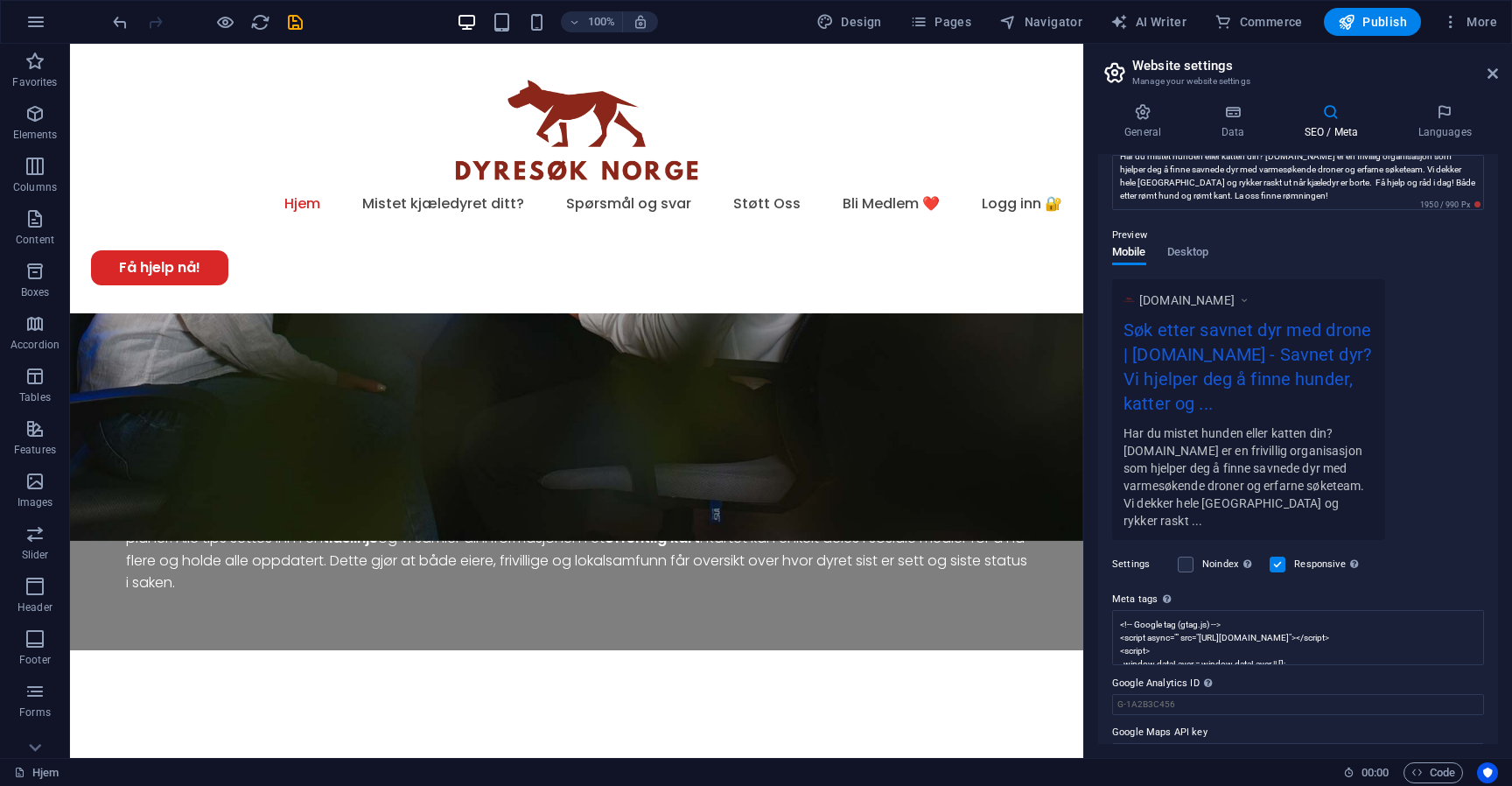
scroll to position [197, 0]
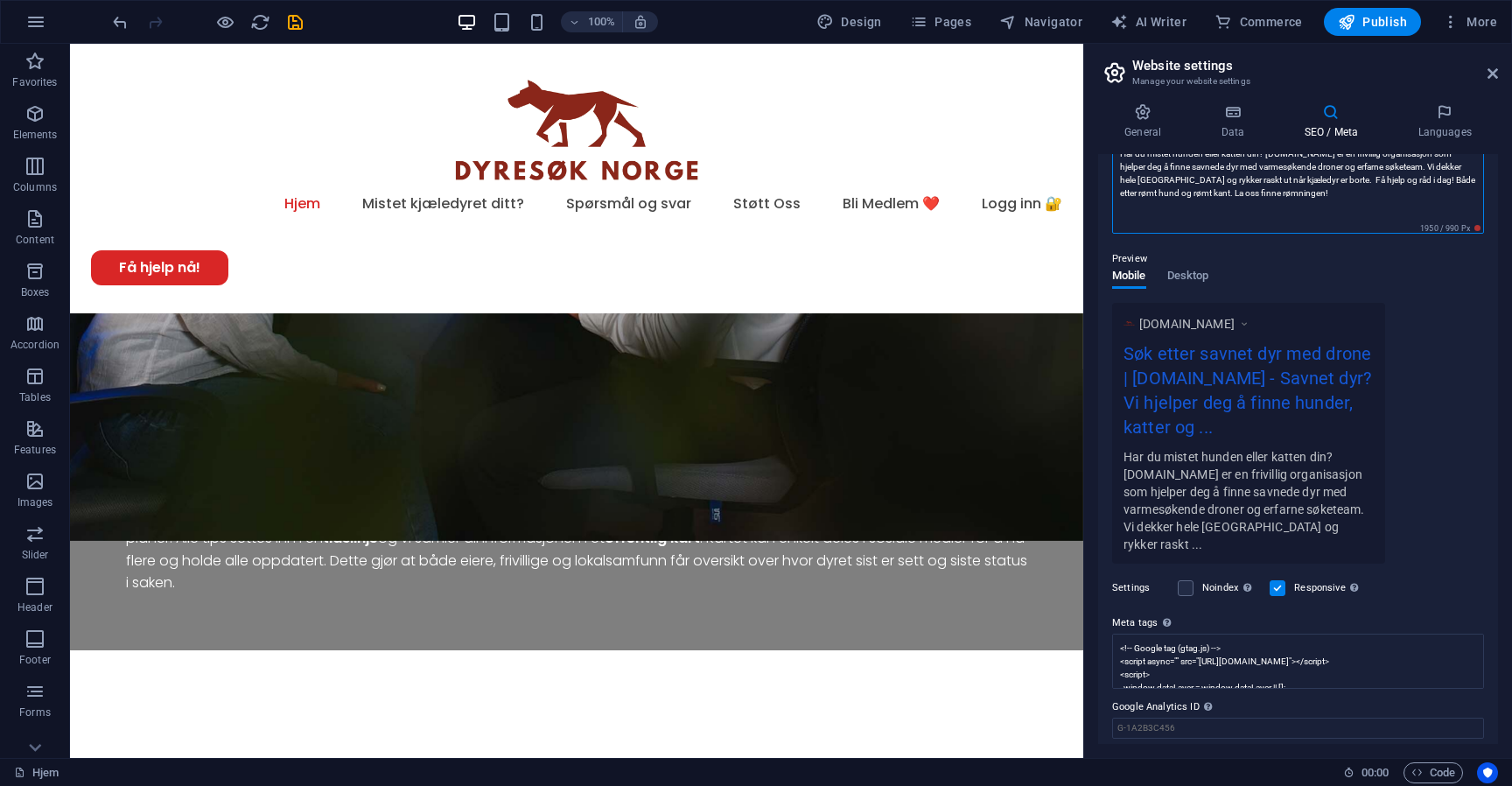
click at [1243, 178] on textarea "Har du mistet hunden eller katten din? [DOMAIN_NAME] er en frivillig organisasj…" at bounding box center [1298, 186] width 372 height 95
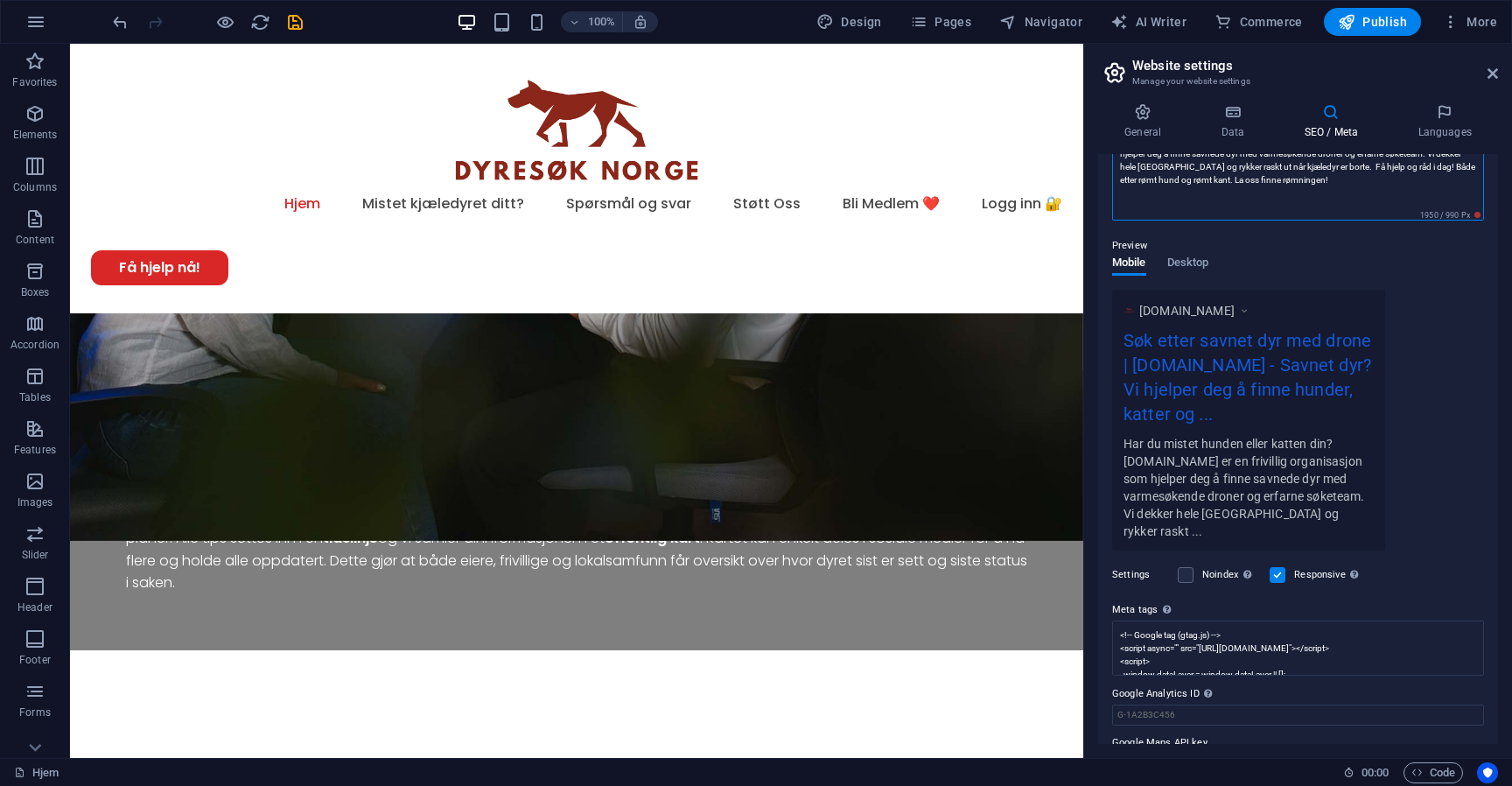
scroll to position [0, 0]
click at [1243, 178] on textarea "Har du mistet hunden eller katten din? [DOMAIN_NAME] er en frivillig organisasj…" at bounding box center [1298, 173] width 372 height 95
type textarea "Har du mistet hunden eller katten din? [DOMAIN_NAME] er en frivillig organisasj…"
click at [1341, 16] on icon "button" at bounding box center [1347, 22] width 18 height 18
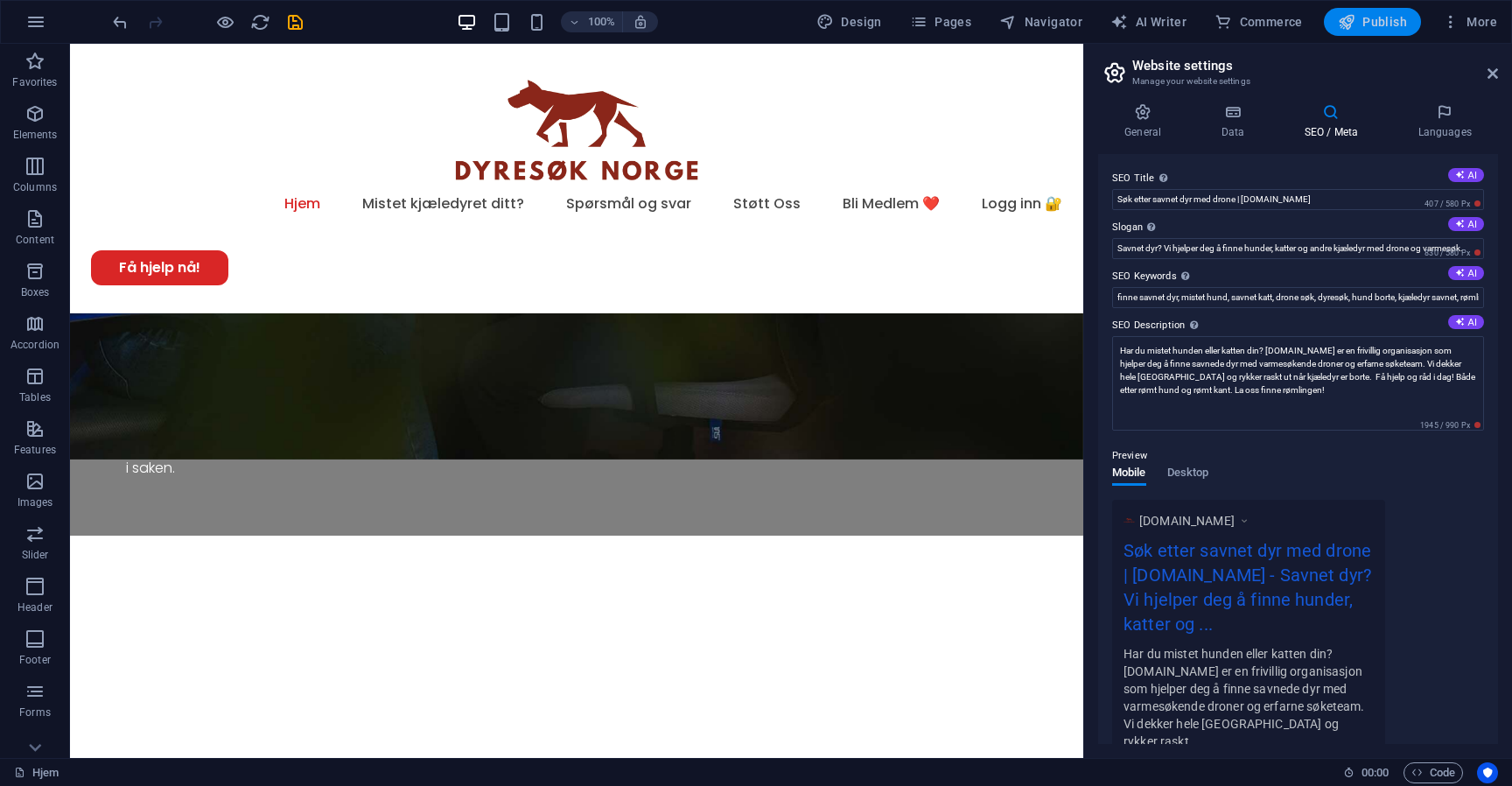
scroll to position [3289, 0]
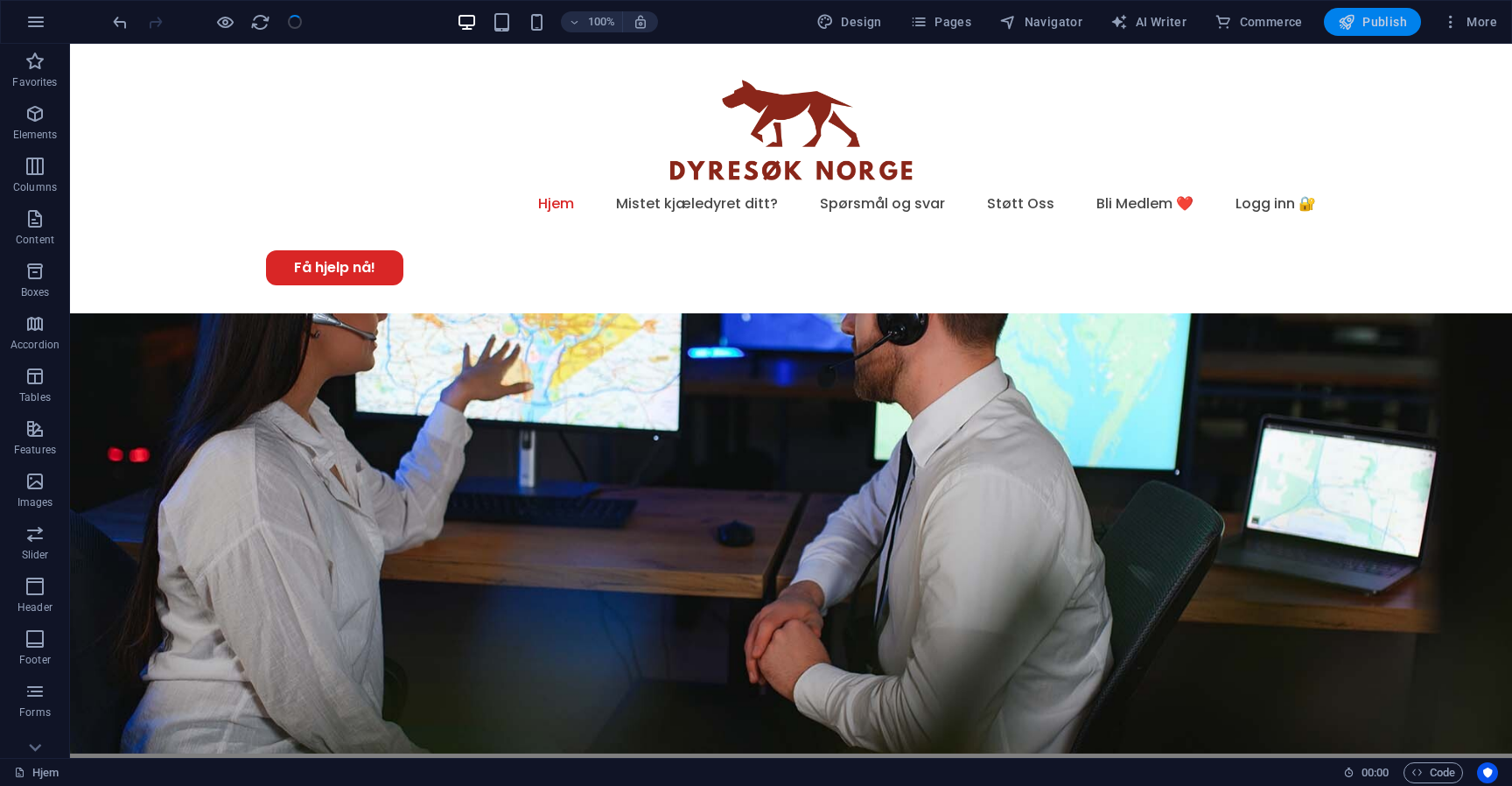
click at [1341, 16] on icon "button" at bounding box center [1347, 22] width 18 height 18
click at [1381, 17] on span "Publish" at bounding box center [1372, 22] width 69 height 18
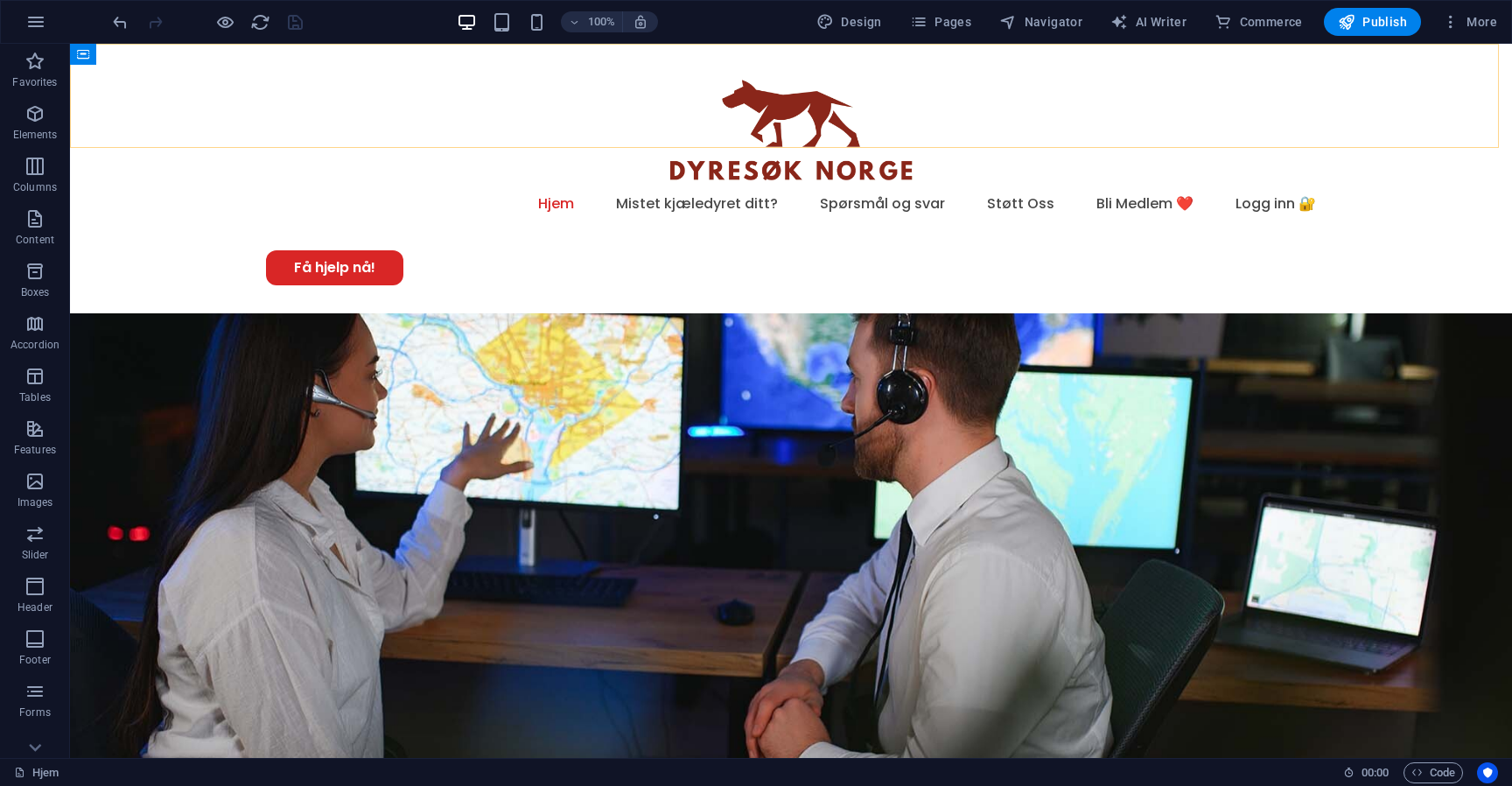
scroll to position [2818, 0]
